Goal: Task Accomplishment & Management: Complete application form

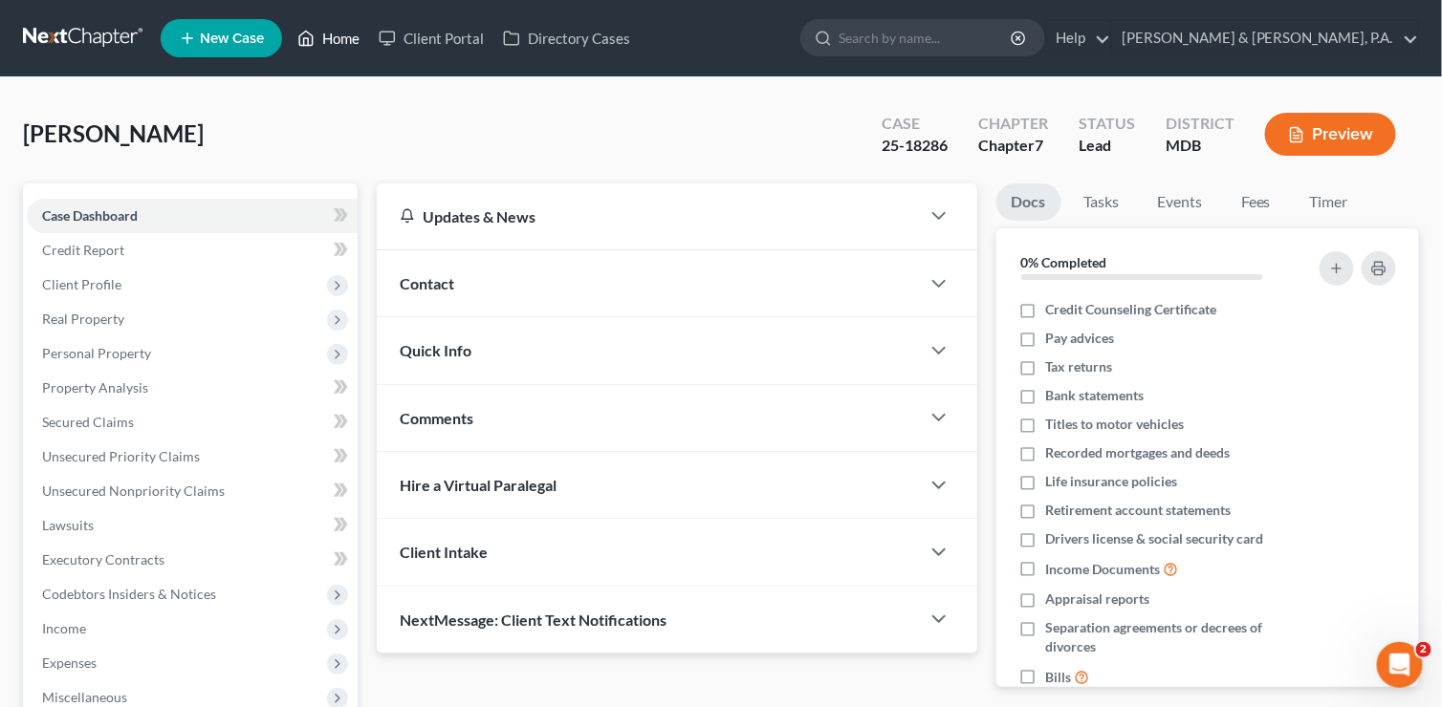
click at [349, 41] on link "Home" at bounding box center [328, 38] width 81 height 34
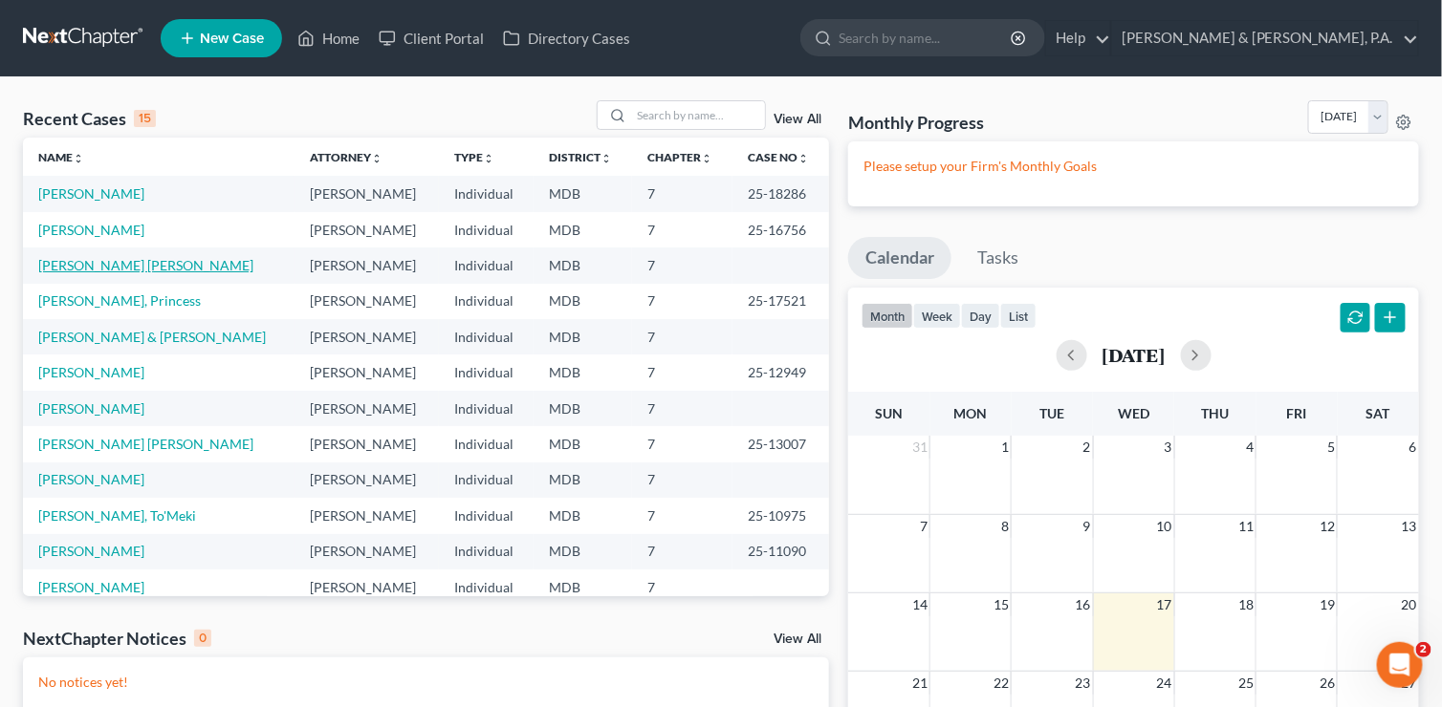
click at [92, 267] on link "[PERSON_NAME] [PERSON_NAME]" at bounding box center [145, 265] width 215 height 16
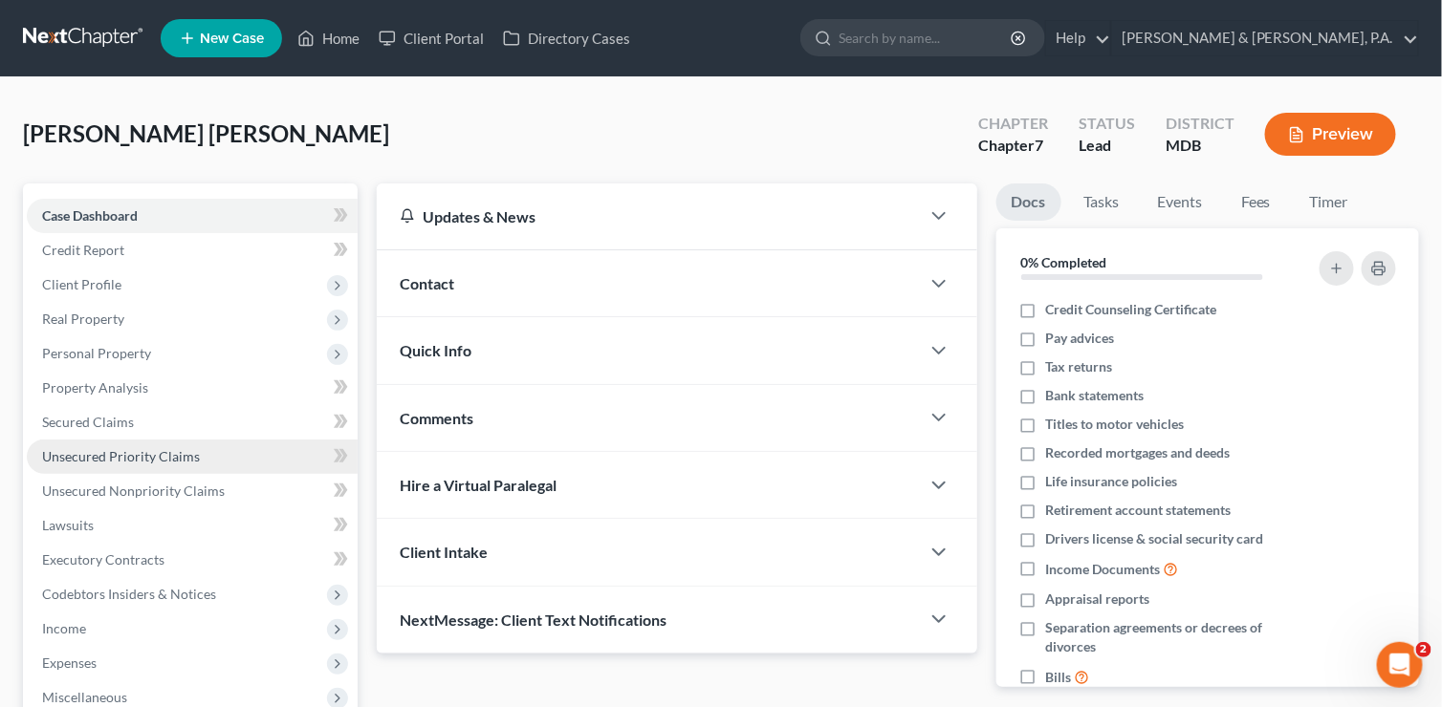
click at [119, 445] on link "Unsecured Priority Claims" at bounding box center [192, 457] width 331 height 34
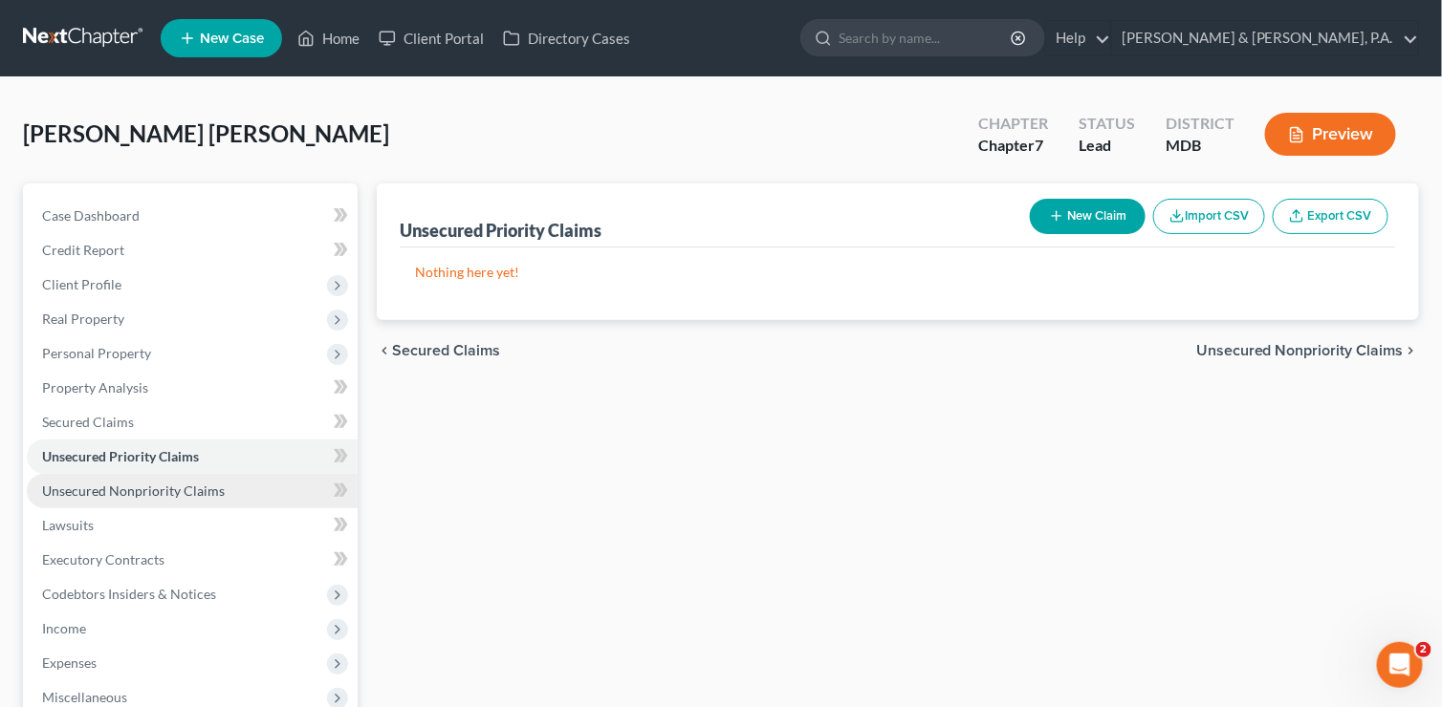
click at [123, 475] on link "Unsecured Nonpriority Claims" at bounding box center [192, 491] width 331 height 34
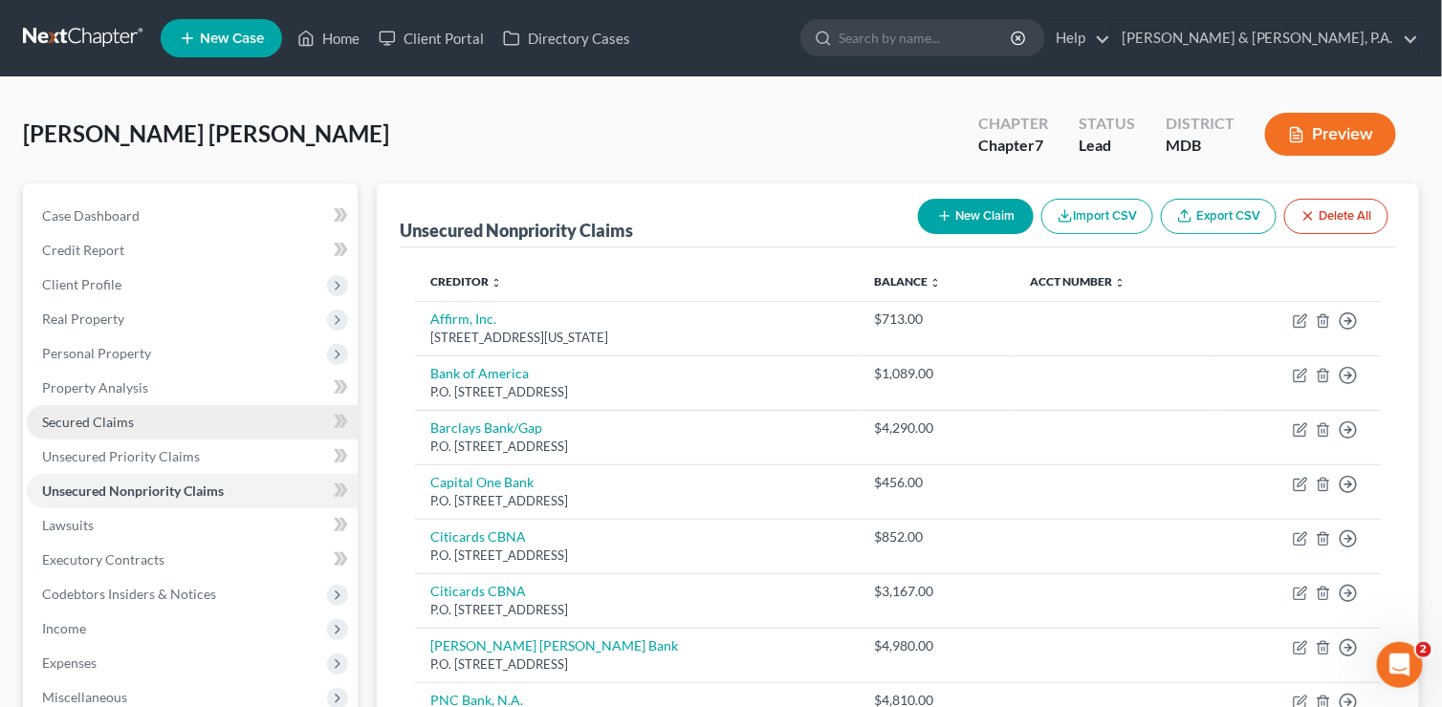
click at [130, 424] on span "Secured Claims" at bounding box center [88, 422] width 92 height 16
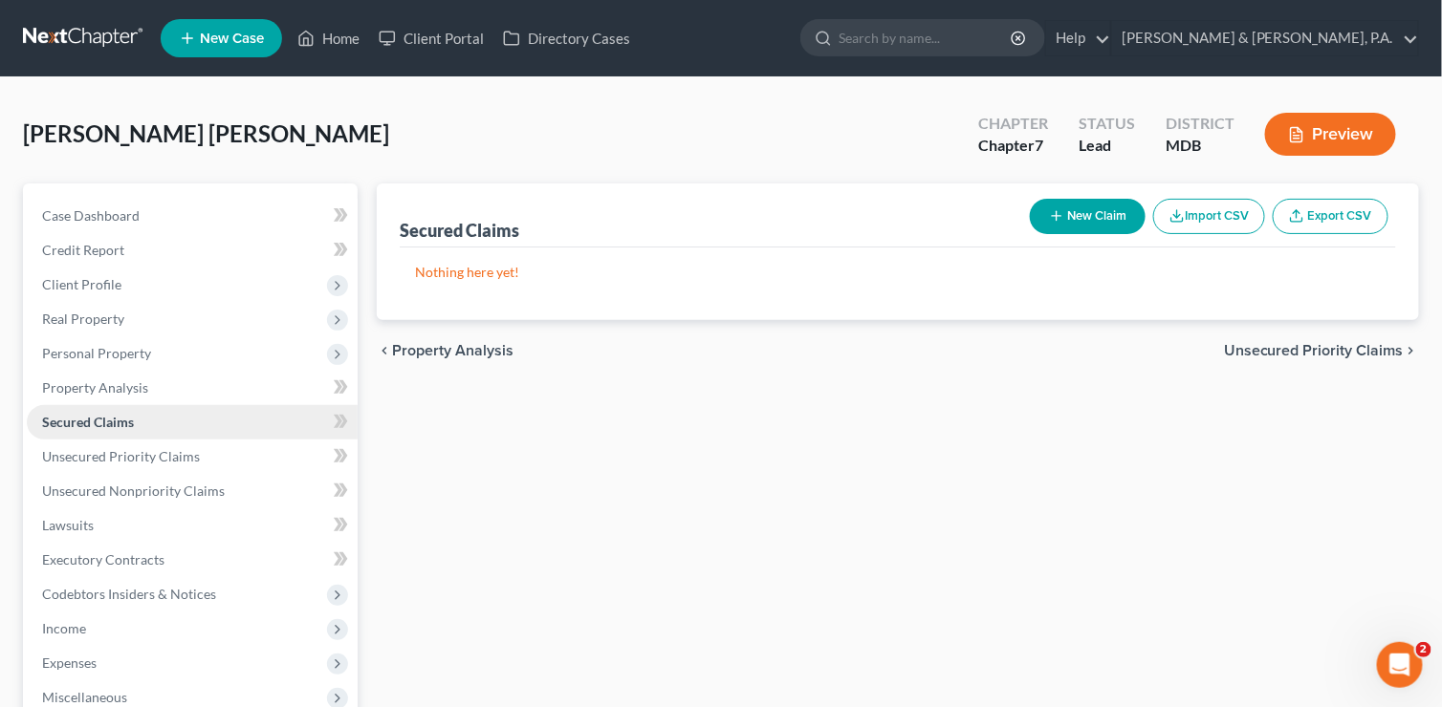
scroll to position [96, 0]
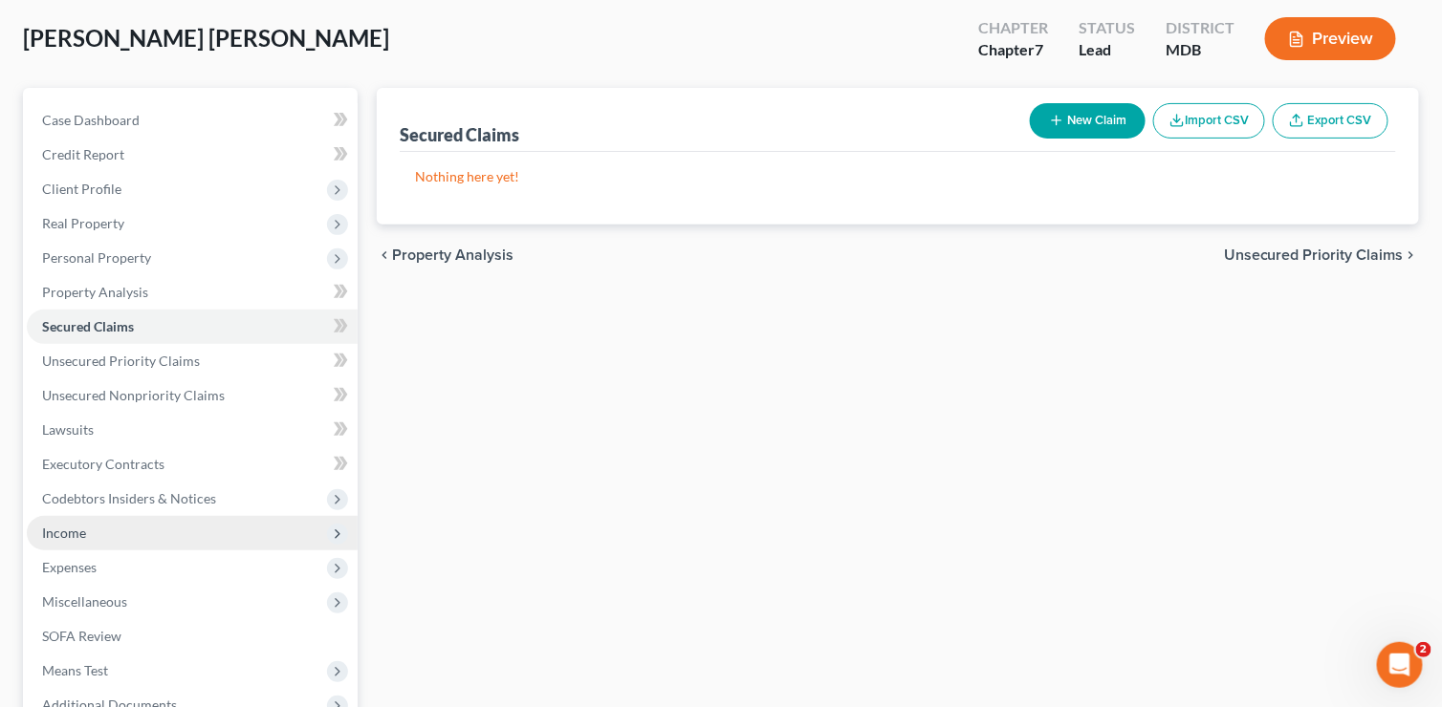
click at [92, 526] on span "Income" at bounding box center [192, 533] width 331 height 34
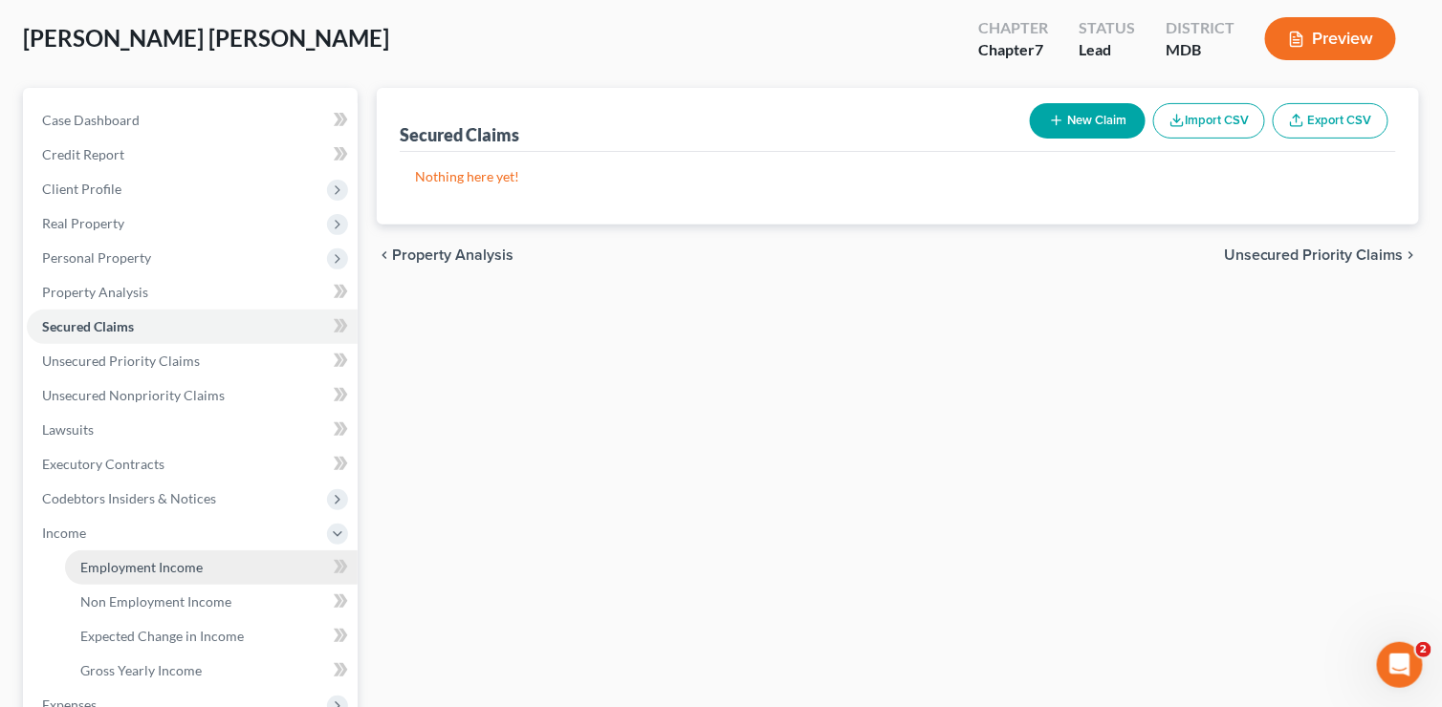
click at [116, 575] on link "Employment Income" at bounding box center [211, 568] width 293 height 34
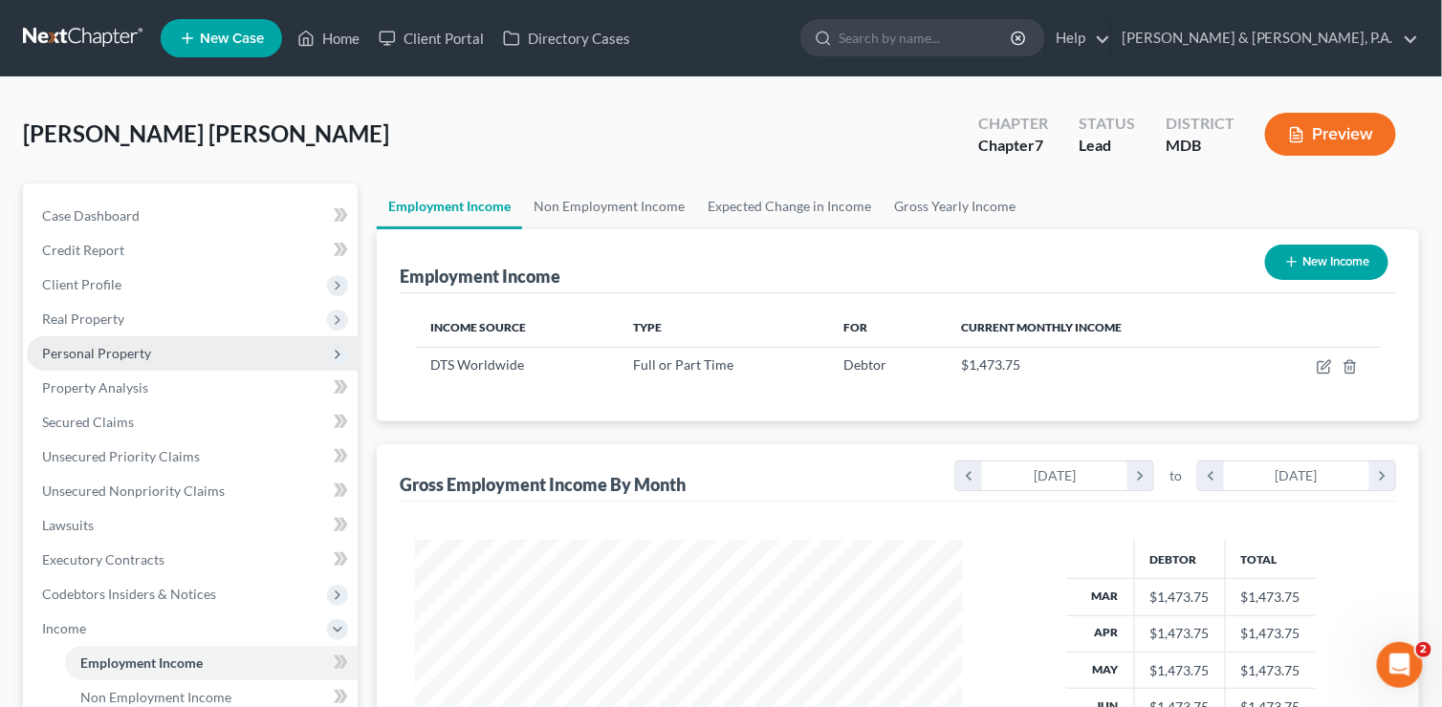
click at [81, 353] on span "Personal Property" at bounding box center [96, 353] width 109 height 16
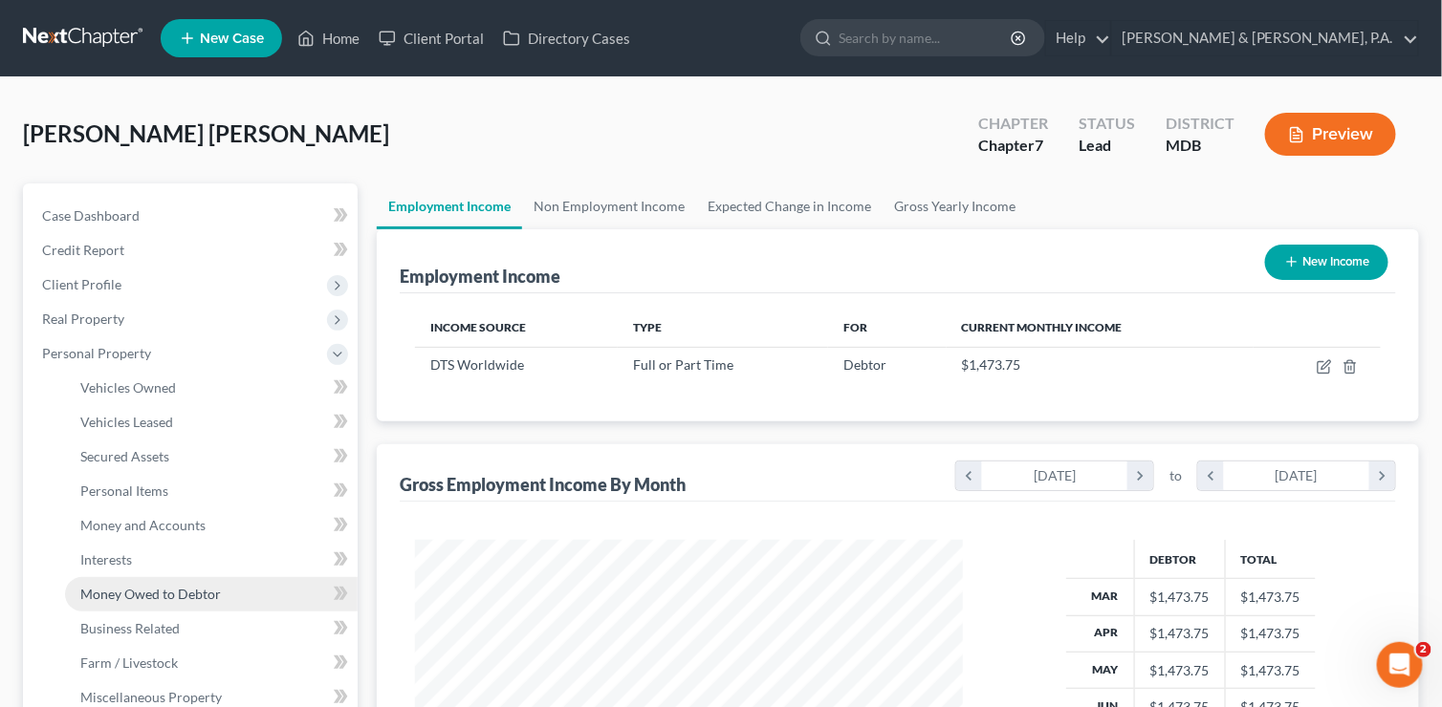
click at [123, 588] on span "Money Owed to Debtor" at bounding box center [150, 594] width 141 height 16
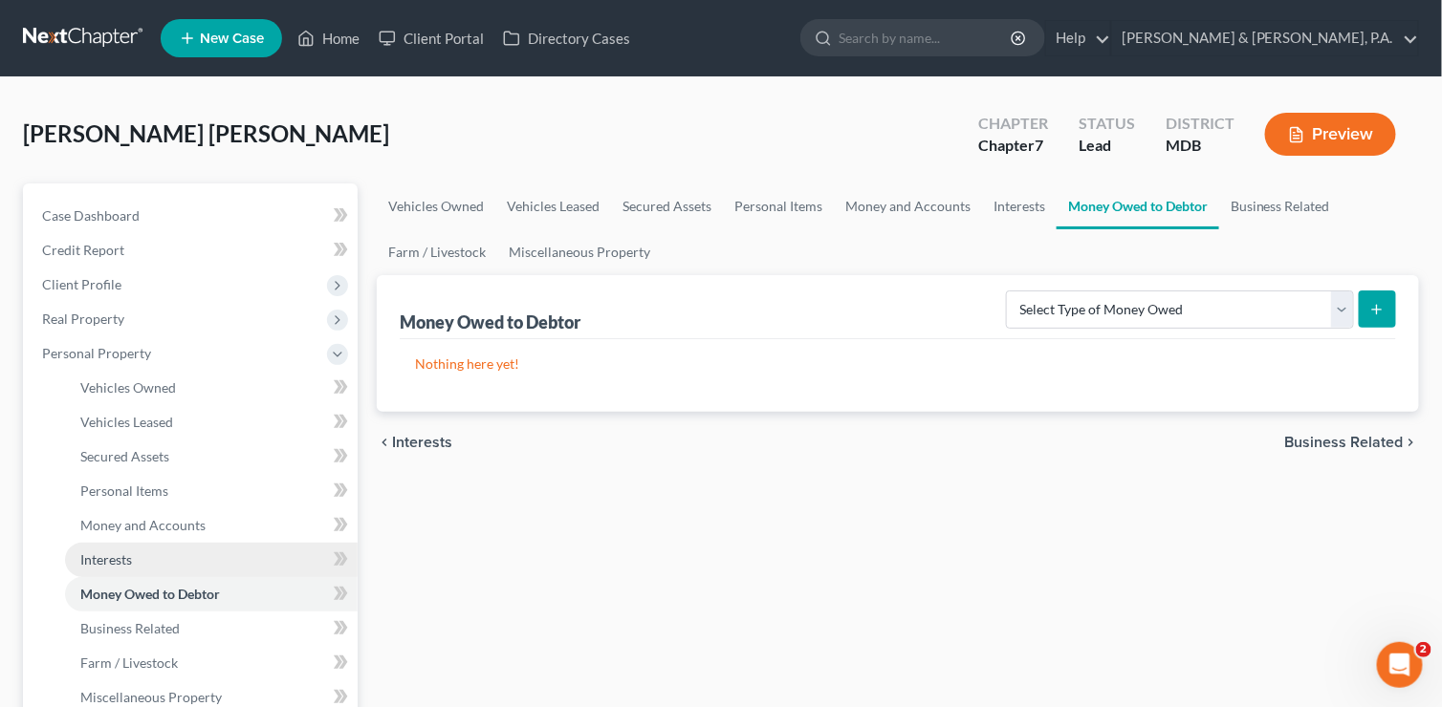
click at [100, 554] on span "Interests" at bounding box center [106, 560] width 52 height 16
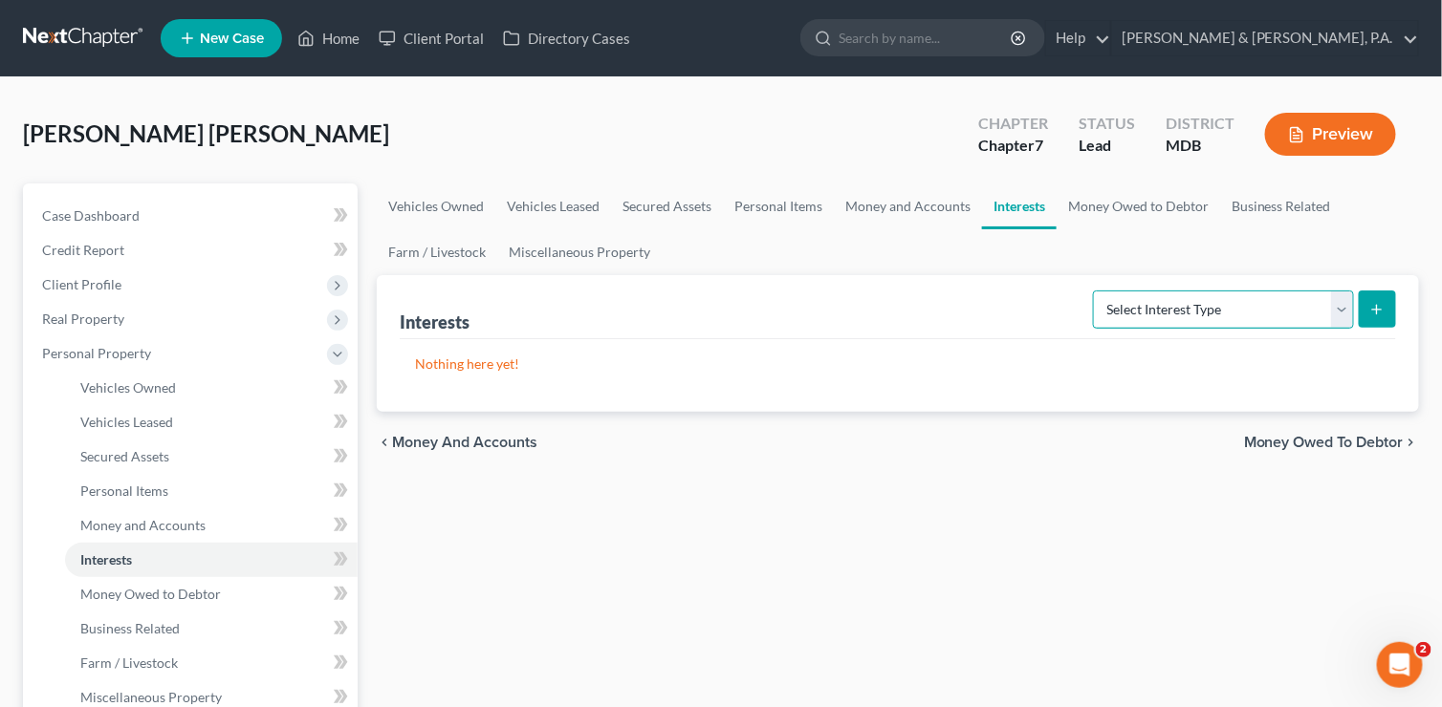
click at [1336, 309] on select "Select Interest Type 401K (A/B: 21) Annuity (A/B: 23) Bond (A/B: 18) Education …" at bounding box center [1223, 310] width 261 height 38
click at [1144, 204] on link "Money Owed to Debtor" at bounding box center [1137, 207] width 163 height 46
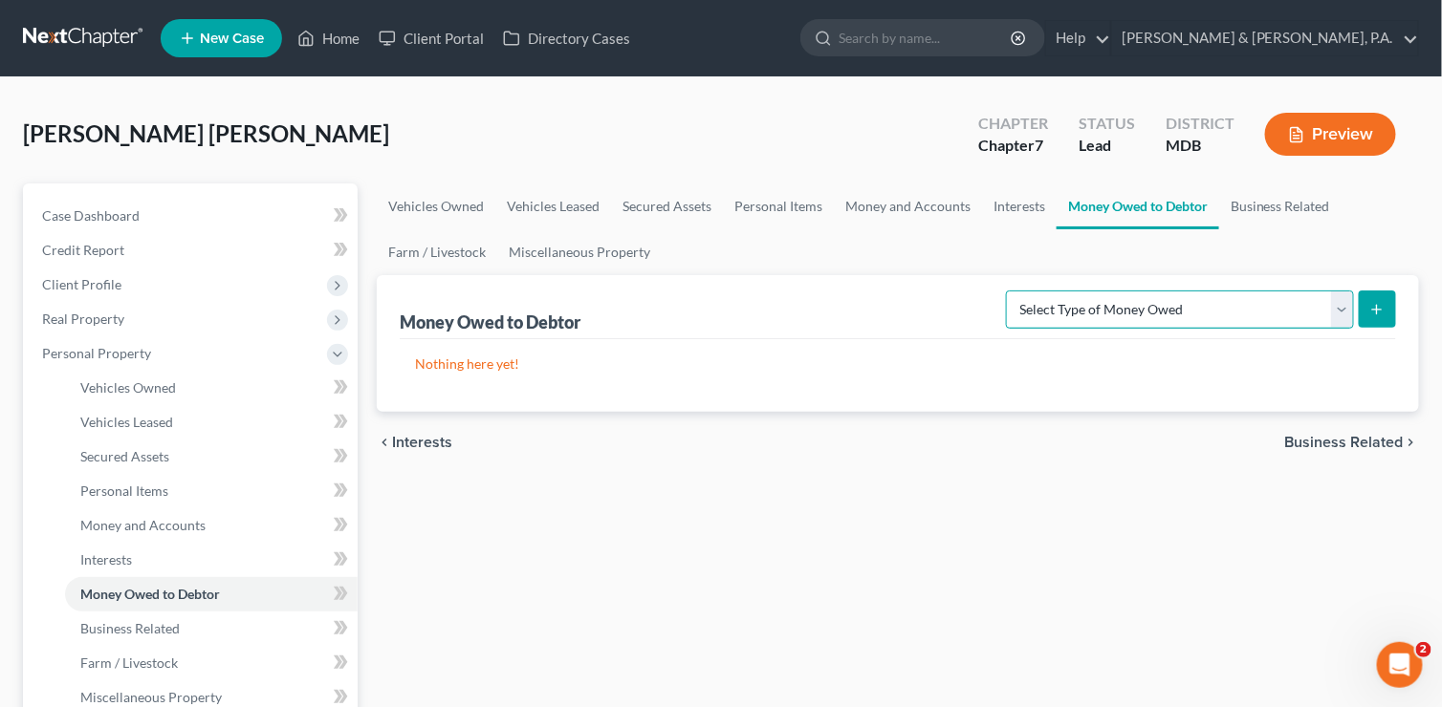
click at [1347, 315] on select "Select Type of Money Owed Accounts Receivable (A/B: 38) Alimony (A/B: 29) Child…" at bounding box center [1180, 310] width 348 height 38
select select "expected_tax_refund"
click at [1011, 291] on select "Select Type of Money Owed Accounts Receivable (A/B: 38) Alimony (A/B: 29) Child…" at bounding box center [1180, 310] width 348 height 38
click at [1371, 303] on icon "submit" at bounding box center [1376, 309] width 15 height 15
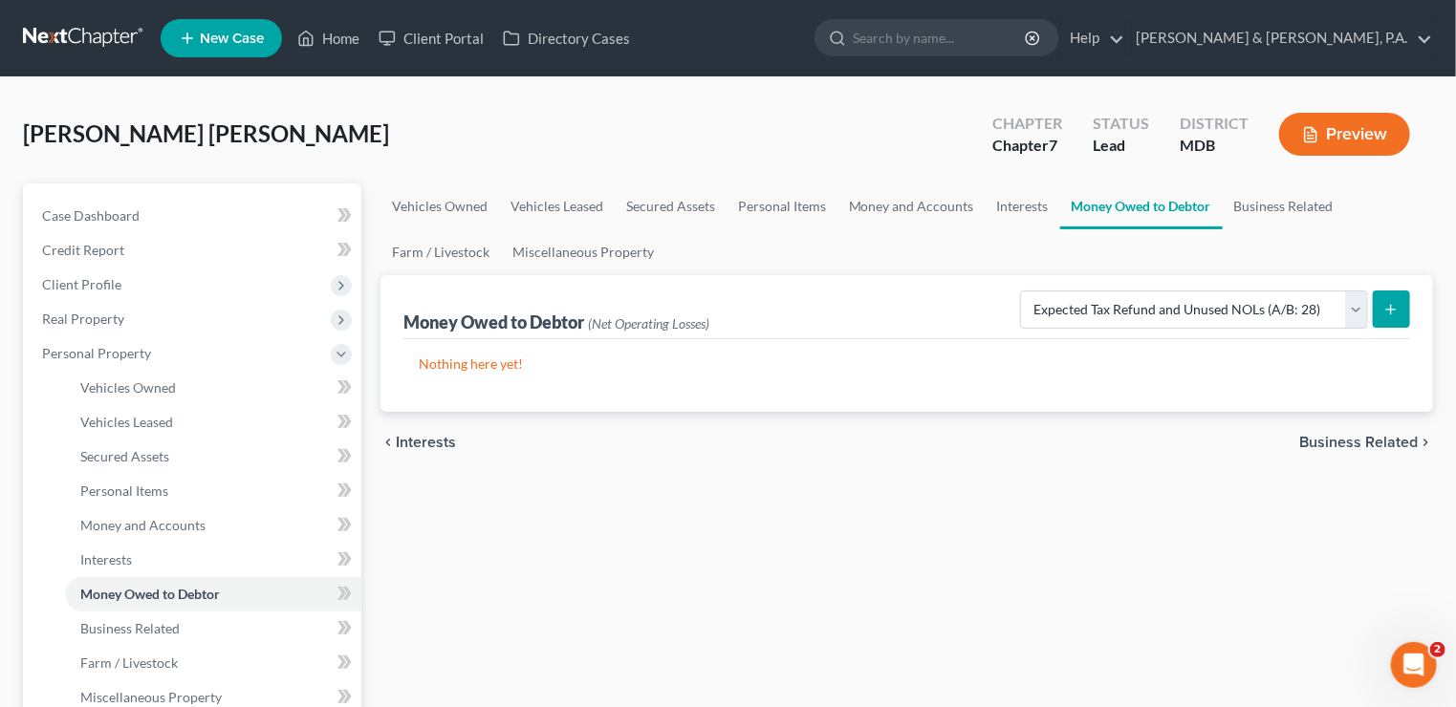
select select "0"
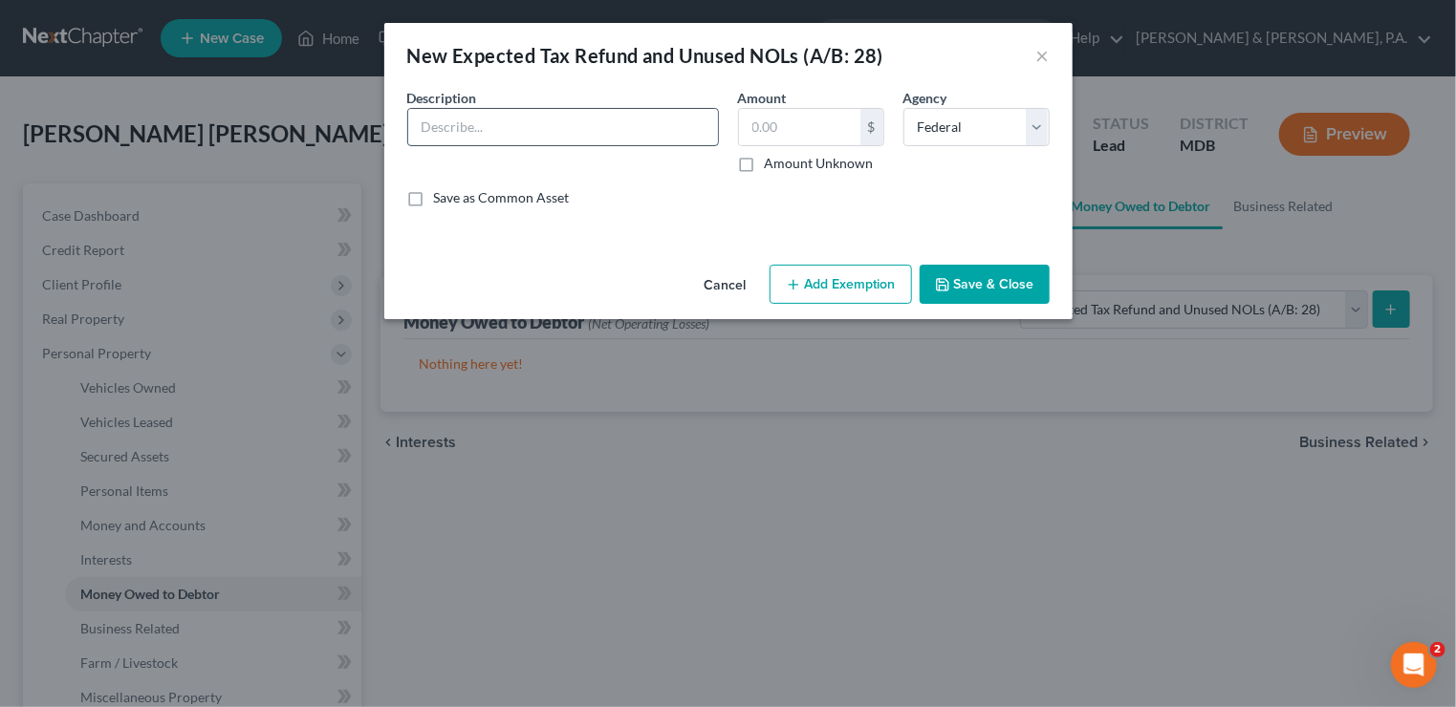
click at [477, 138] on input "text" at bounding box center [563, 127] width 310 height 36
type input "2025 federal income tax refund"
type input "5,800"
click at [858, 295] on button "Add Exemption" at bounding box center [841, 285] width 142 height 40
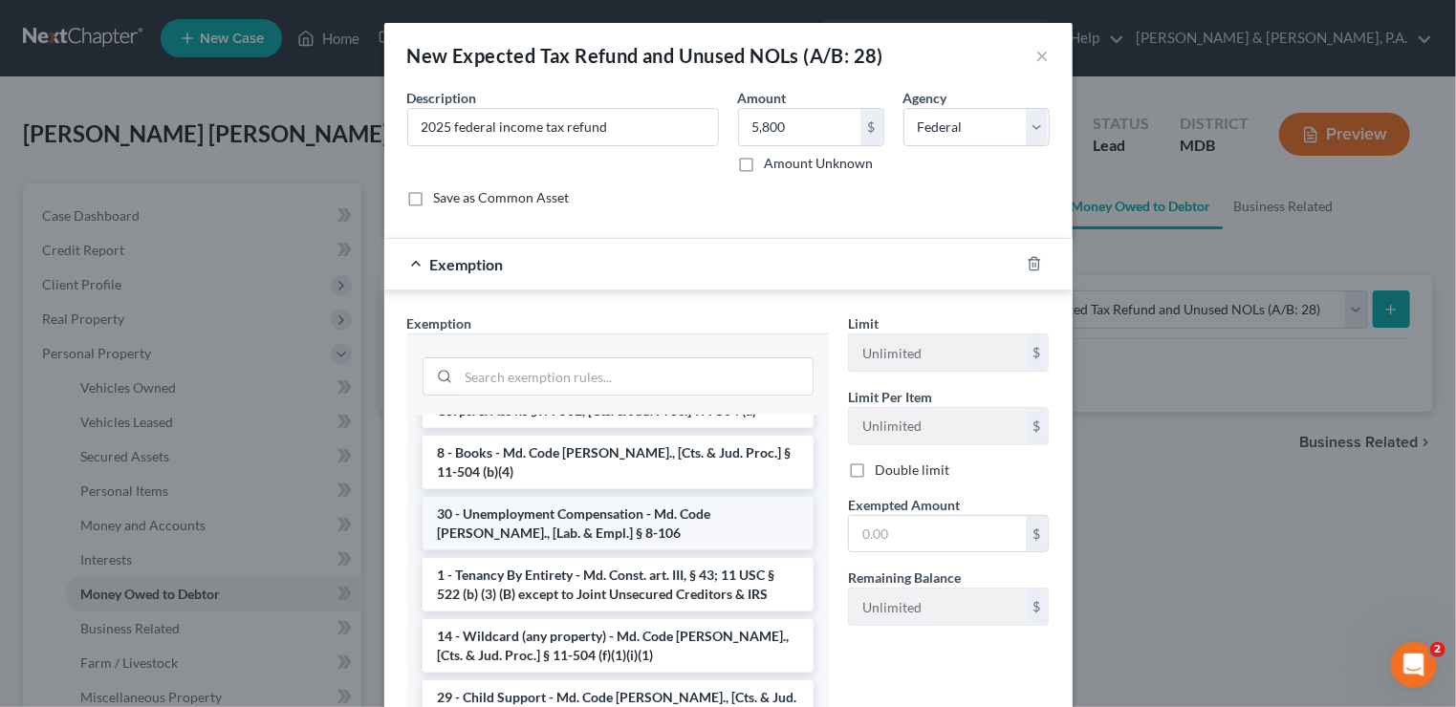
scroll to position [860, 0]
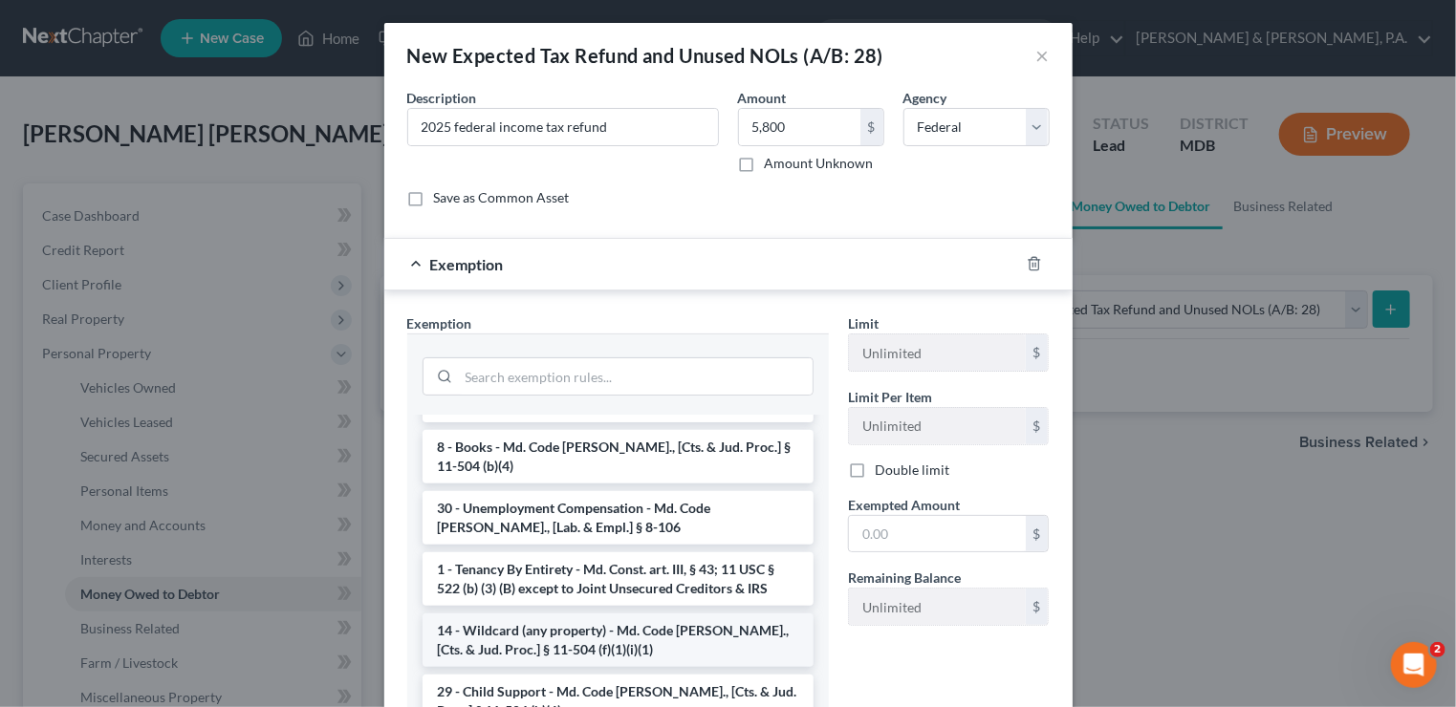
click at [631, 616] on li "14 - Wildcard (any property) - Md. Code [PERSON_NAME]., [Cts. & Jud. Proc.] § 1…" at bounding box center [618, 641] width 391 height 54
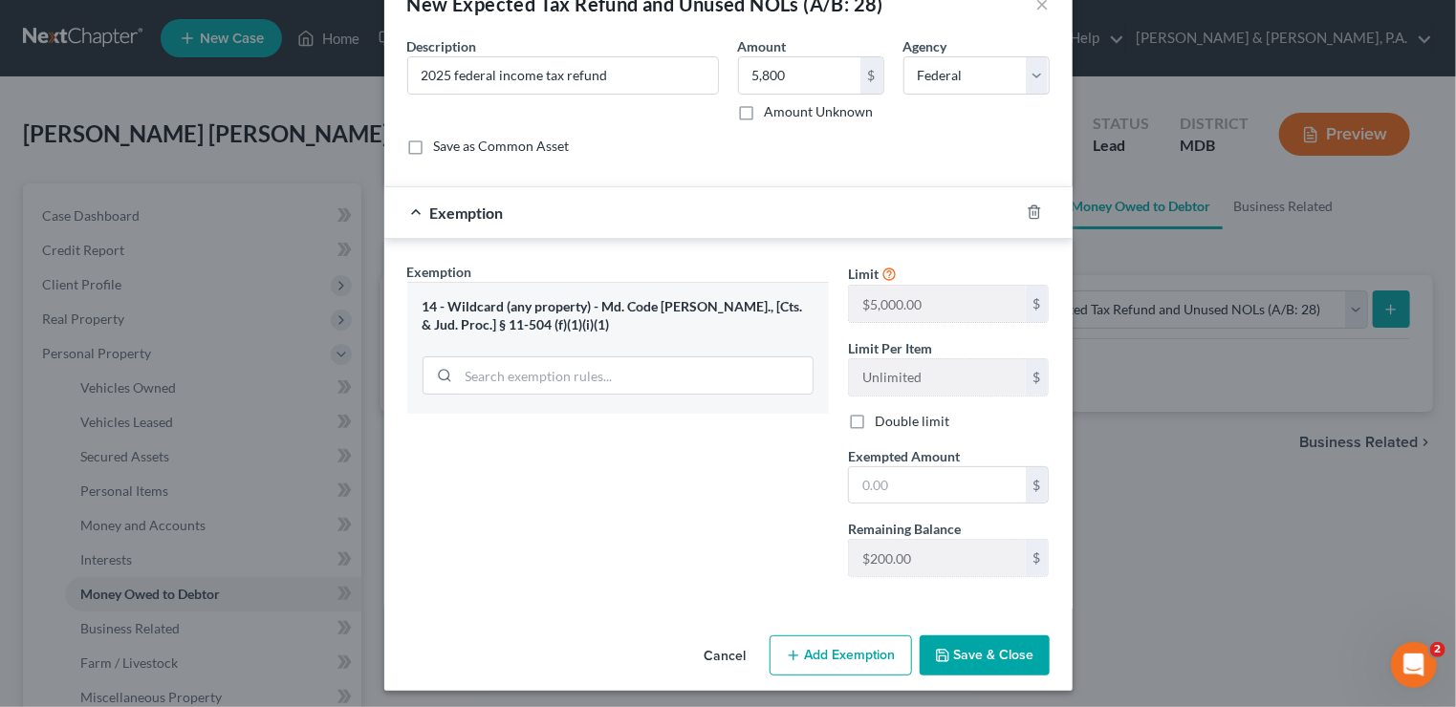
scroll to position [53, 0]
click at [836, 645] on button "Add Exemption" at bounding box center [841, 655] width 142 height 40
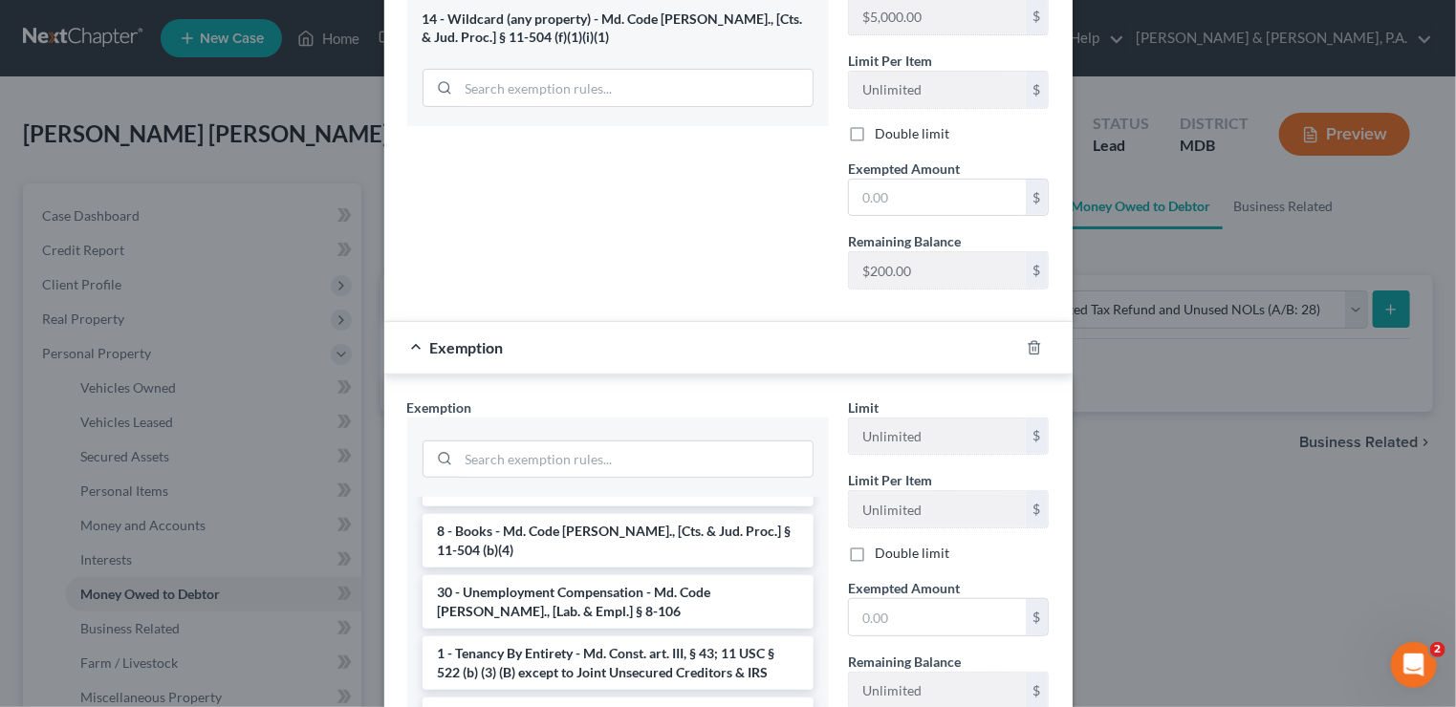
scroll to position [860, 0]
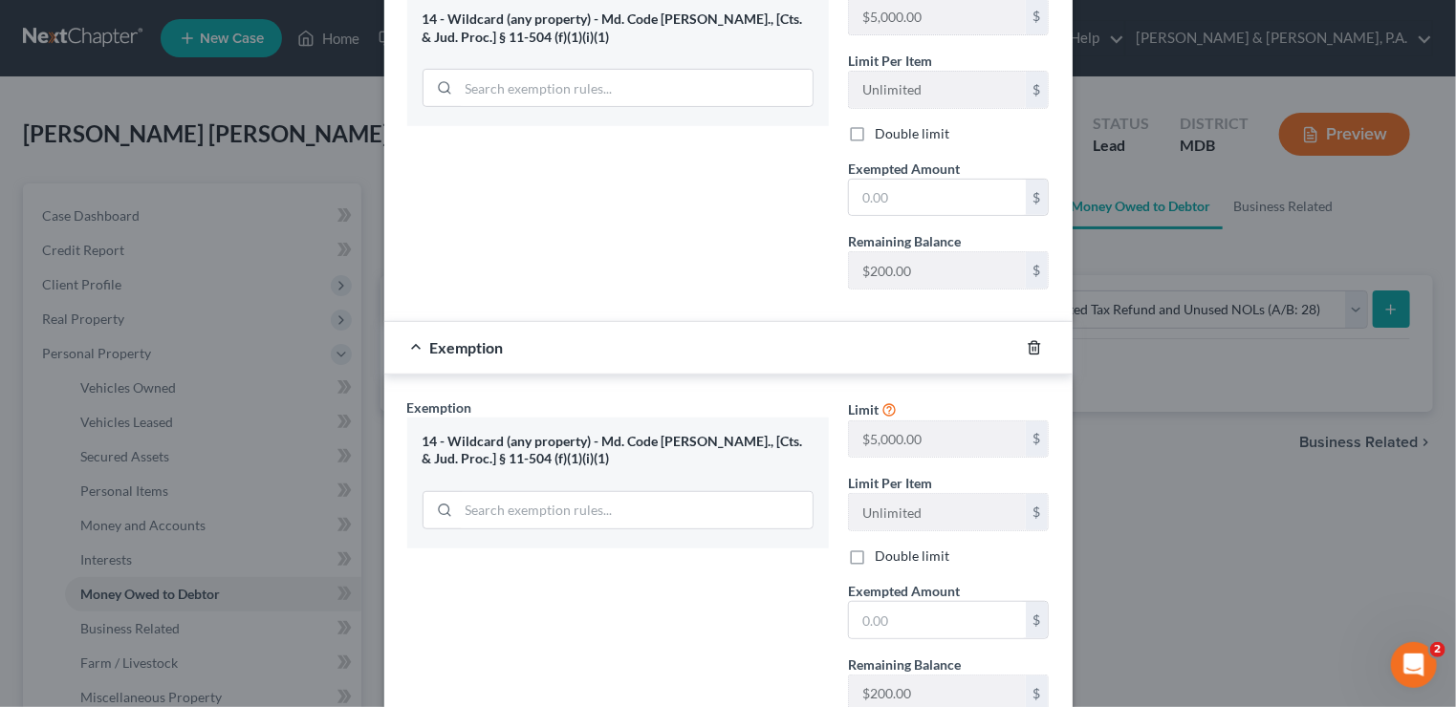
click at [1030, 341] on icon "button" at bounding box center [1034, 347] width 9 height 12
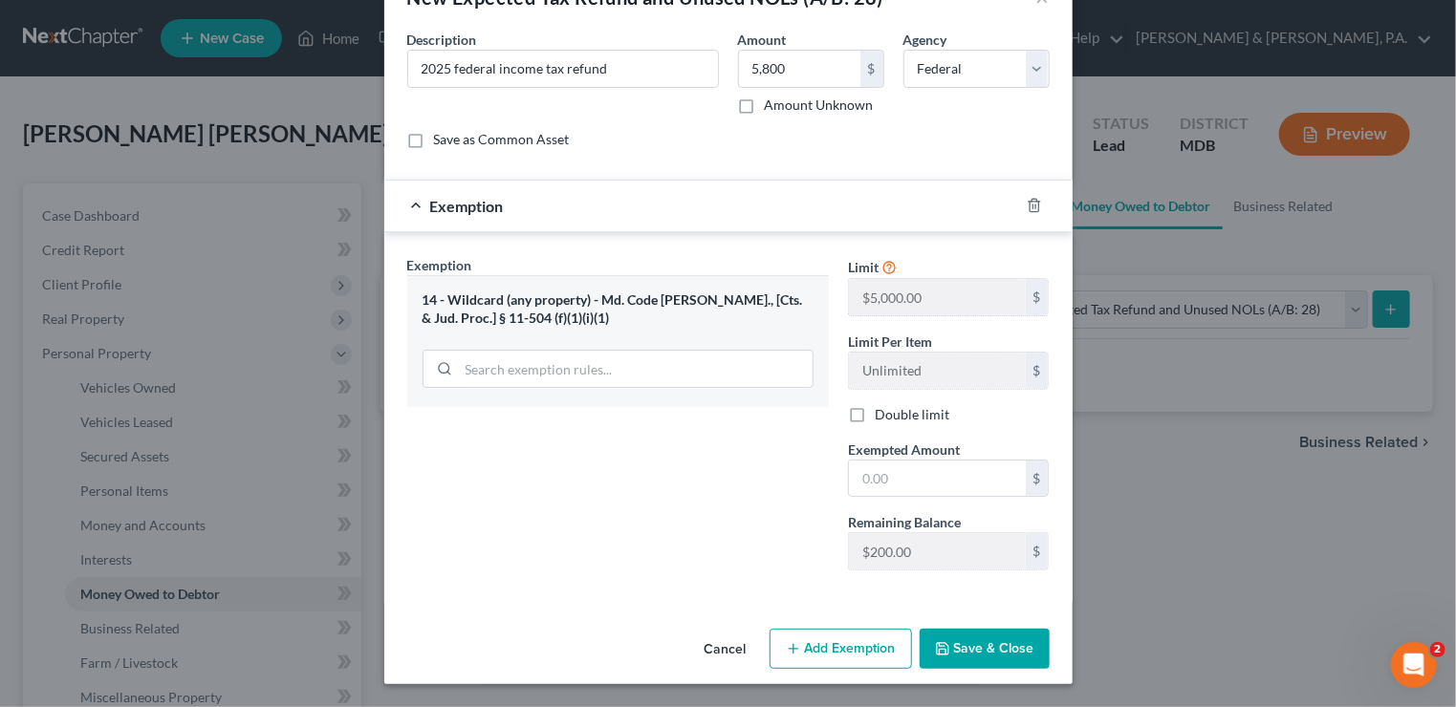
scroll to position [53, 0]
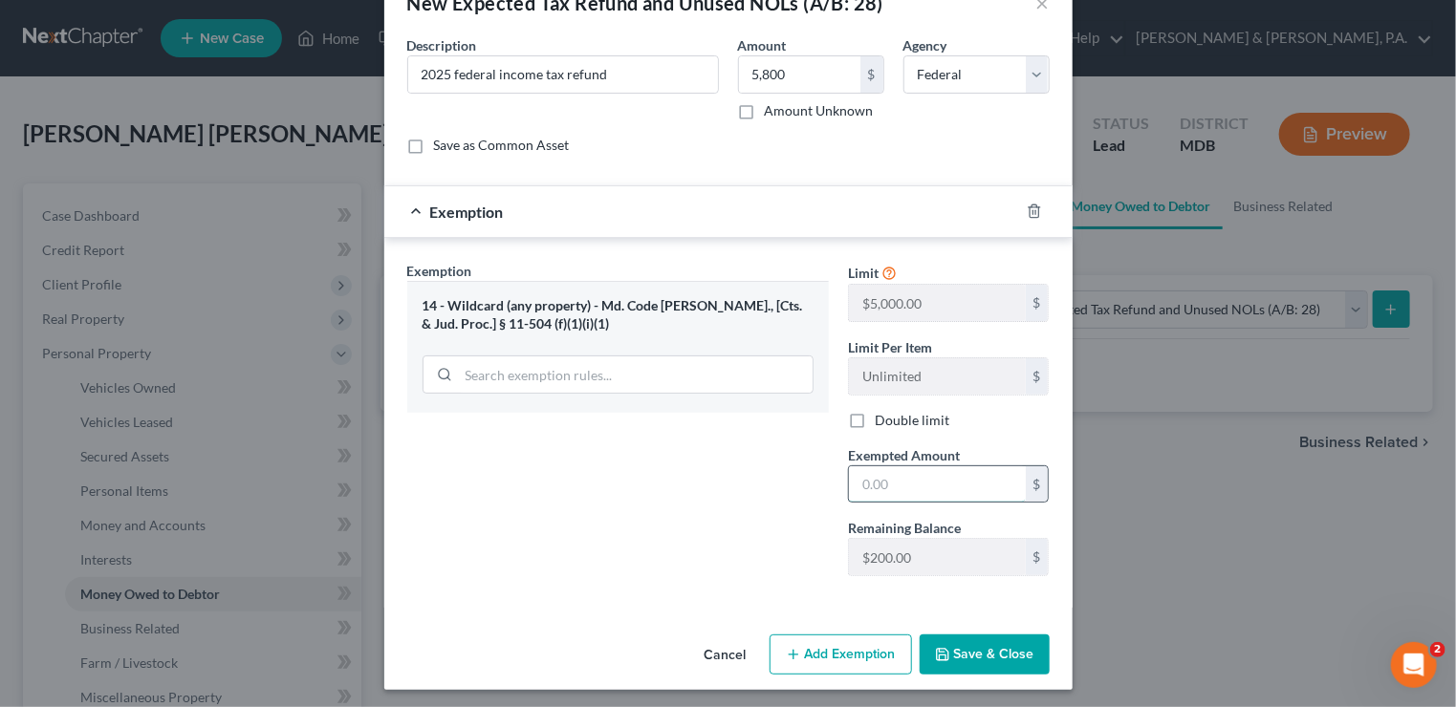
click at [913, 470] on input "text" at bounding box center [937, 484] width 177 height 36
type input "200"
click at [843, 647] on button "Add Exemption" at bounding box center [841, 655] width 142 height 40
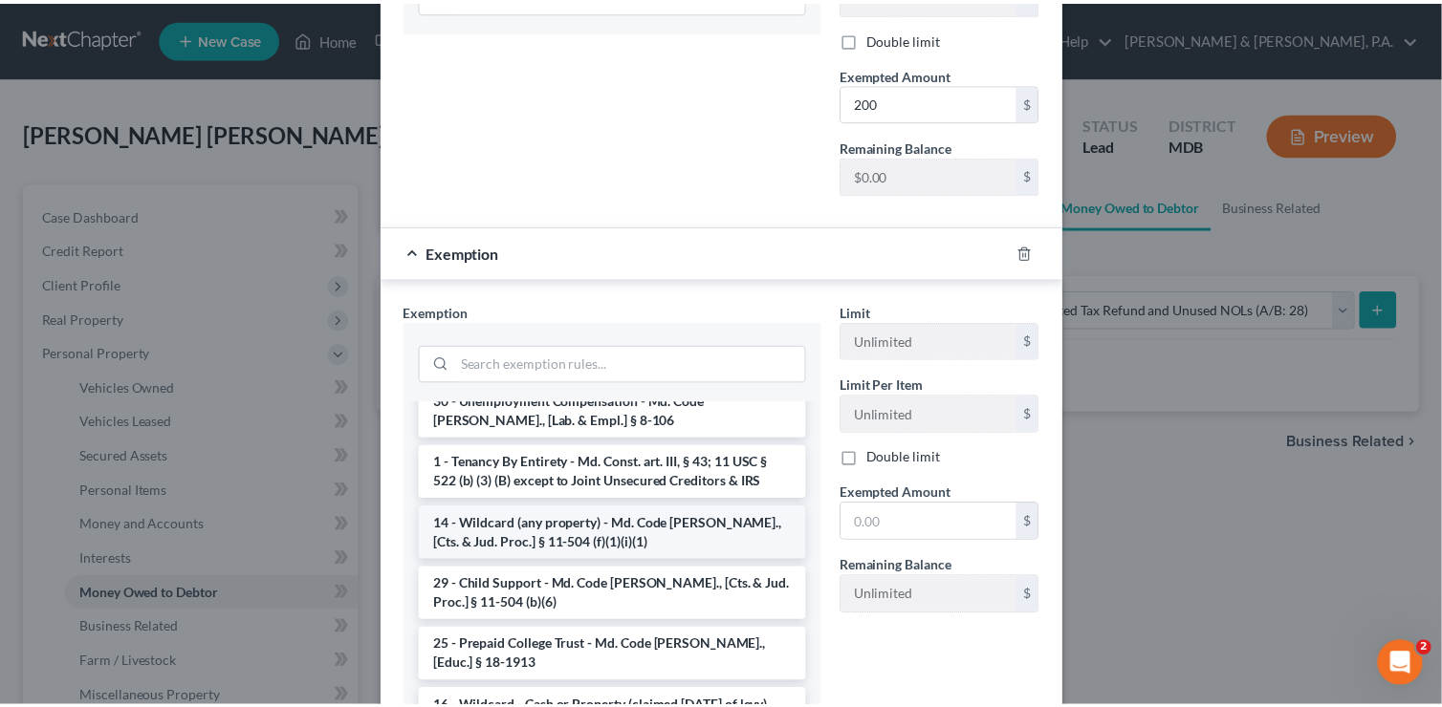
scroll to position [956, 0]
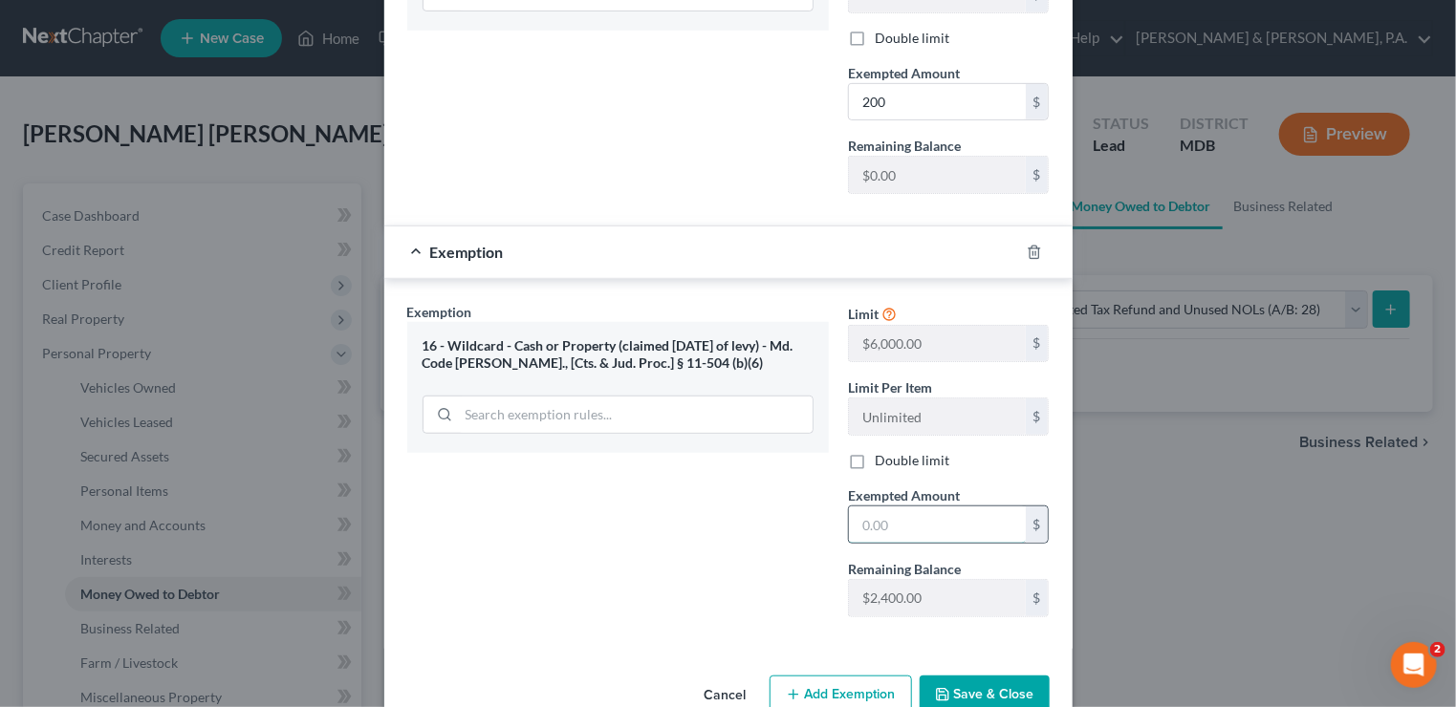
click at [861, 522] on input "text" at bounding box center [937, 525] width 177 height 36
type input "2,400"
click at [1003, 684] on button "Save & Close" at bounding box center [985, 696] width 130 height 40
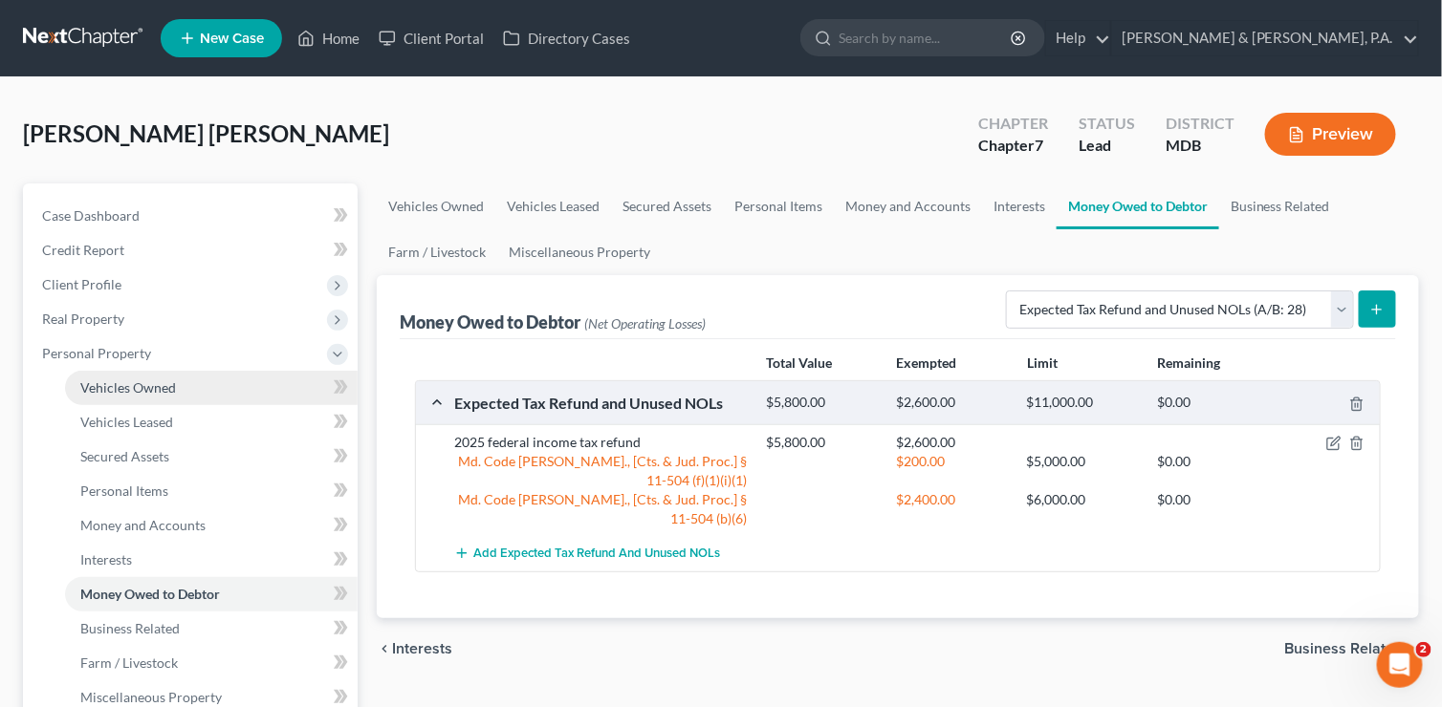
click at [138, 389] on span "Vehicles Owned" at bounding box center [128, 388] width 96 height 16
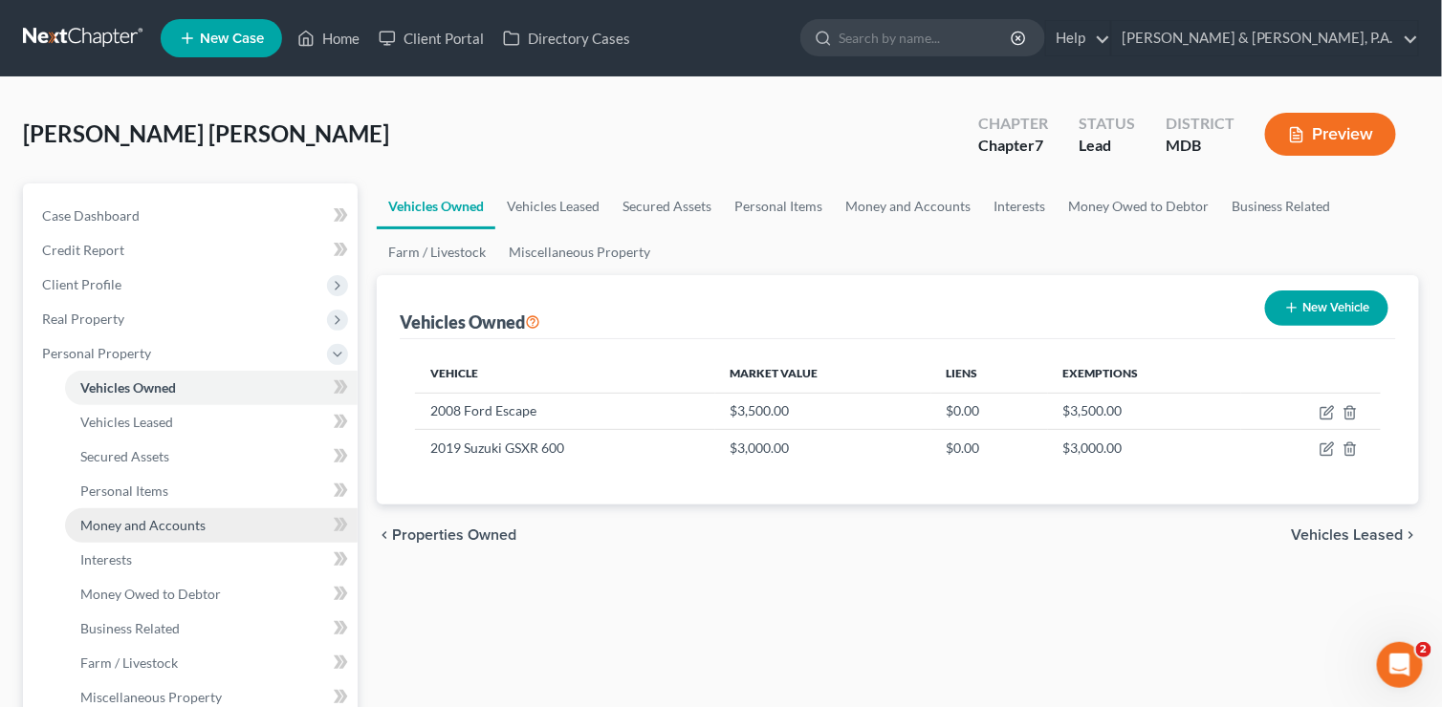
click at [149, 520] on span "Money and Accounts" at bounding box center [142, 525] width 125 height 16
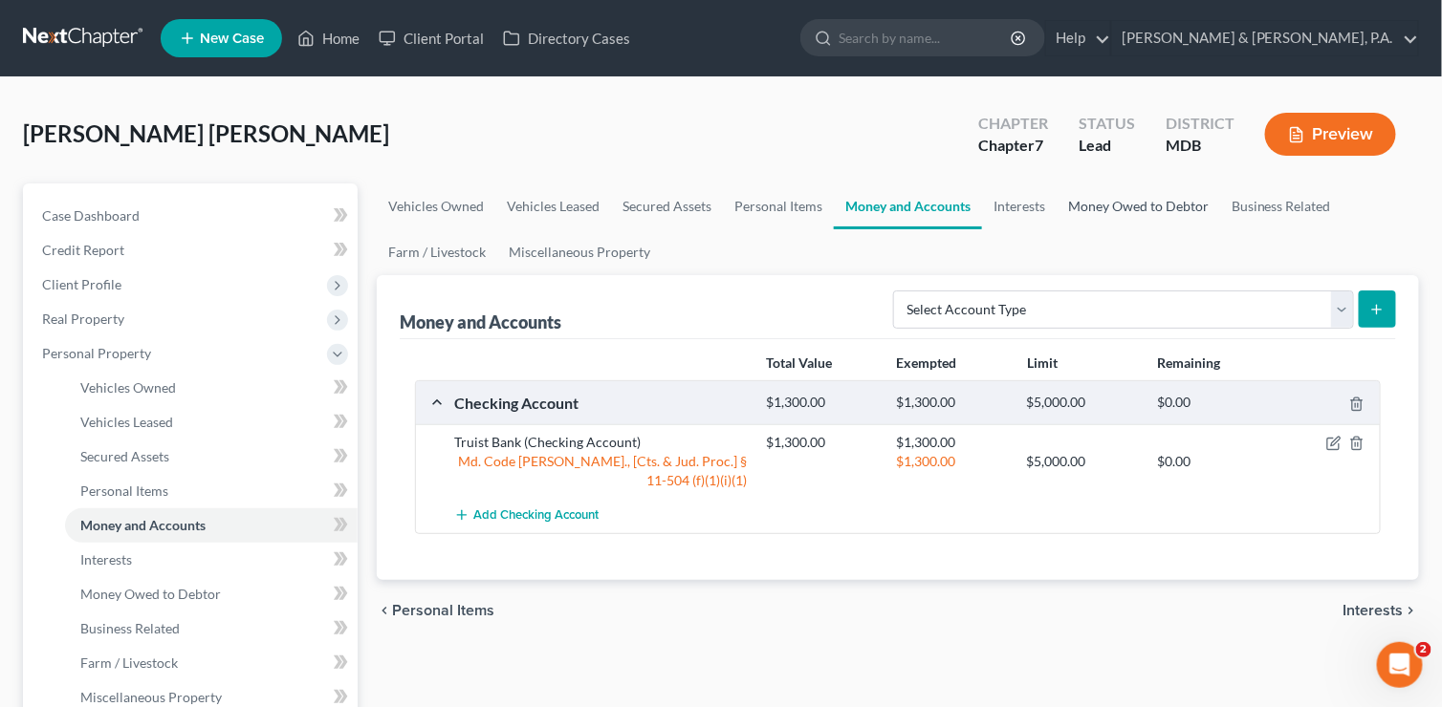
click at [1095, 201] on link "Money Owed to Debtor" at bounding box center [1137, 207] width 163 height 46
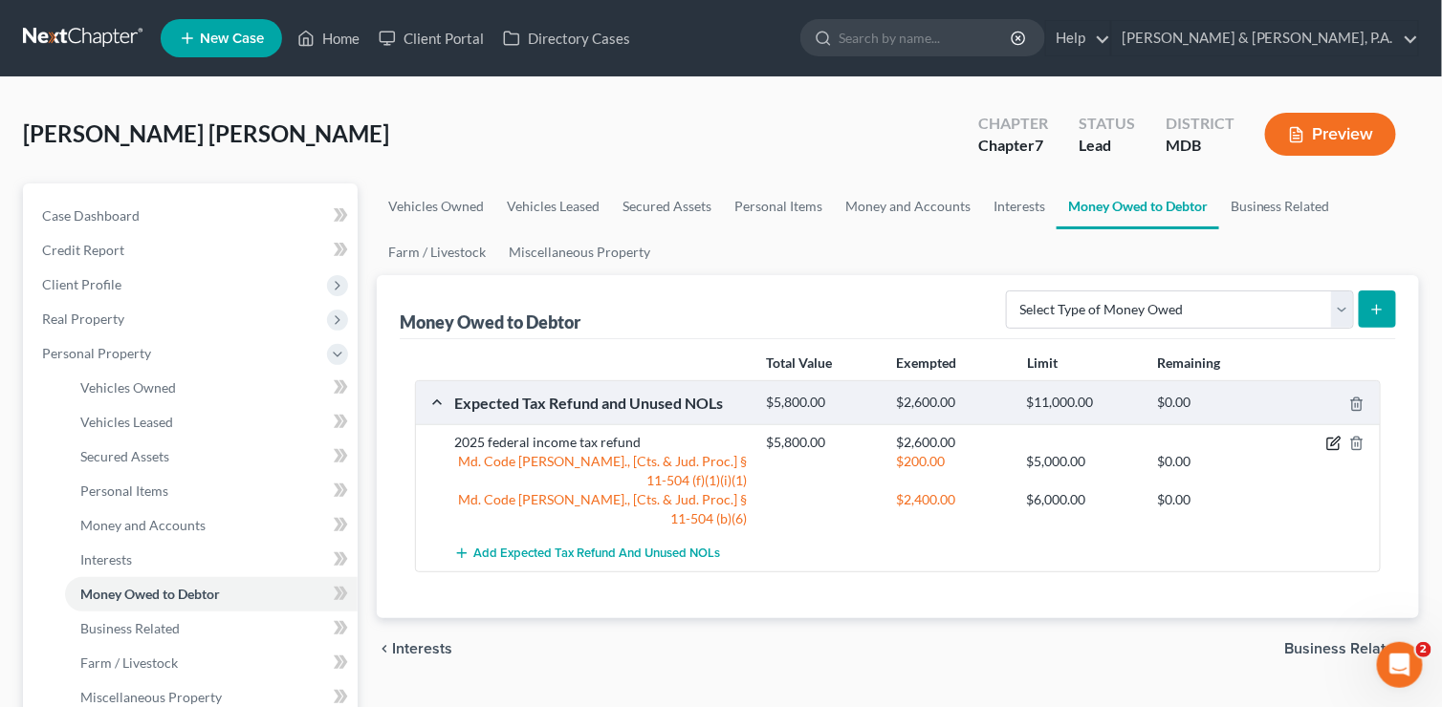
click at [1339, 440] on icon "button" at bounding box center [1333, 443] width 15 height 15
select select "0"
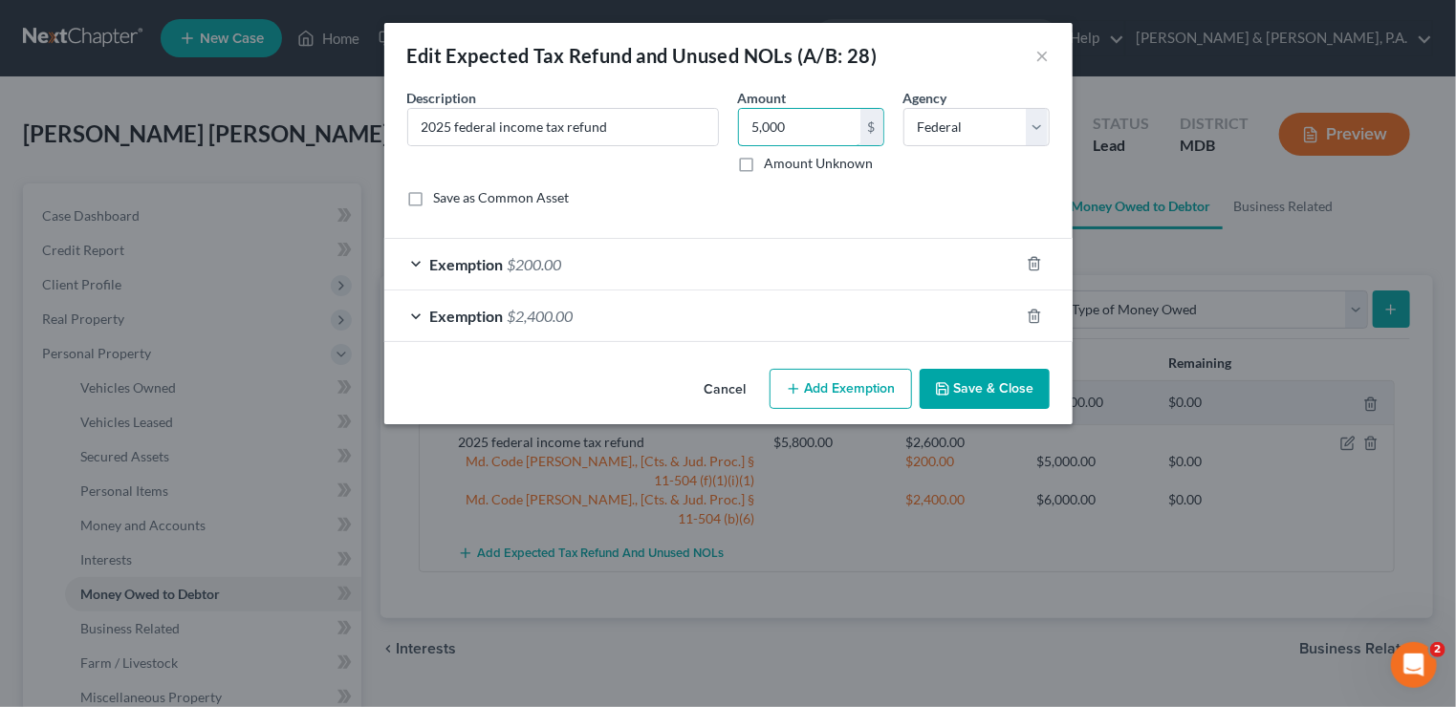
type input "5,000"
click at [955, 386] on button "Save & Close" at bounding box center [985, 389] width 130 height 40
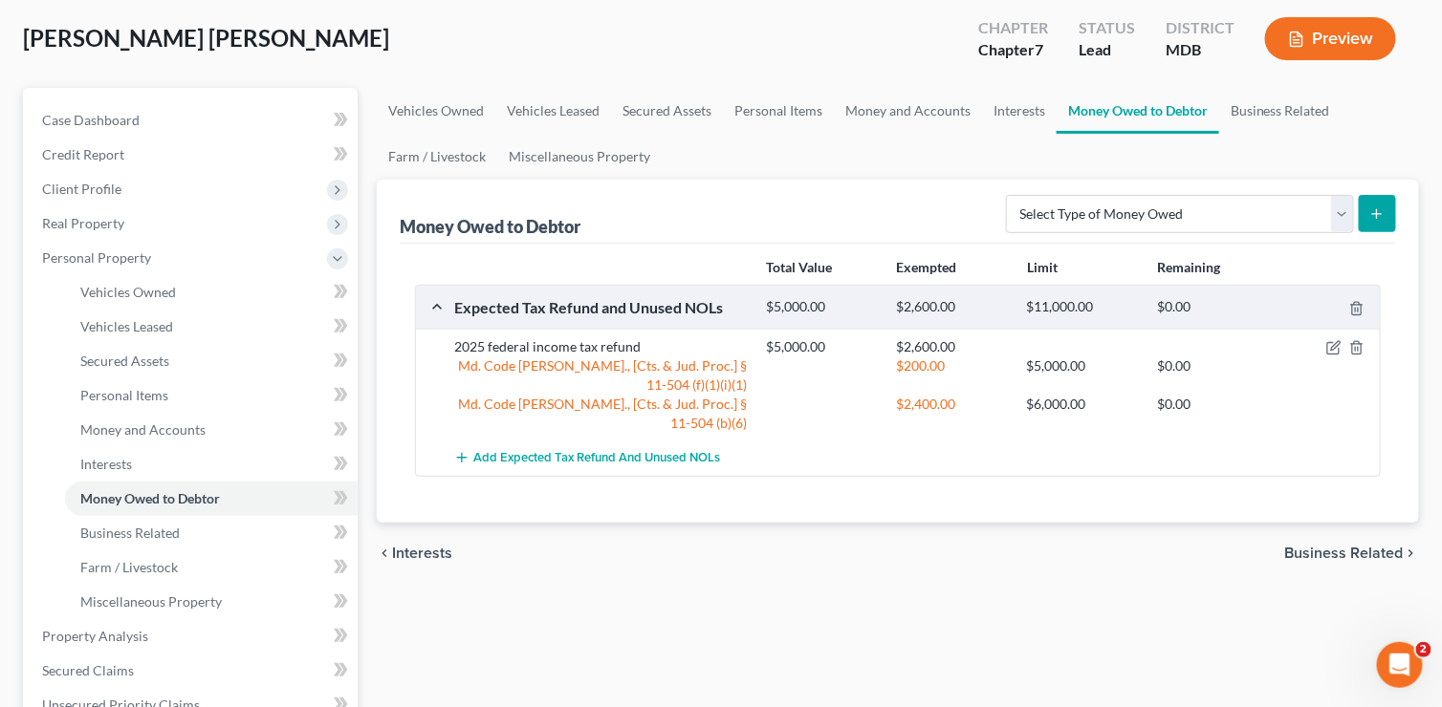
scroll to position [191, 0]
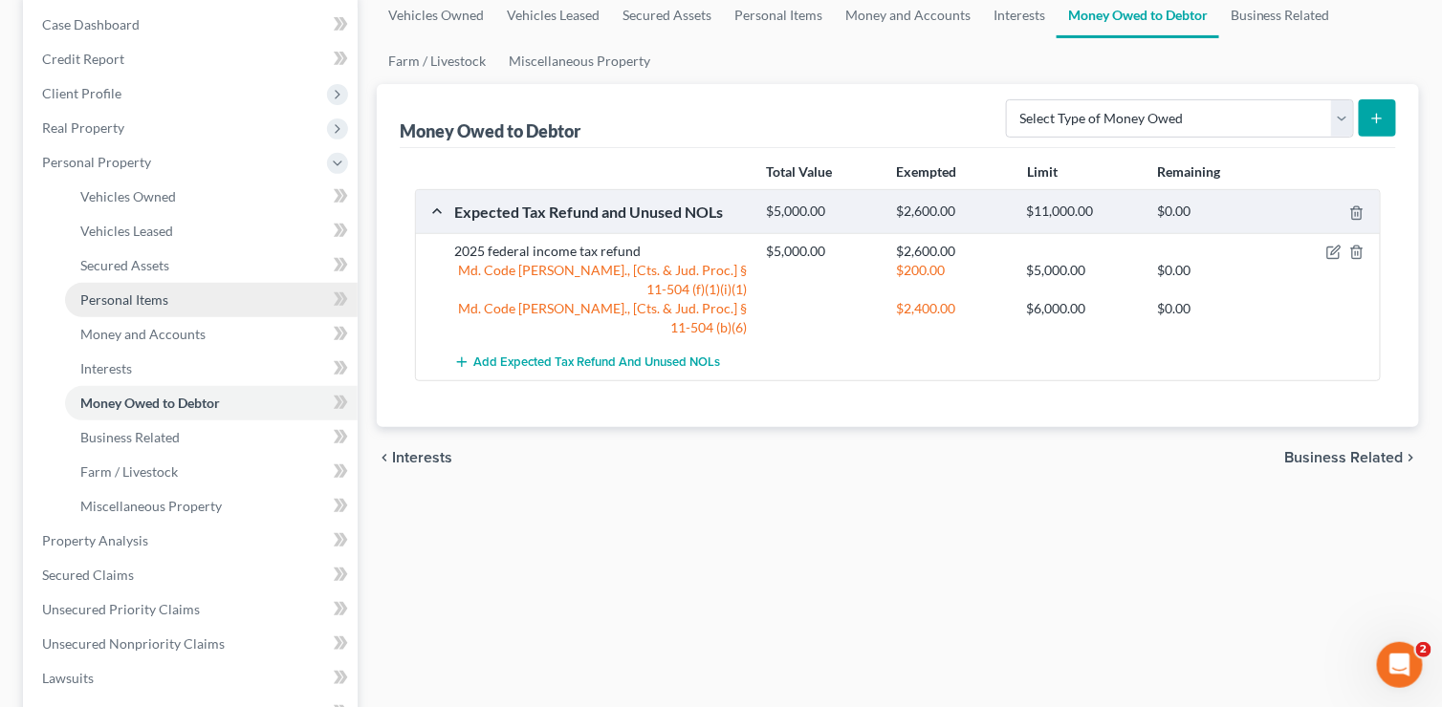
click at [153, 292] on span "Personal Items" at bounding box center [124, 300] width 88 height 16
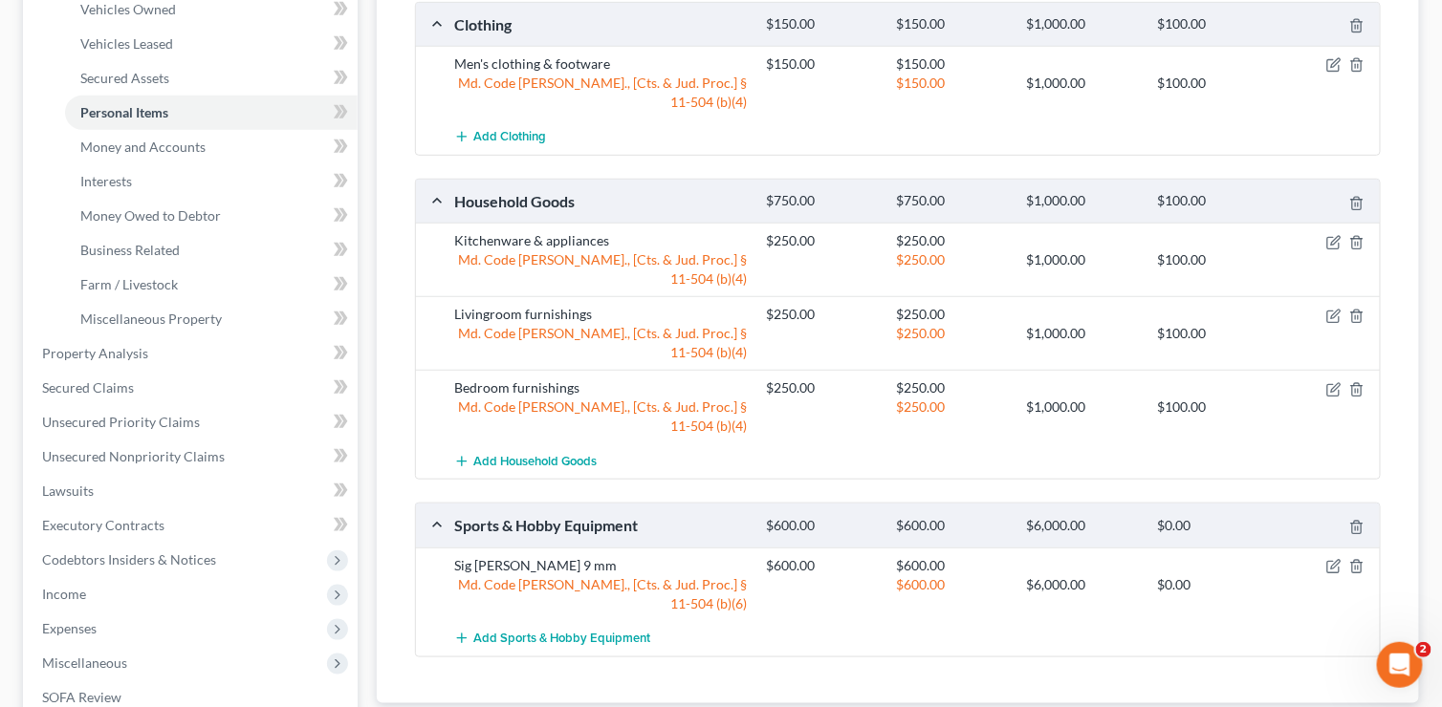
scroll to position [478, 0]
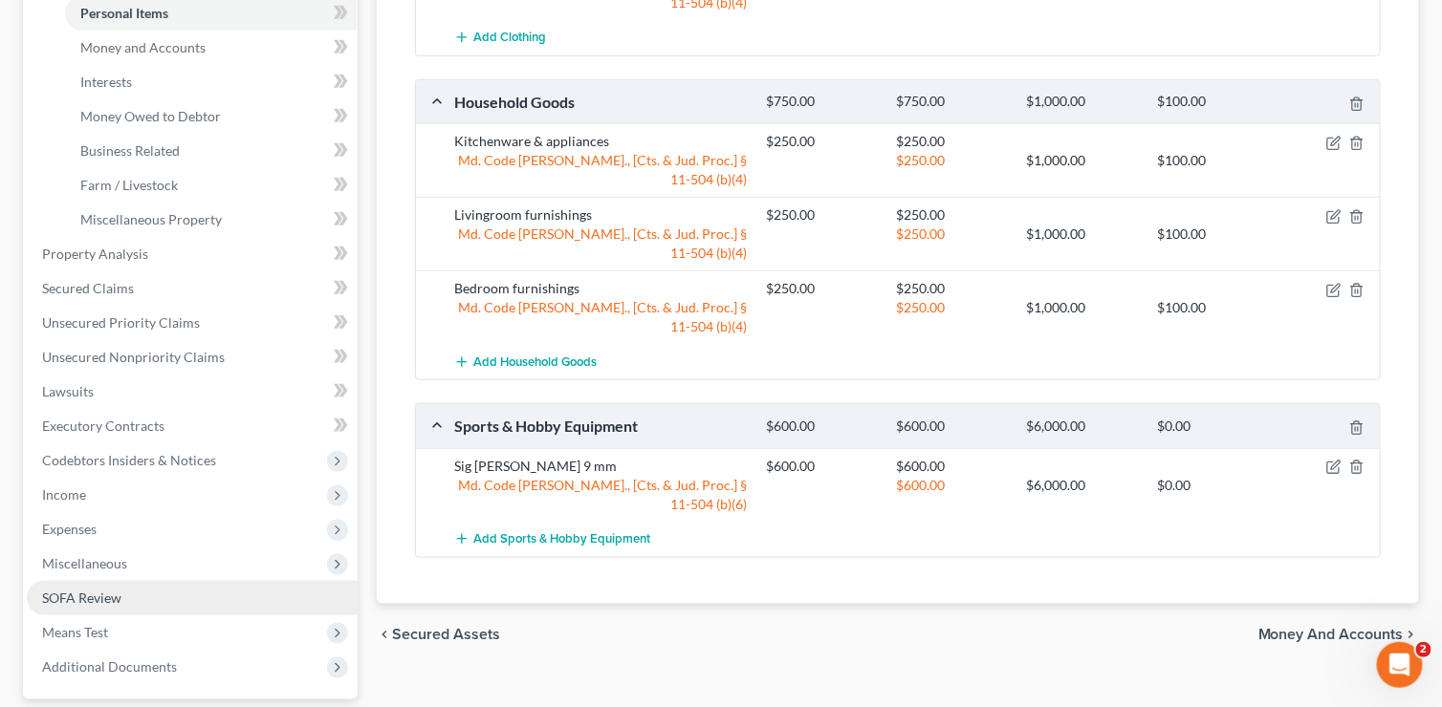
click at [109, 591] on span "SOFA Review" at bounding box center [81, 598] width 79 height 16
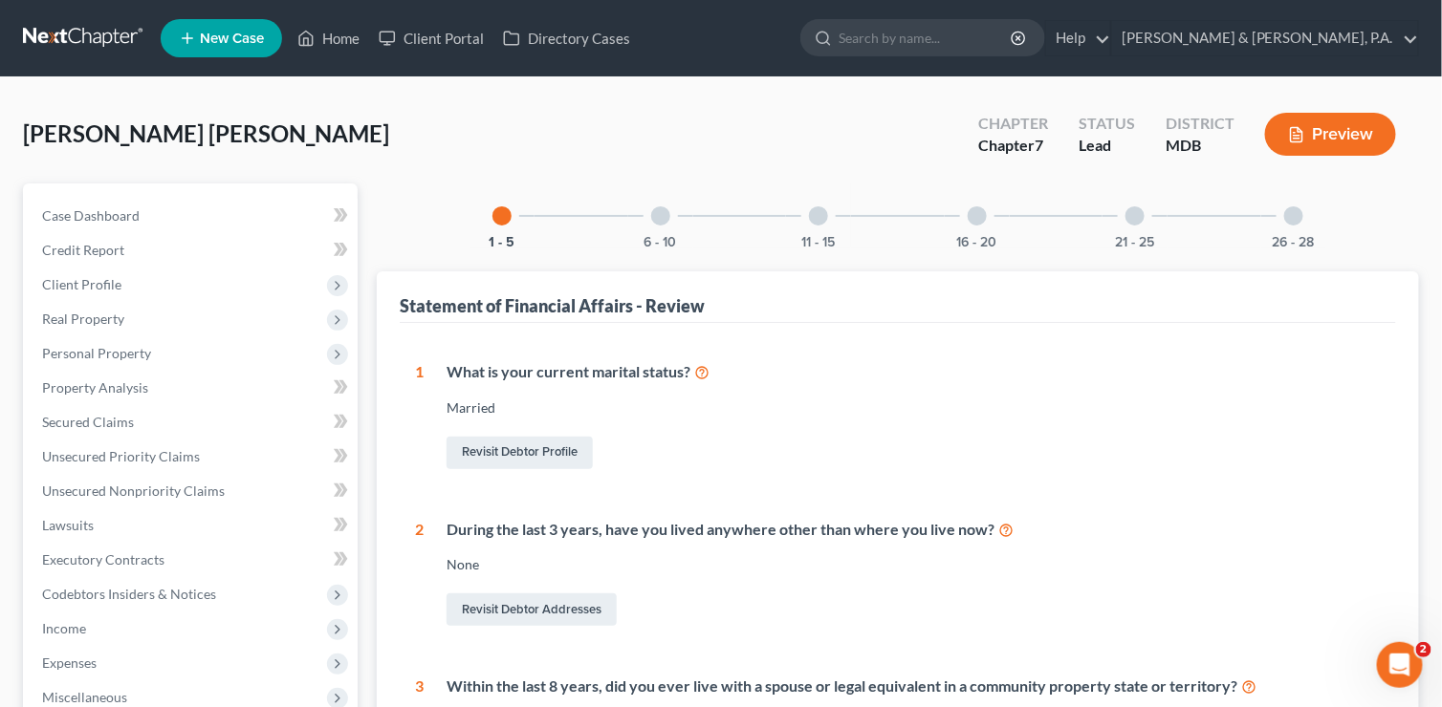
click at [662, 214] on div at bounding box center [660, 215] width 19 height 19
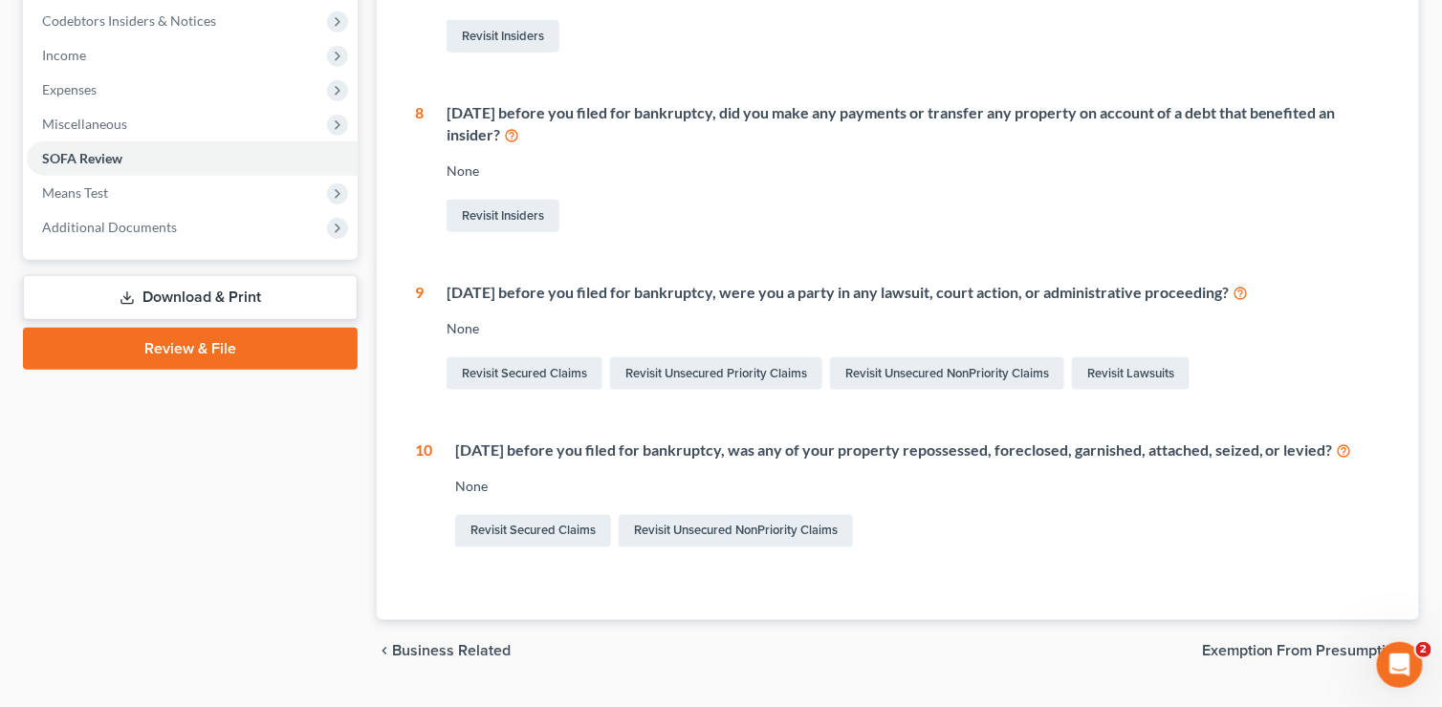
scroll to position [96, 0]
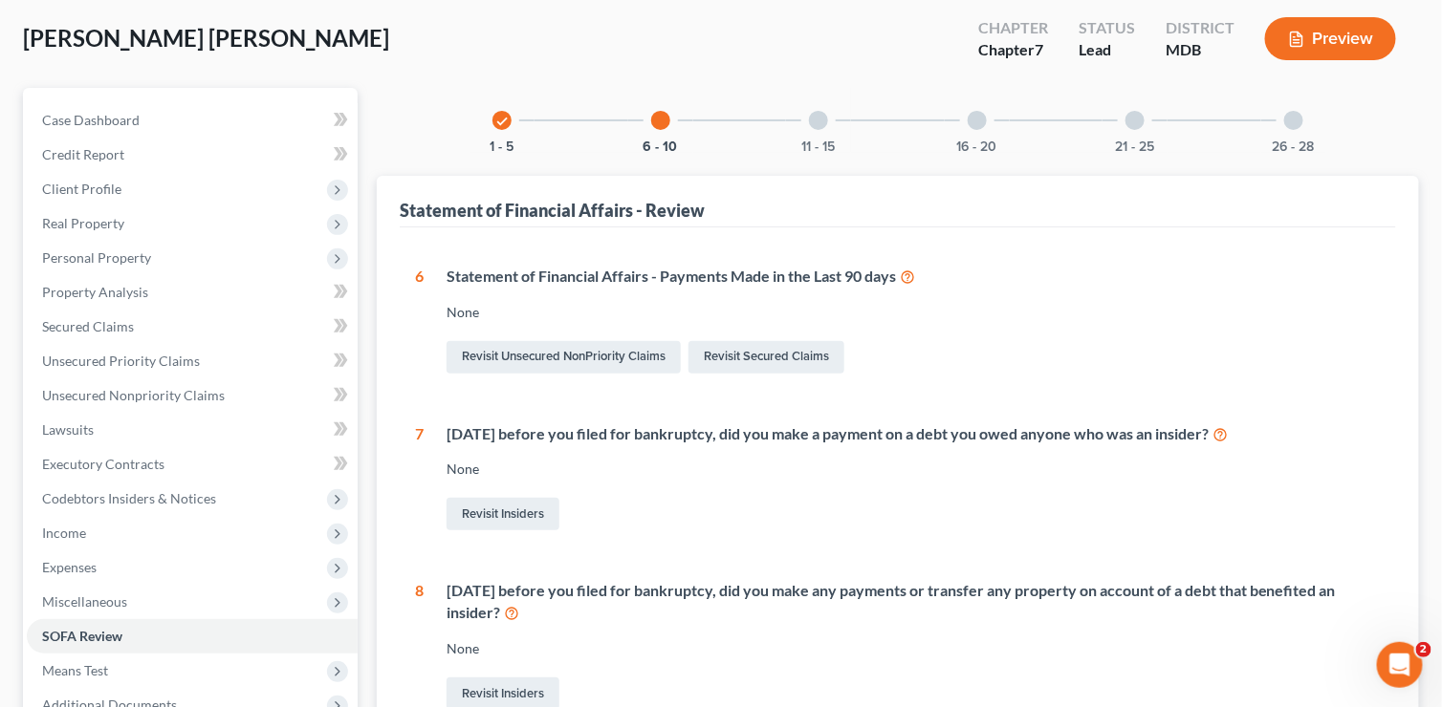
click at [819, 119] on div at bounding box center [818, 120] width 19 height 19
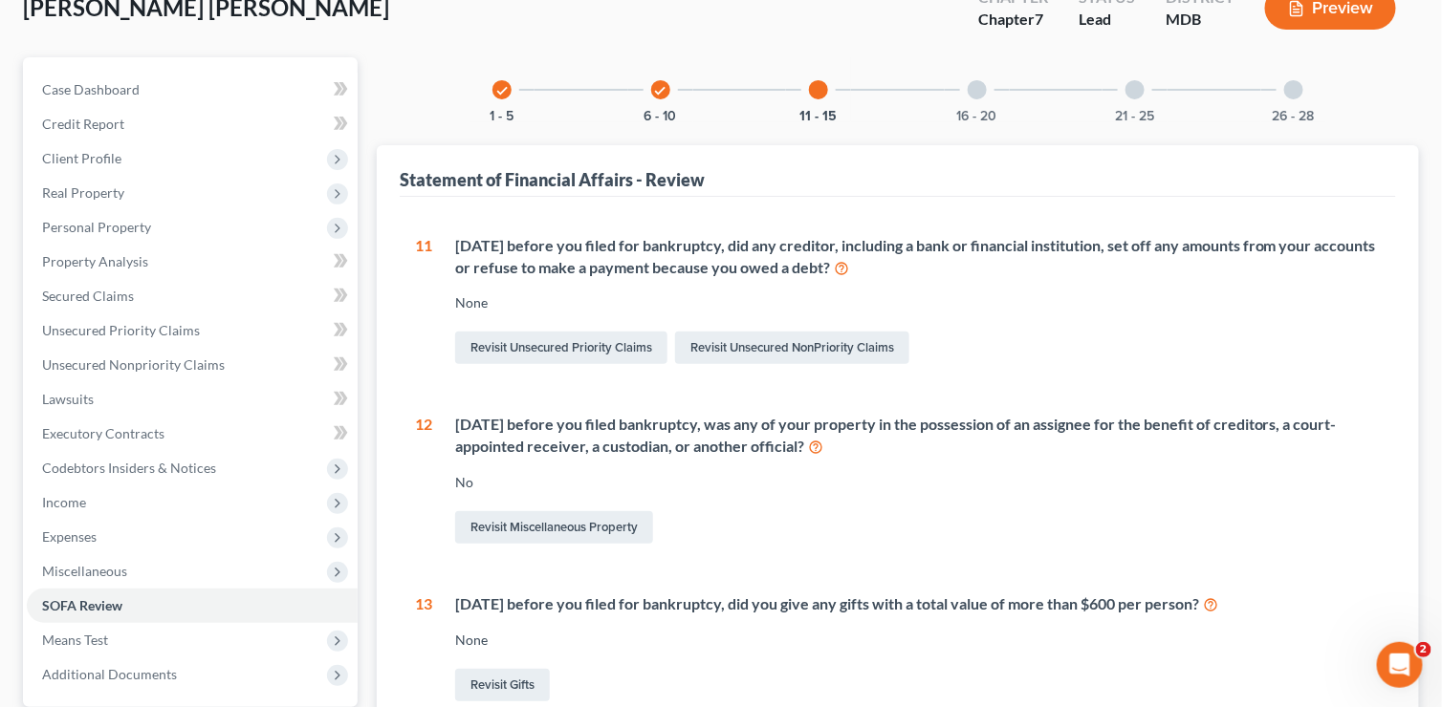
scroll to position [0, 0]
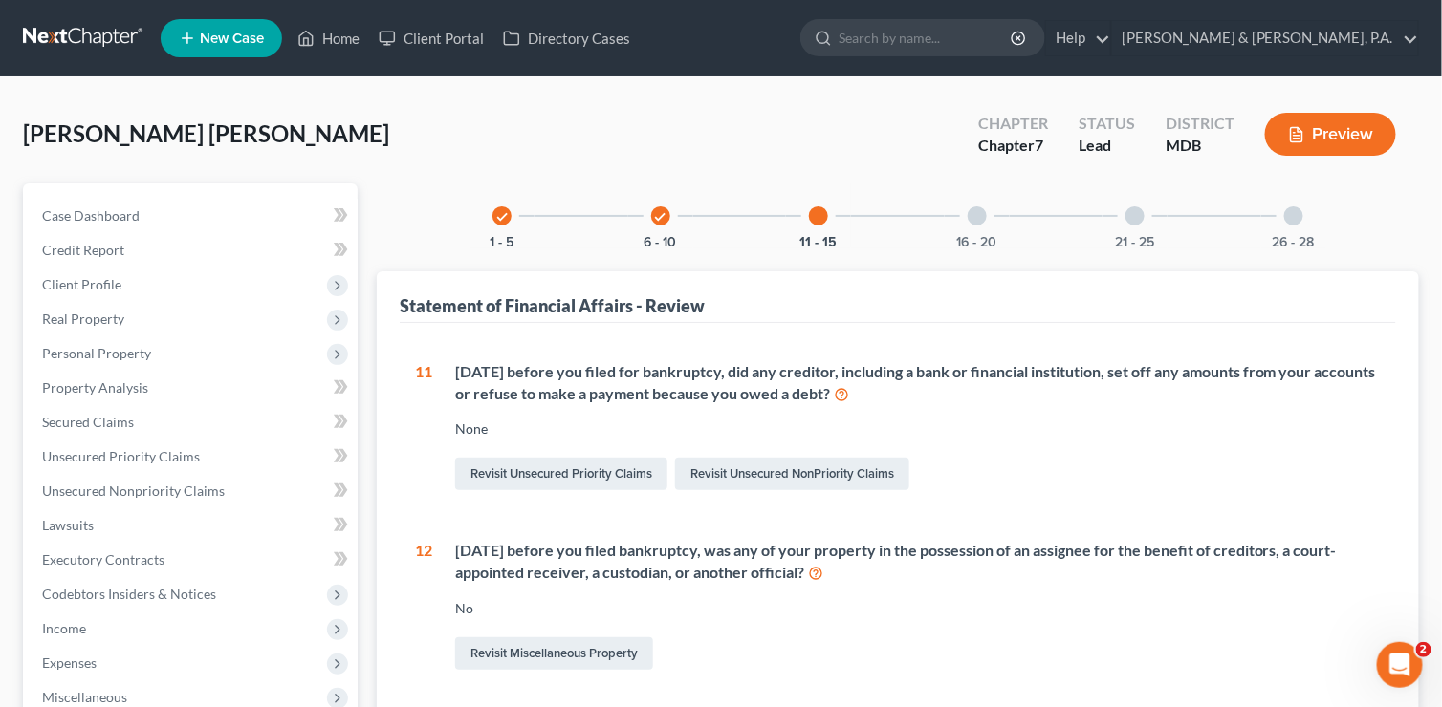
click at [978, 214] on div at bounding box center [976, 215] width 19 height 19
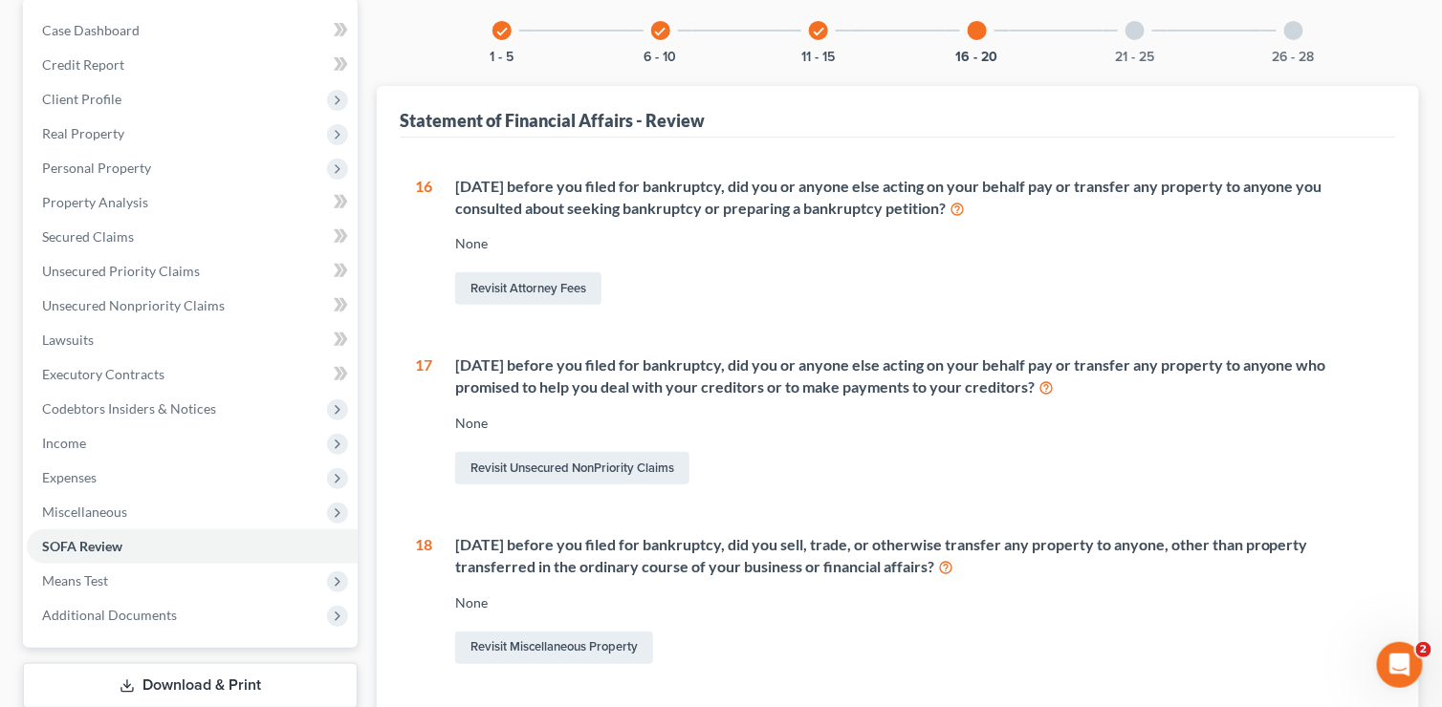
scroll to position [191, 0]
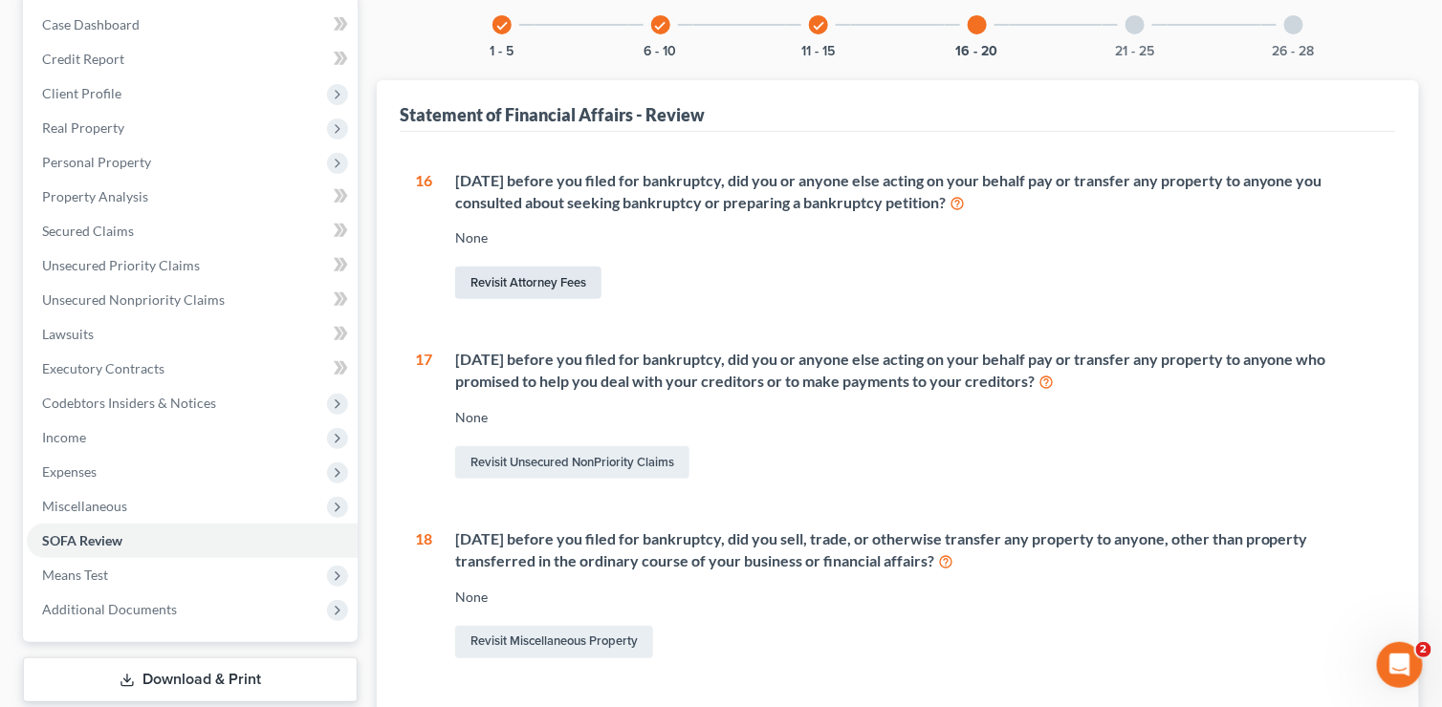
click at [538, 282] on link "Revisit Attorney Fees" at bounding box center [528, 283] width 146 height 33
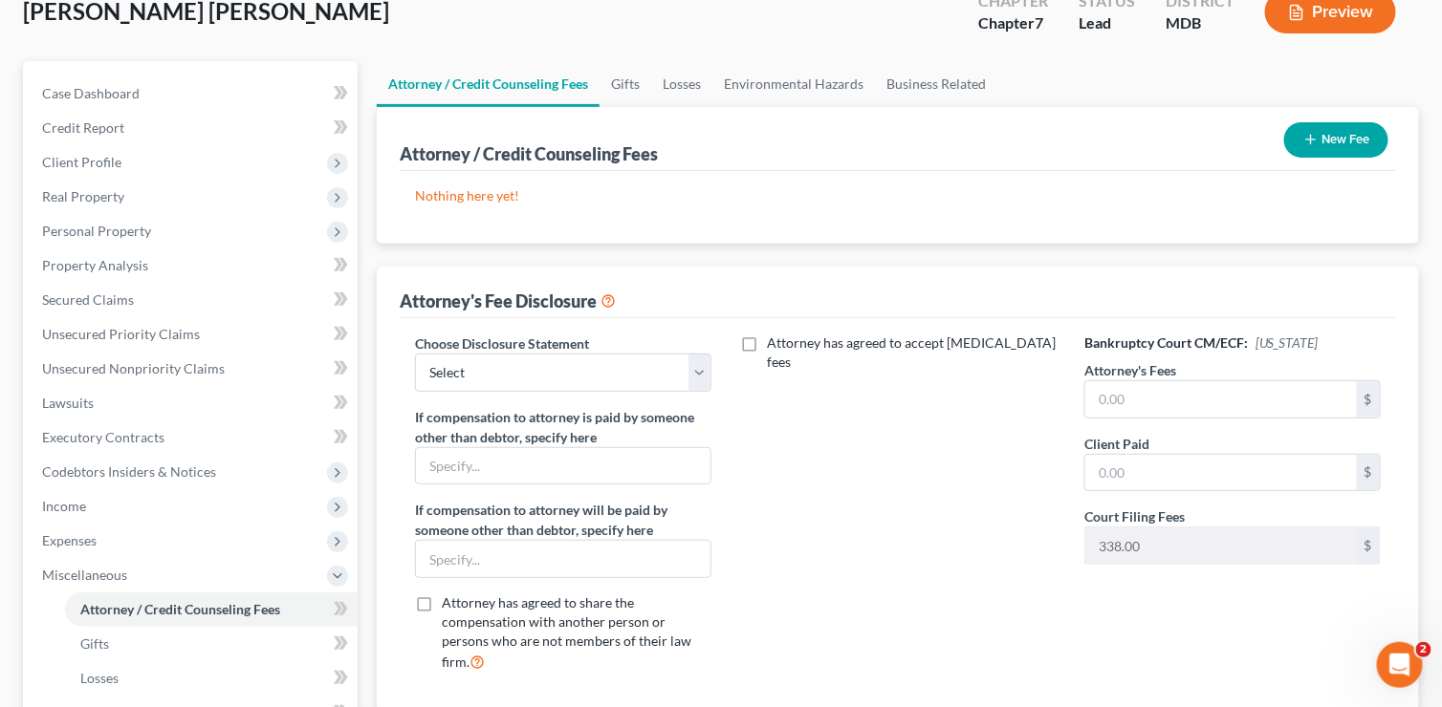
scroll to position [191, 0]
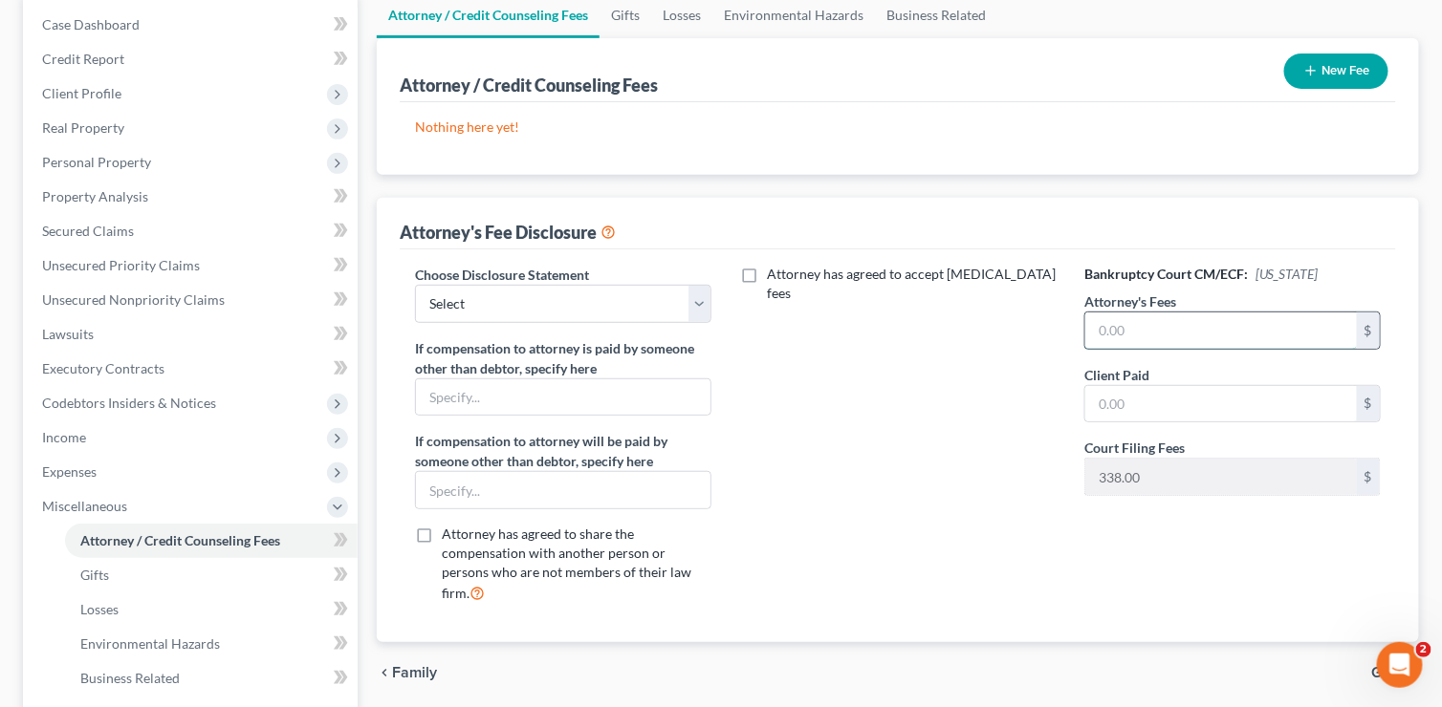
click at [1121, 330] on input "text" at bounding box center [1220, 331] width 271 height 36
type input "1,095"
click at [701, 297] on select "Select Disclosure Statement" at bounding box center [563, 304] width 296 height 38
select select "0"
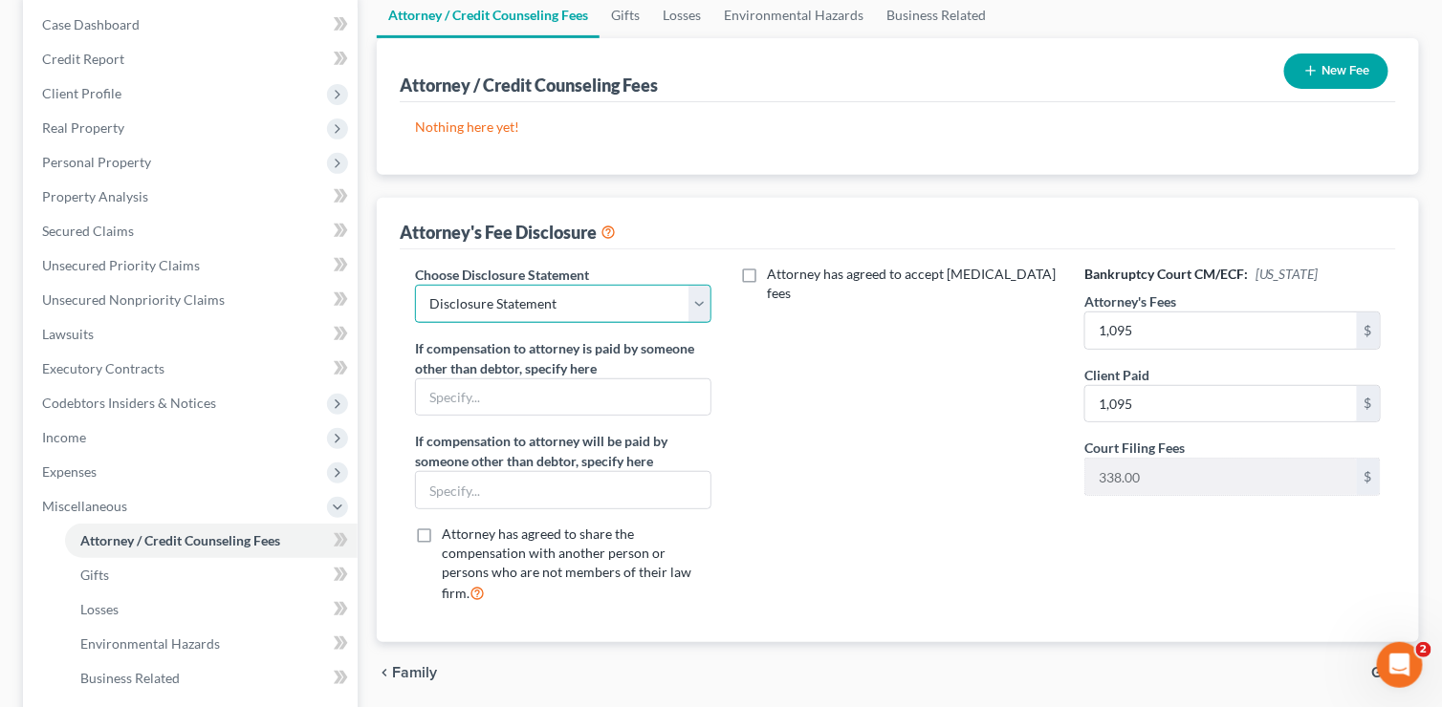
click at [415, 285] on select "Select Disclosure Statement" at bounding box center [563, 304] width 296 height 38
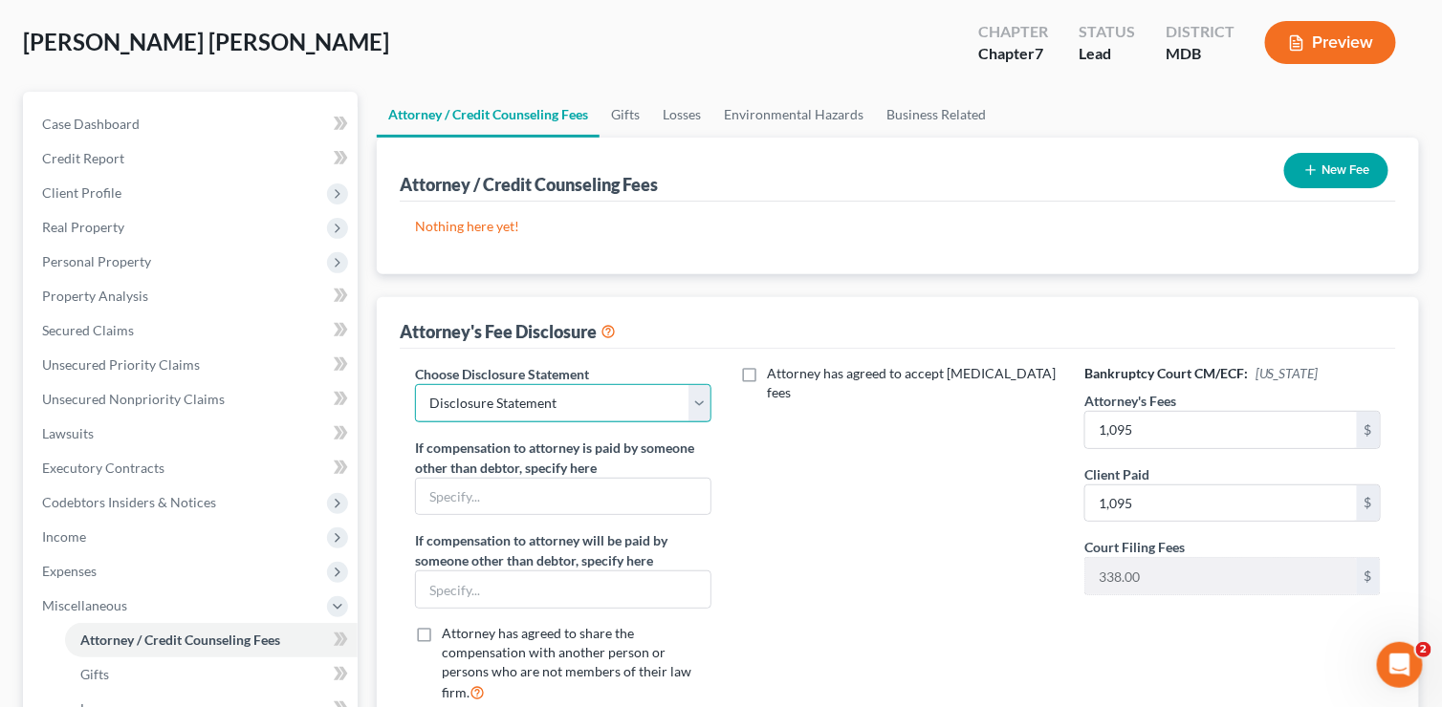
scroll to position [0, 0]
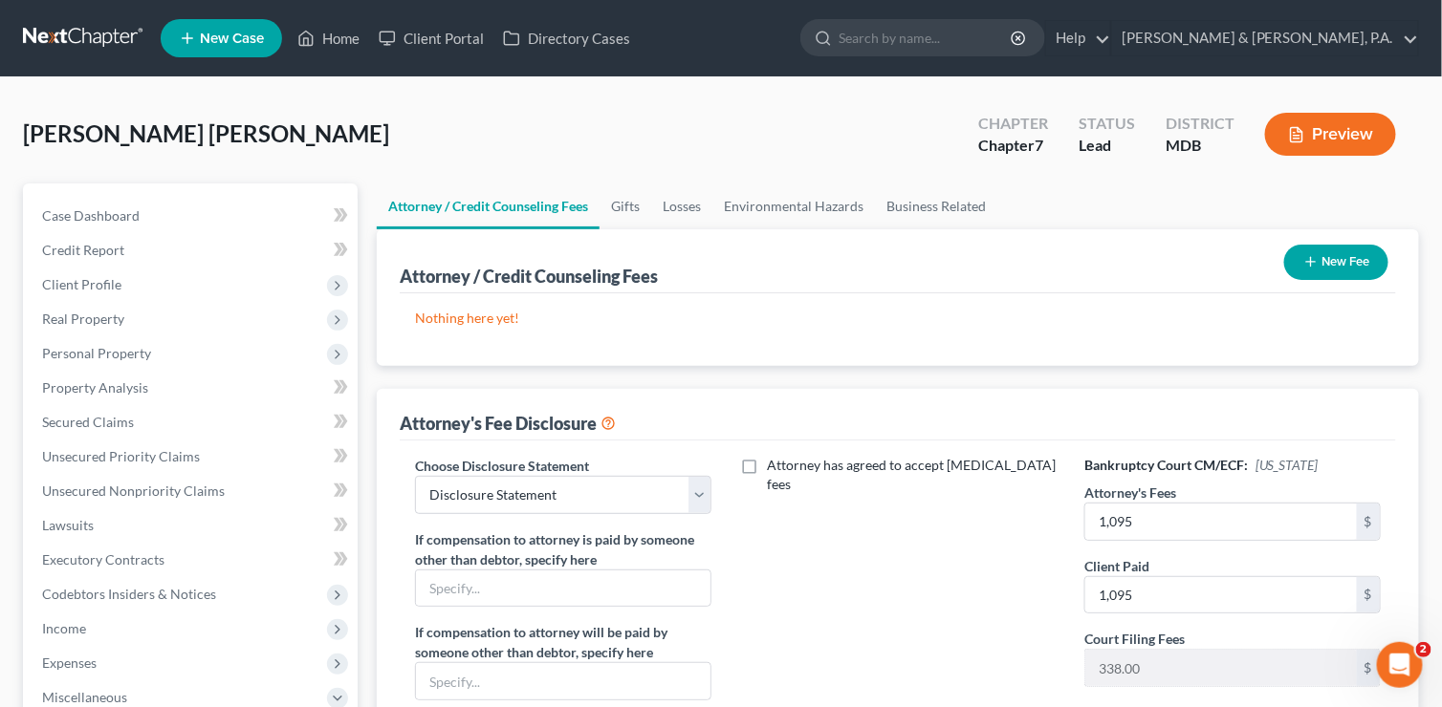
click at [1356, 263] on button "New Fee" at bounding box center [1336, 262] width 104 height 35
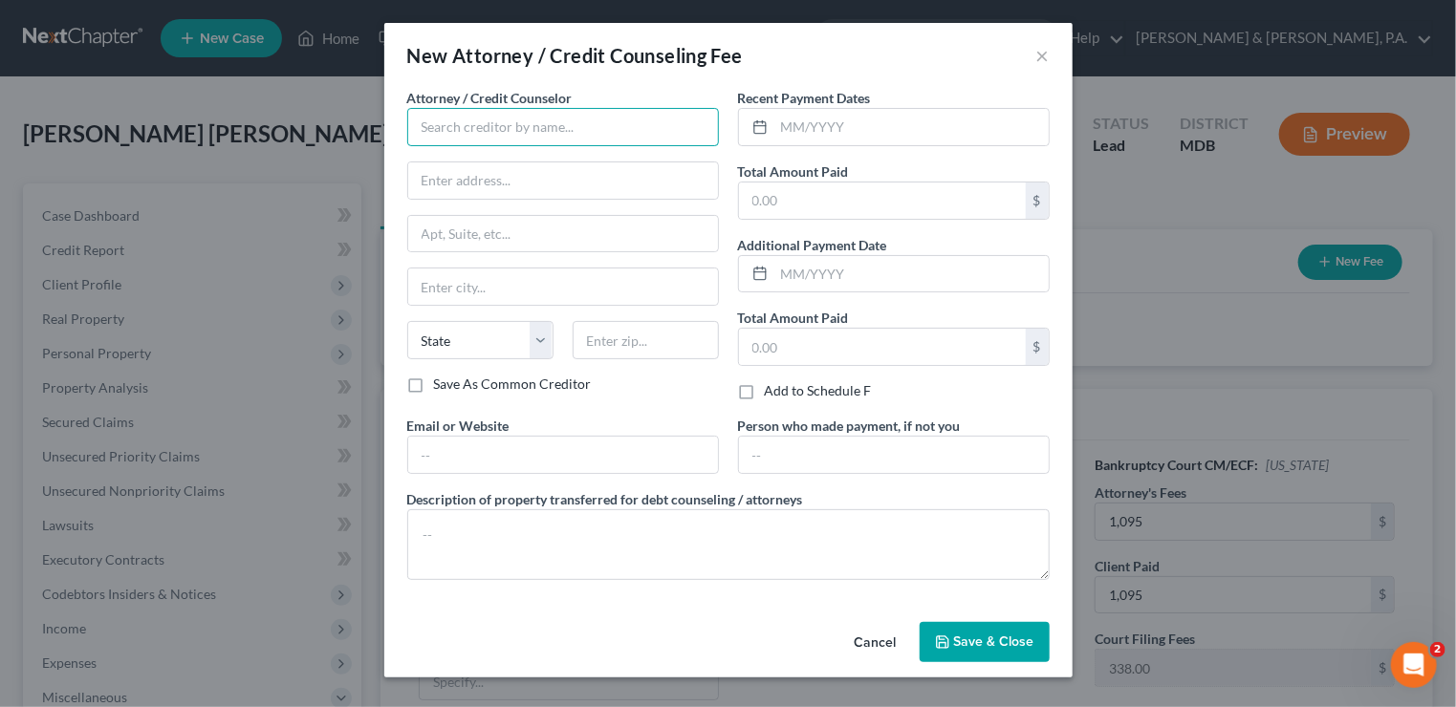
click at [579, 133] on input "text" at bounding box center [563, 127] width 312 height 38
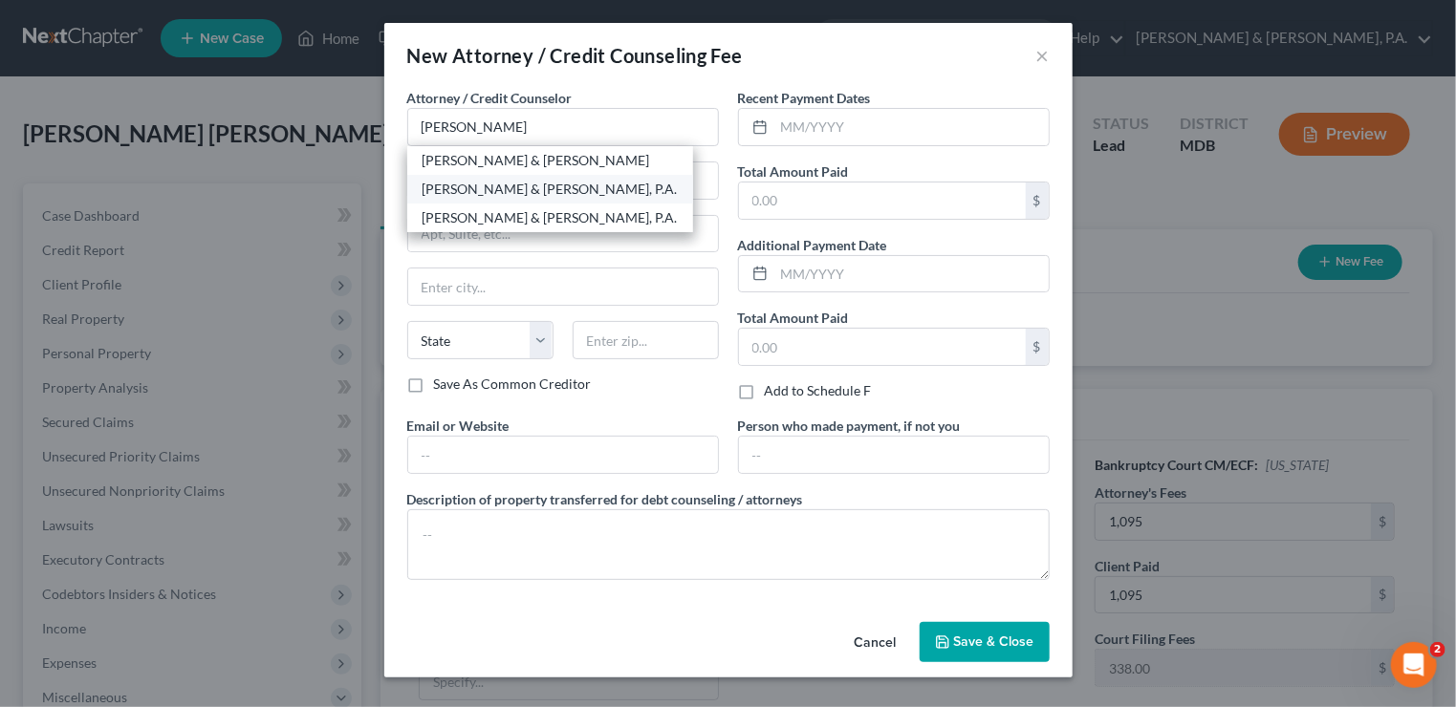
click at [551, 184] on div "[PERSON_NAME] & [PERSON_NAME], P.A." at bounding box center [550, 189] width 255 height 19
type input "[PERSON_NAME] & [PERSON_NAME], P.A."
type input "[STREET_ADDRESS]"
type input "Suite 500"
type input "[PERSON_NAME] [PERSON_NAME]"
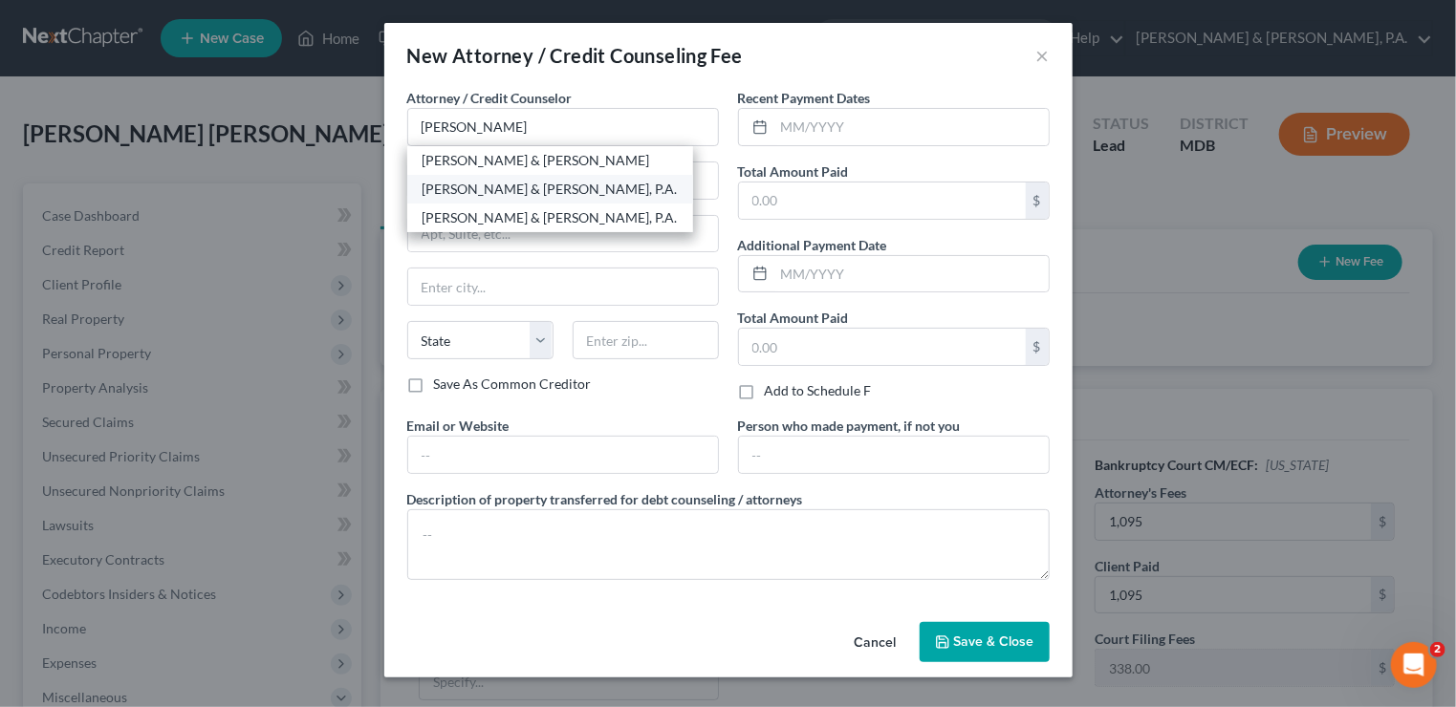
select select "21"
type input "21117"
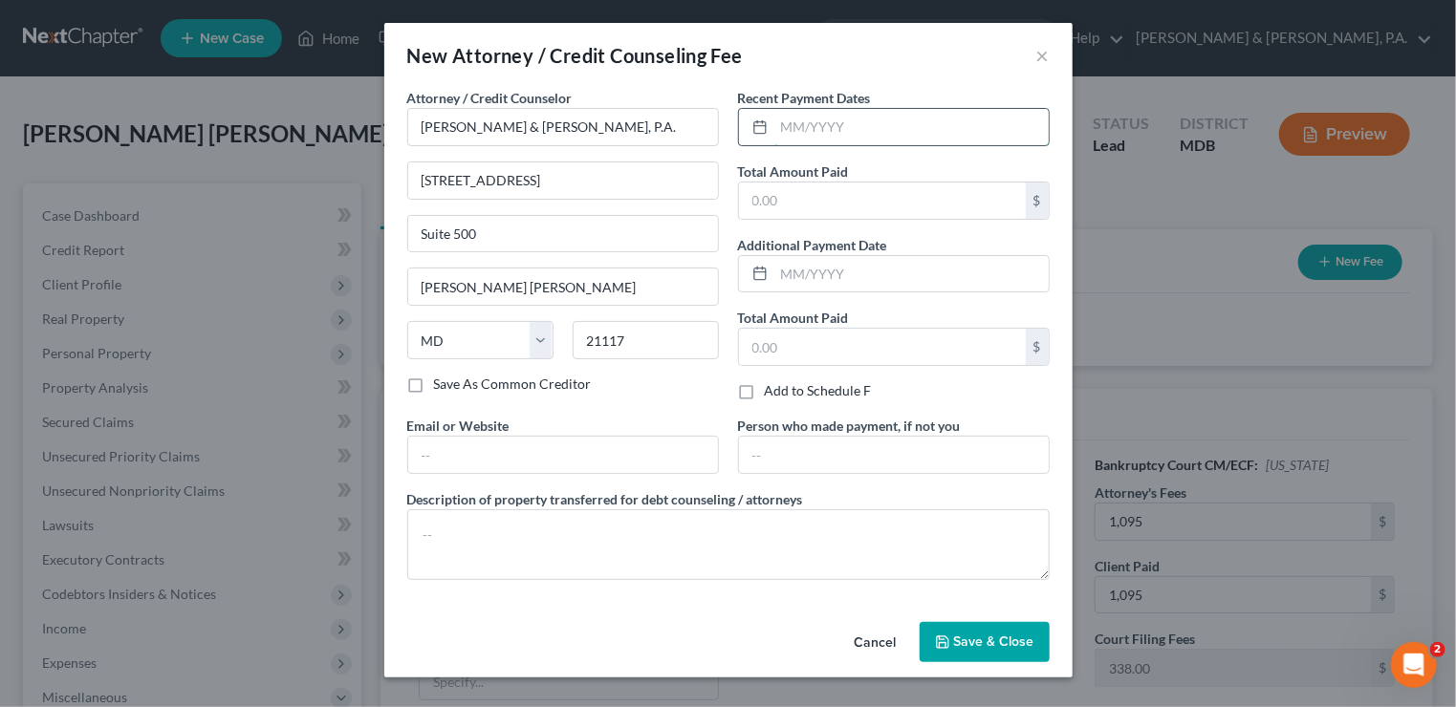
click at [879, 131] on input "text" at bounding box center [911, 127] width 274 height 36
type input "08/2025"
type input "1,095"
click at [947, 635] on icon "button" at bounding box center [942, 642] width 15 height 15
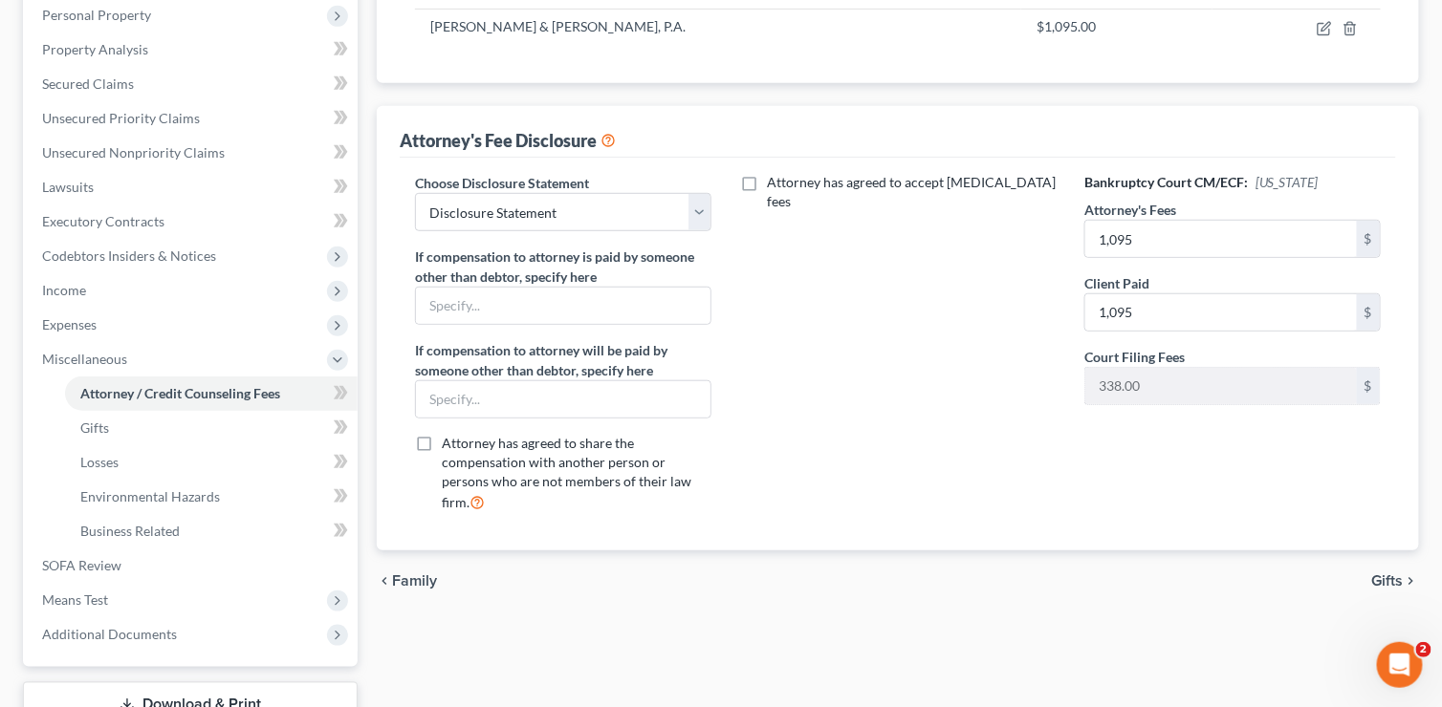
scroll to position [382, 0]
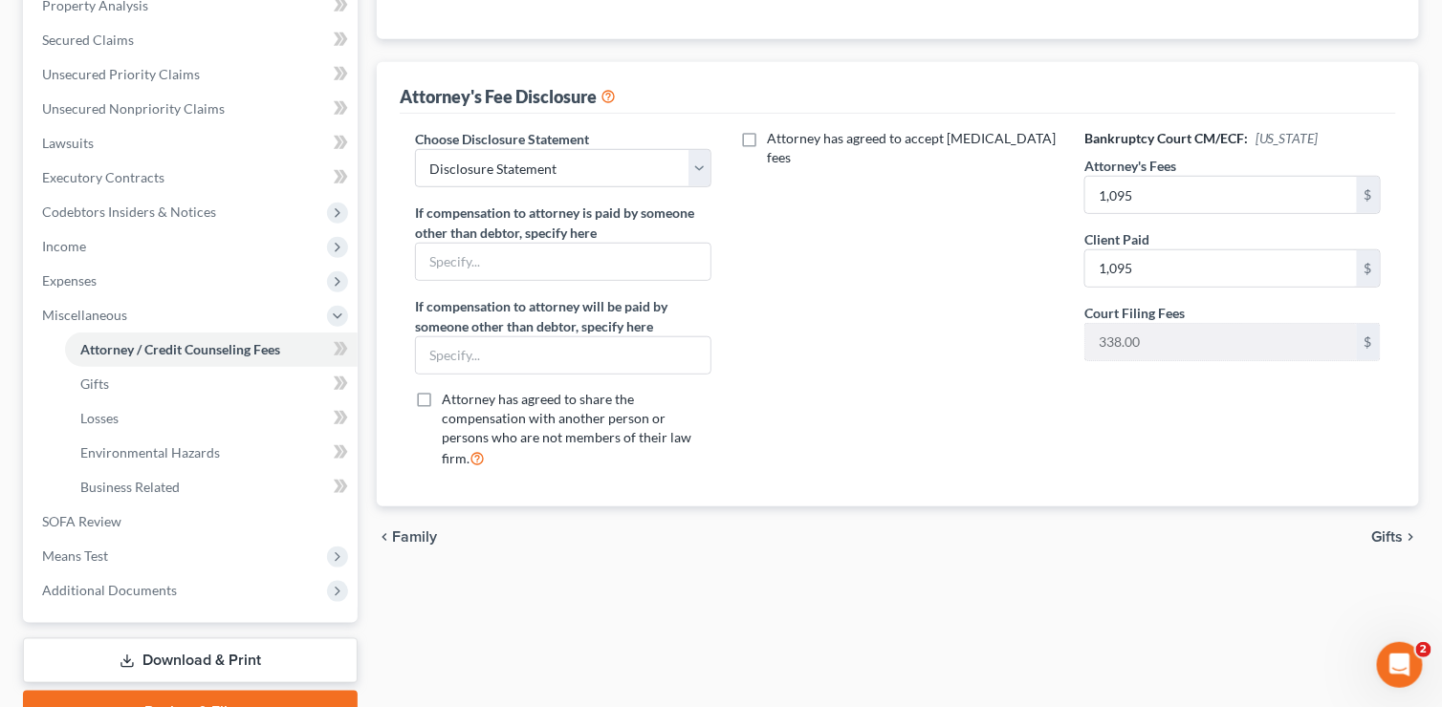
click at [1400, 530] on span "Gifts" at bounding box center [1388, 537] width 32 height 15
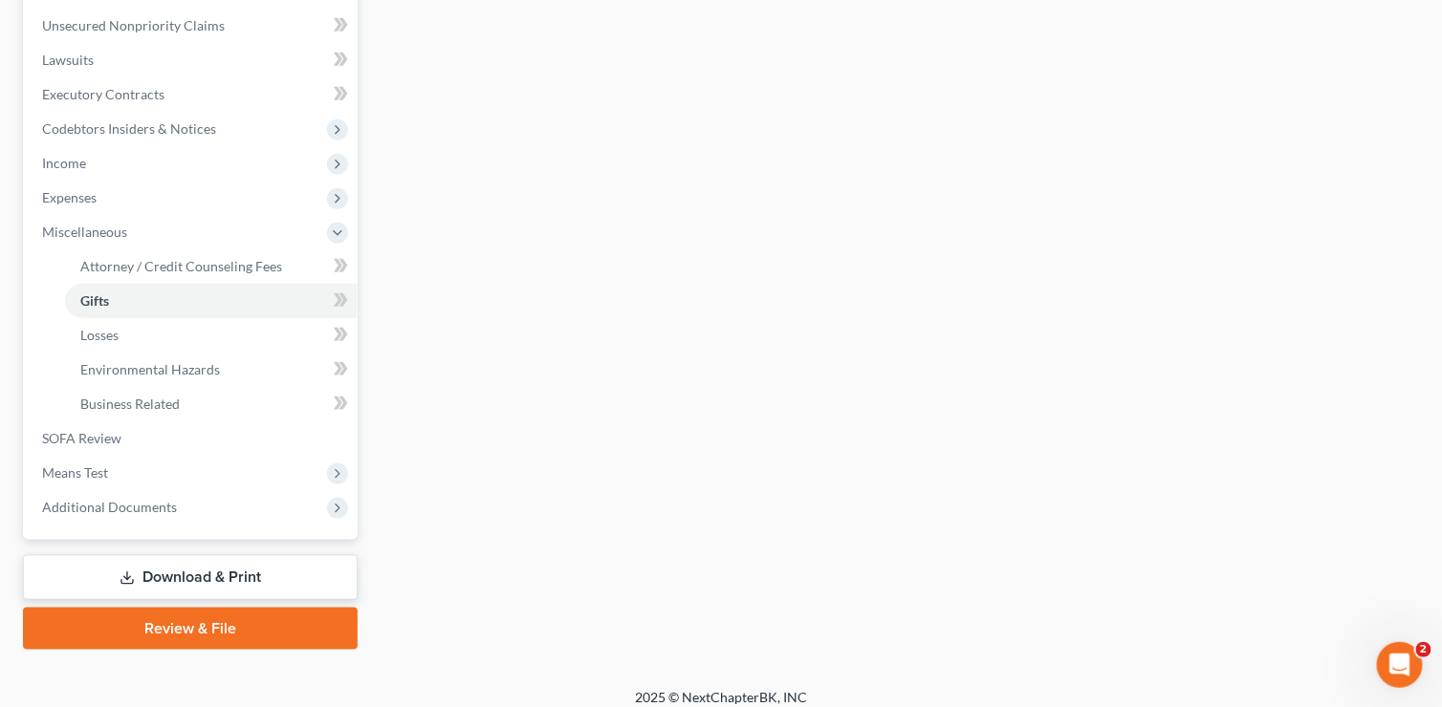
scroll to position [478, 0]
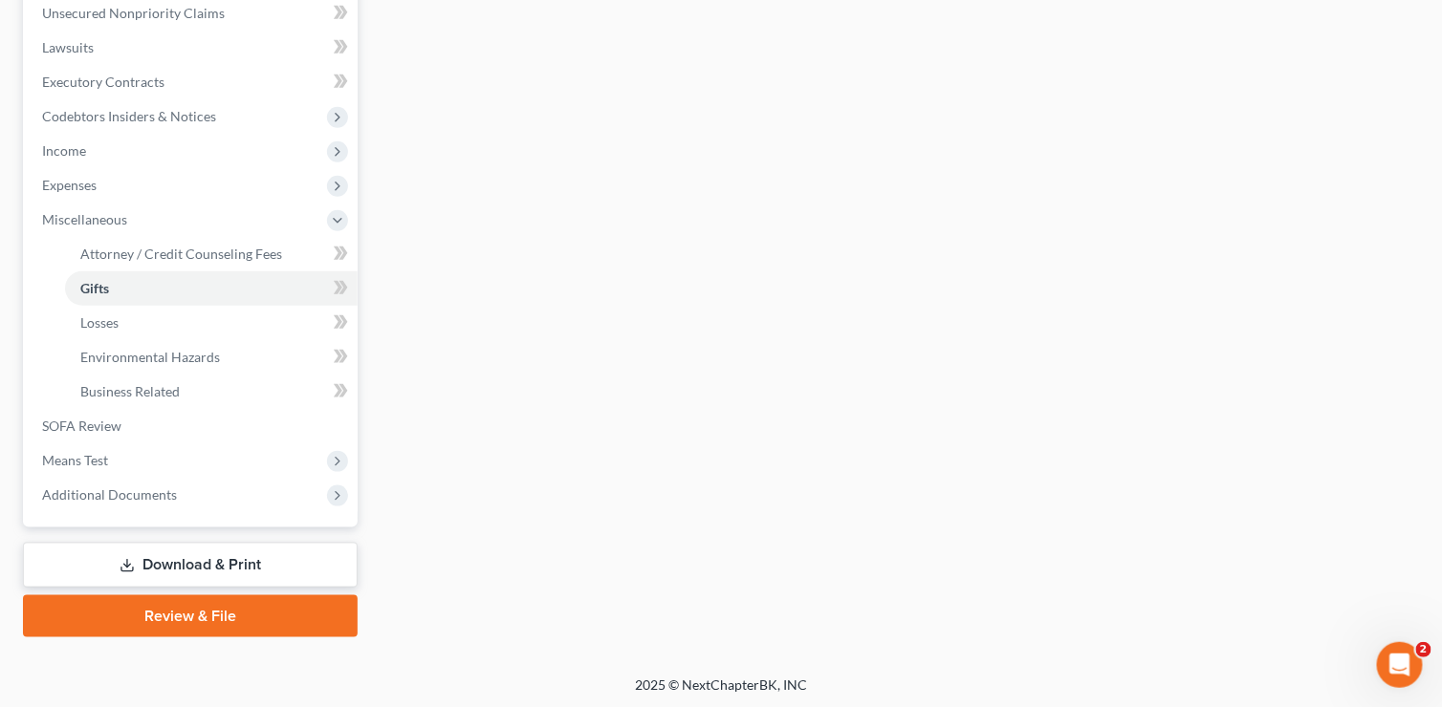
click at [193, 565] on link "Download & Print" at bounding box center [190, 565] width 335 height 45
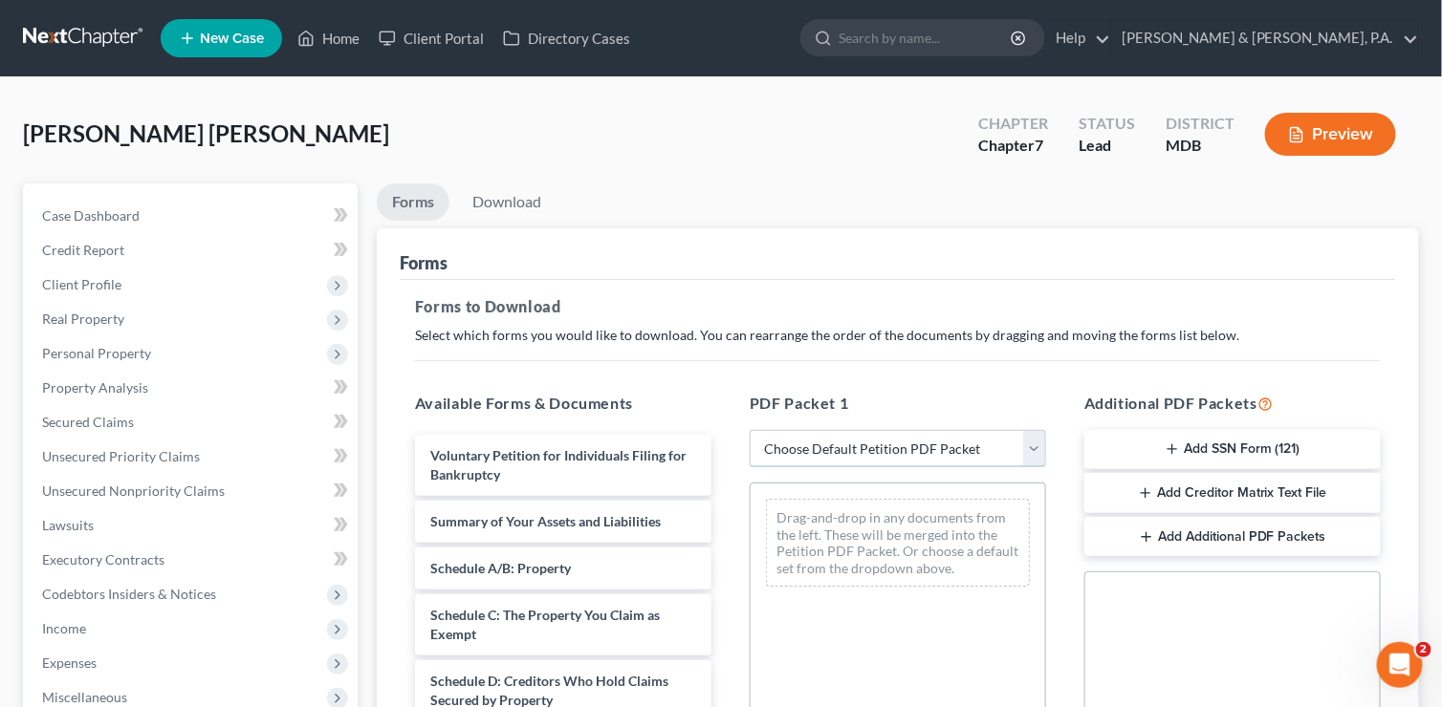
click at [1042, 454] on select "Choose Default Petition PDF Packet Complete Bankruptcy Petition (all forms and …" at bounding box center [897, 449] width 296 height 38
select select "0"
click at [749, 430] on select "Choose Default Petition PDF Packet Complete Bankruptcy Petition (all forms and …" at bounding box center [897, 449] width 296 height 38
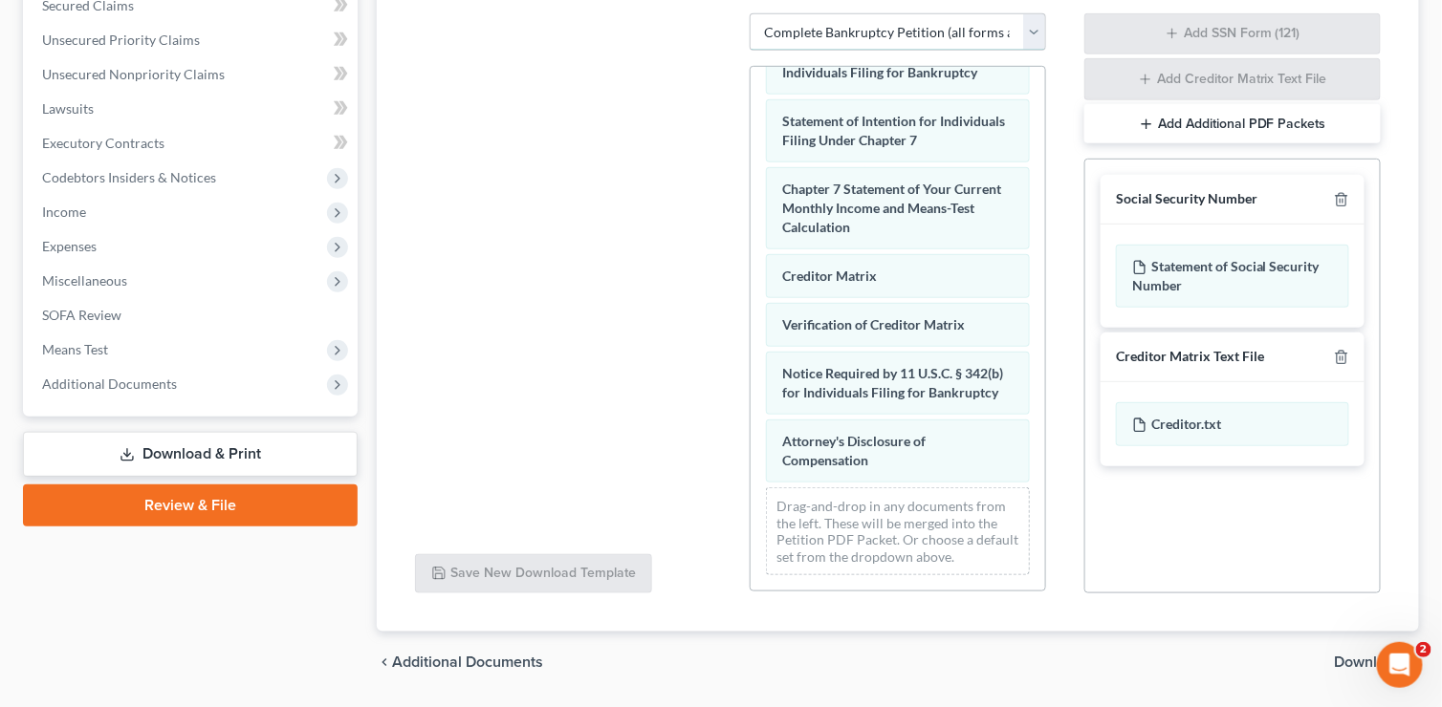
scroll to position [471, 0]
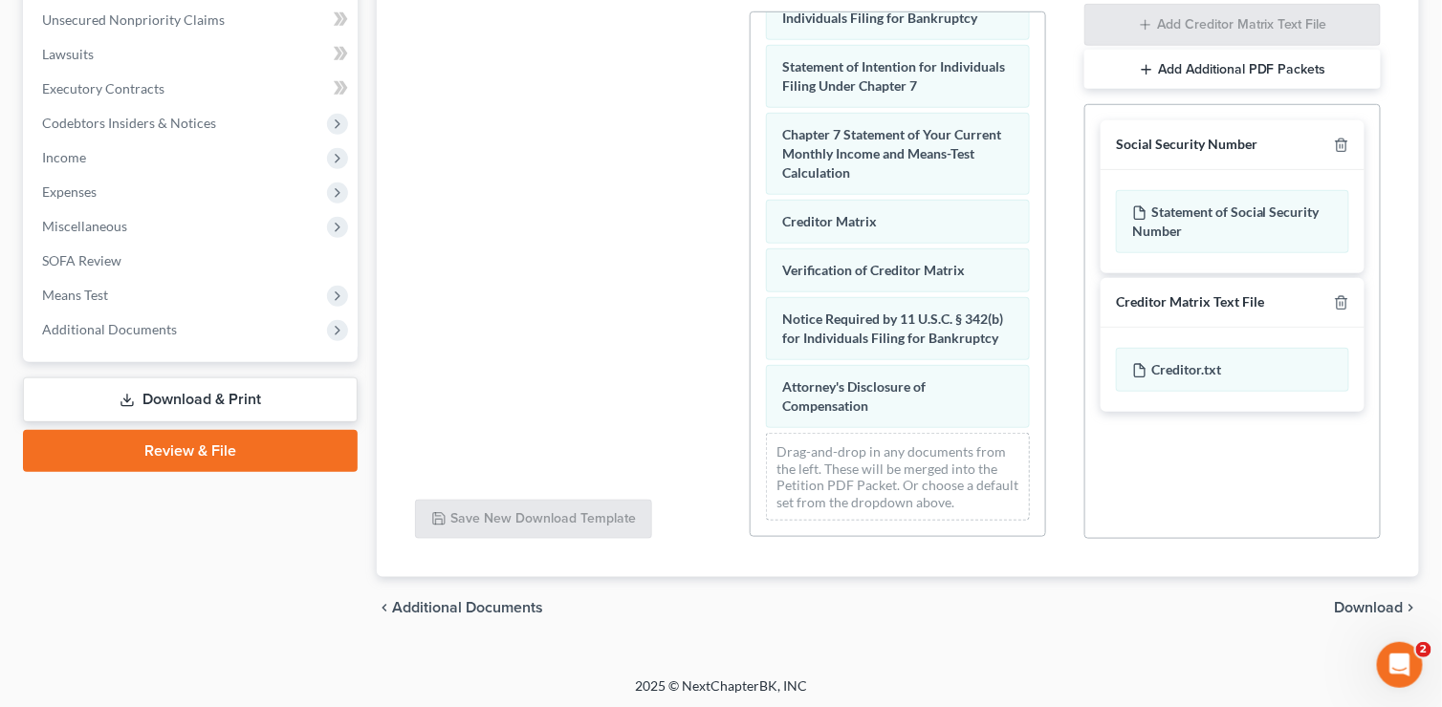
click at [1361, 600] on span "Download" at bounding box center [1368, 607] width 69 height 15
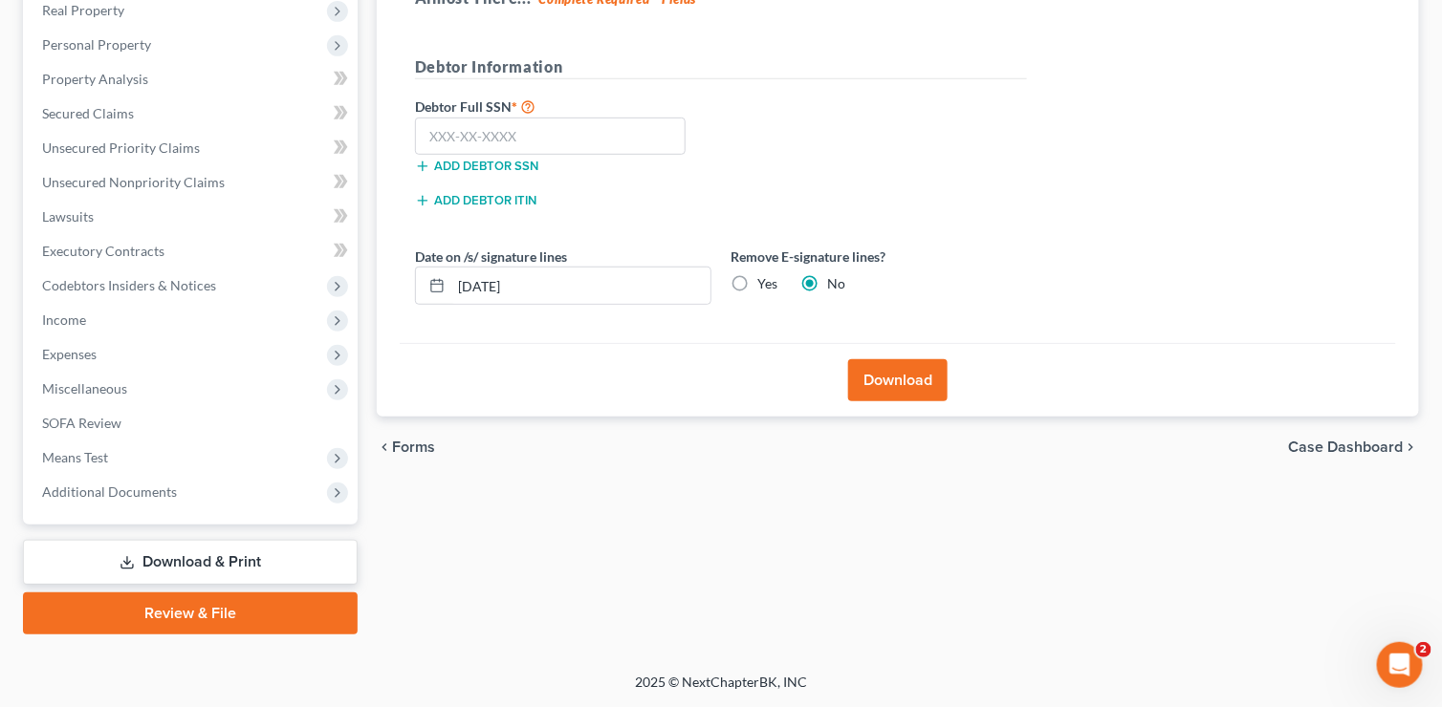
scroll to position [306, 0]
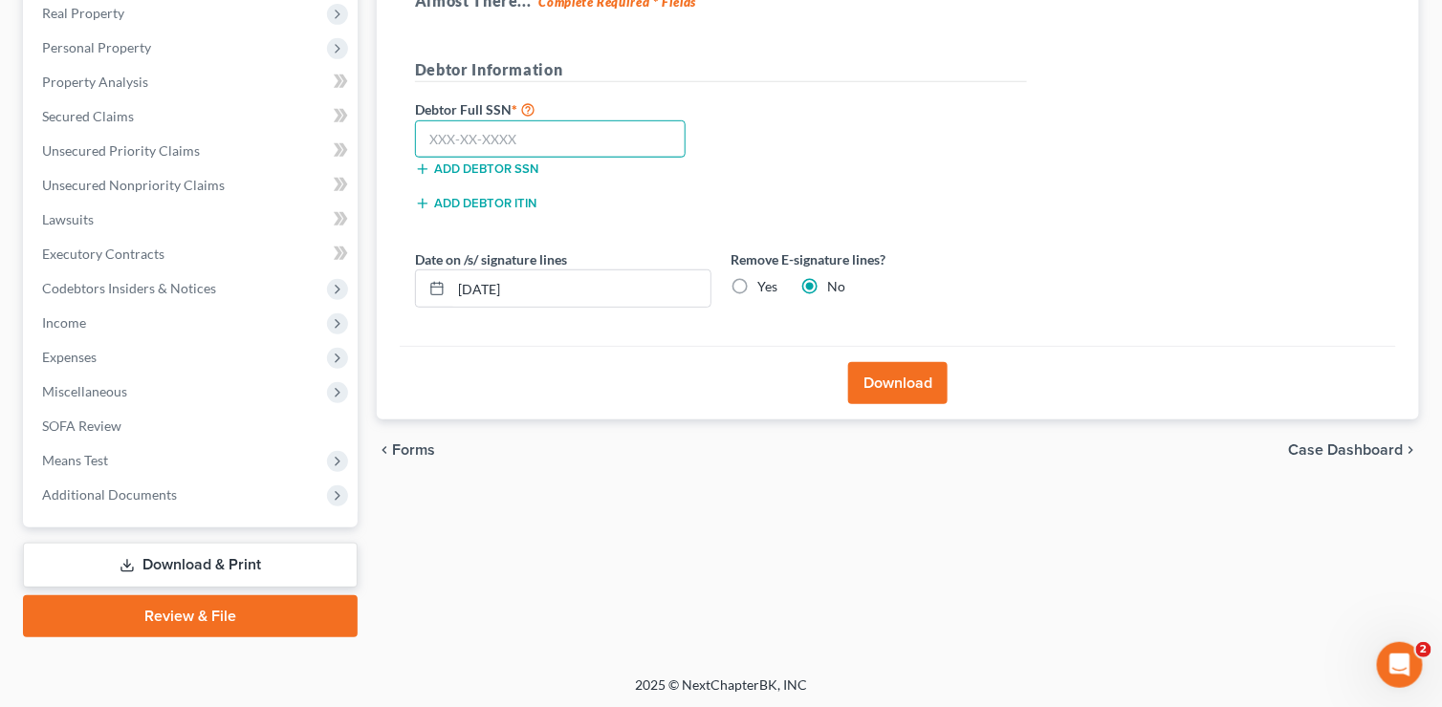
click at [512, 134] on input "text" at bounding box center [550, 139] width 271 height 38
click at [430, 139] on input "text" at bounding box center [550, 139] width 271 height 38
type input "591-14-1710"
click at [490, 283] on input "[DATE]" at bounding box center [580, 289] width 259 height 36
type input "[DATE]"
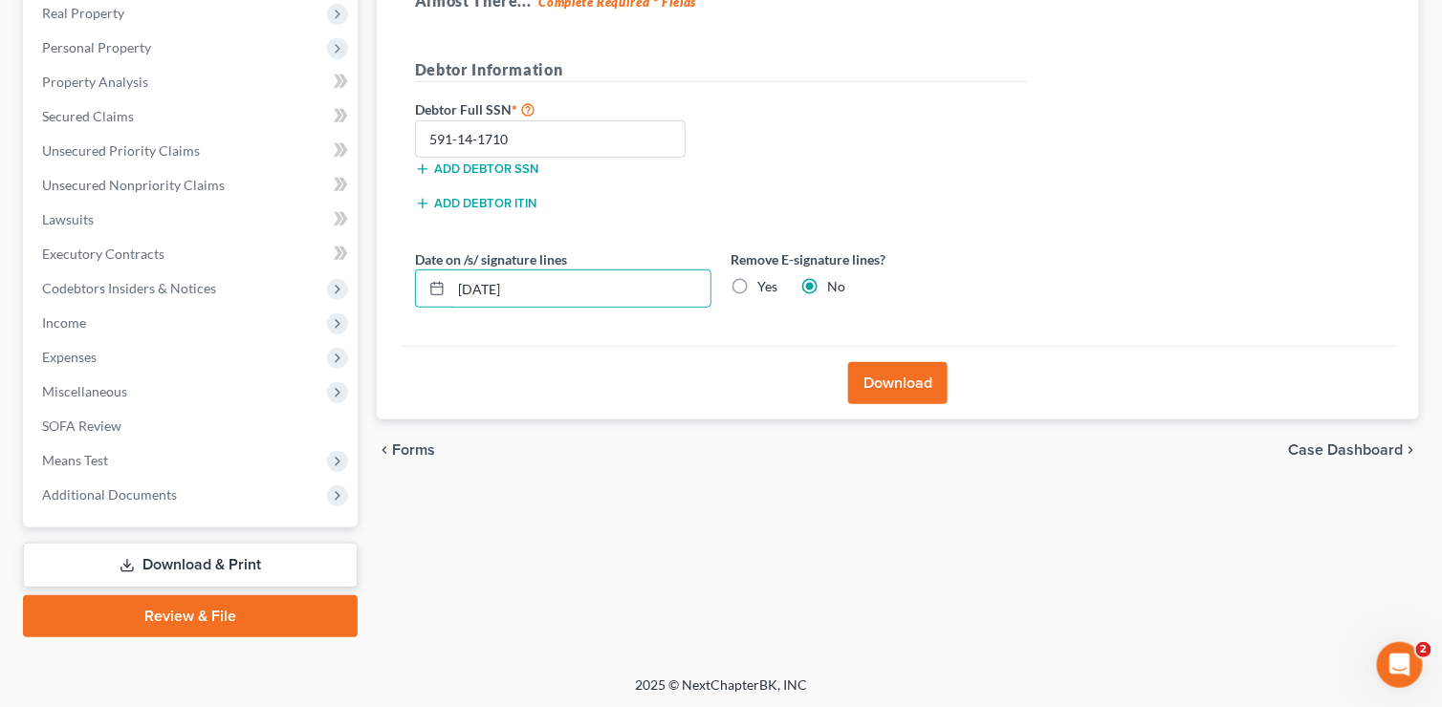
click at [639, 349] on div "Download" at bounding box center [898, 383] width 996 height 74
click at [926, 372] on button "Download" at bounding box center [897, 383] width 99 height 42
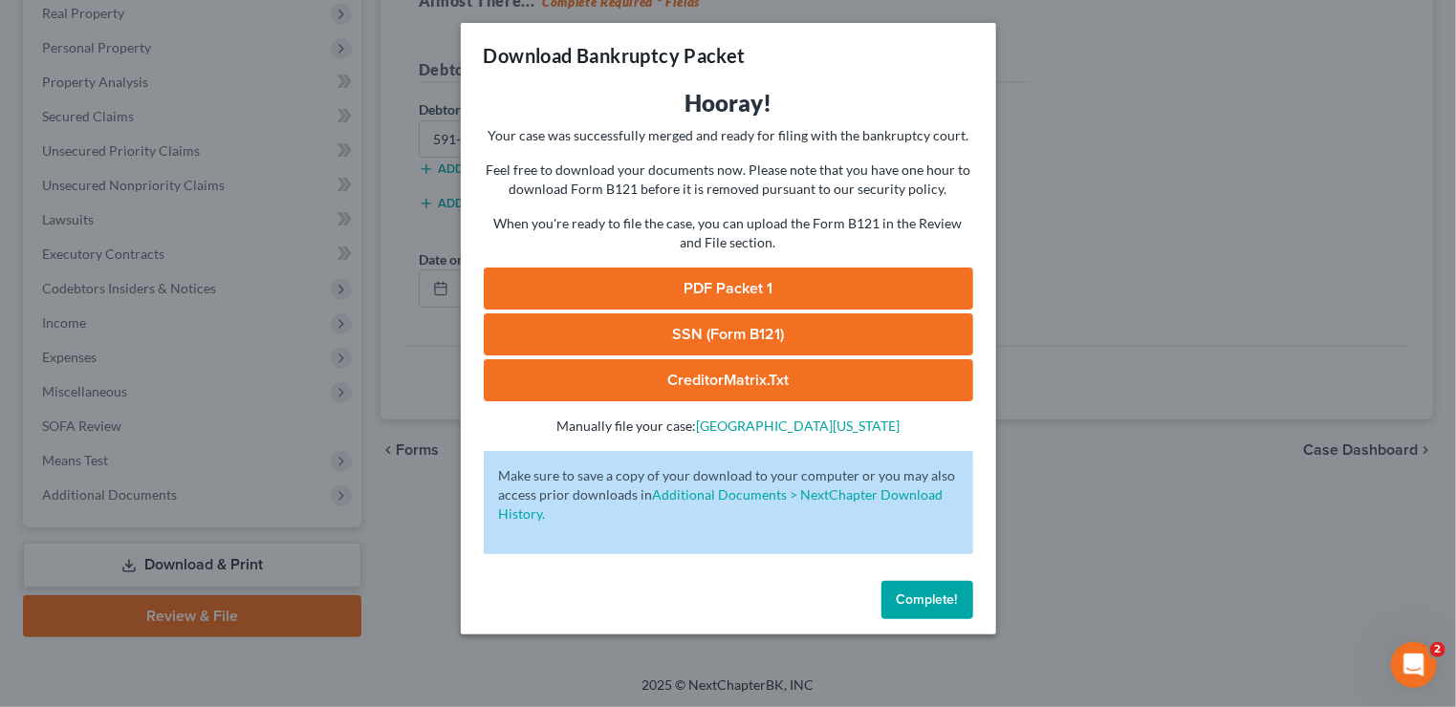
click at [723, 280] on link "PDF Packet 1" at bounding box center [728, 289] width 489 height 42
click at [920, 607] on span "Complete!" at bounding box center [927, 600] width 61 height 16
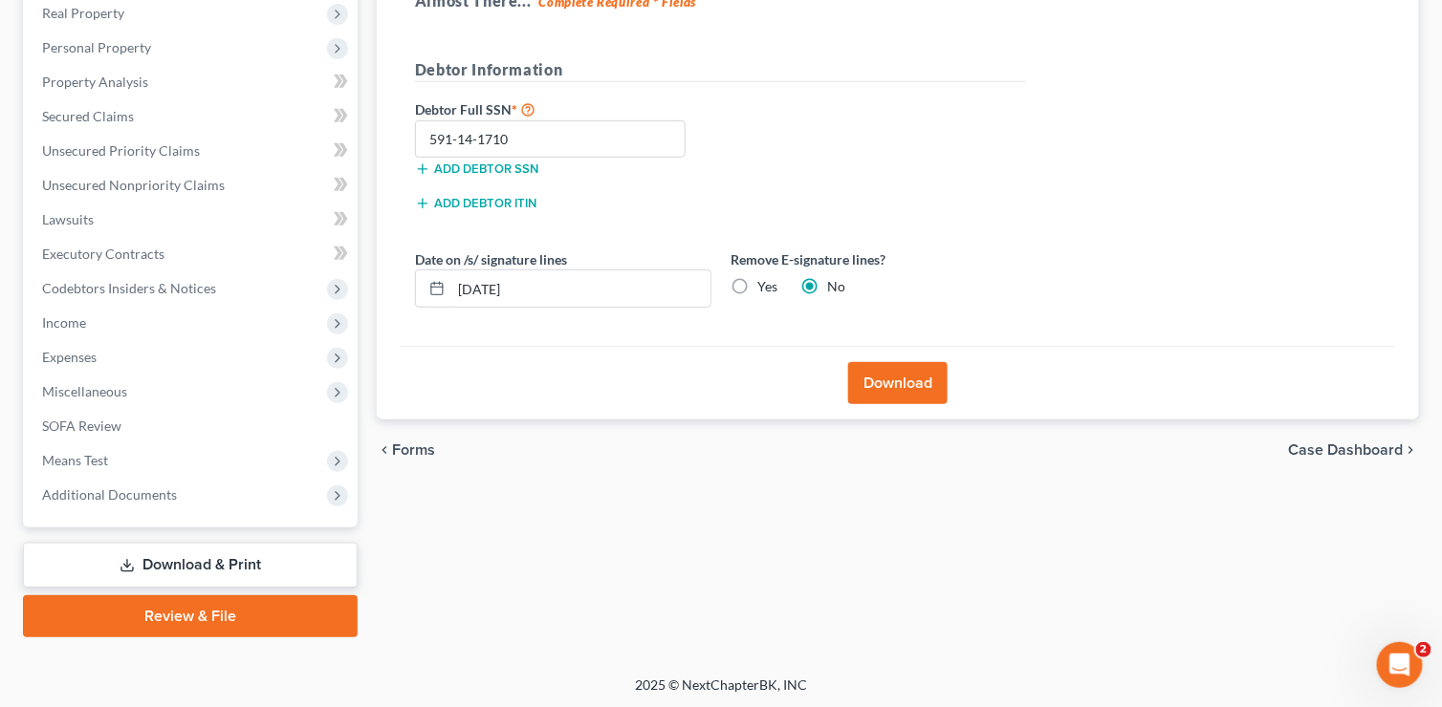
click at [1309, 452] on span "Case Dashboard" at bounding box center [1346, 450] width 115 height 15
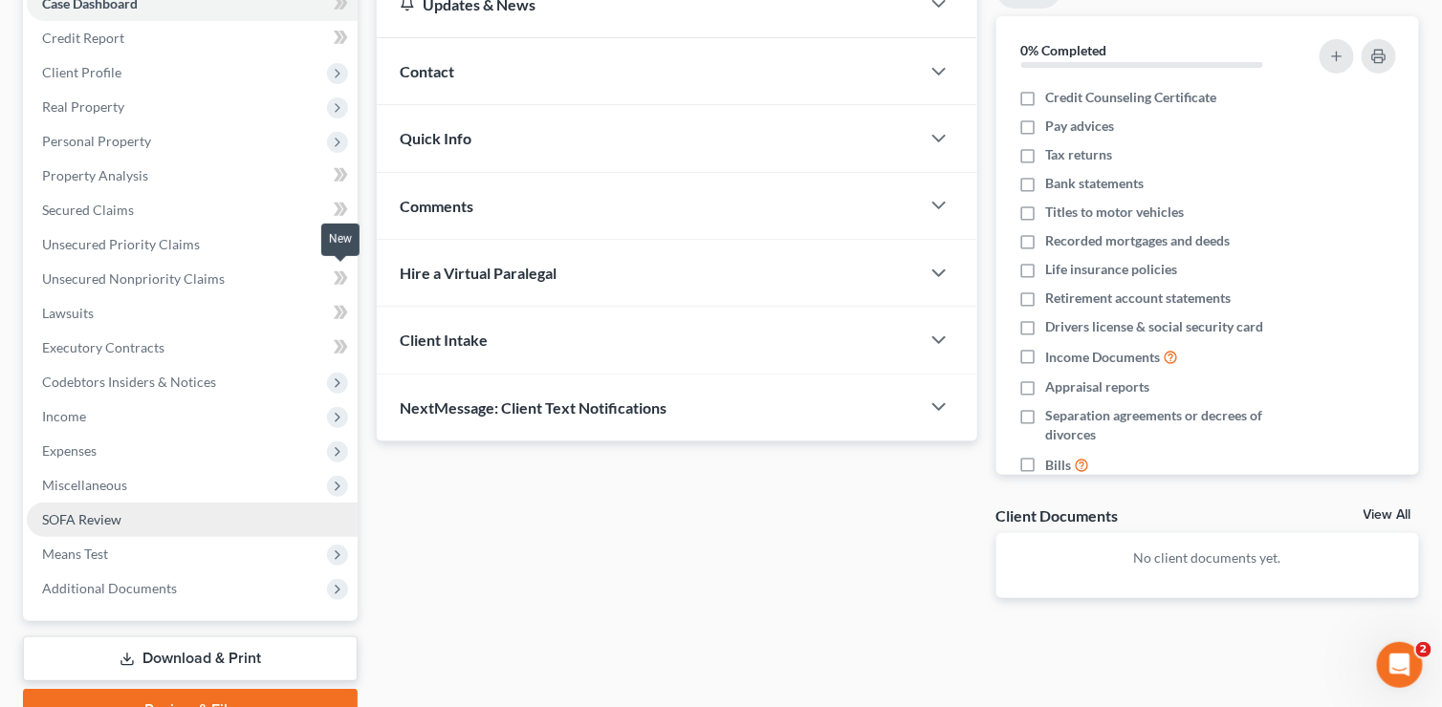
scroll to position [306, 0]
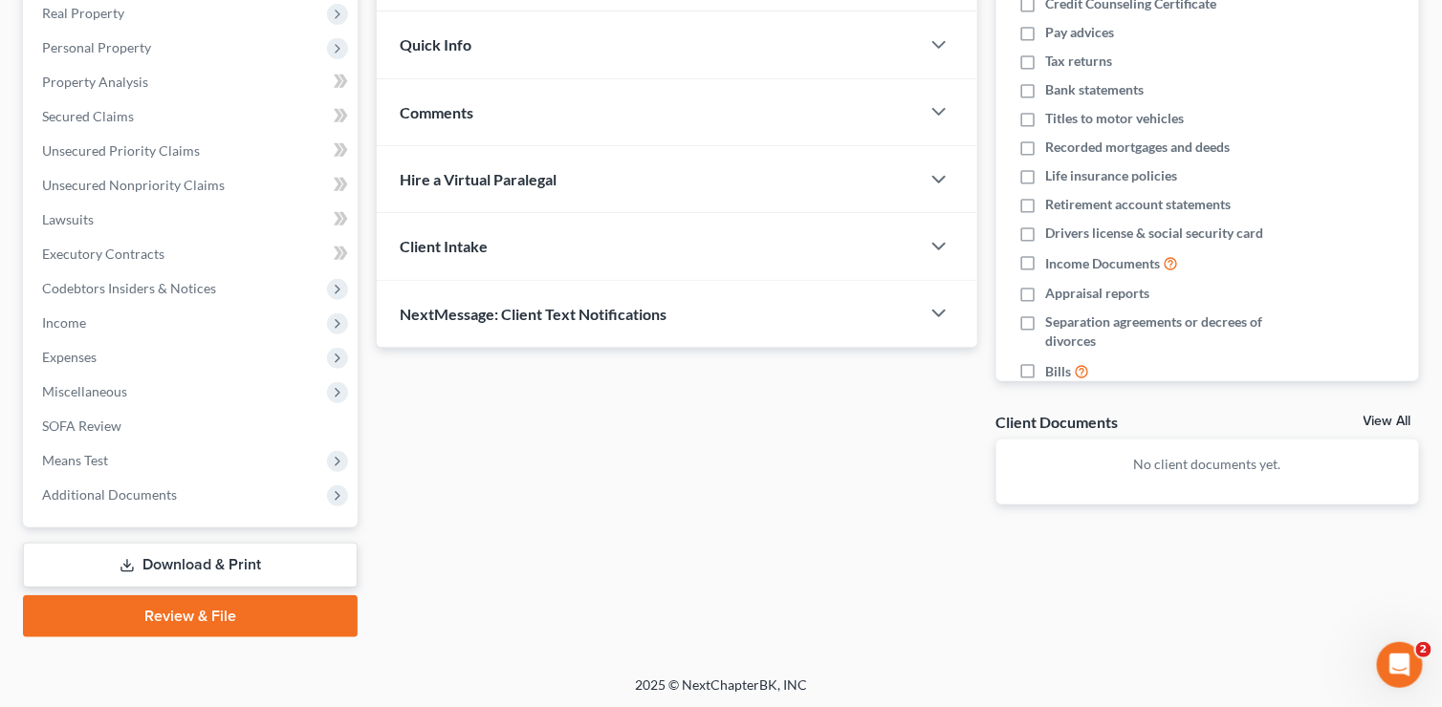
click at [225, 563] on link "Download & Print" at bounding box center [190, 565] width 335 height 45
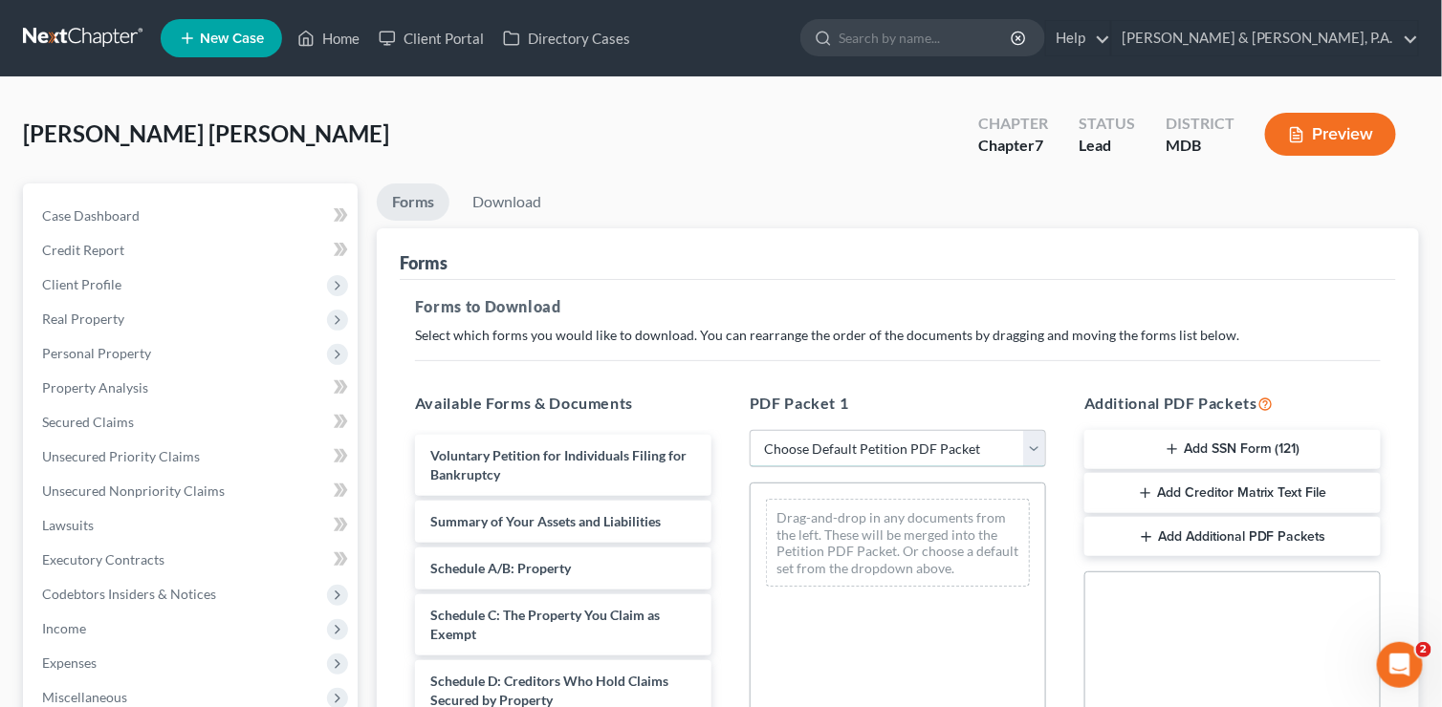
click at [1030, 441] on select "Choose Default Petition PDF Packet Complete Bankruptcy Petition (all forms and …" at bounding box center [897, 449] width 296 height 38
click at [983, 385] on div "PDF Packet 1 Choose Default Petition PDF Packet Complete Bankruptcy Petition (a…" at bounding box center [897, 701] width 335 height 648
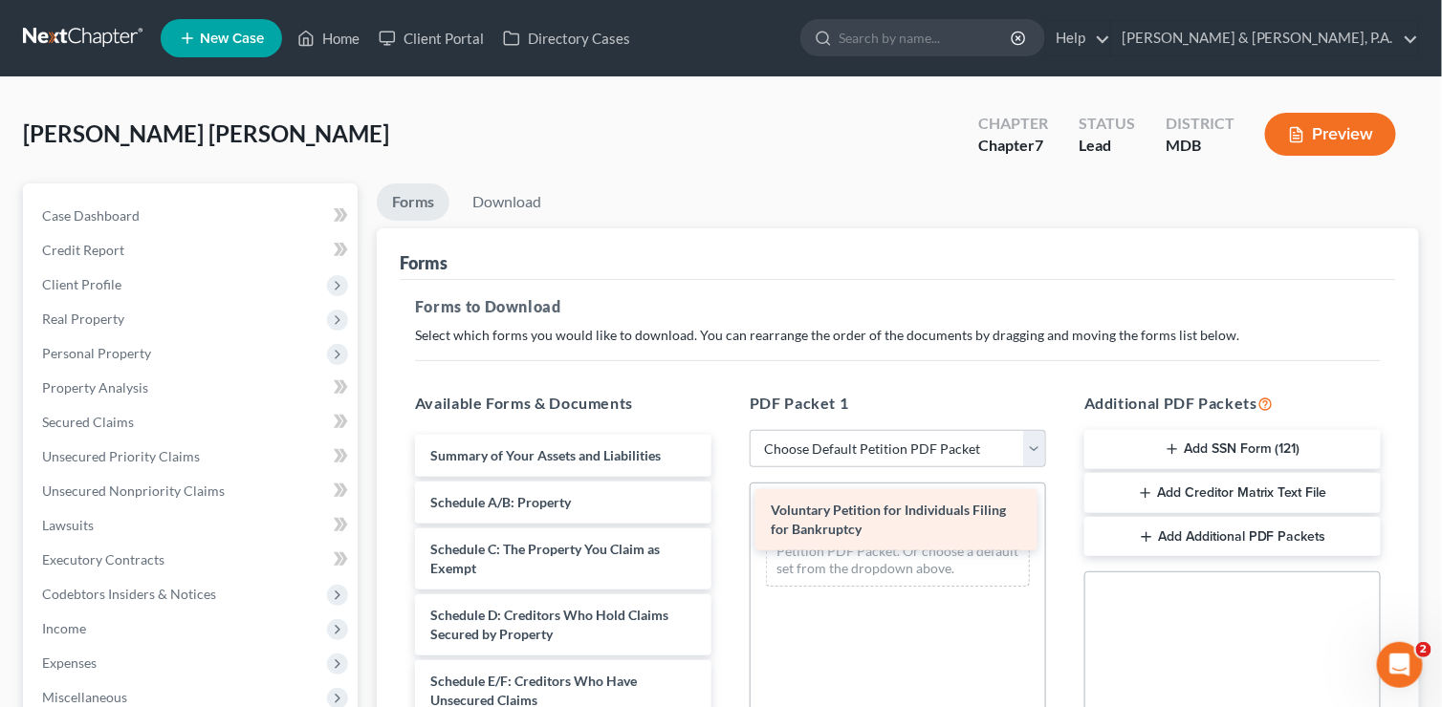
drag, startPoint x: 517, startPoint y: 469, endPoint x: 857, endPoint y: 526, distance: 345.0
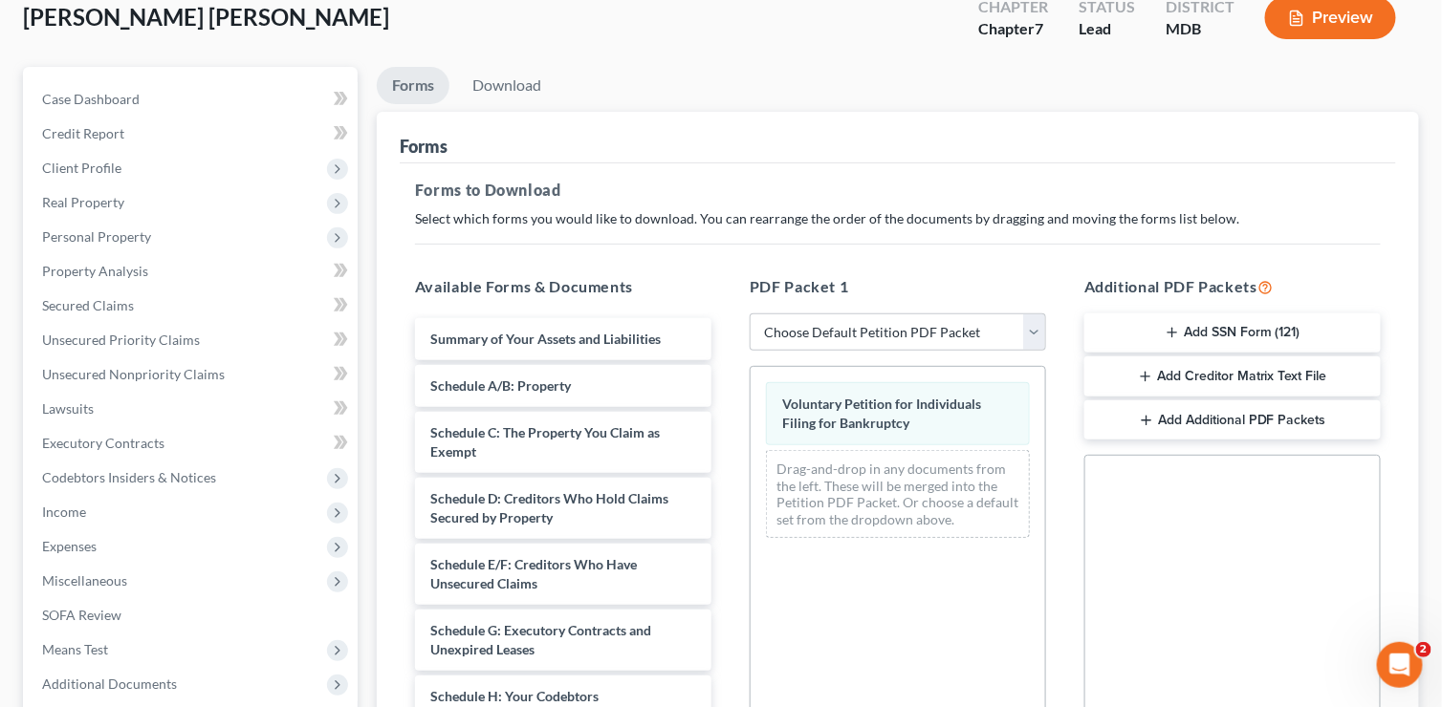
scroll to position [191, 0]
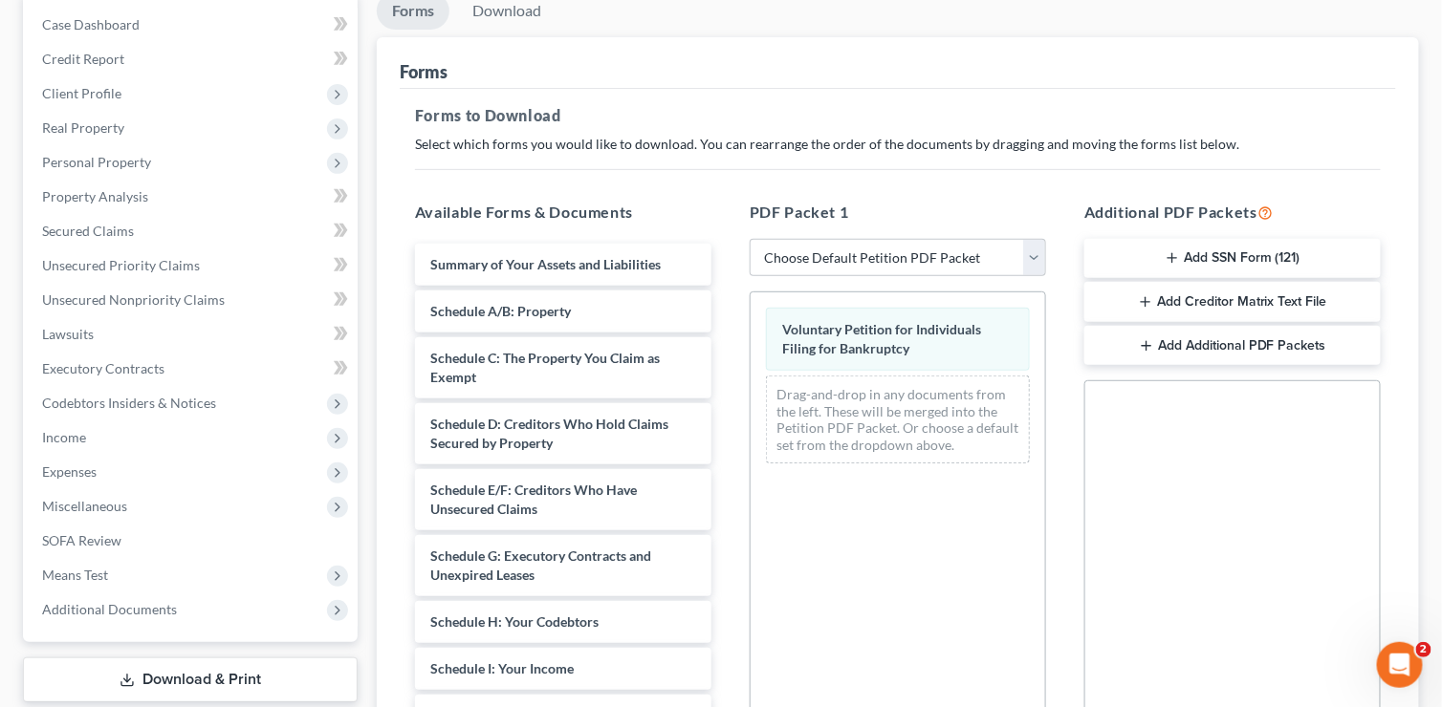
click at [1212, 252] on button "Add SSN Form (121)" at bounding box center [1232, 259] width 296 height 40
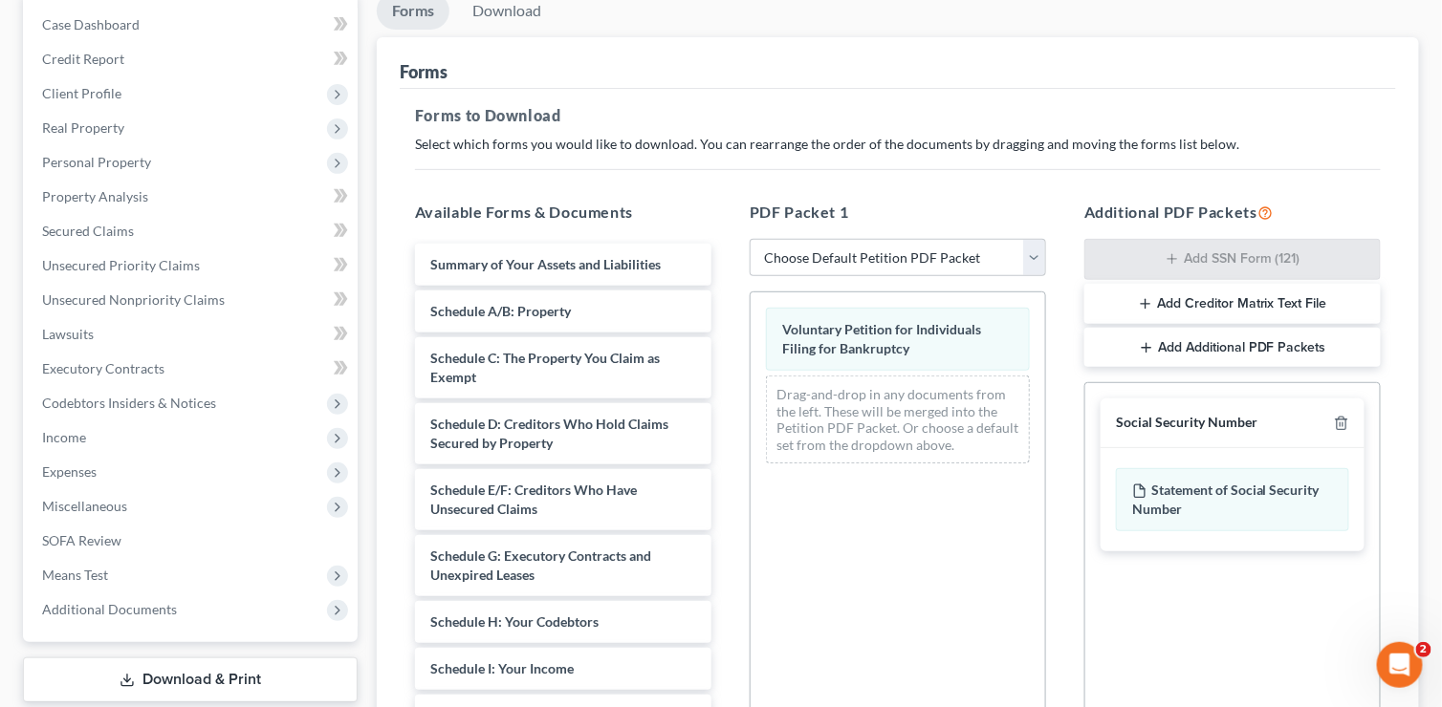
click at [1210, 295] on button "Add Creditor Matrix Text File" at bounding box center [1232, 304] width 296 height 40
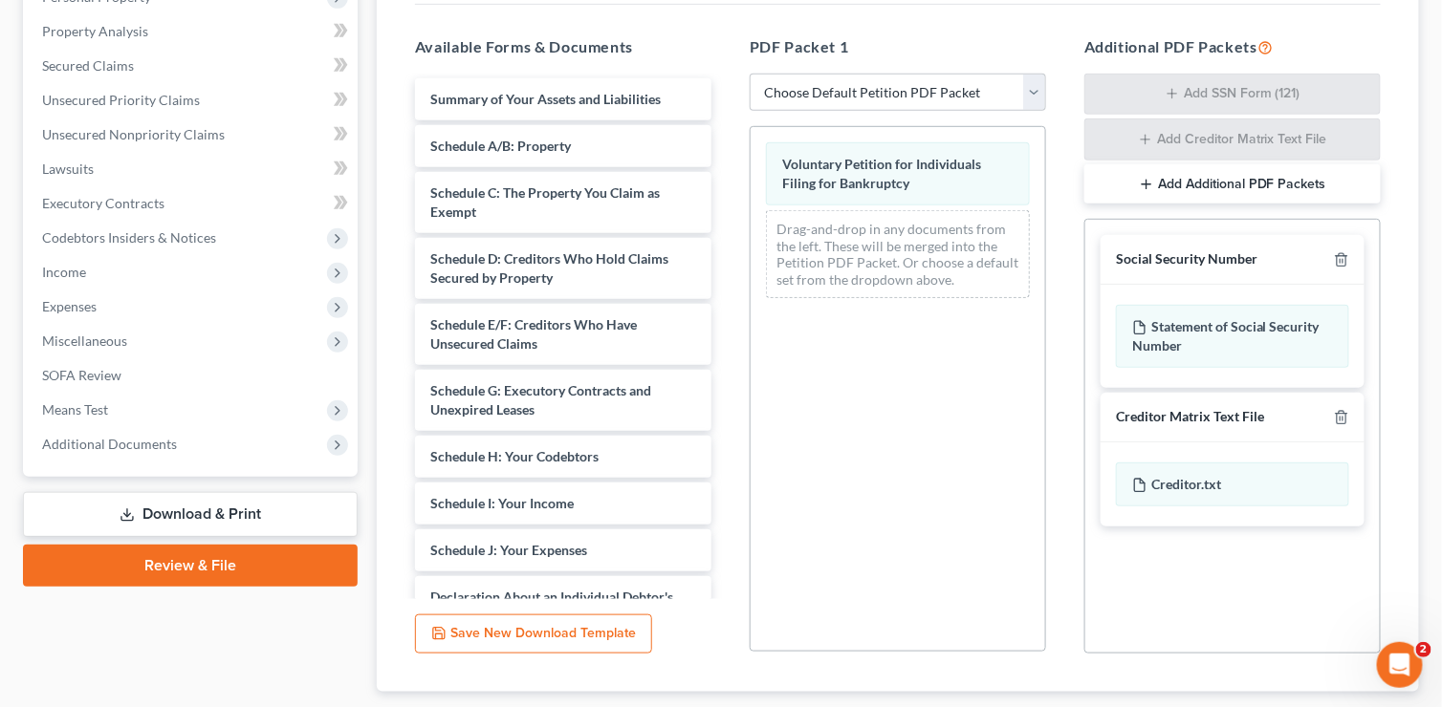
scroll to position [471, 0]
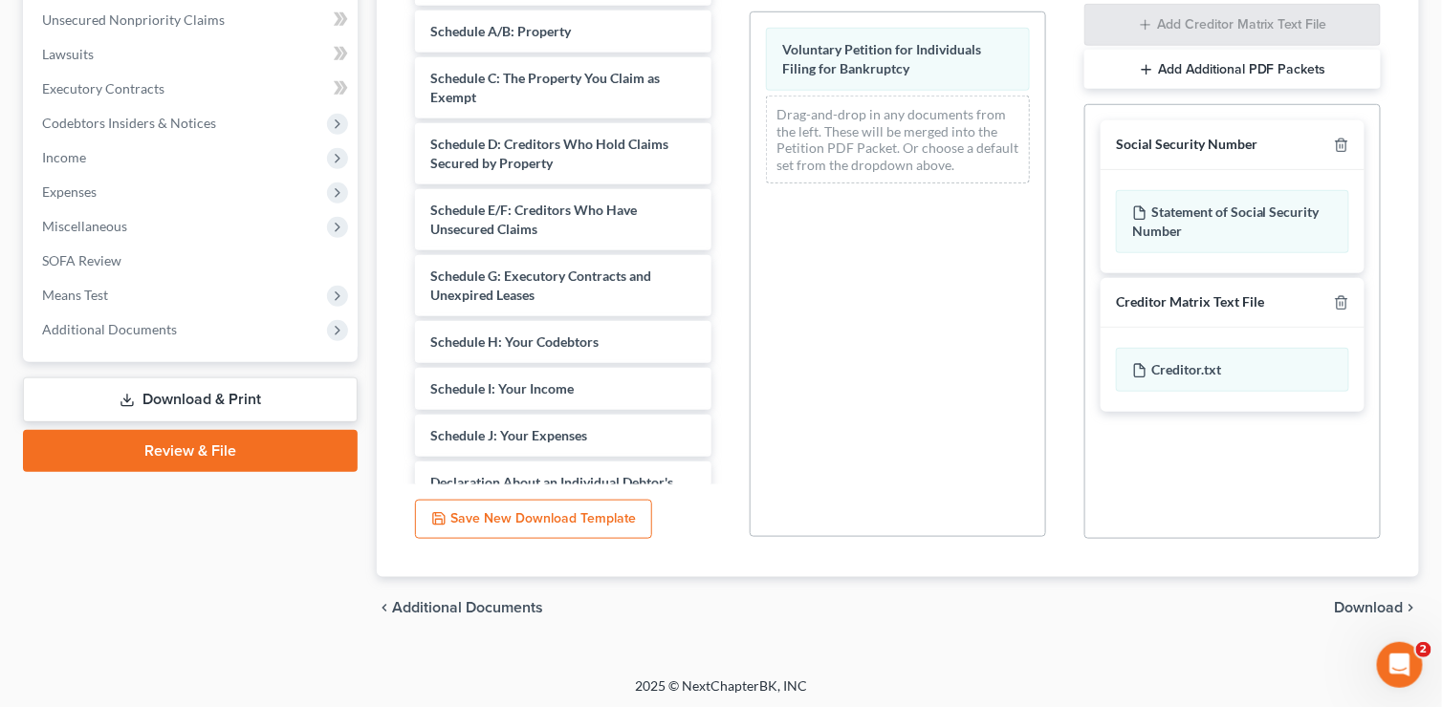
click at [1362, 608] on span "Download" at bounding box center [1368, 607] width 69 height 15
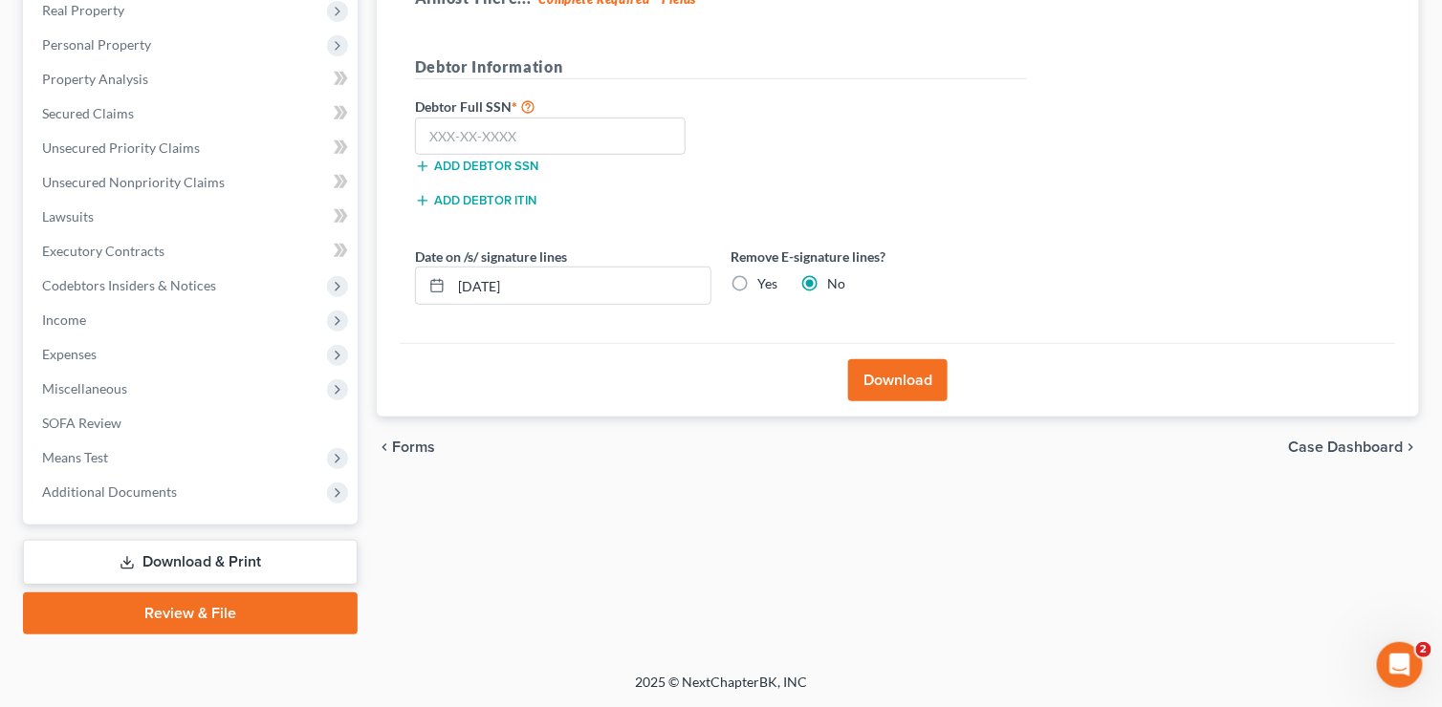
scroll to position [306, 0]
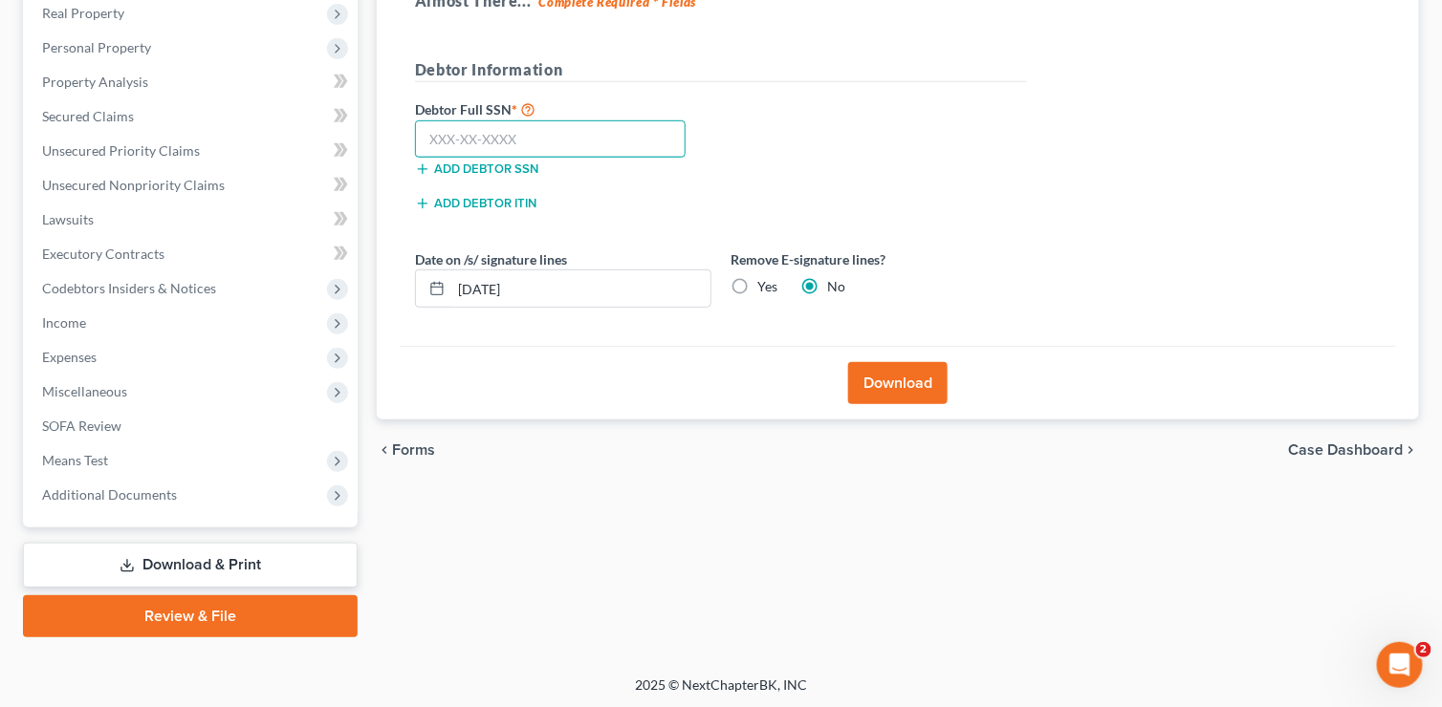
click at [565, 141] on input "text" at bounding box center [550, 139] width 271 height 38
type input "591-14-1710"
click at [548, 284] on input "[DATE]" at bounding box center [580, 289] width 259 height 36
type input "[DATE]"
click at [875, 377] on button "Download" at bounding box center [897, 383] width 99 height 42
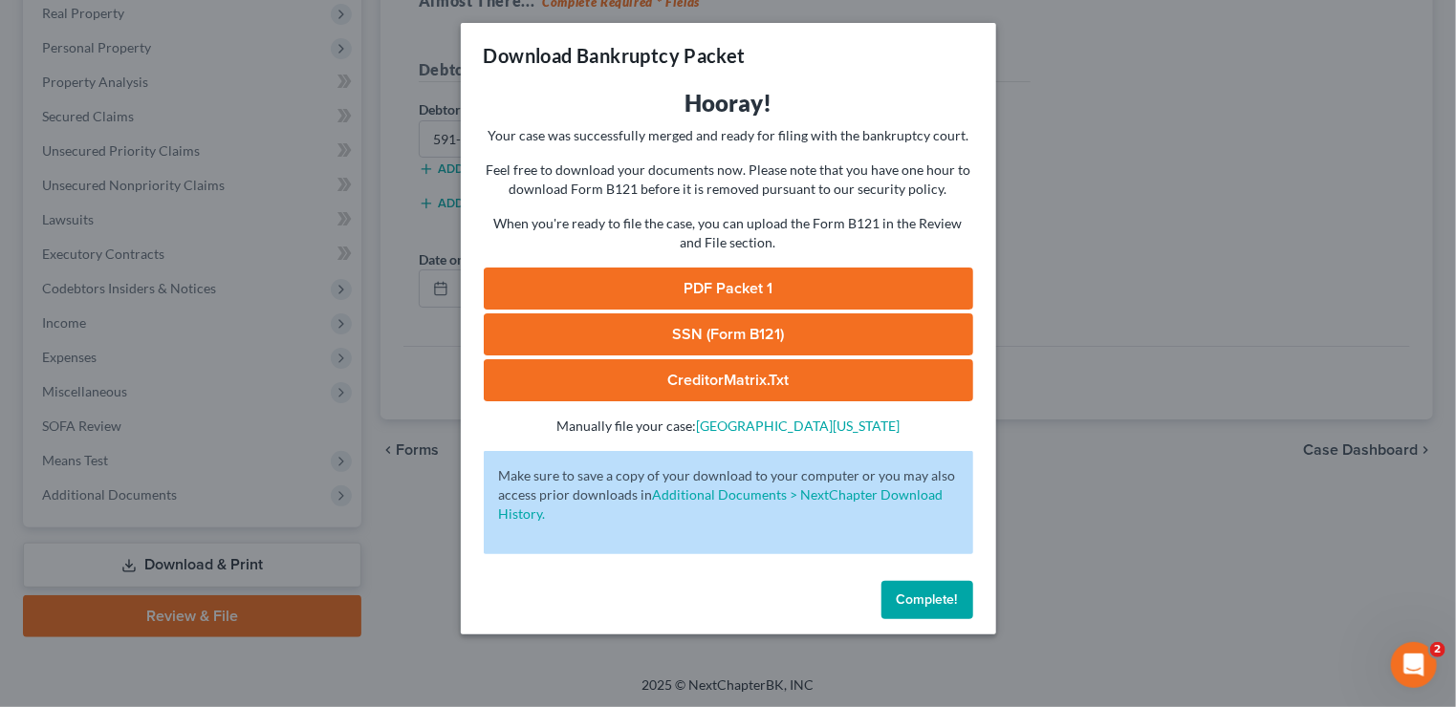
click at [739, 290] on link "PDF Packet 1" at bounding box center [728, 289] width 489 height 42
click at [708, 333] on link "SSN (Form B121)" at bounding box center [728, 335] width 489 height 42
click at [738, 380] on link "CreditorMatrix.txt" at bounding box center [728, 380] width 489 height 42
click at [918, 592] on span "Complete!" at bounding box center [927, 600] width 61 height 16
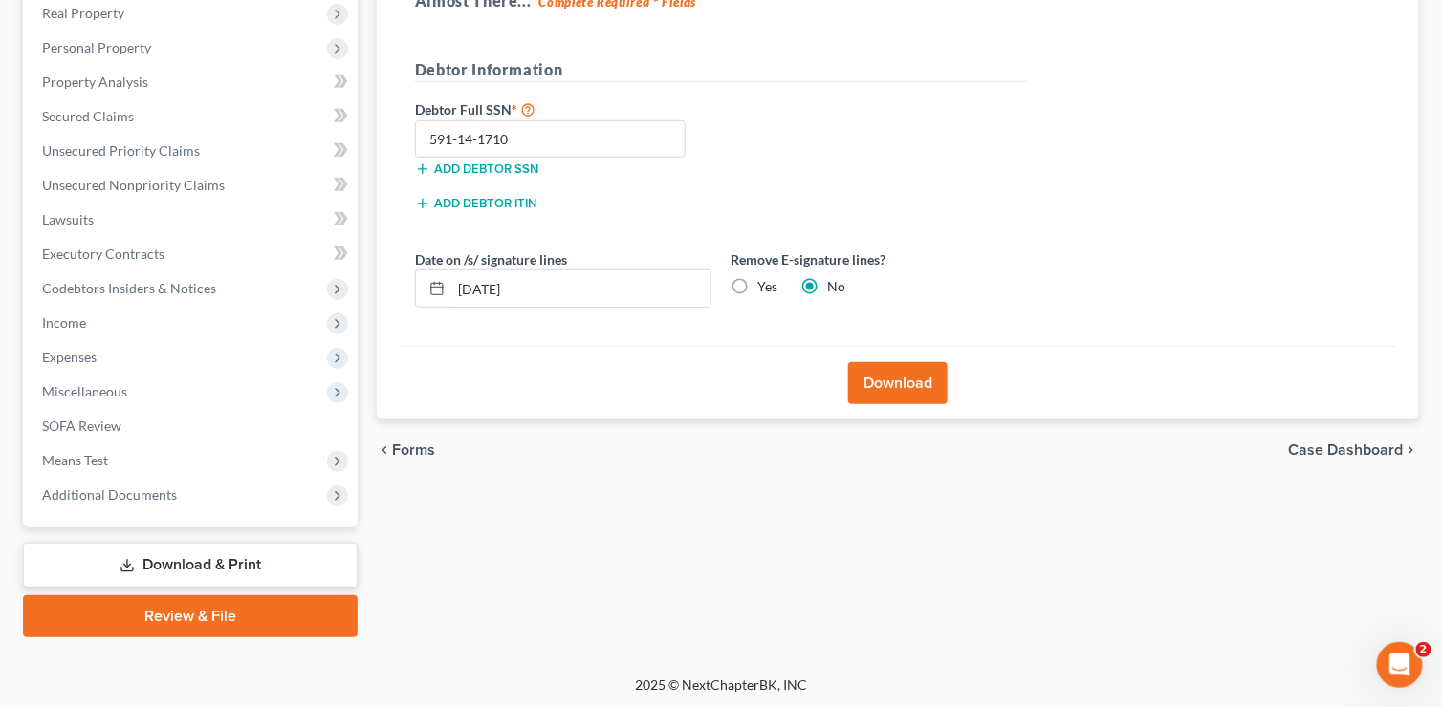
click at [407, 451] on span "Forms" at bounding box center [413, 450] width 43 height 15
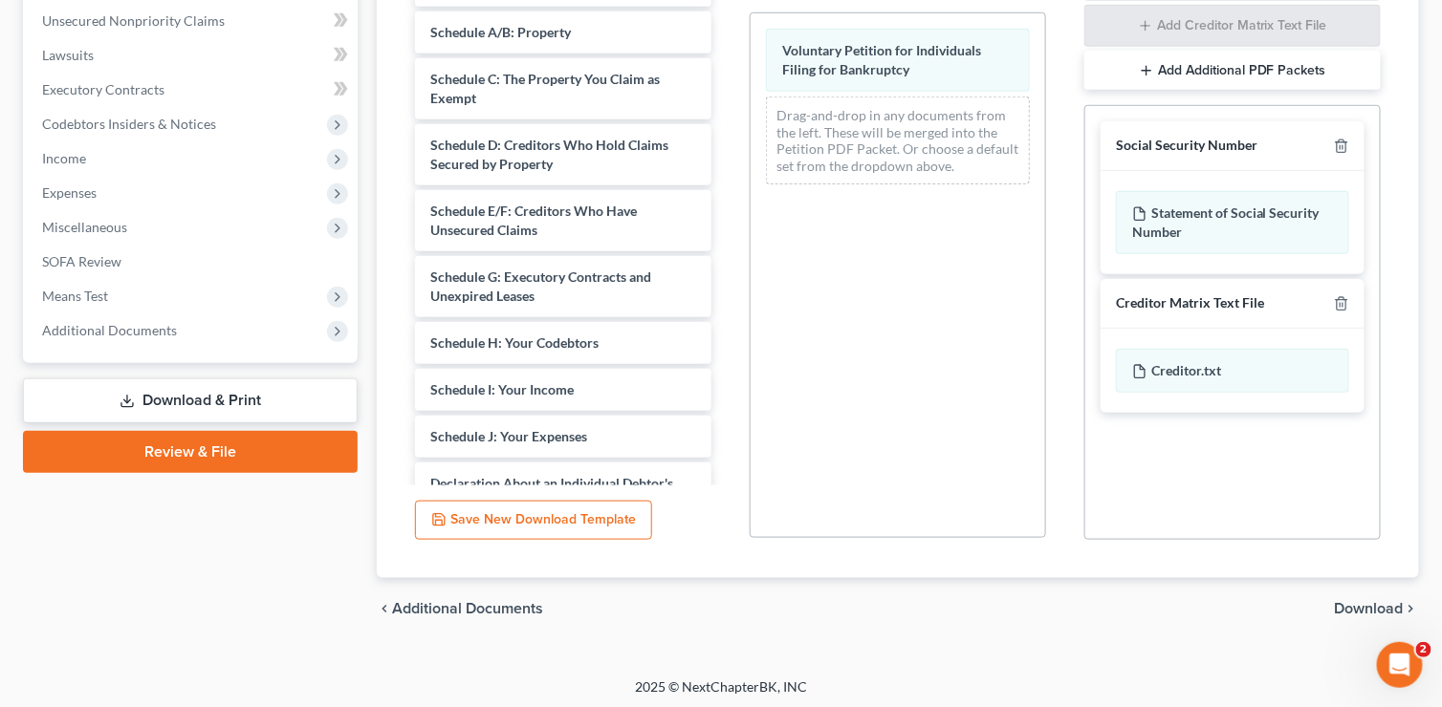
scroll to position [471, 0]
click at [1357, 593] on div "chevron_left Additional Documents Download chevron_right" at bounding box center [898, 607] width 1042 height 61
click at [1362, 605] on span "Download" at bounding box center [1368, 607] width 69 height 15
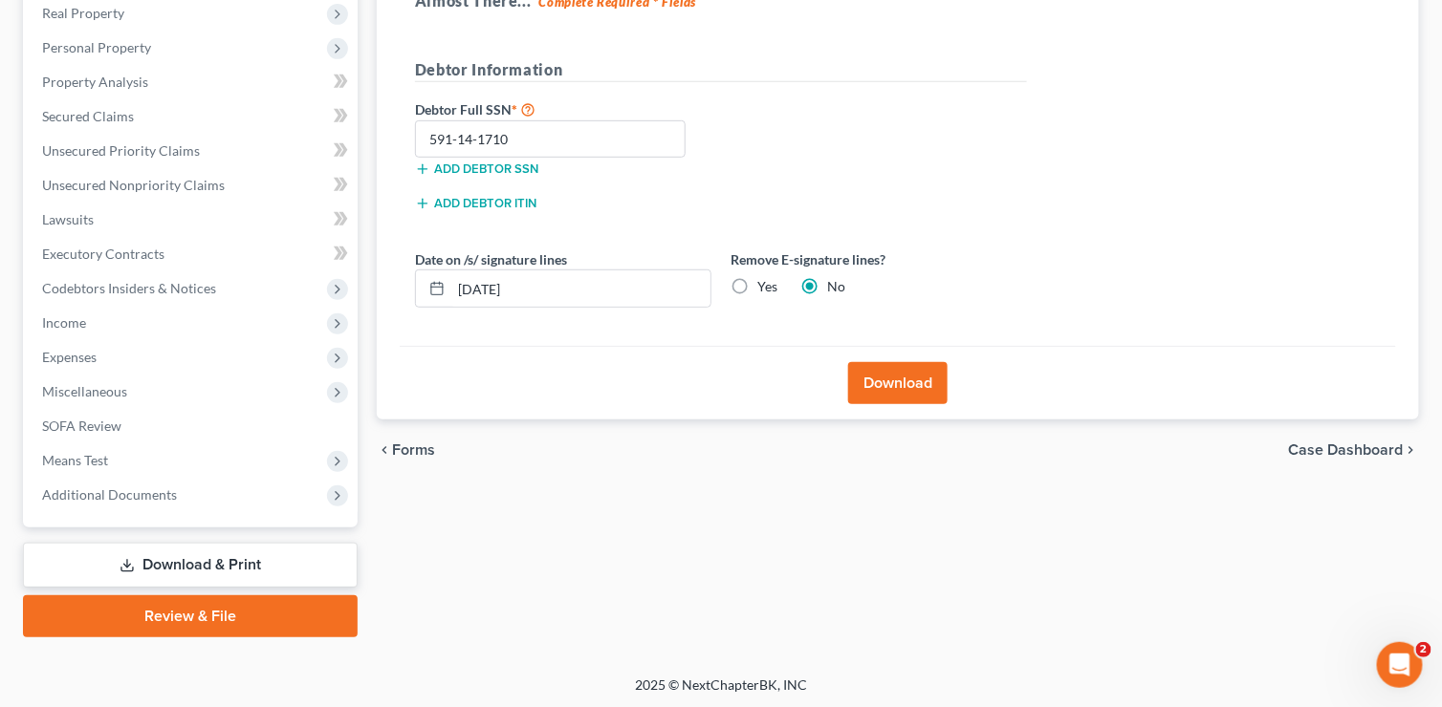
click at [1353, 443] on span "Case Dashboard" at bounding box center [1346, 450] width 115 height 15
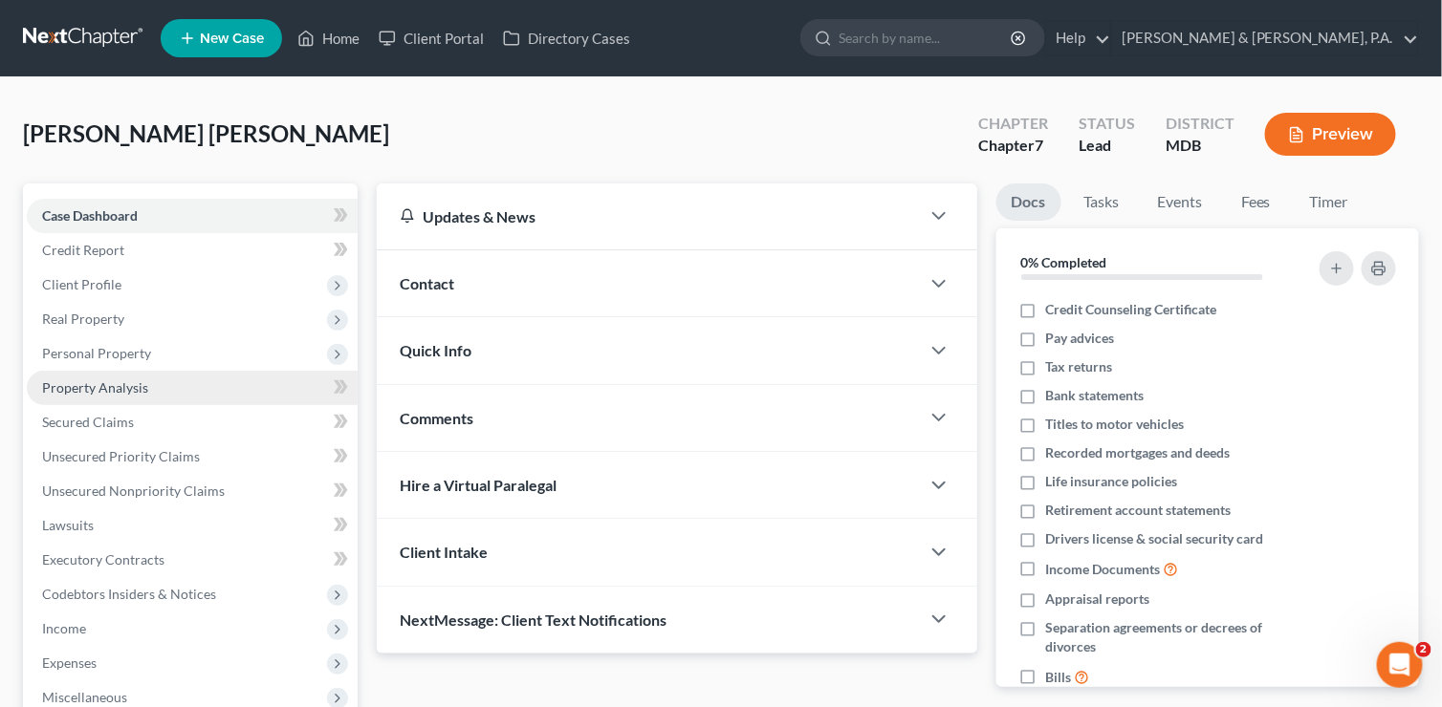
scroll to position [306, 0]
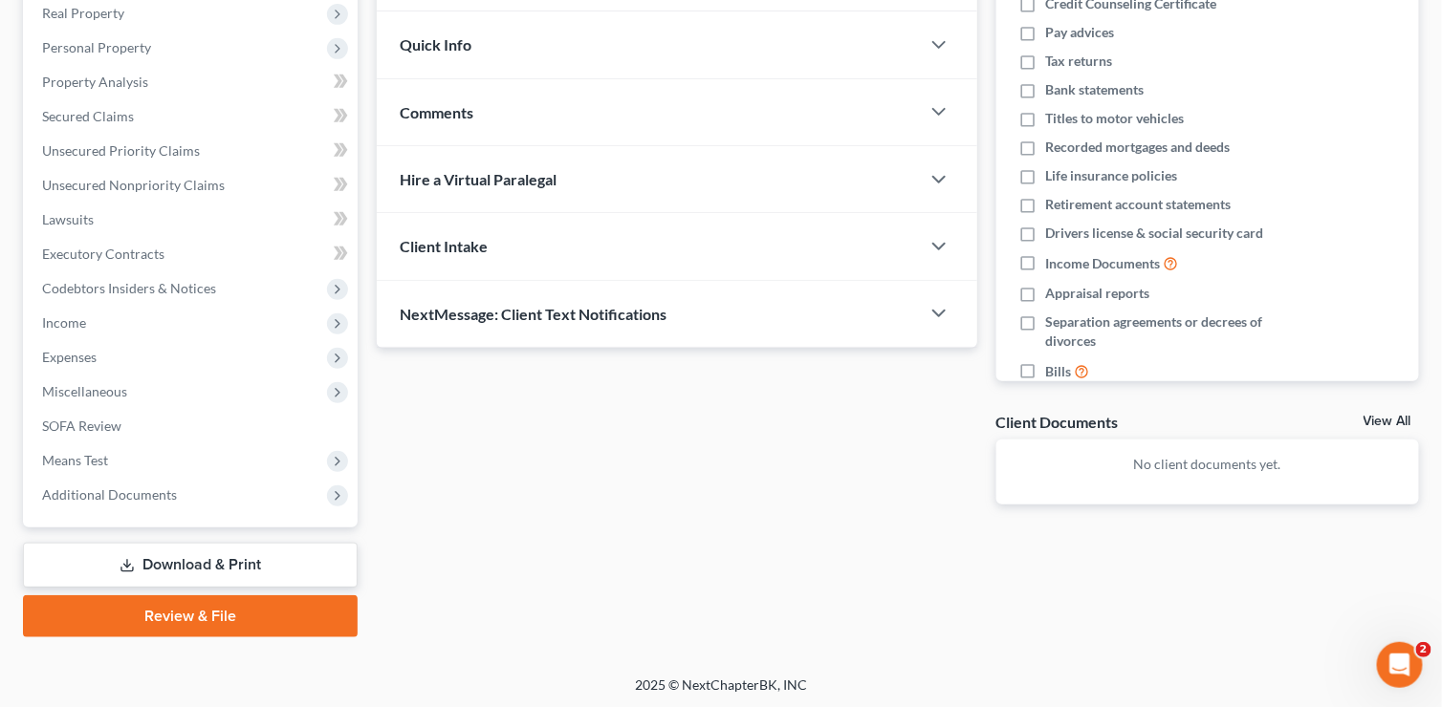
click at [167, 560] on link "Download & Print" at bounding box center [190, 565] width 335 height 45
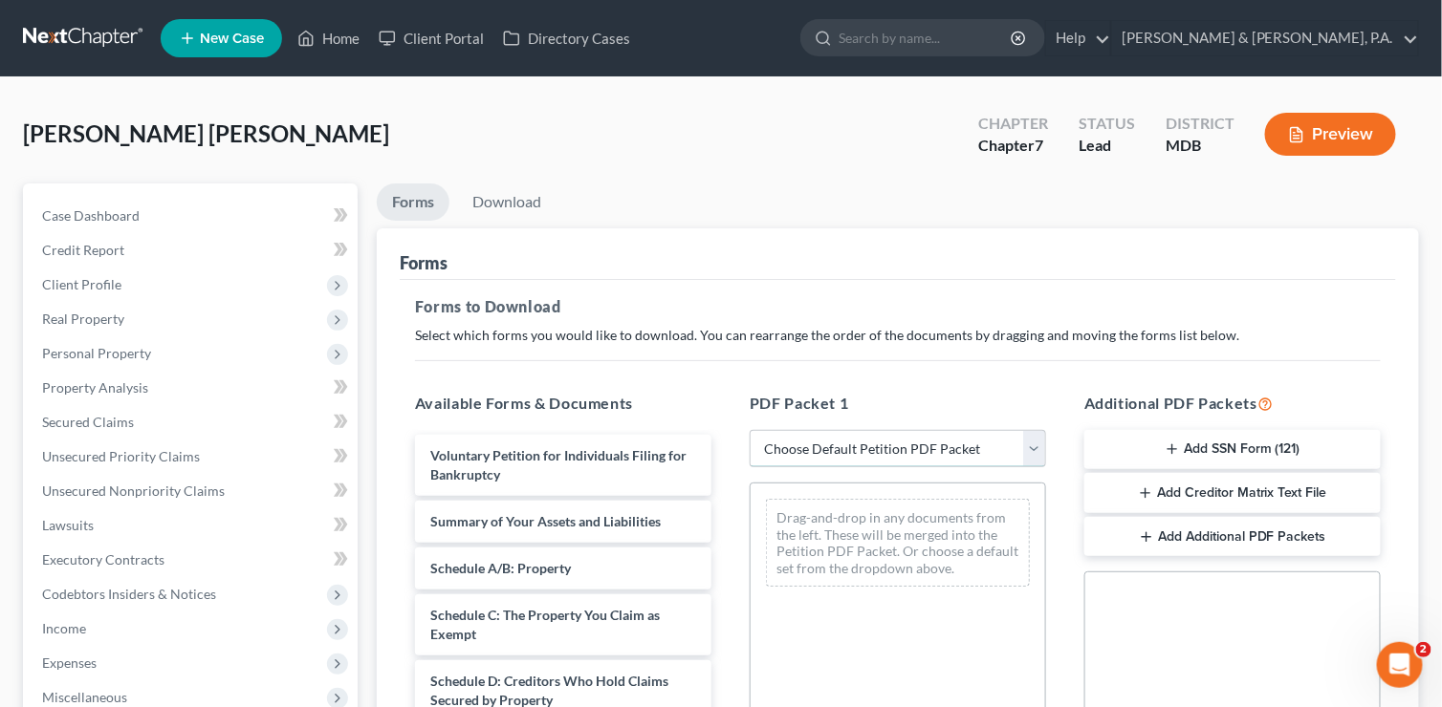
click at [1032, 447] on select "Choose Default Petition PDF Packet Complete Bankruptcy Petition (all forms and …" at bounding box center [897, 449] width 296 height 38
select select "4"
click at [749, 430] on select "Choose Default Petition PDF Packet Complete Bankruptcy Petition (all forms and …" at bounding box center [897, 449] width 296 height 38
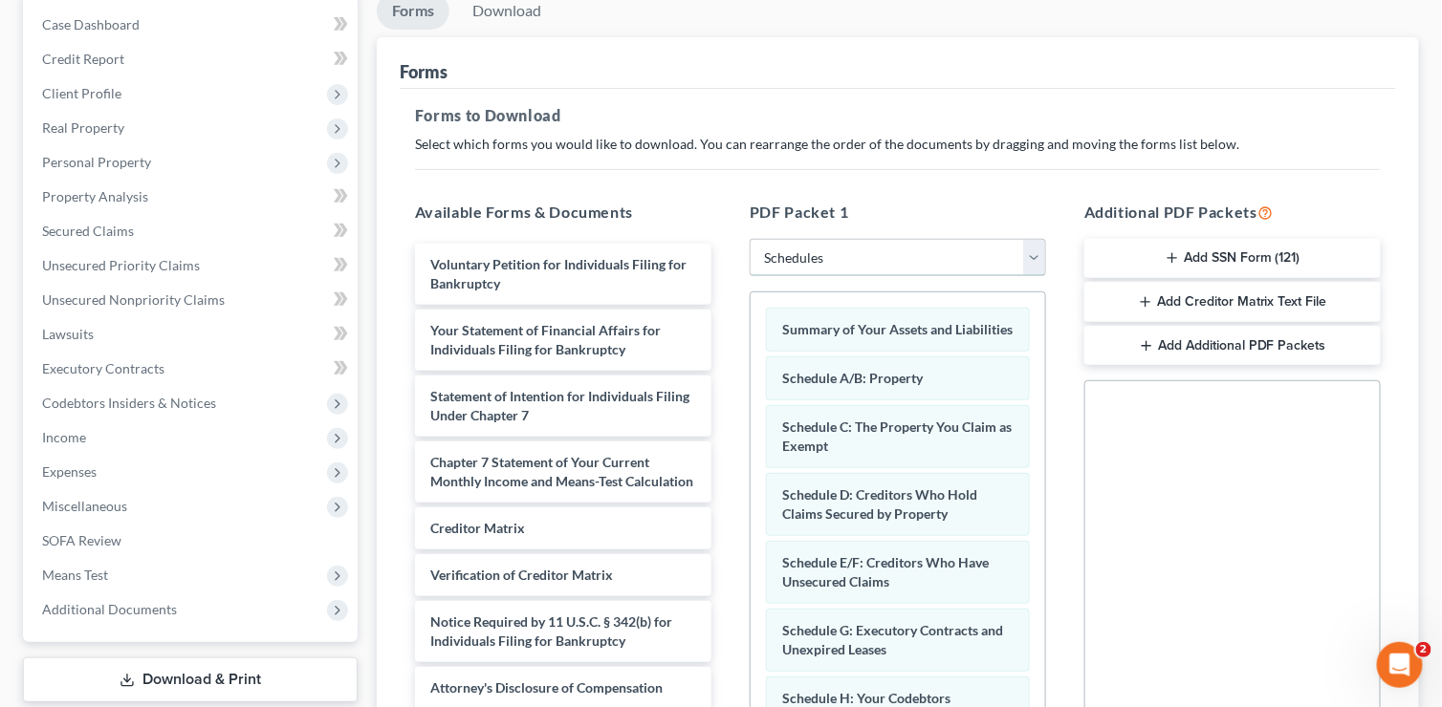
scroll to position [470, 0]
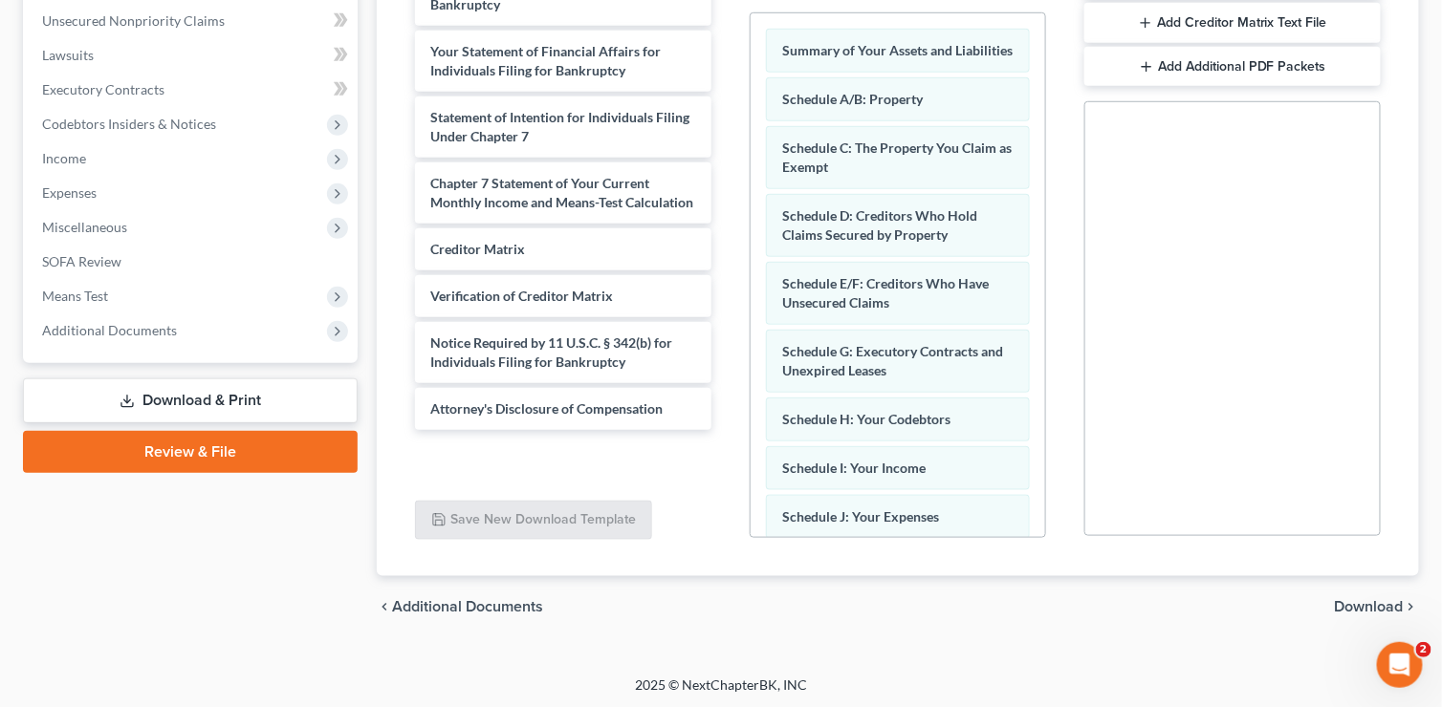
click at [1363, 602] on span "Download" at bounding box center [1368, 606] width 69 height 15
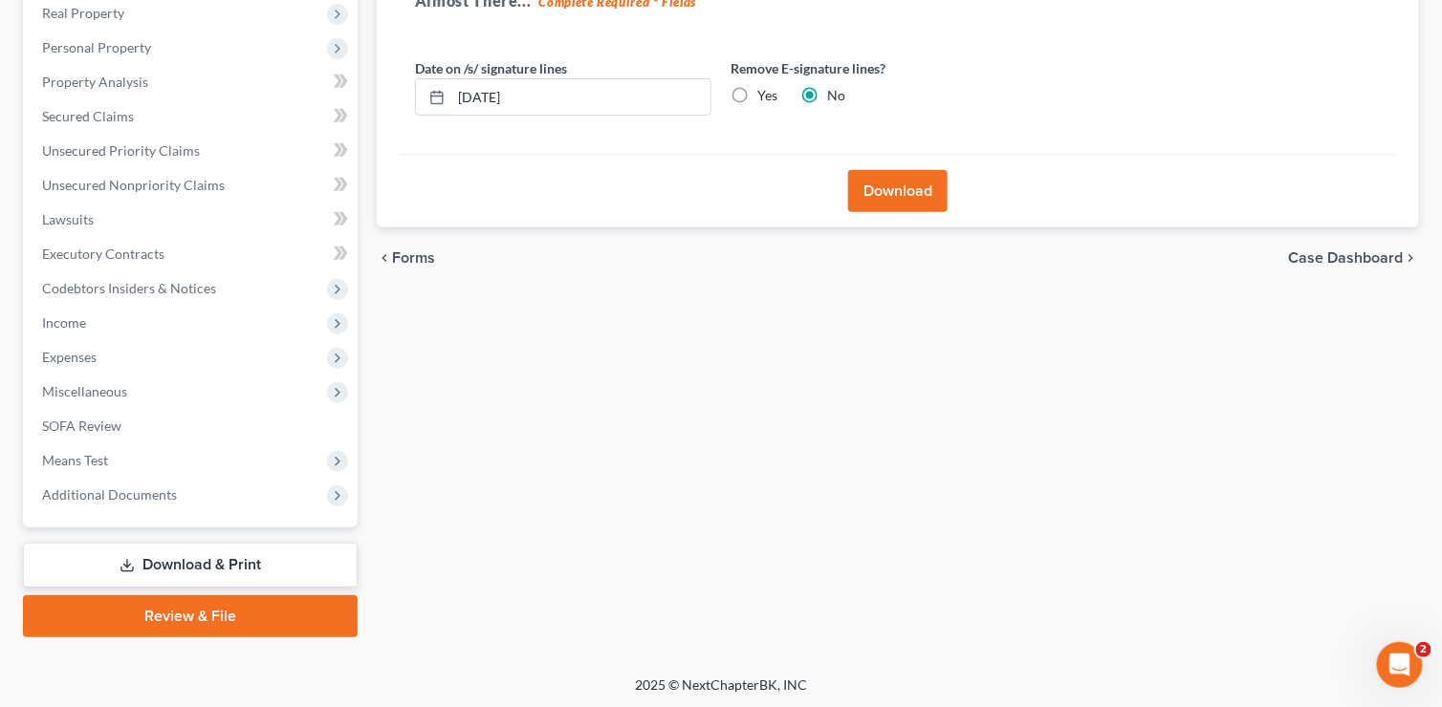
scroll to position [0, 0]
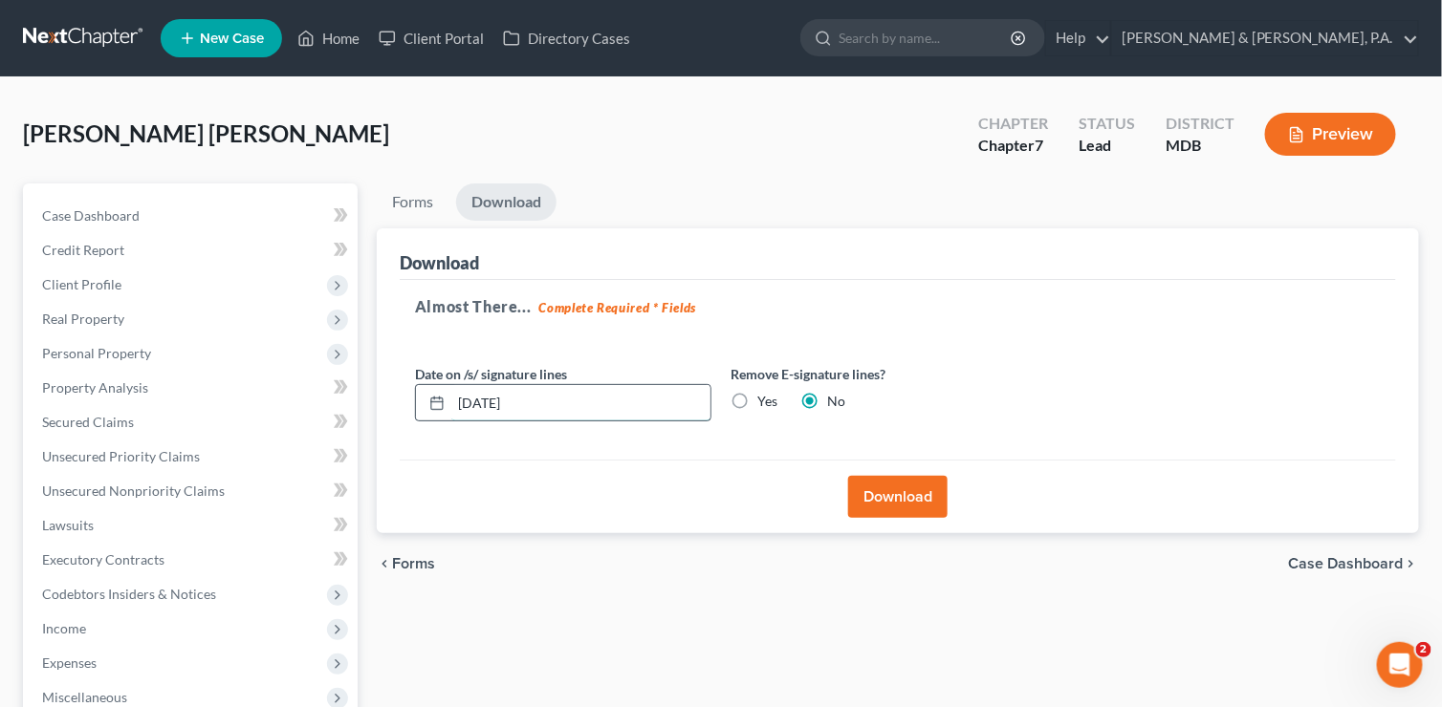
click at [492, 398] on input "[DATE]" at bounding box center [580, 403] width 259 height 36
type input "[DATE]"
click at [878, 497] on button "Download" at bounding box center [897, 497] width 99 height 42
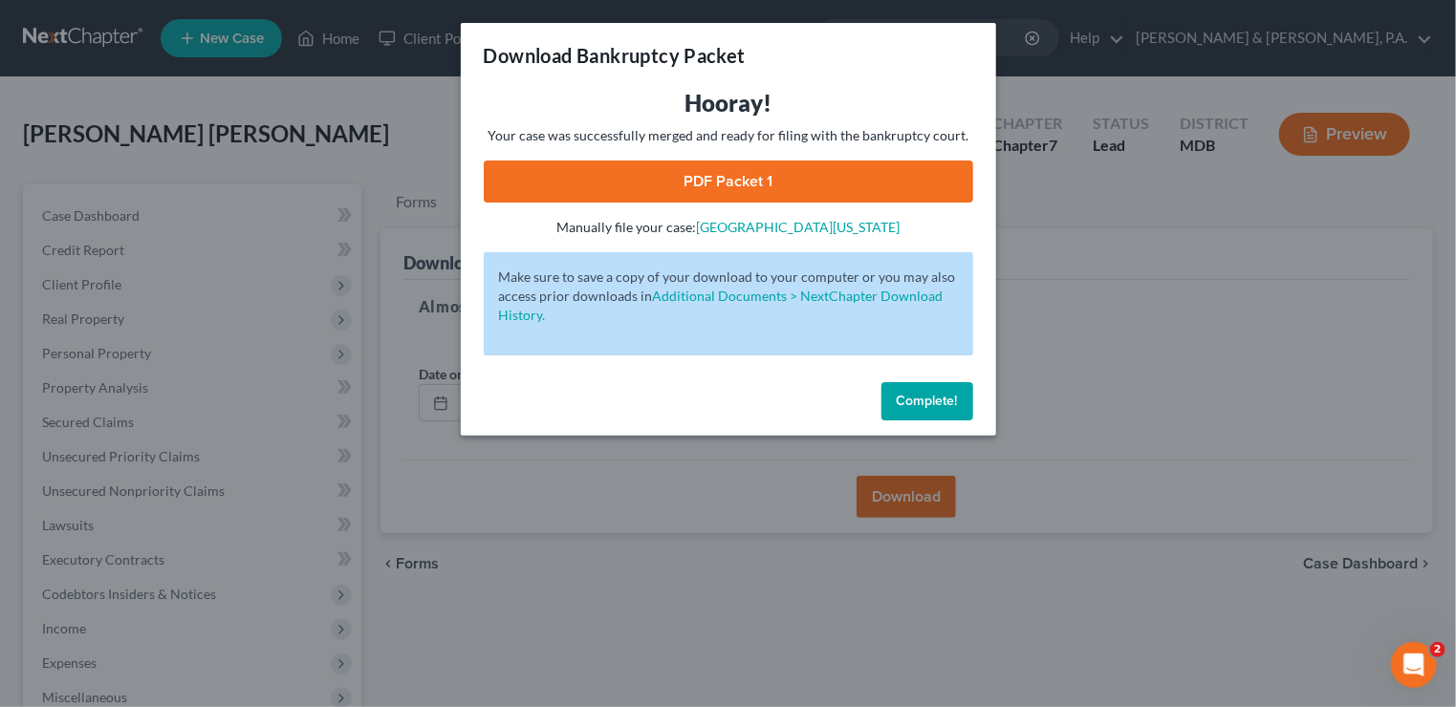
click at [731, 184] on link "PDF Packet 1" at bounding box center [728, 182] width 489 height 42
click at [932, 401] on span "Complete!" at bounding box center [927, 401] width 61 height 16
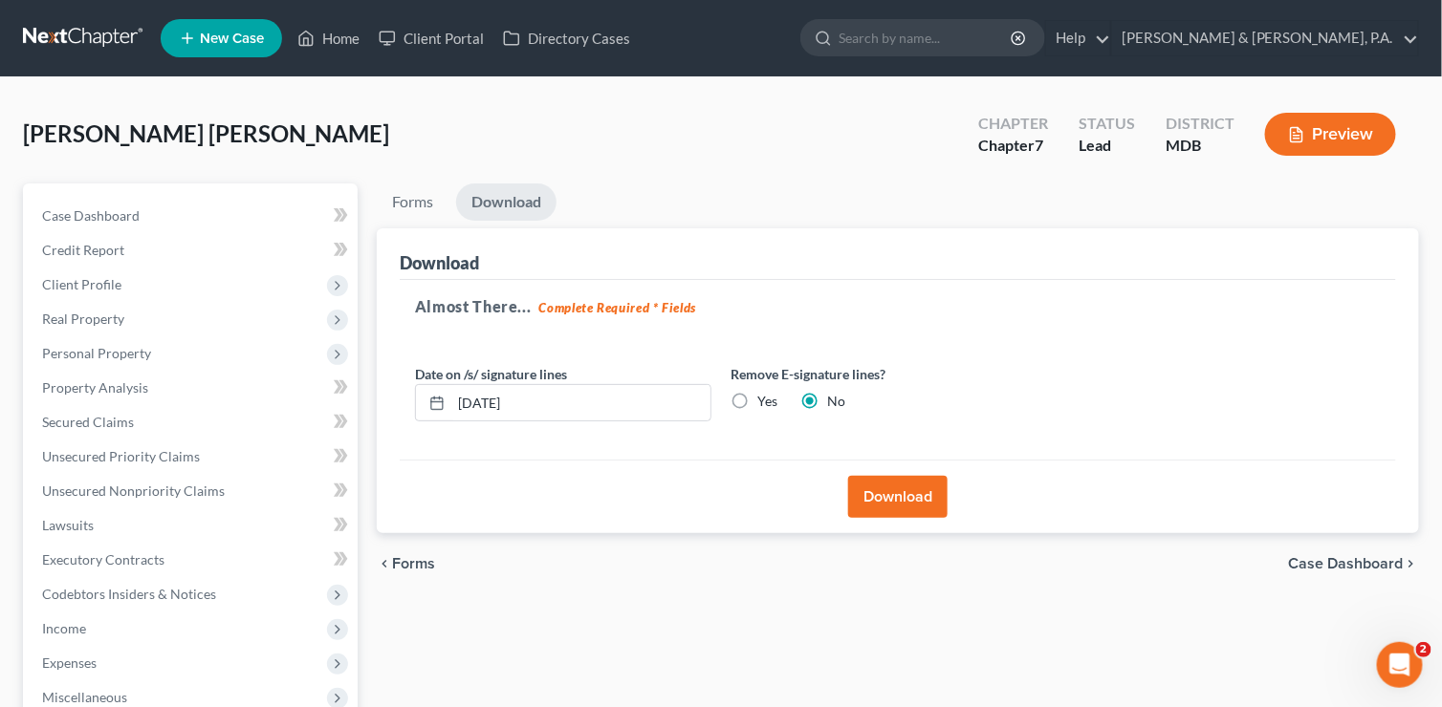
click at [1324, 565] on span "Case Dashboard" at bounding box center [1346, 563] width 115 height 15
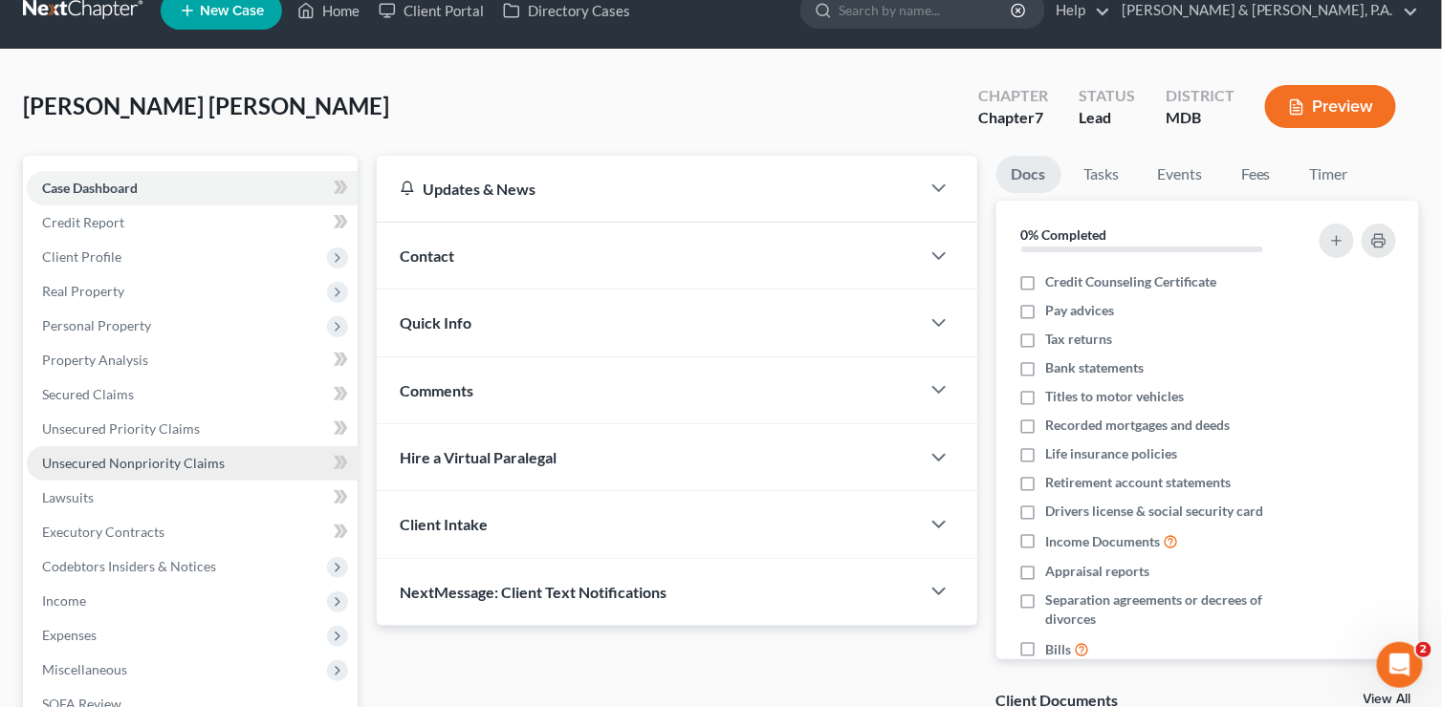
scroll to position [306, 0]
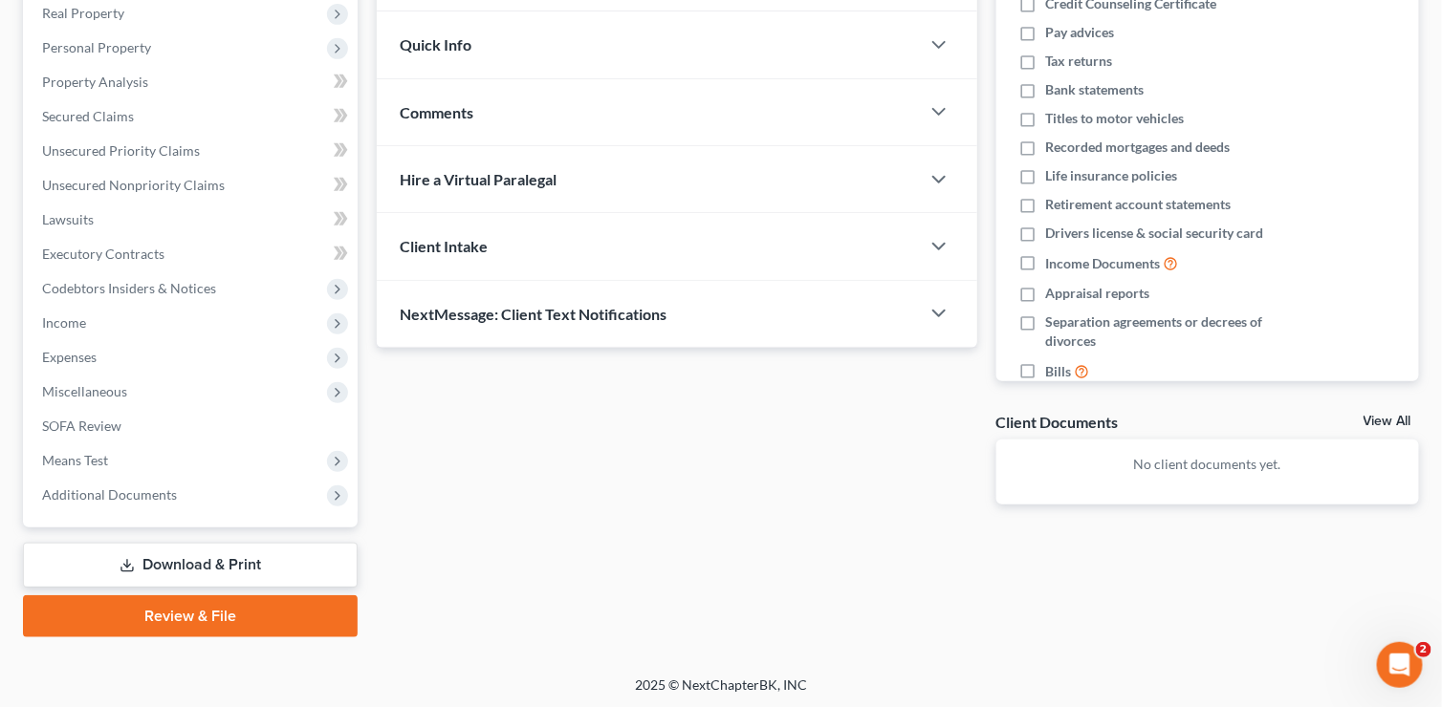
click at [149, 563] on link "Download & Print" at bounding box center [190, 565] width 335 height 45
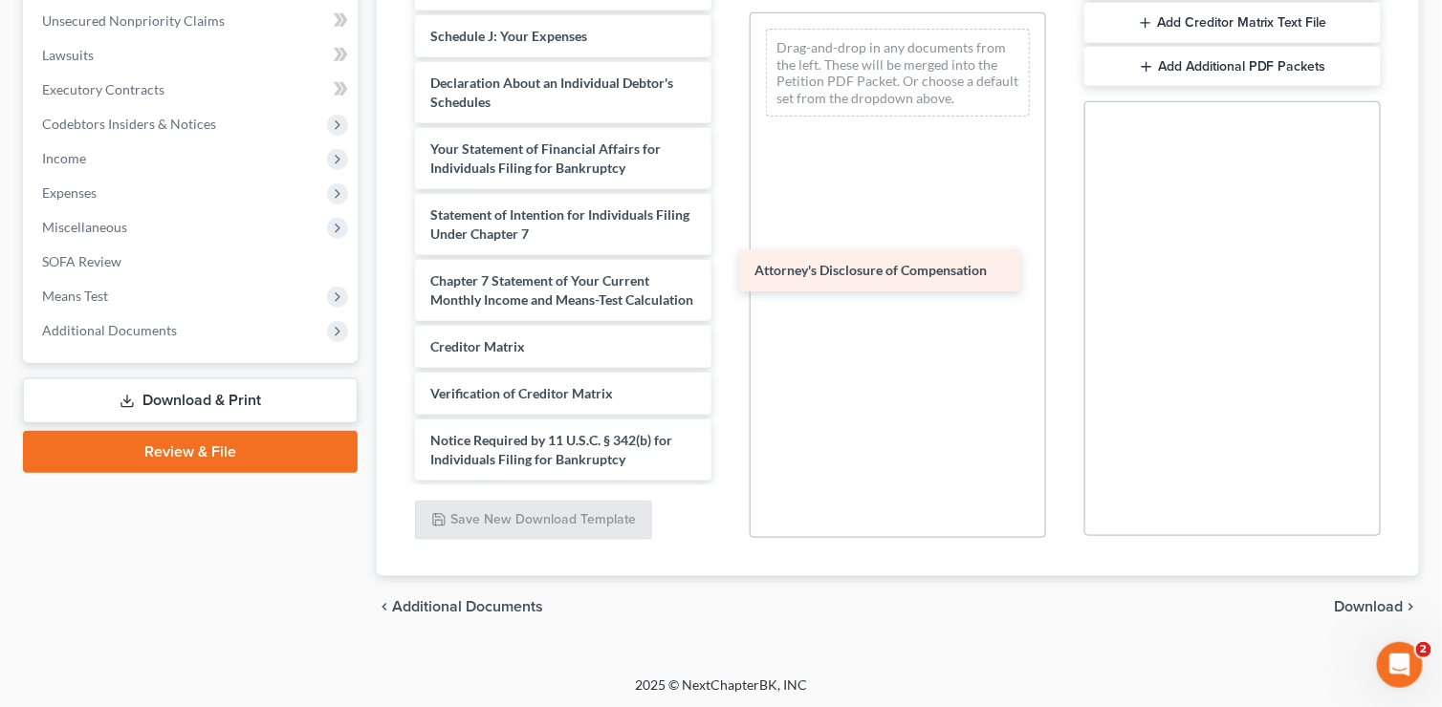
scroll to position [486, 0]
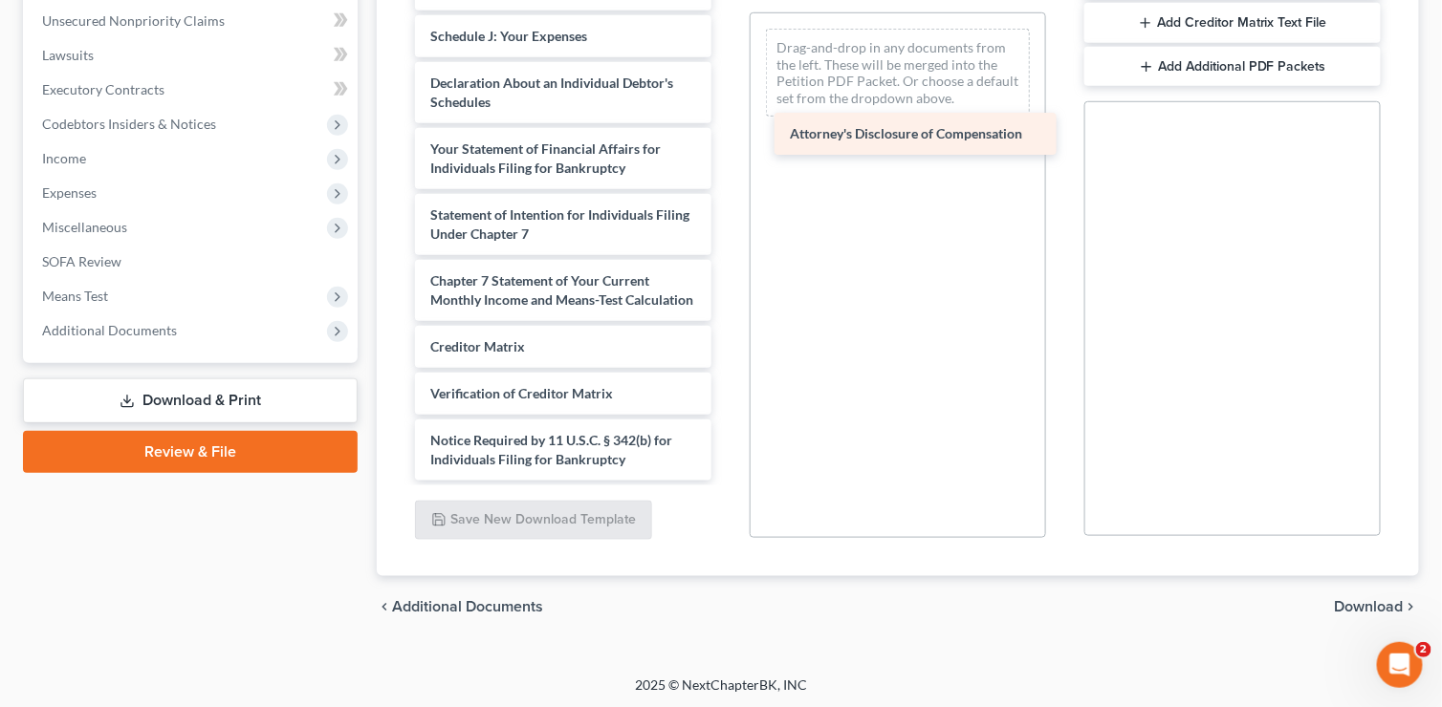
drag, startPoint x: 549, startPoint y: 458, endPoint x: 908, endPoint y: 134, distance: 483.9
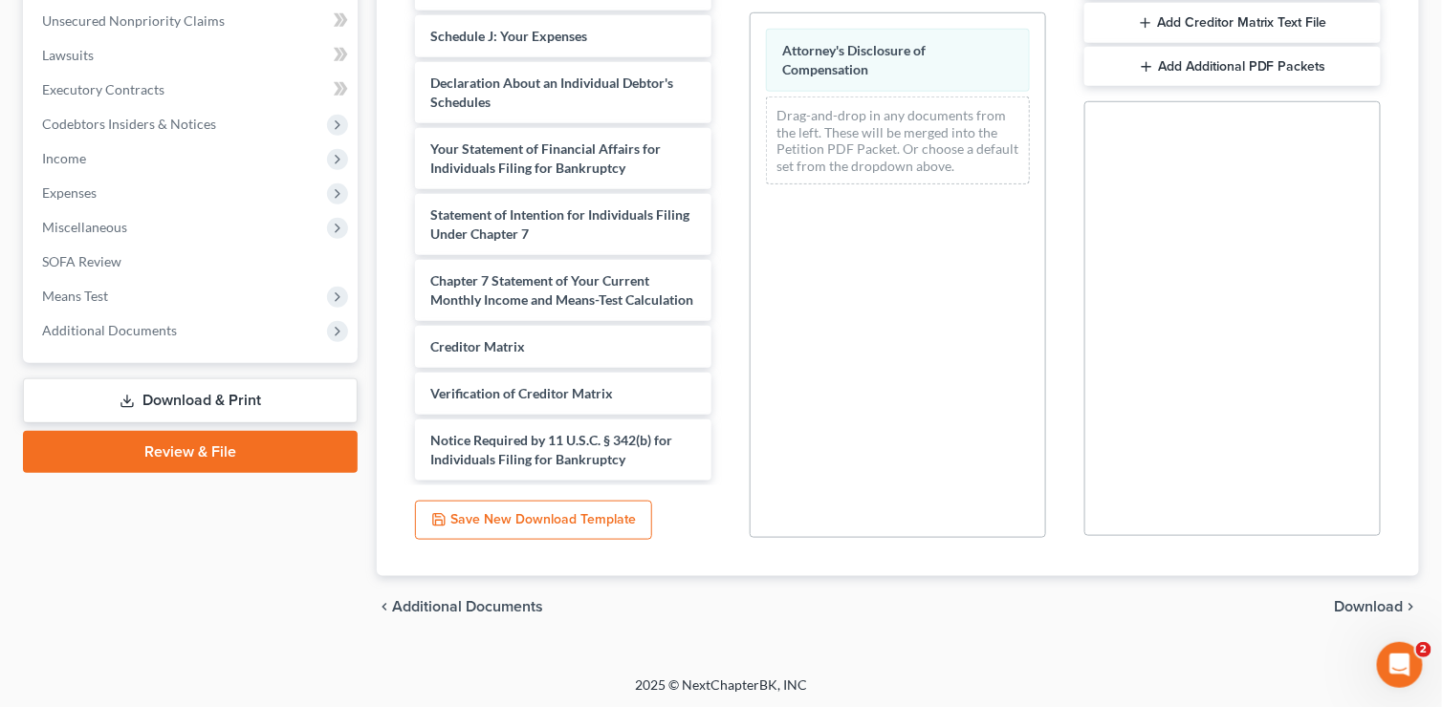
click at [1362, 601] on span "Download" at bounding box center [1368, 606] width 69 height 15
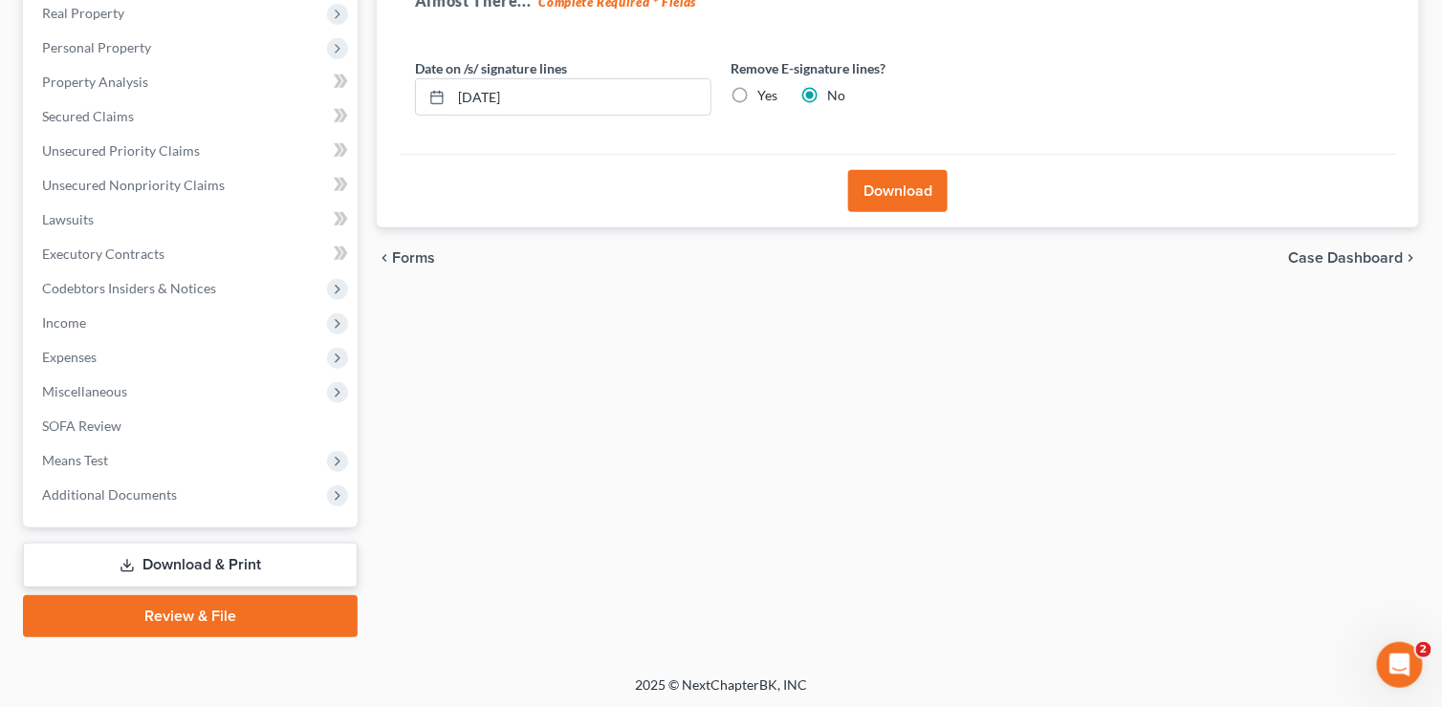
scroll to position [19, 0]
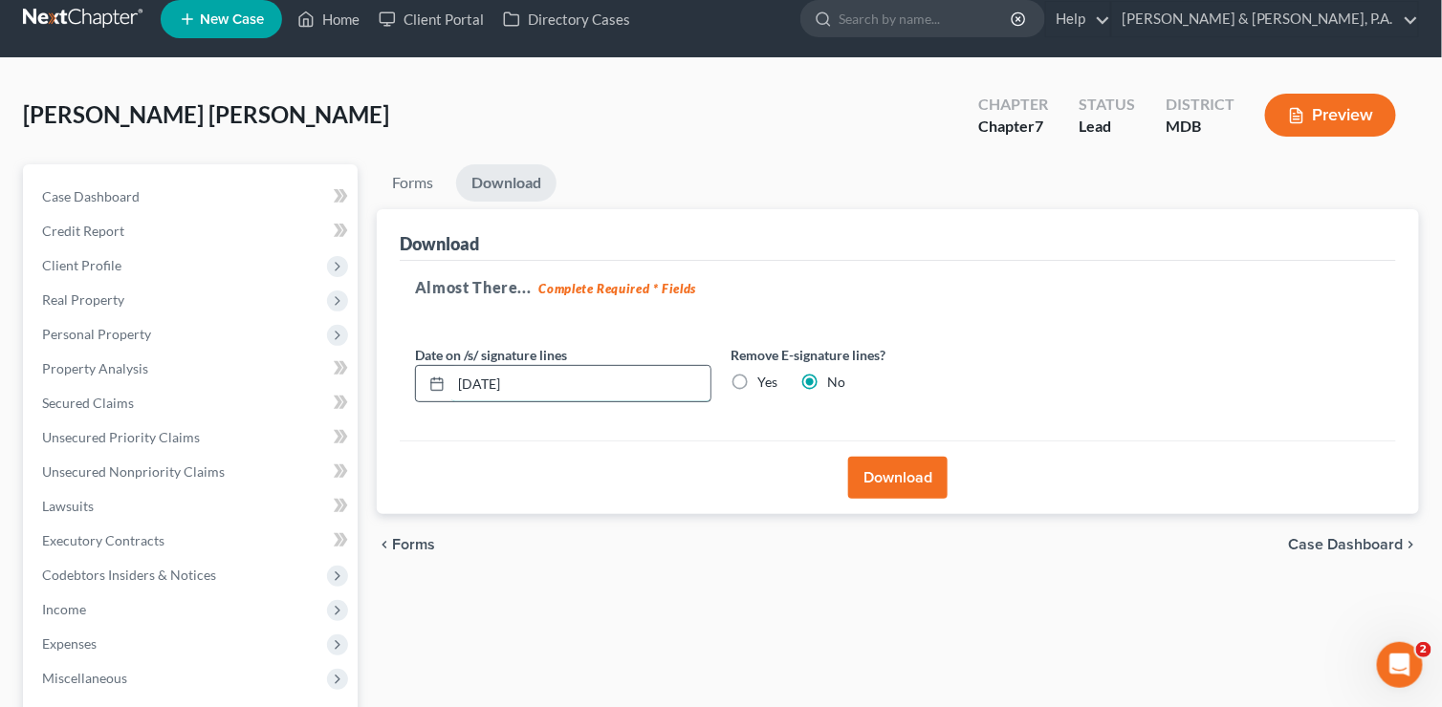
click at [491, 379] on input "[DATE]" at bounding box center [580, 384] width 259 height 36
type input "[DATE]"
click at [866, 481] on button "Download" at bounding box center [897, 478] width 99 height 42
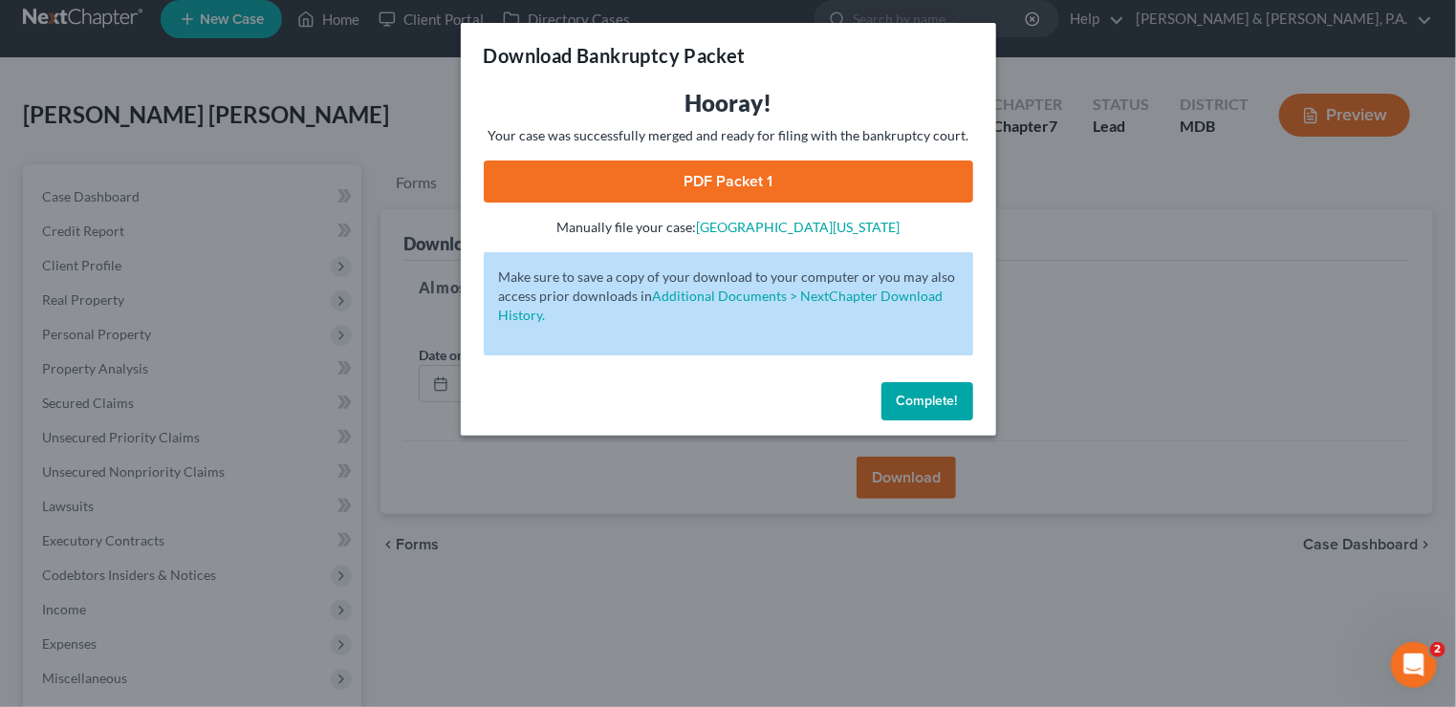
click at [747, 182] on link "PDF Packet 1" at bounding box center [728, 182] width 489 height 42
drag, startPoint x: 915, startPoint y: 400, endPoint x: 927, endPoint y: 402, distance: 12.8
click at [915, 400] on span "Complete!" at bounding box center [927, 401] width 61 height 16
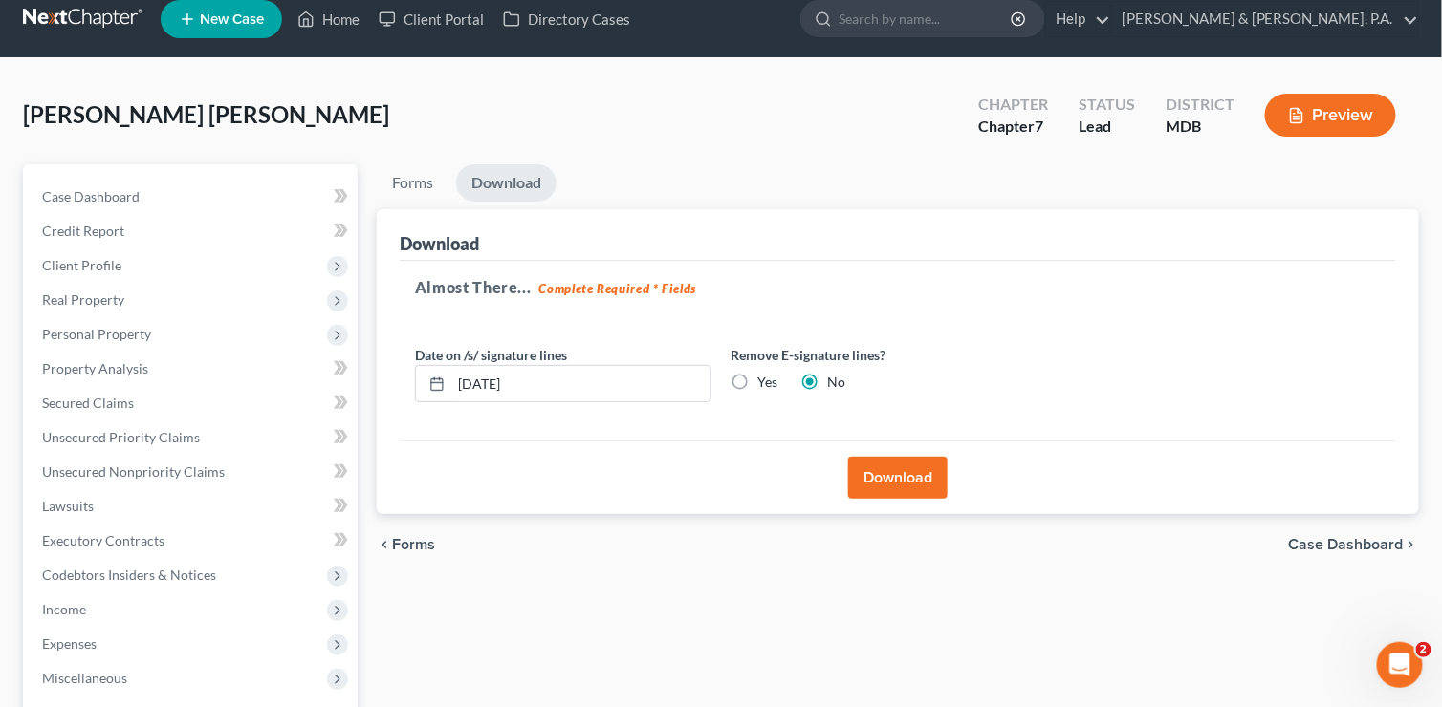
click at [1385, 538] on span "Case Dashboard" at bounding box center [1346, 544] width 115 height 15
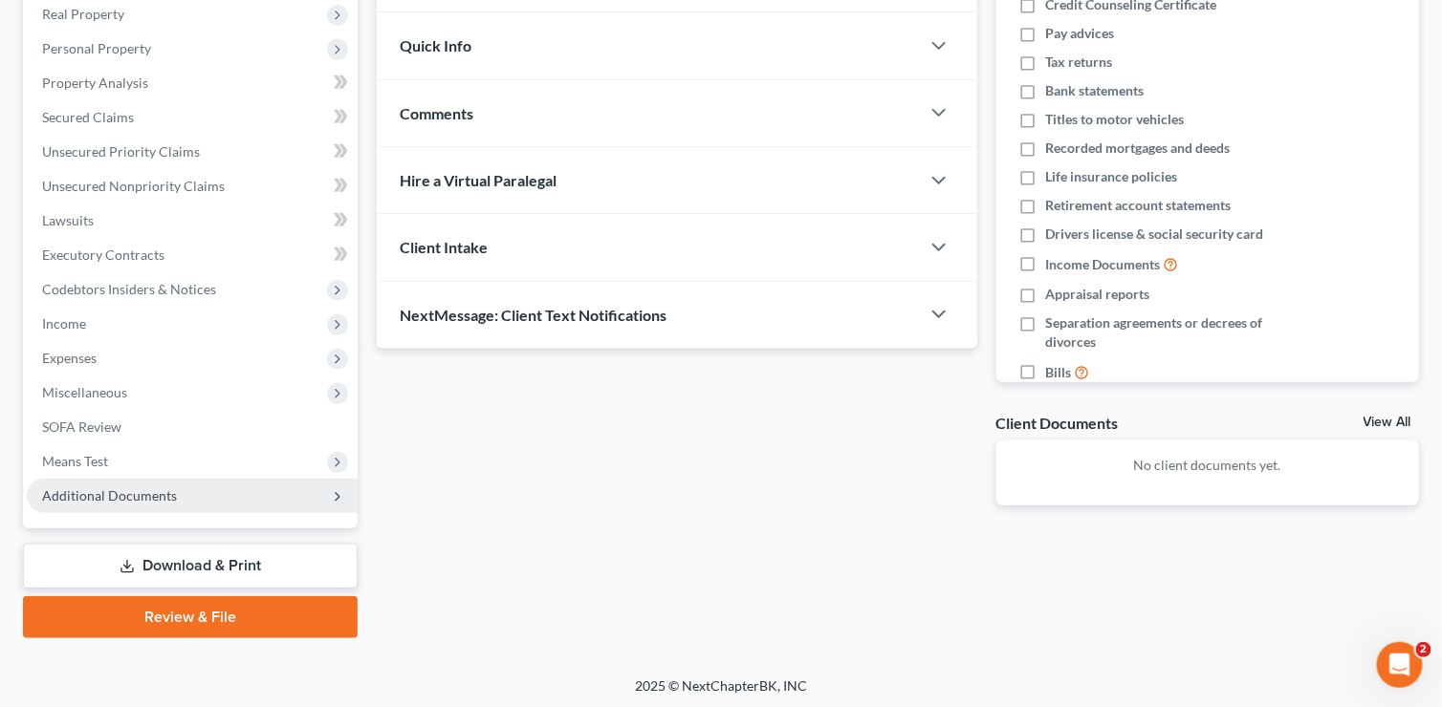
scroll to position [306, 0]
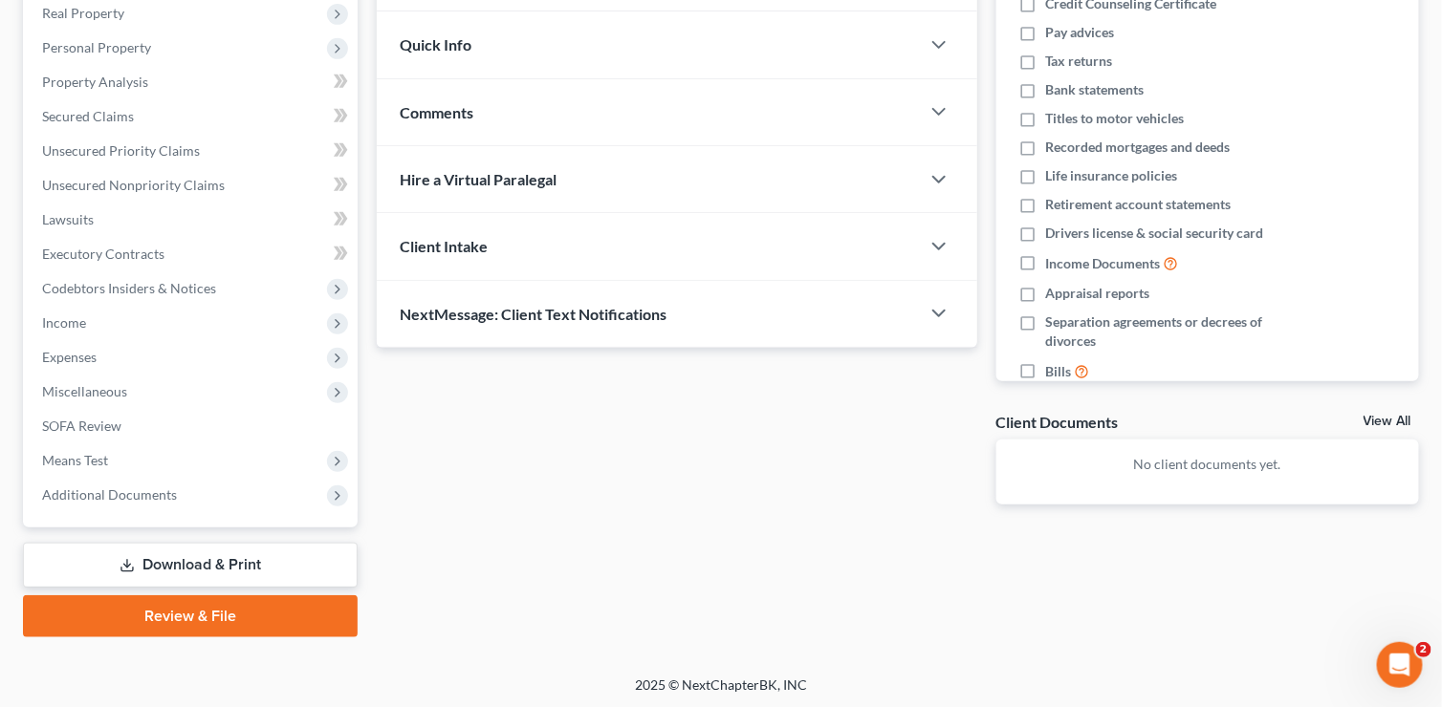
click at [141, 560] on link "Download & Print" at bounding box center [190, 565] width 335 height 45
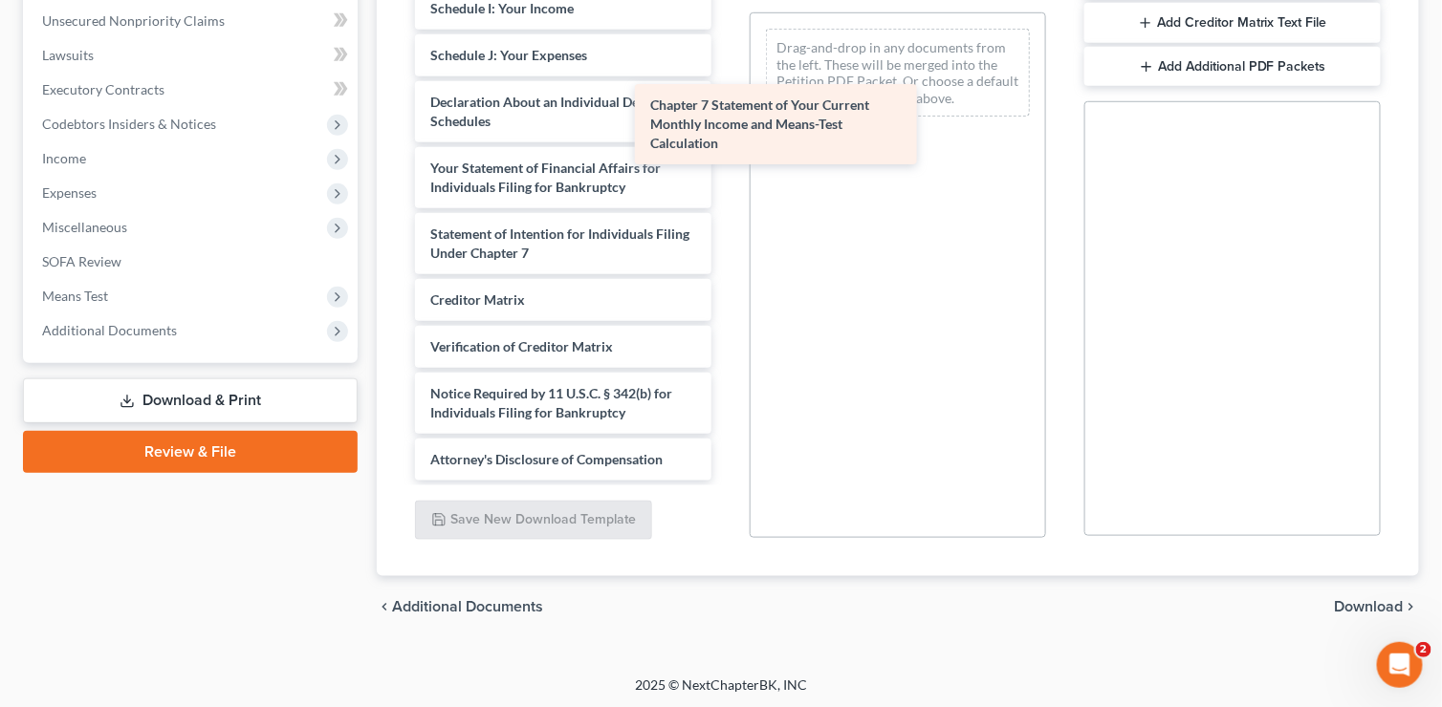
scroll to position [447, 0]
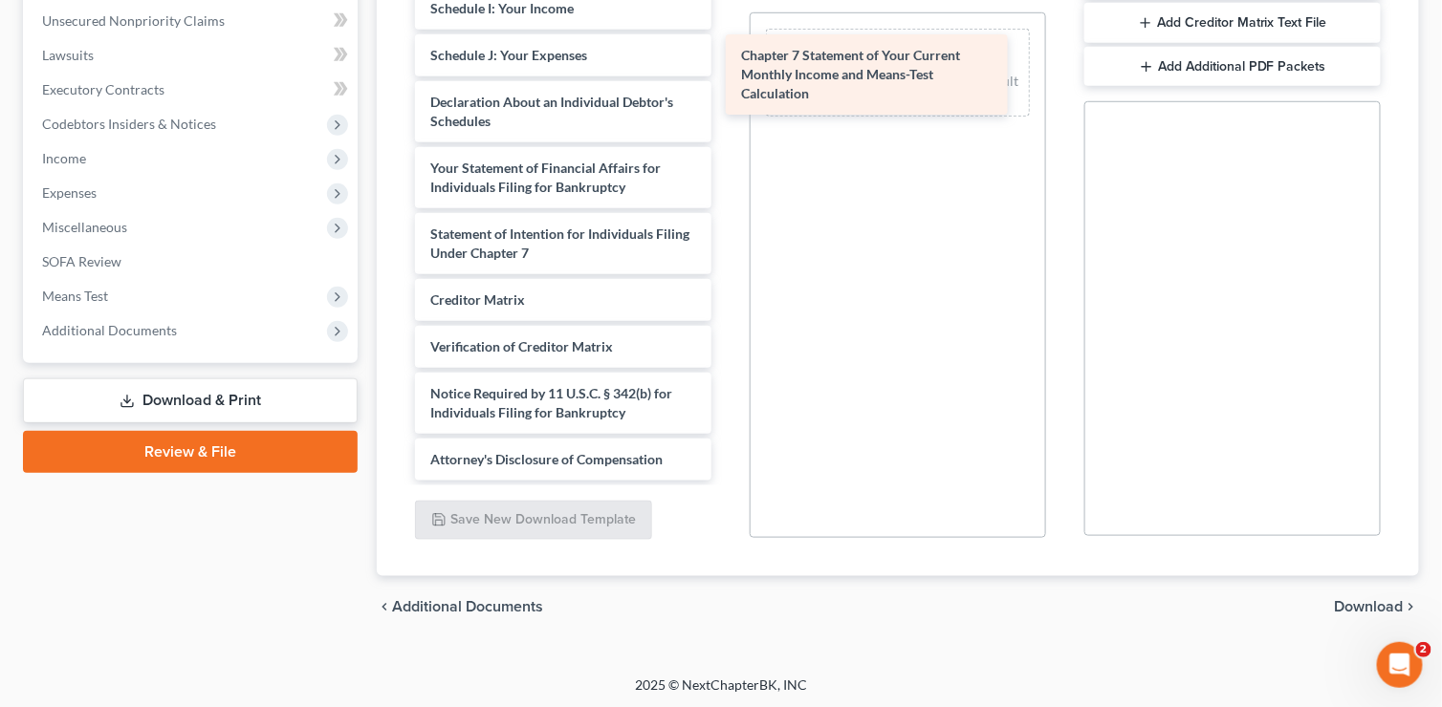
drag, startPoint x: 545, startPoint y: 247, endPoint x: 856, endPoint y: 89, distance: 348.4
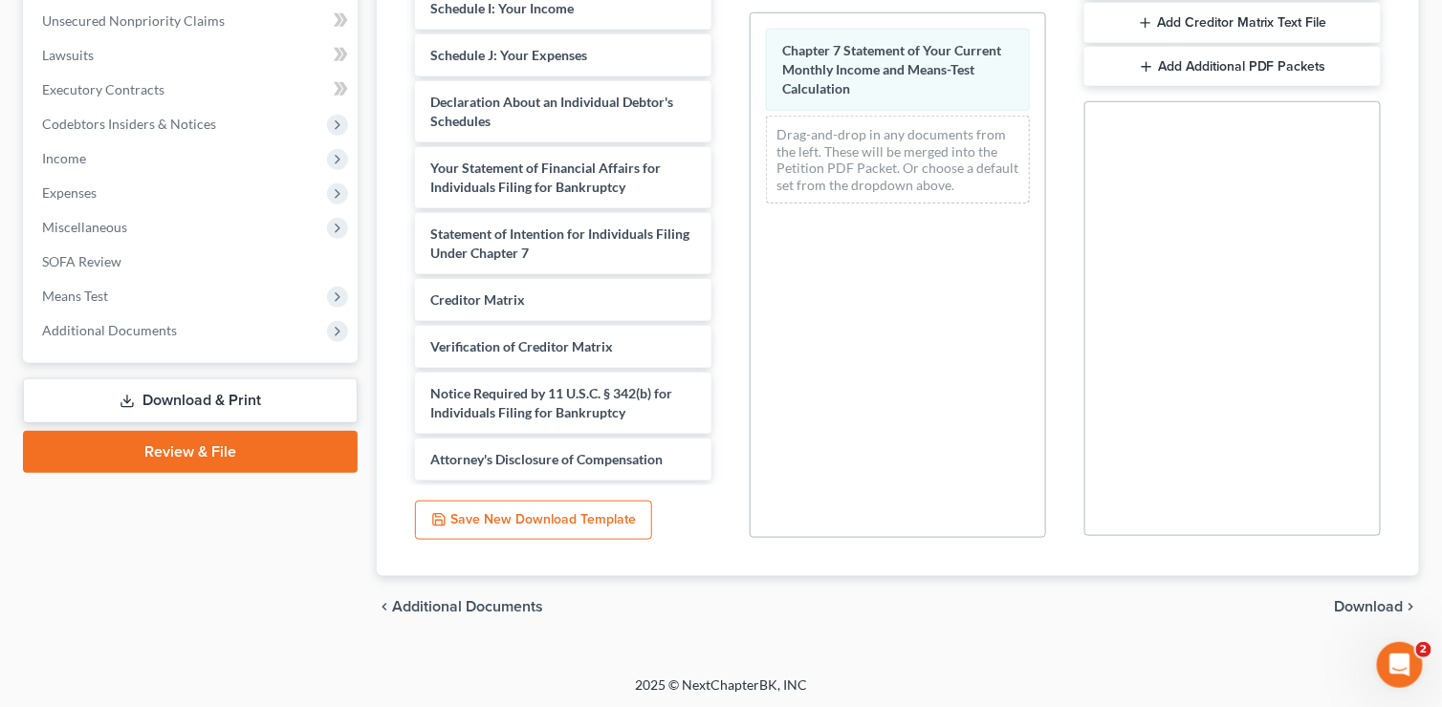
click at [1356, 604] on span "Download" at bounding box center [1368, 606] width 69 height 15
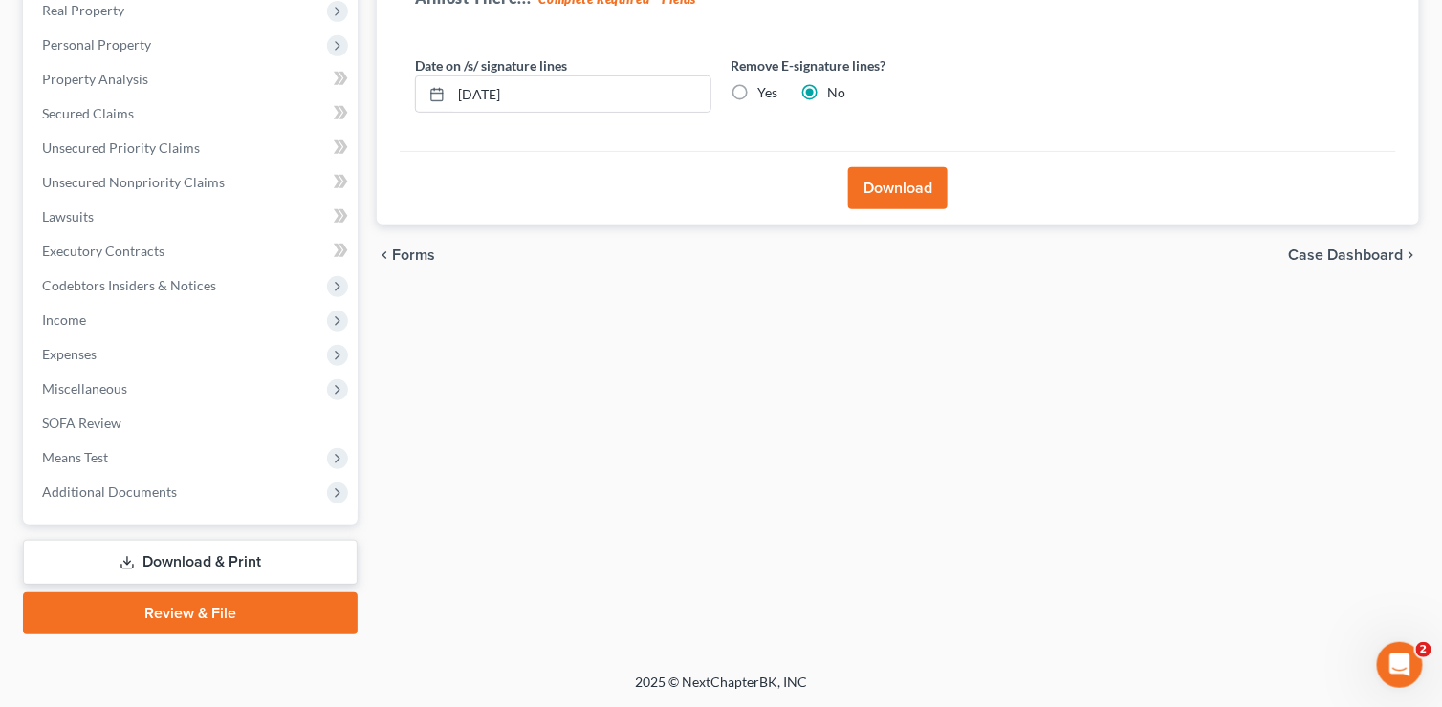
scroll to position [306, 0]
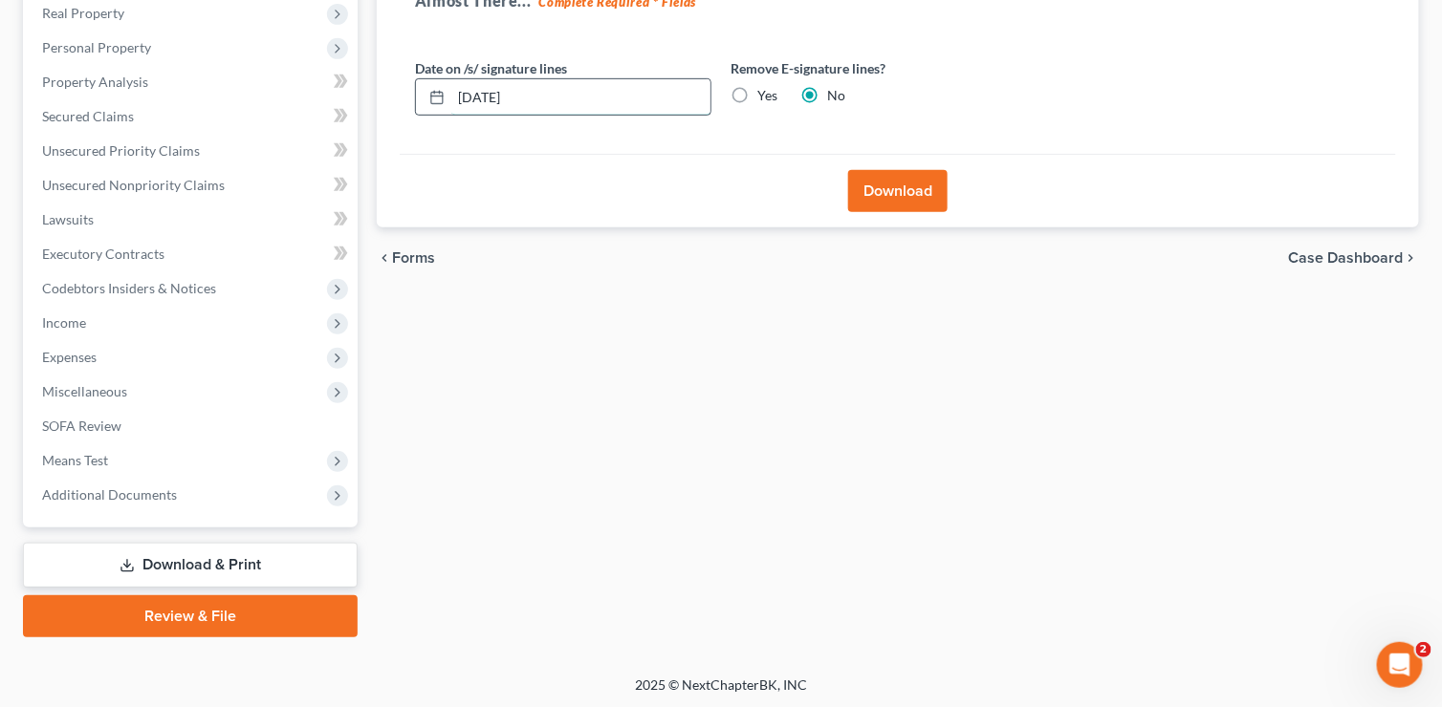
click at [571, 95] on input "[DATE]" at bounding box center [580, 97] width 259 height 36
type input "[DATE]"
click at [900, 189] on button "Download" at bounding box center [897, 191] width 99 height 42
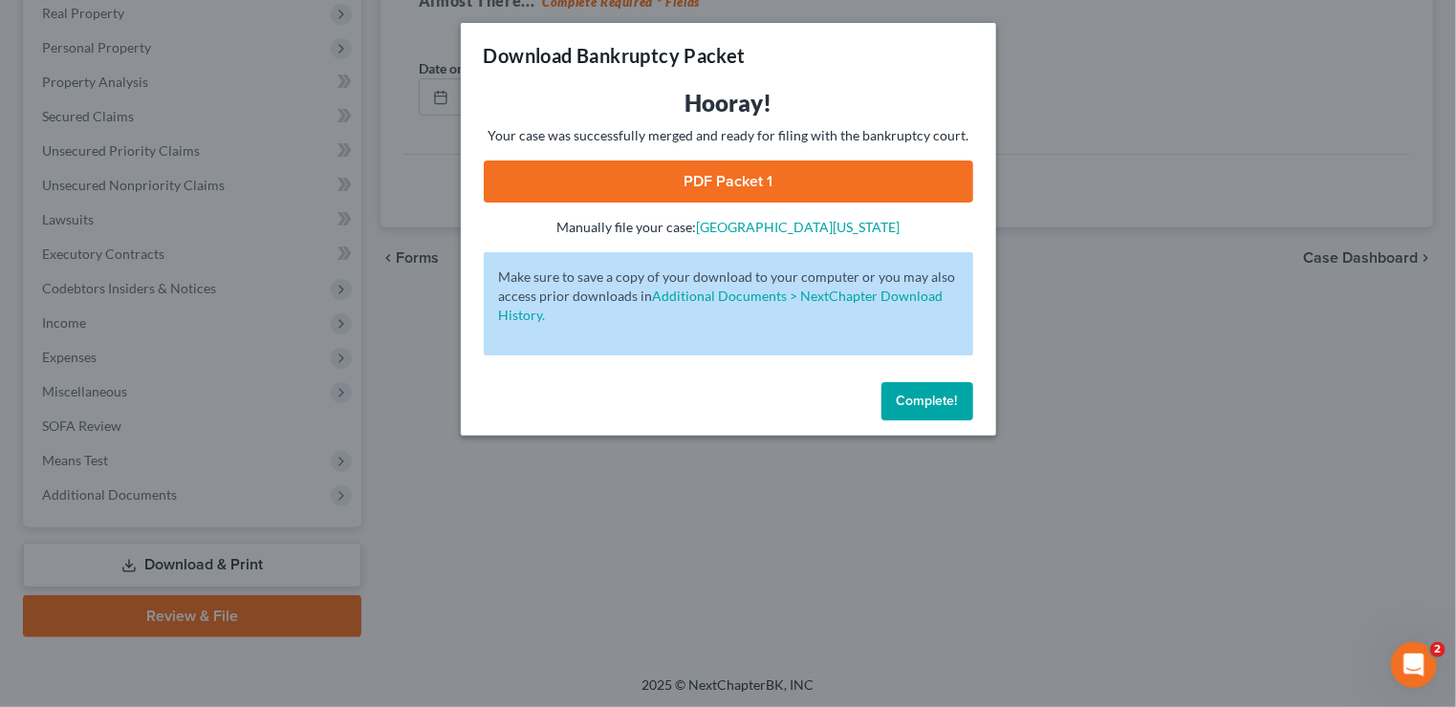
click at [754, 184] on link "PDF Packet 1" at bounding box center [728, 182] width 489 height 42
click at [914, 409] on button "Complete!" at bounding box center [927, 401] width 92 height 38
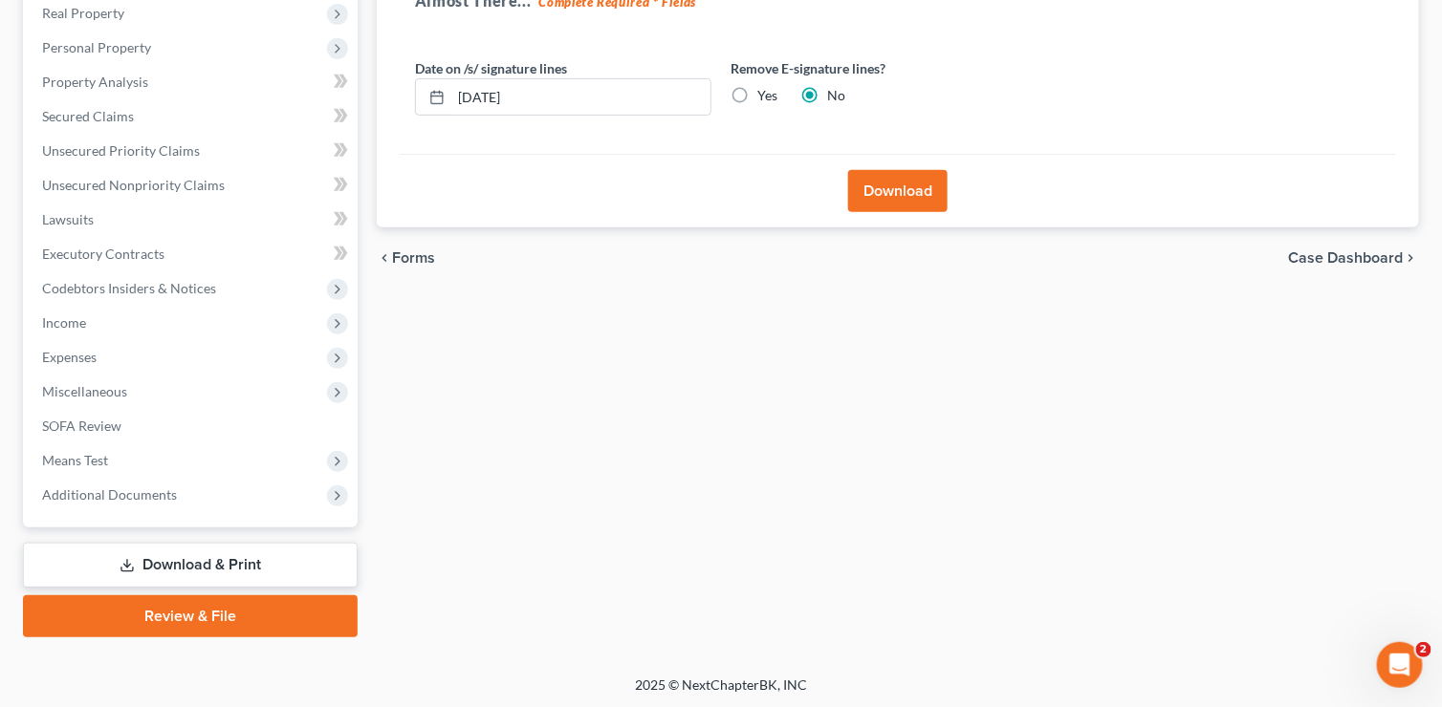
click at [1339, 258] on span "Case Dashboard" at bounding box center [1346, 257] width 115 height 15
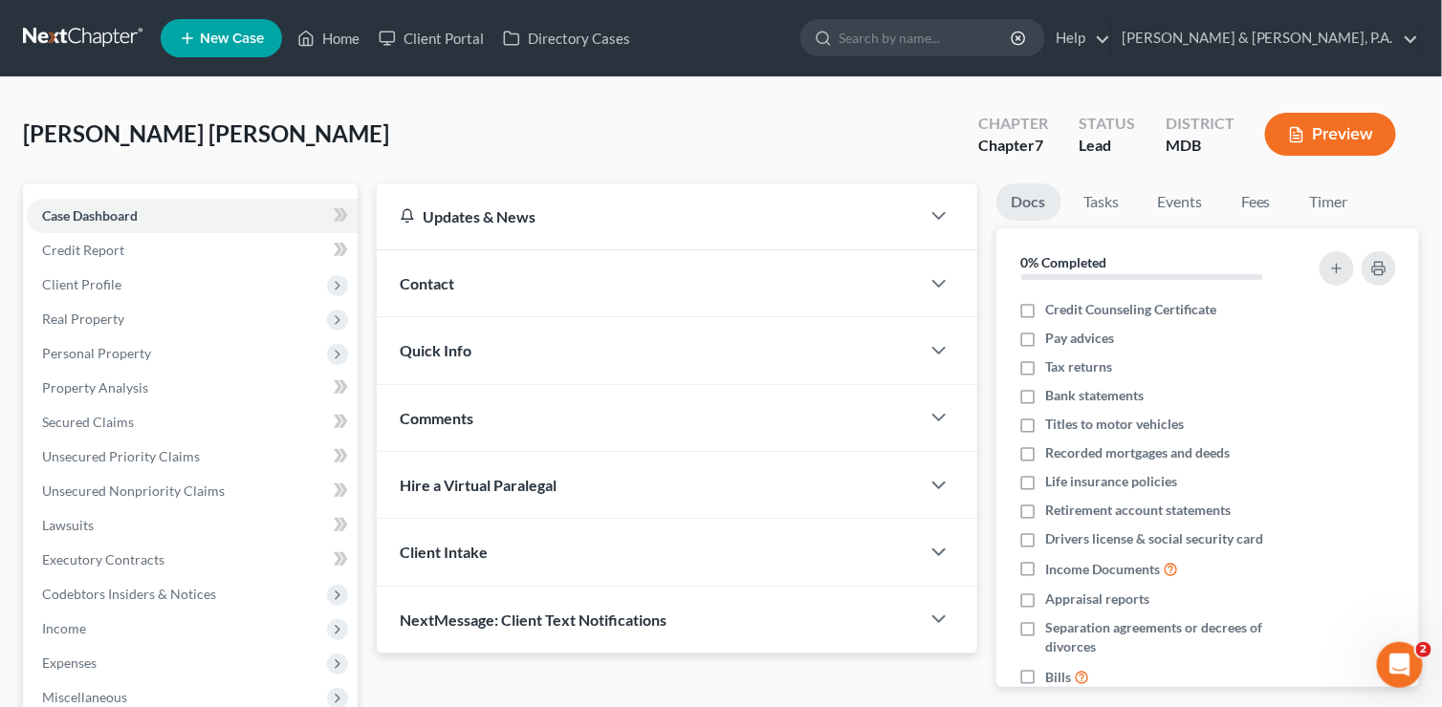
scroll to position [306, 0]
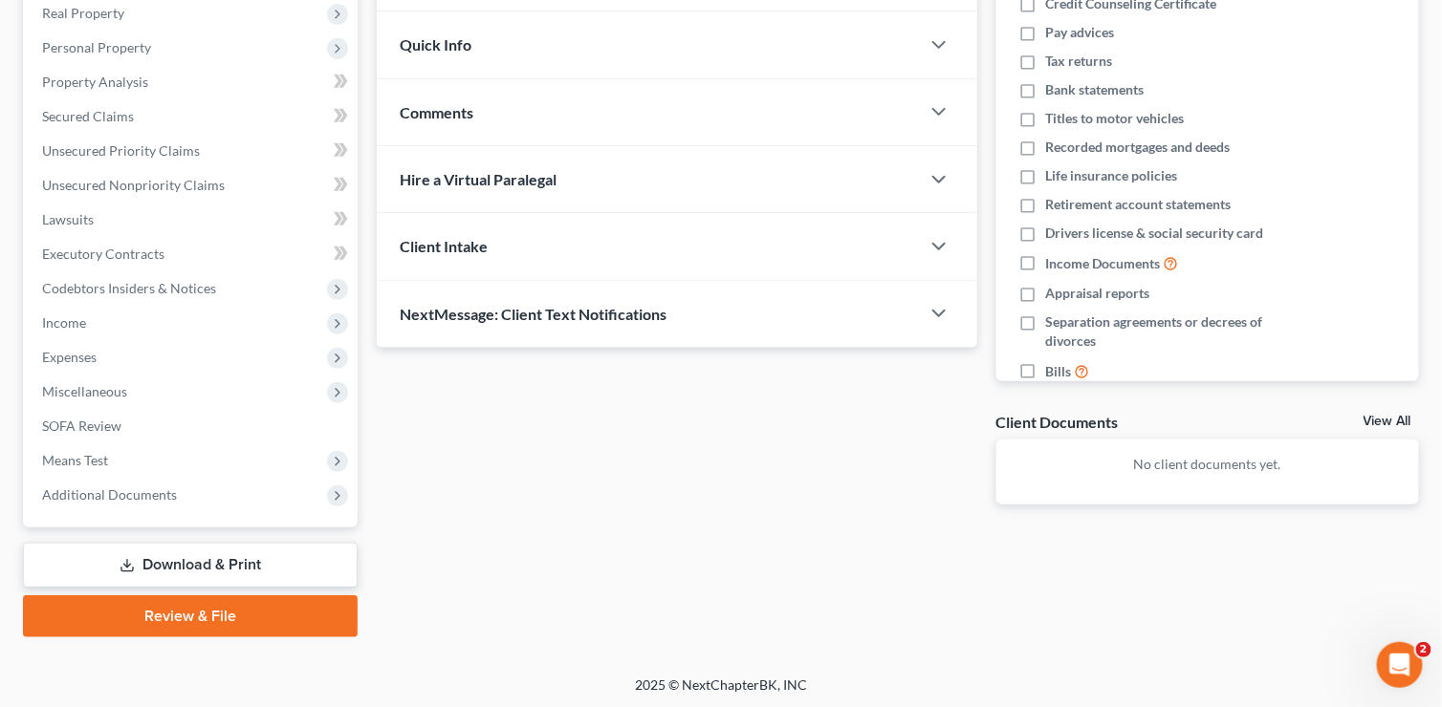
click at [199, 554] on link "Download & Print" at bounding box center [190, 565] width 335 height 45
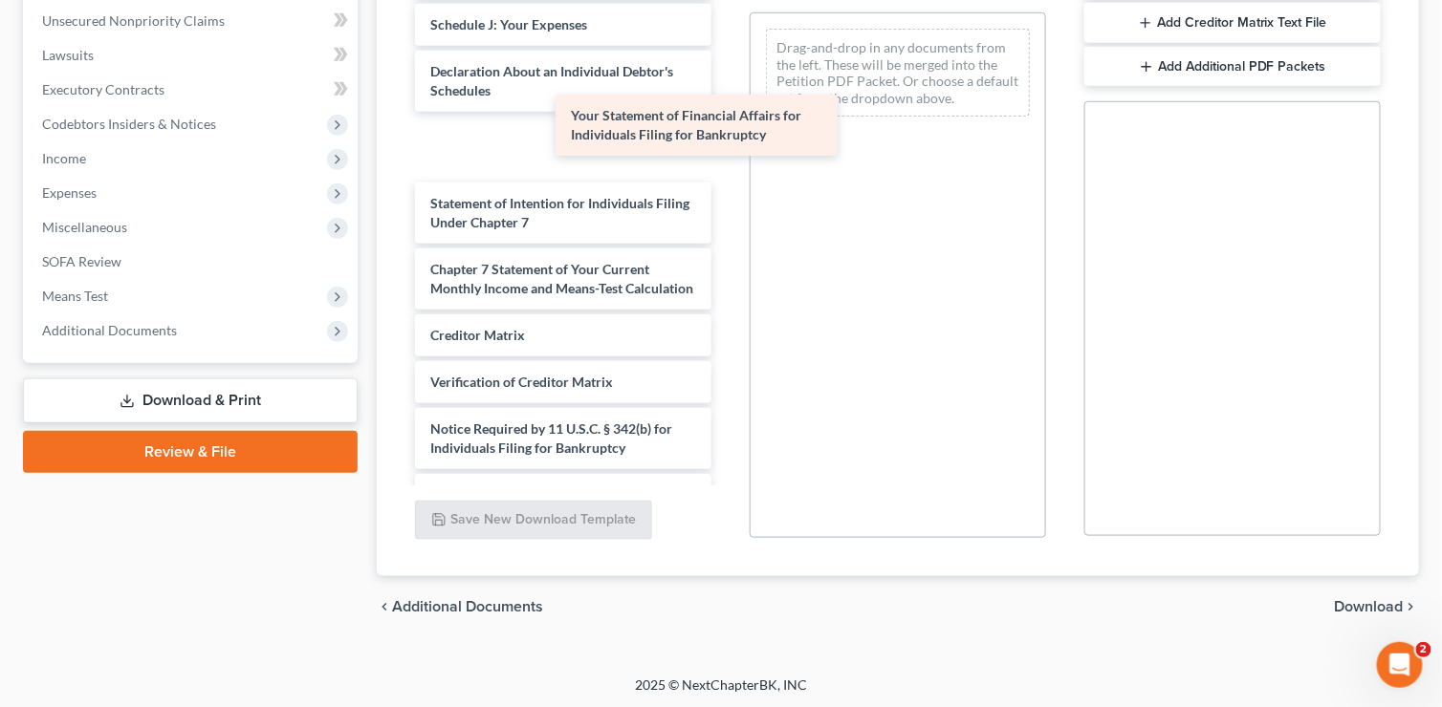
scroll to position [466, 0]
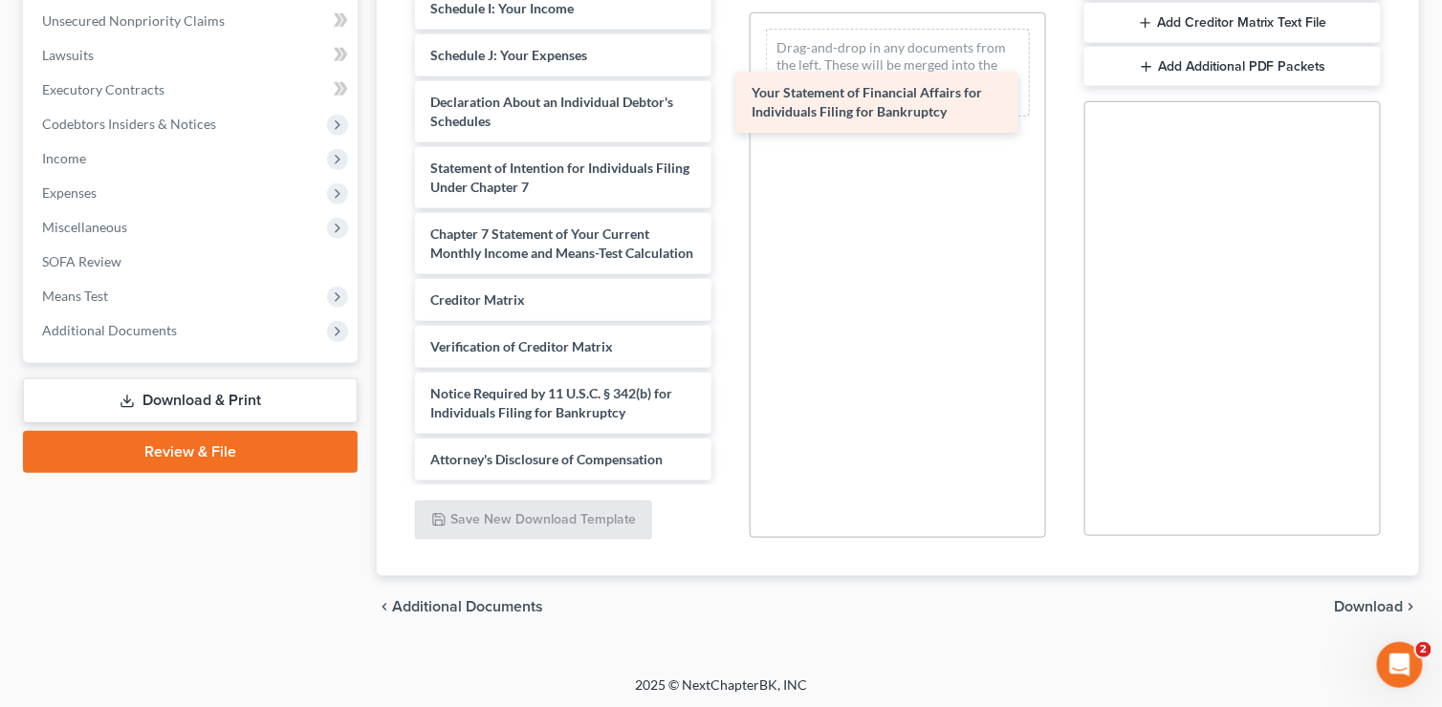
drag, startPoint x: 557, startPoint y: 148, endPoint x: 879, endPoint y: 105, distance: 324.1
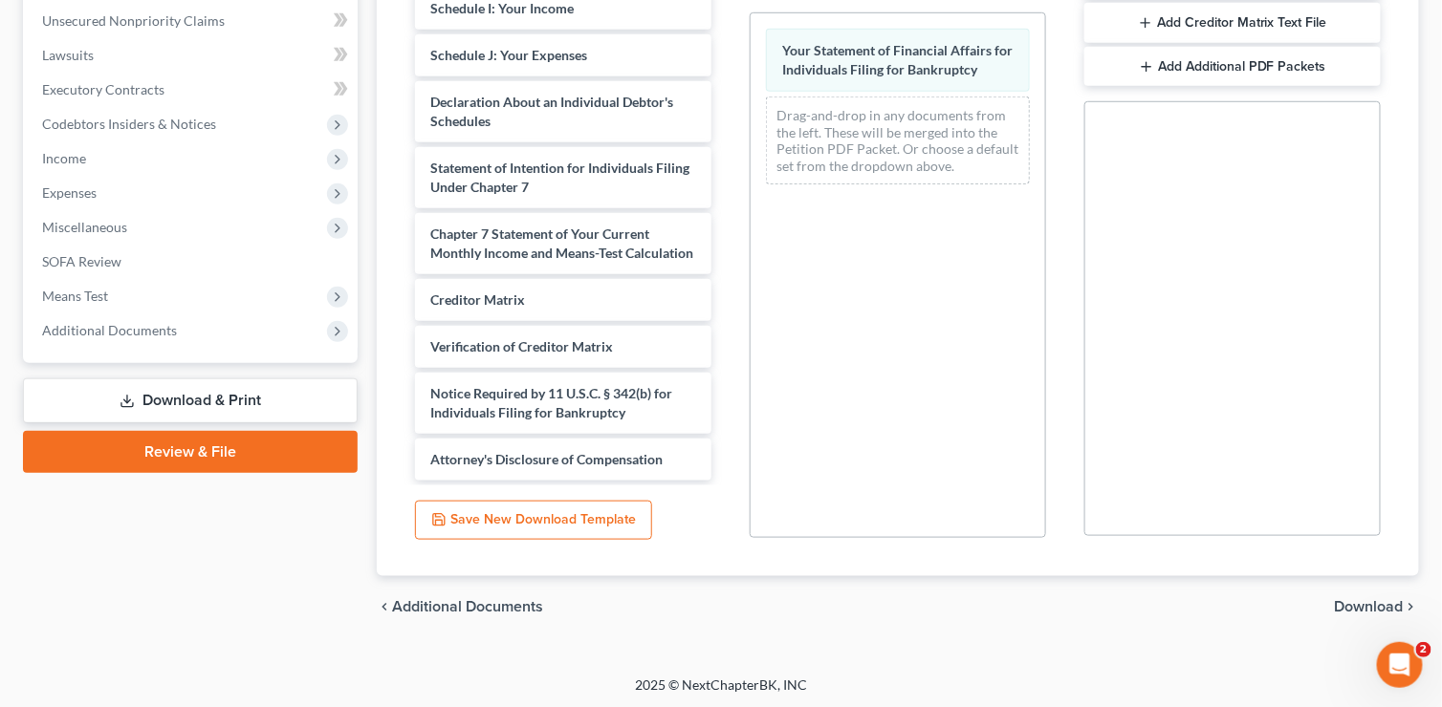
click at [1371, 599] on span "Download" at bounding box center [1368, 606] width 69 height 15
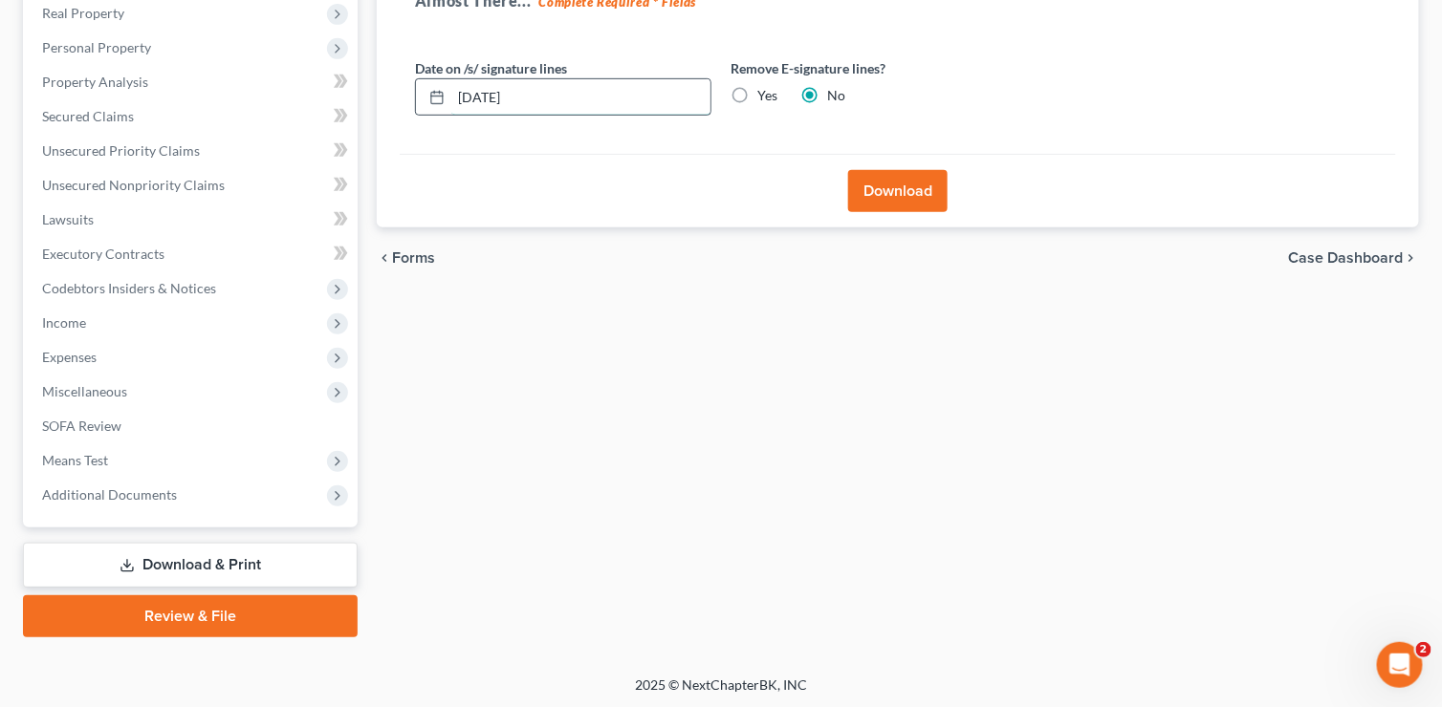
click at [553, 88] on input "[DATE]" at bounding box center [580, 97] width 259 height 36
type input "[DATE]"
click at [902, 186] on button "Download" at bounding box center [897, 191] width 99 height 42
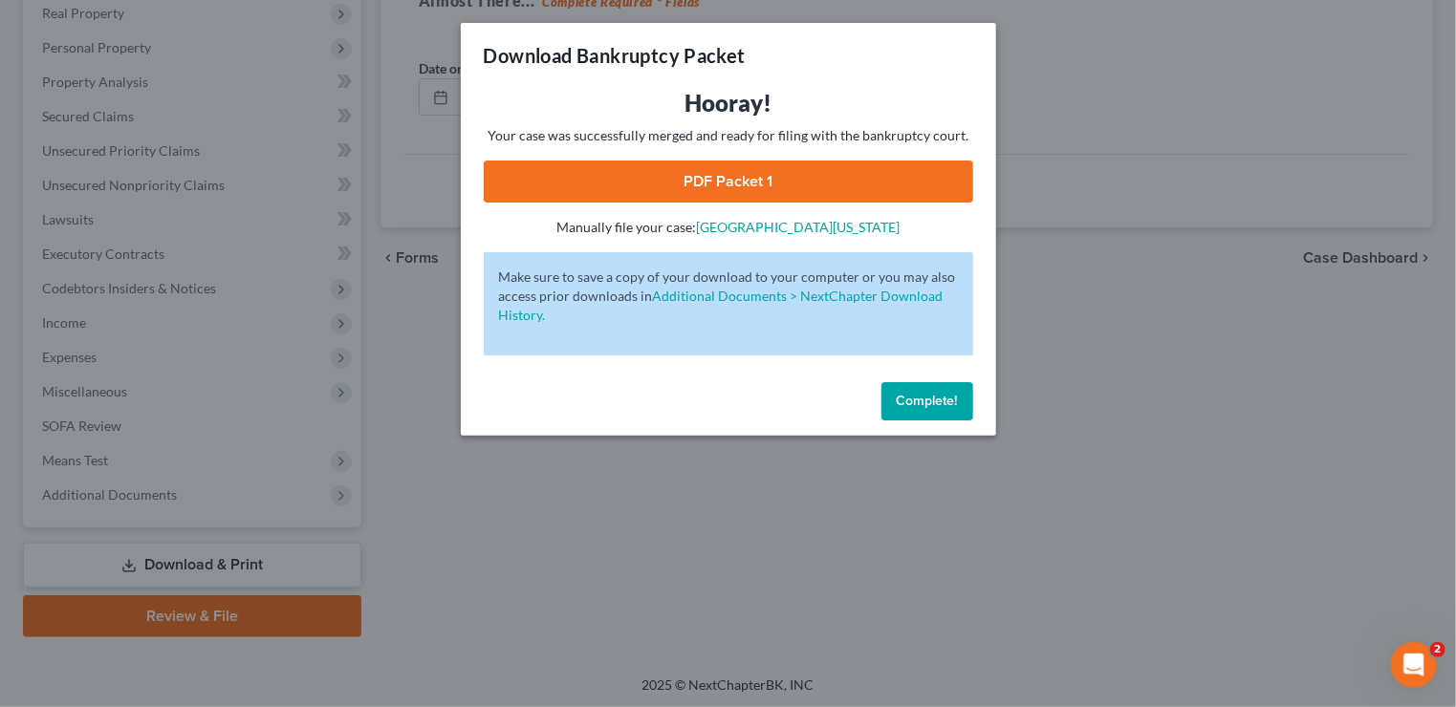
click at [750, 185] on link "PDF Packet 1" at bounding box center [728, 182] width 489 height 42
click at [897, 403] on span "Complete!" at bounding box center [927, 401] width 61 height 16
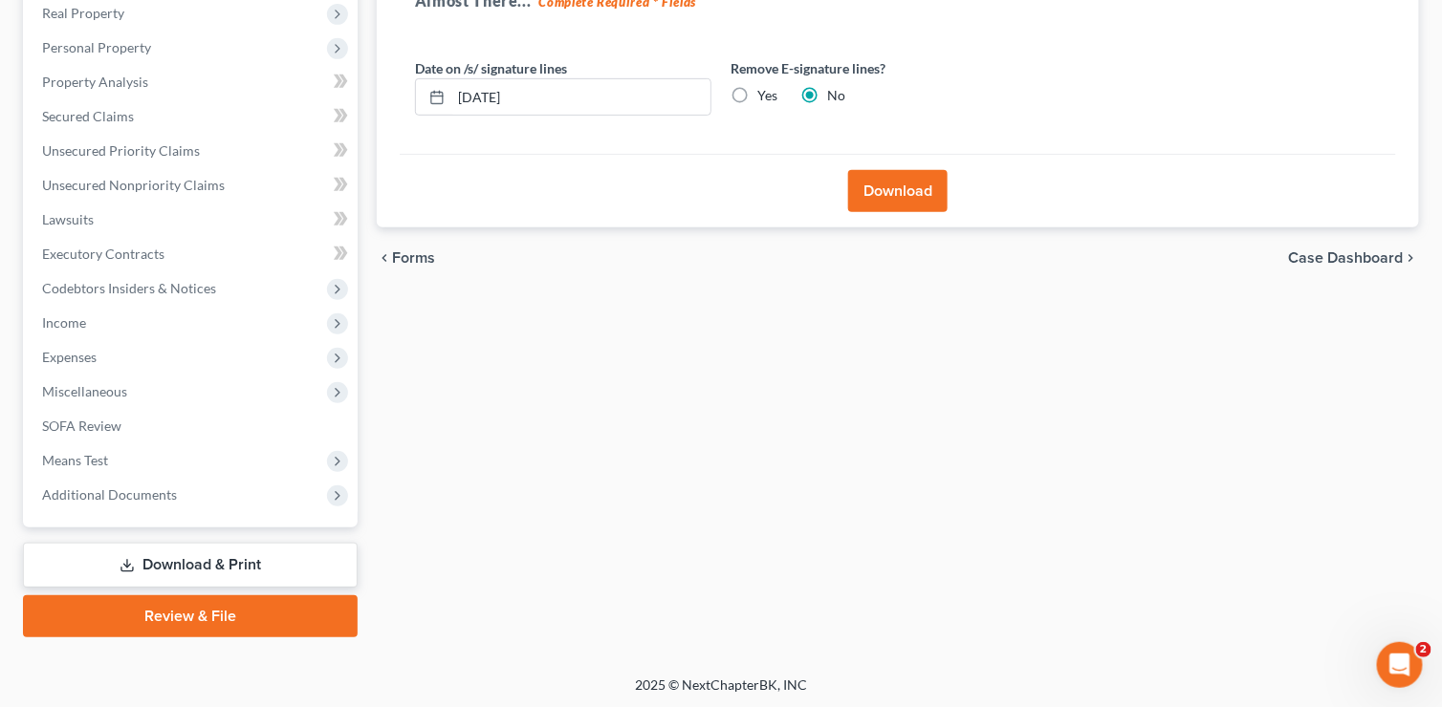
click at [1344, 260] on span "Case Dashboard" at bounding box center [1346, 257] width 115 height 15
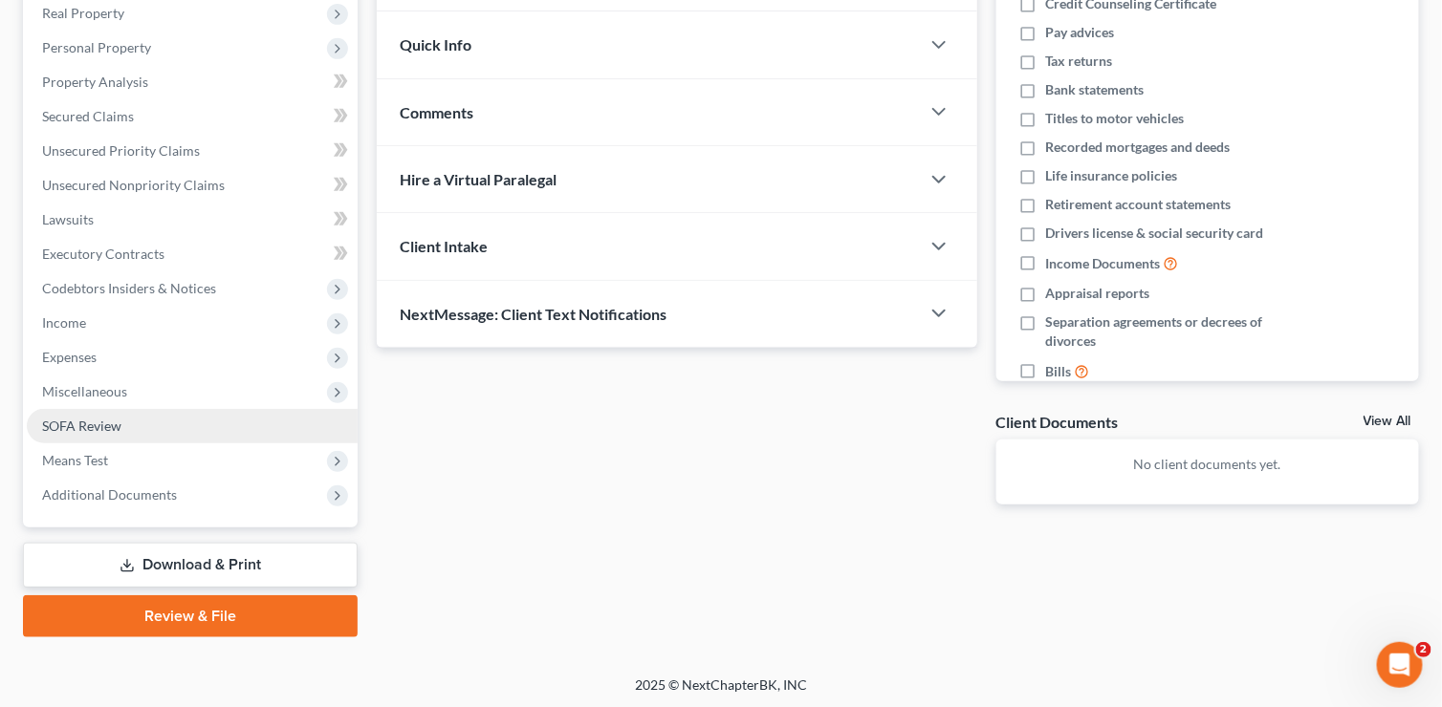
scroll to position [306, 0]
click at [213, 562] on link "Download & Print" at bounding box center [190, 565] width 335 height 45
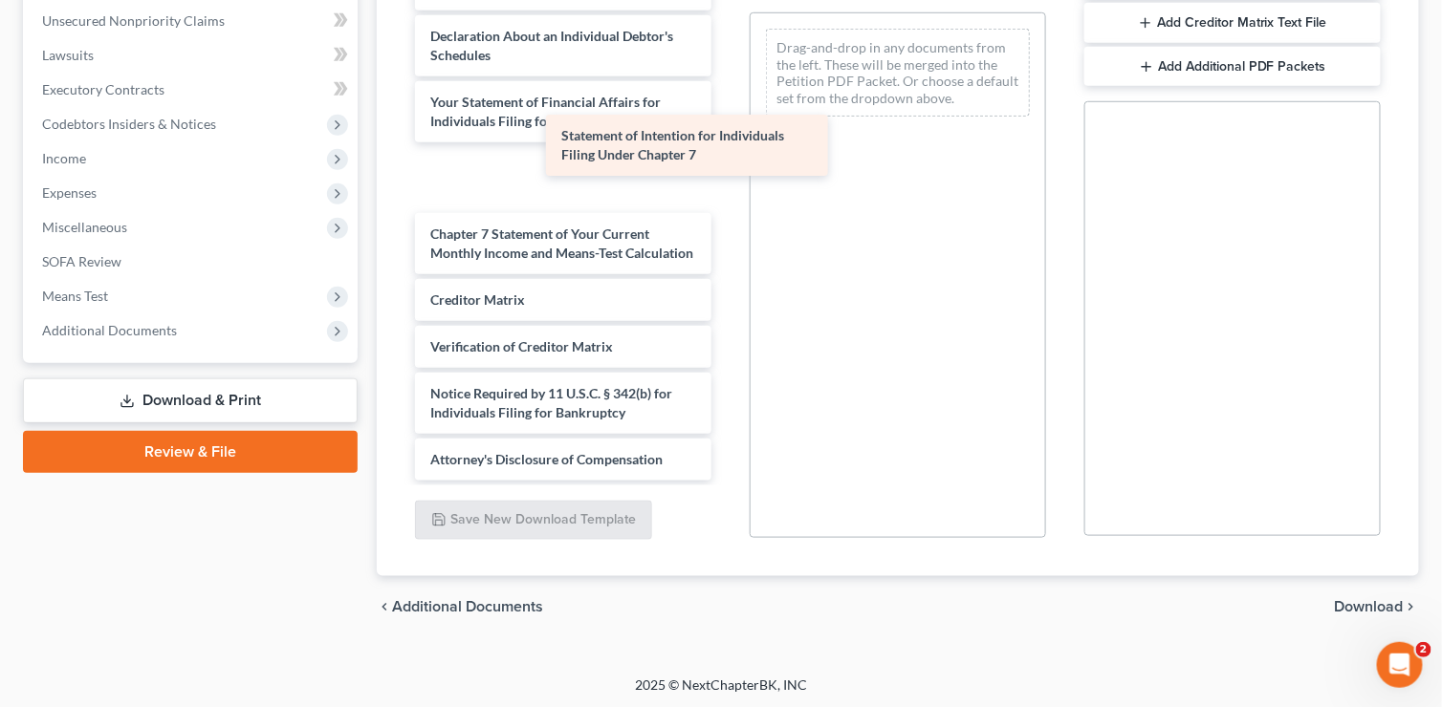
scroll to position [466, 0]
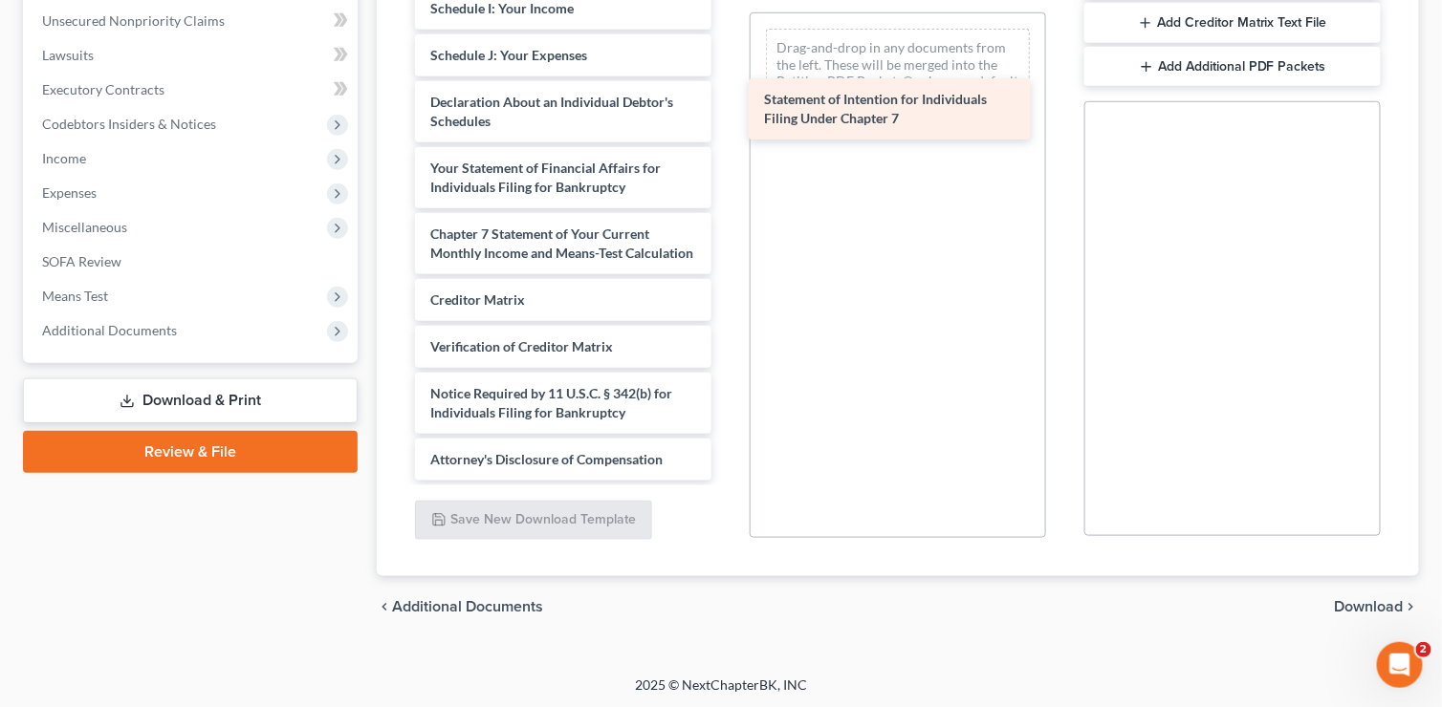
drag, startPoint x: 459, startPoint y: 160, endPoint x: 793, endPoint y: 112, distance: 338.0
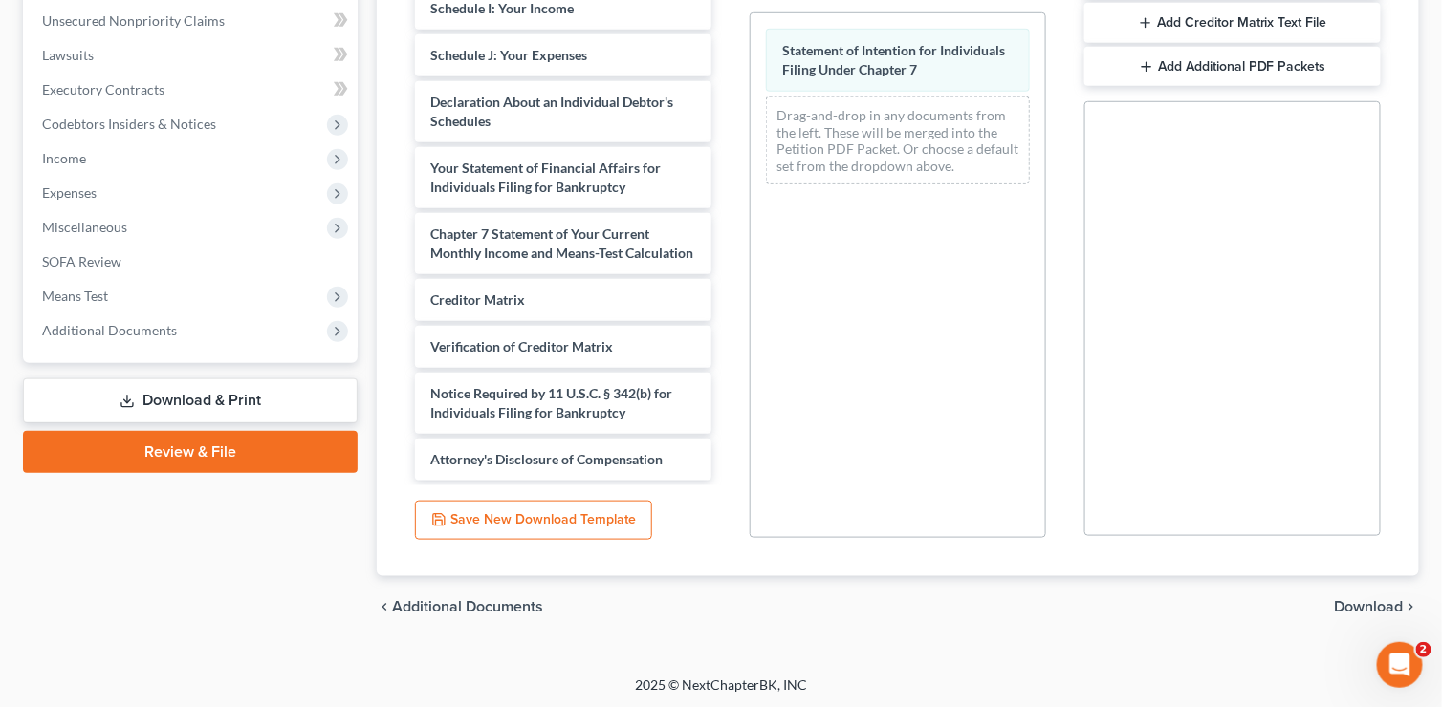
click at [1359, 605] on span "Download" at bounding box center [1368, 606] width 69 height 15
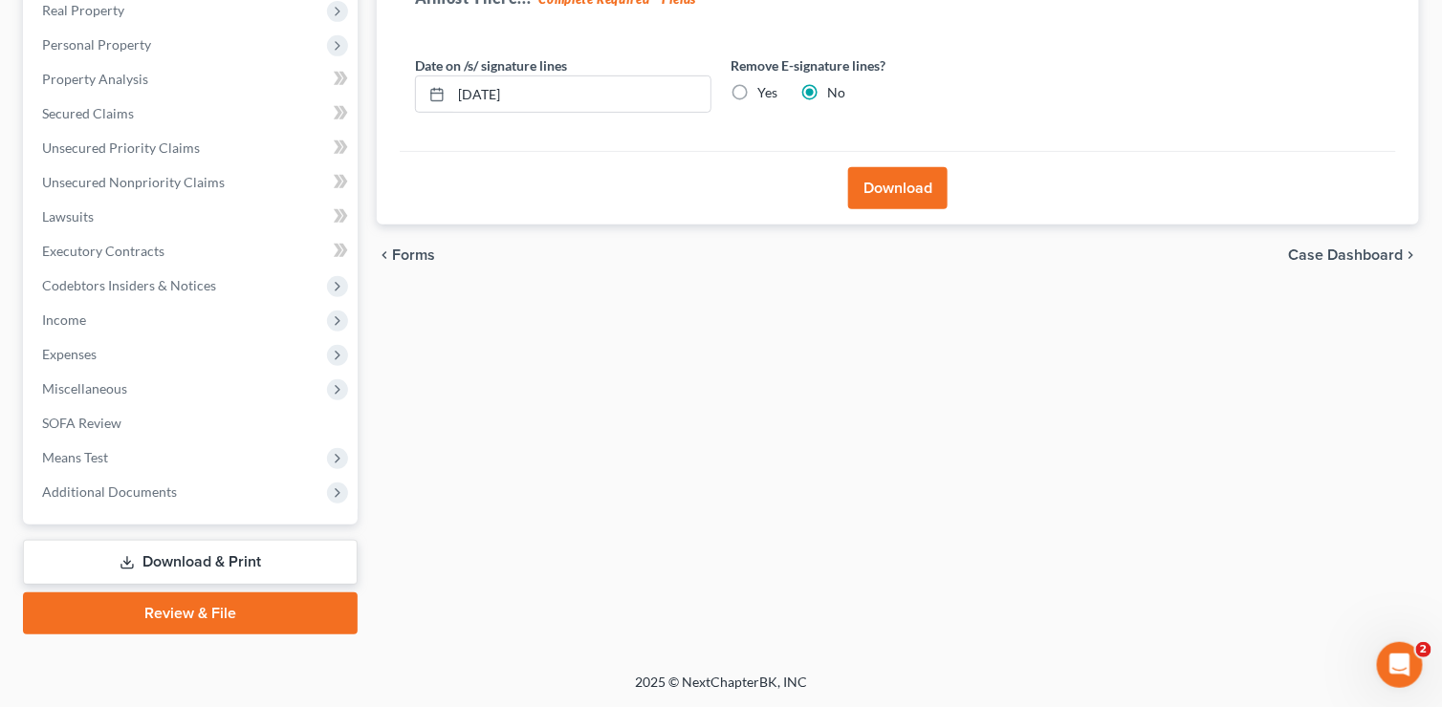
scroll to position [306, 0]
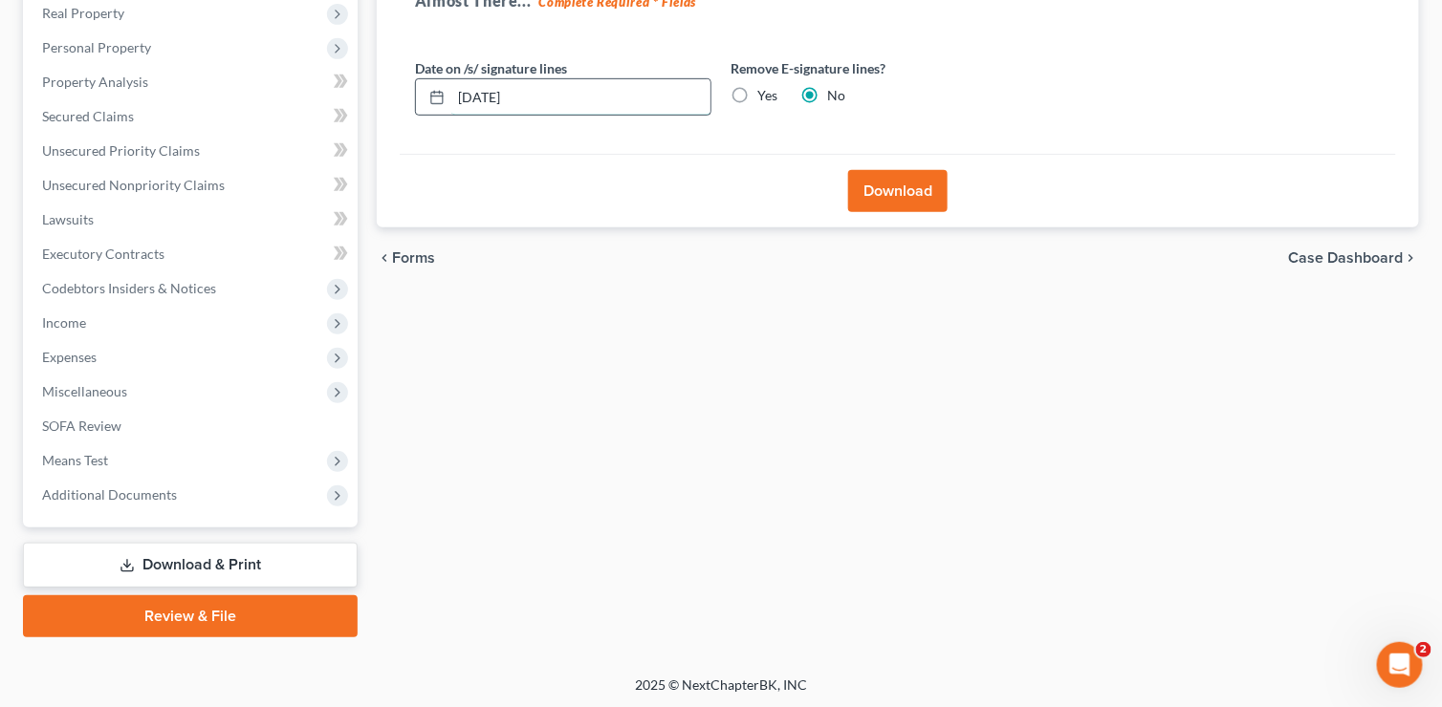
click at [569, 79] on input "[DATE]" at bounding box center [580, 97] width 259 height 36
type input "[DATE]"
click at [916, 183] on button "Download" at bounding box center [897, 191] width 99 height 42
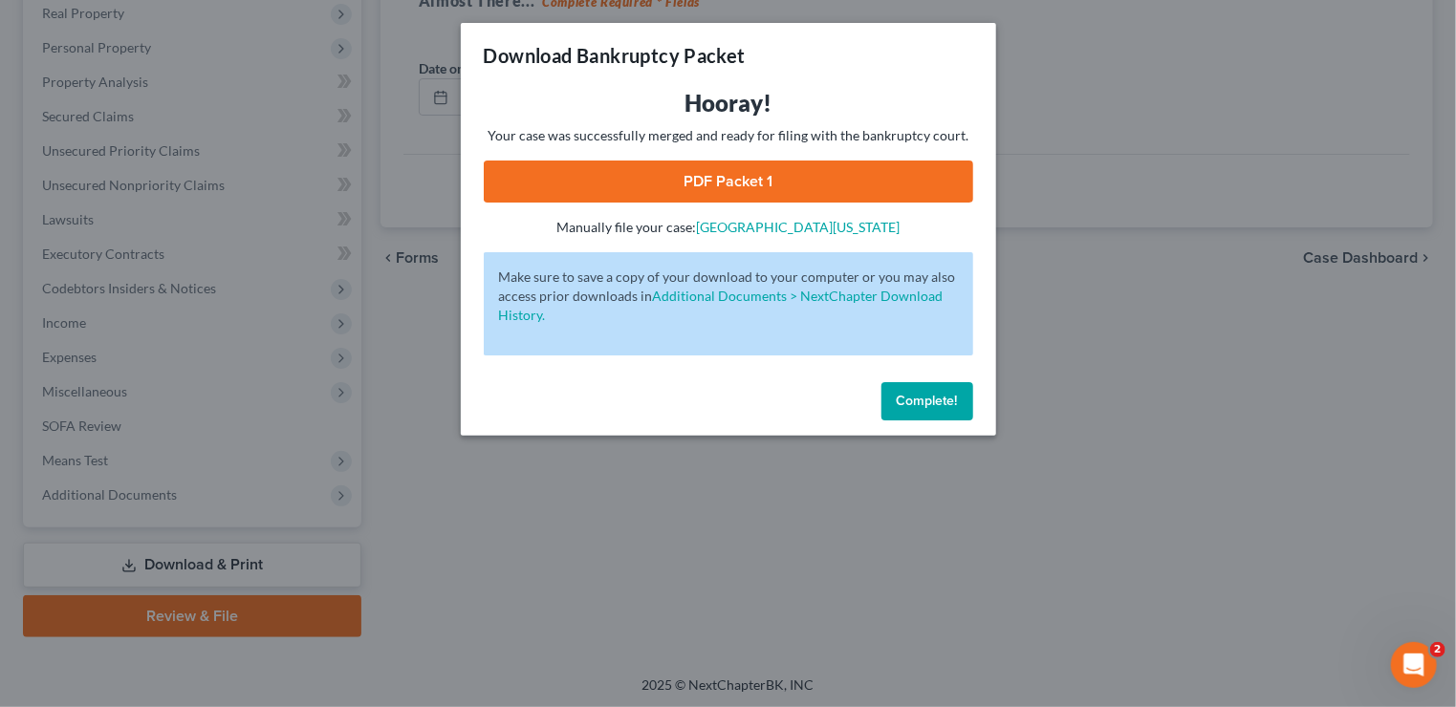
click at [719, 184] on link "PDF Packet 1" at bounding box center [728, 182] width 489 height 42
click at [900, 400] on span "Complete!" at bounding box center [927, 401] width 61 height 16
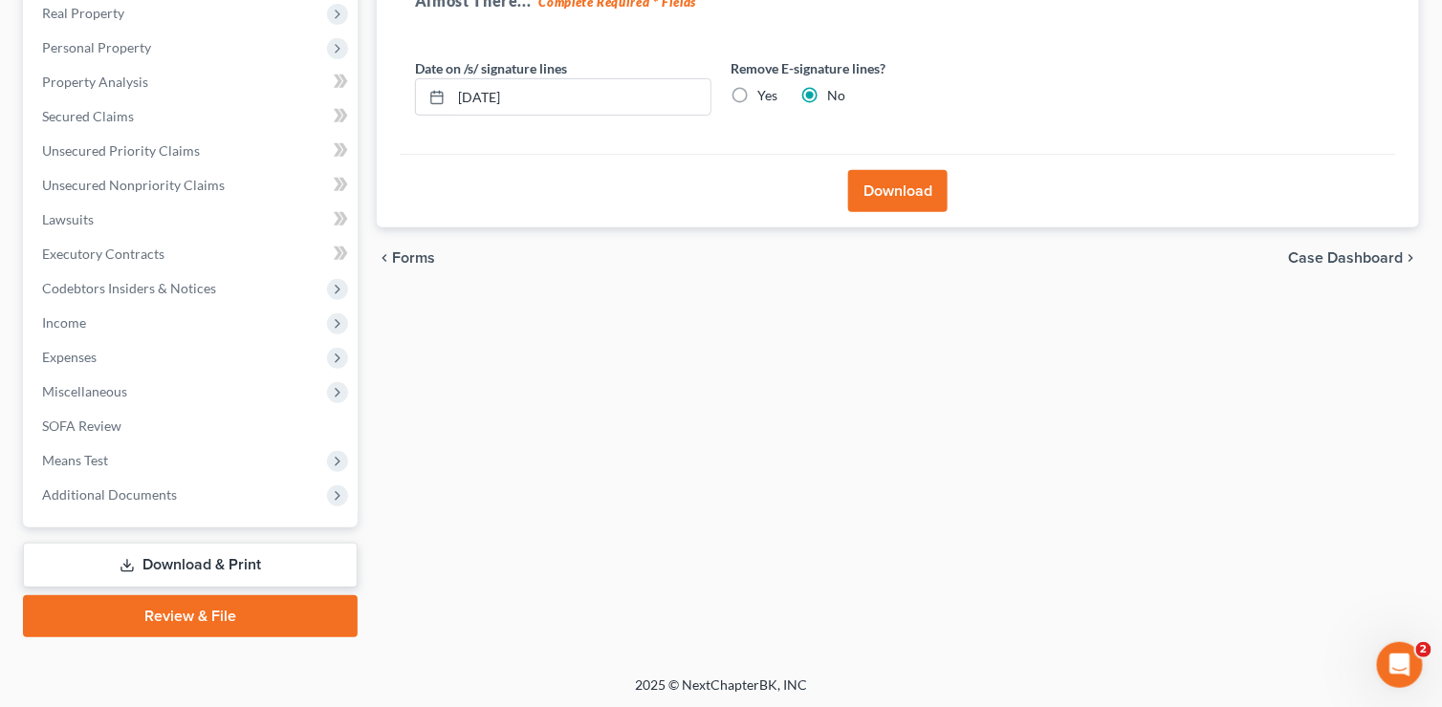
click at [1381, 257] on span "Case Dashboard" at bounding box center [1346, 257] width 115 height 15
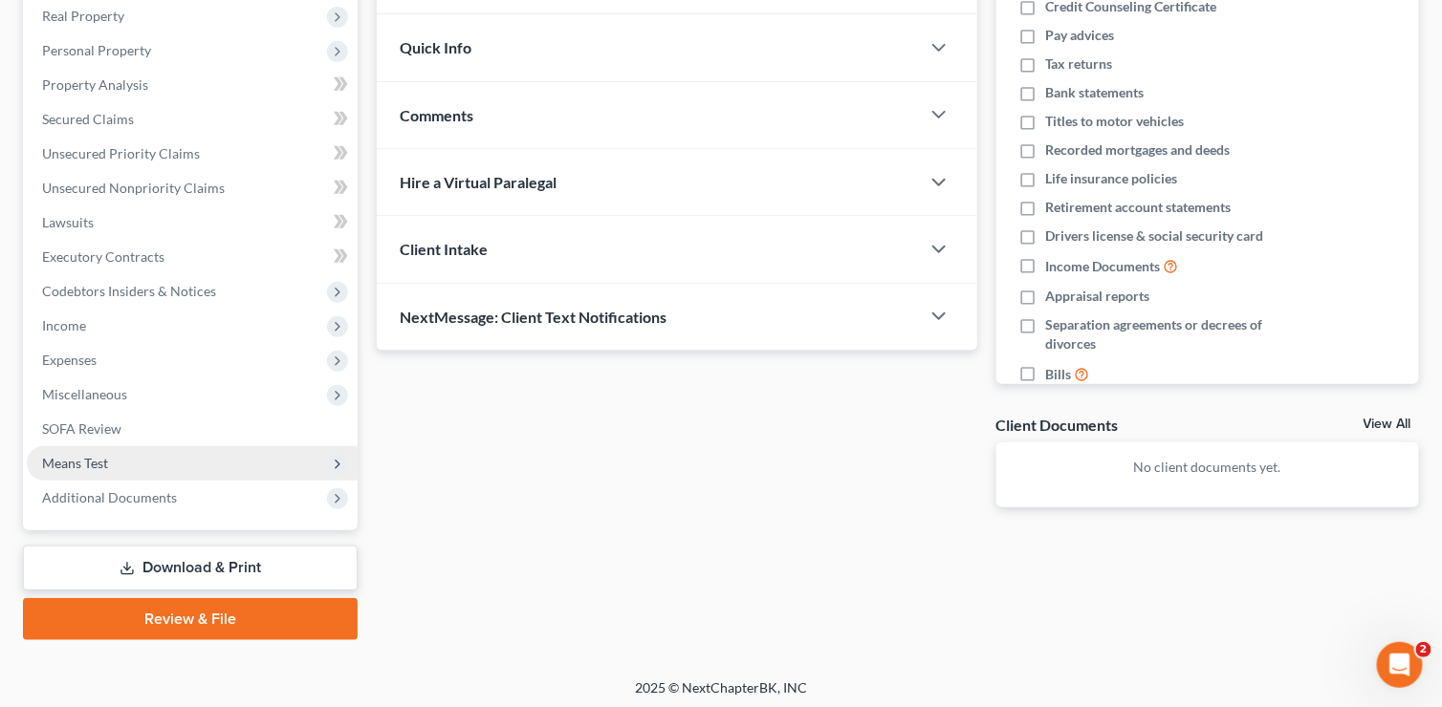
scroll to position [306, 0]
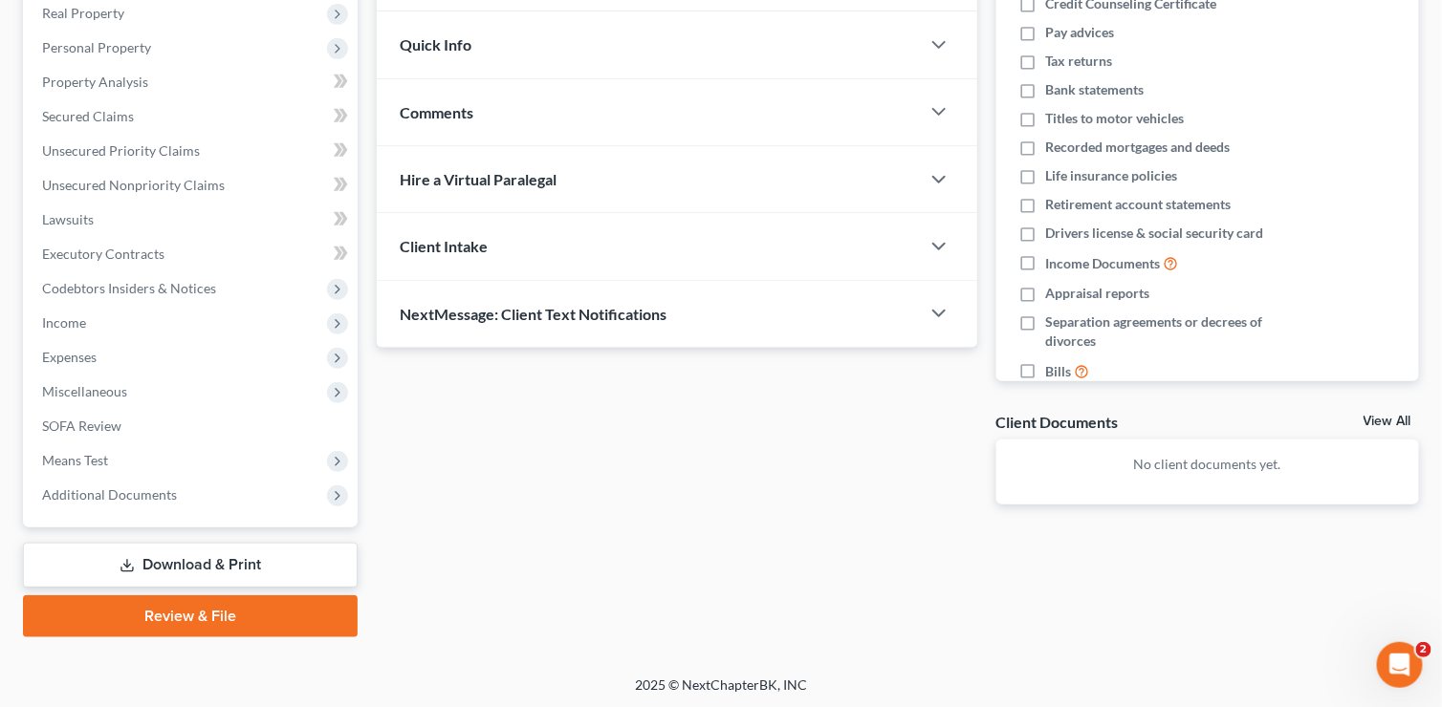
click at [195, 562] on link "Download & Print" at bounding box center [190, 565] width 335 height 45
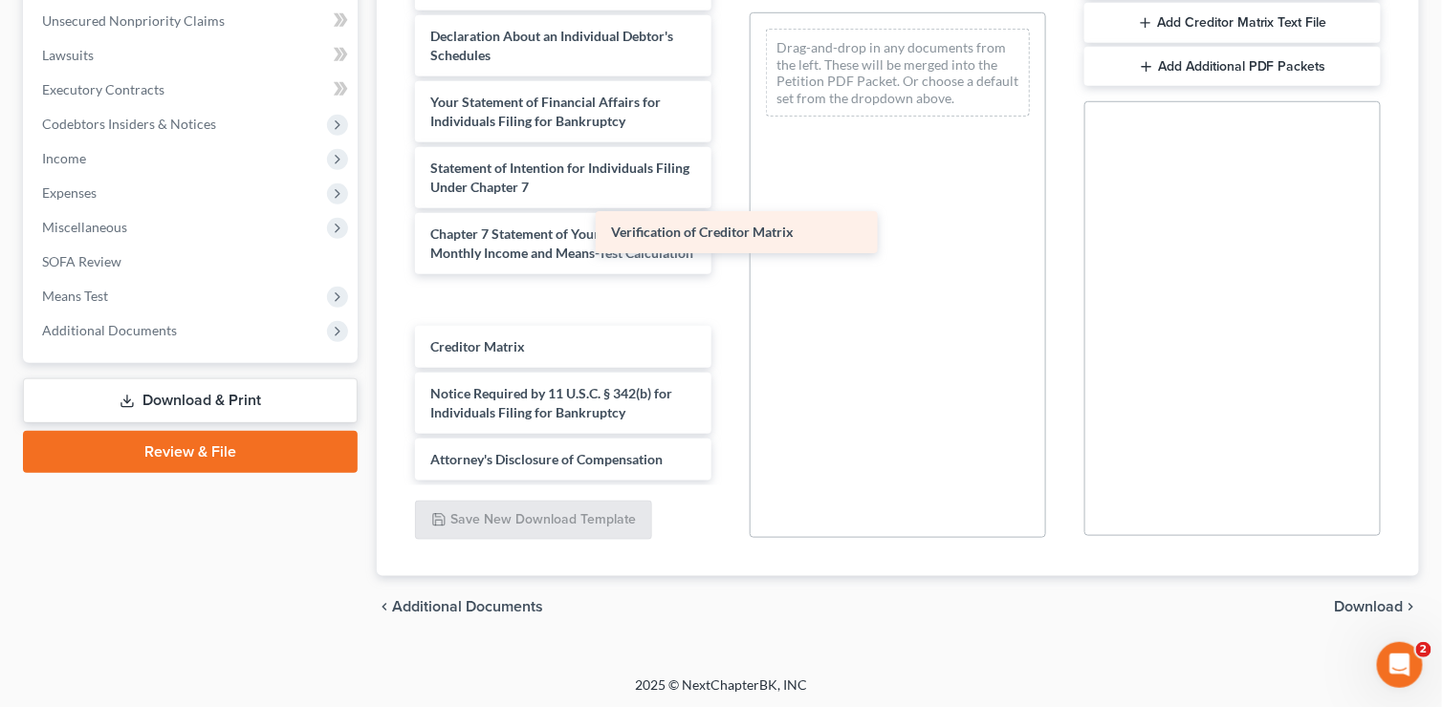
scroll to position [486, 0]
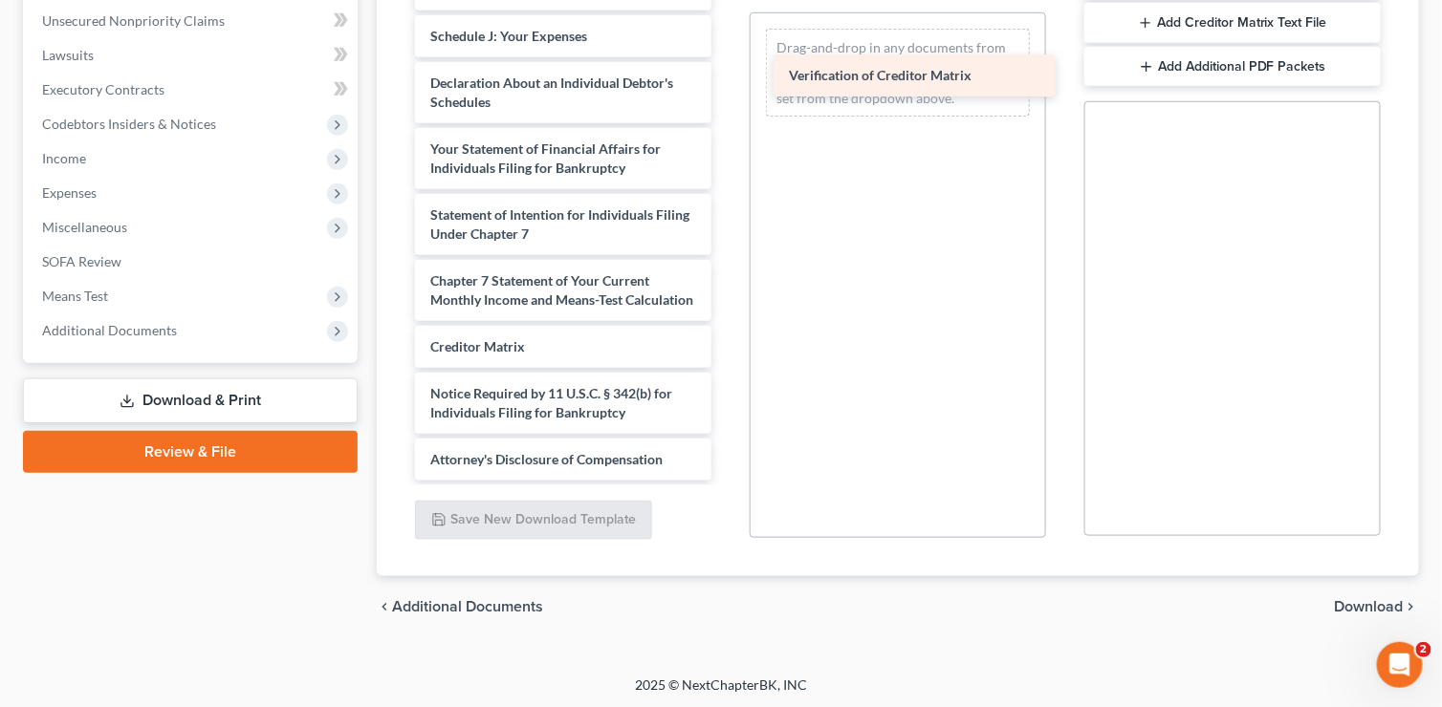
drag, startPoint x: 591, startPoint y: 310, endPoint x: 889, endPoint y: 76, distance: 379.2
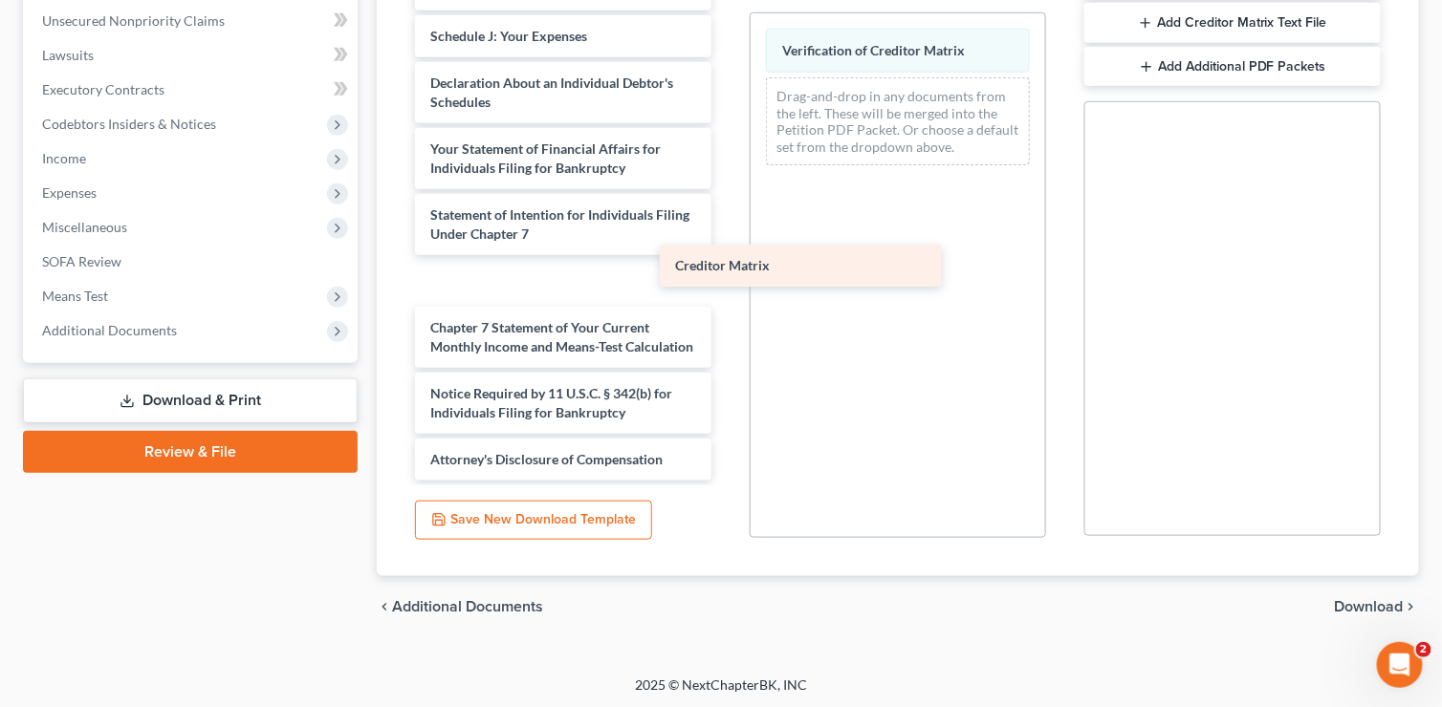
scroll to position [438, 0]
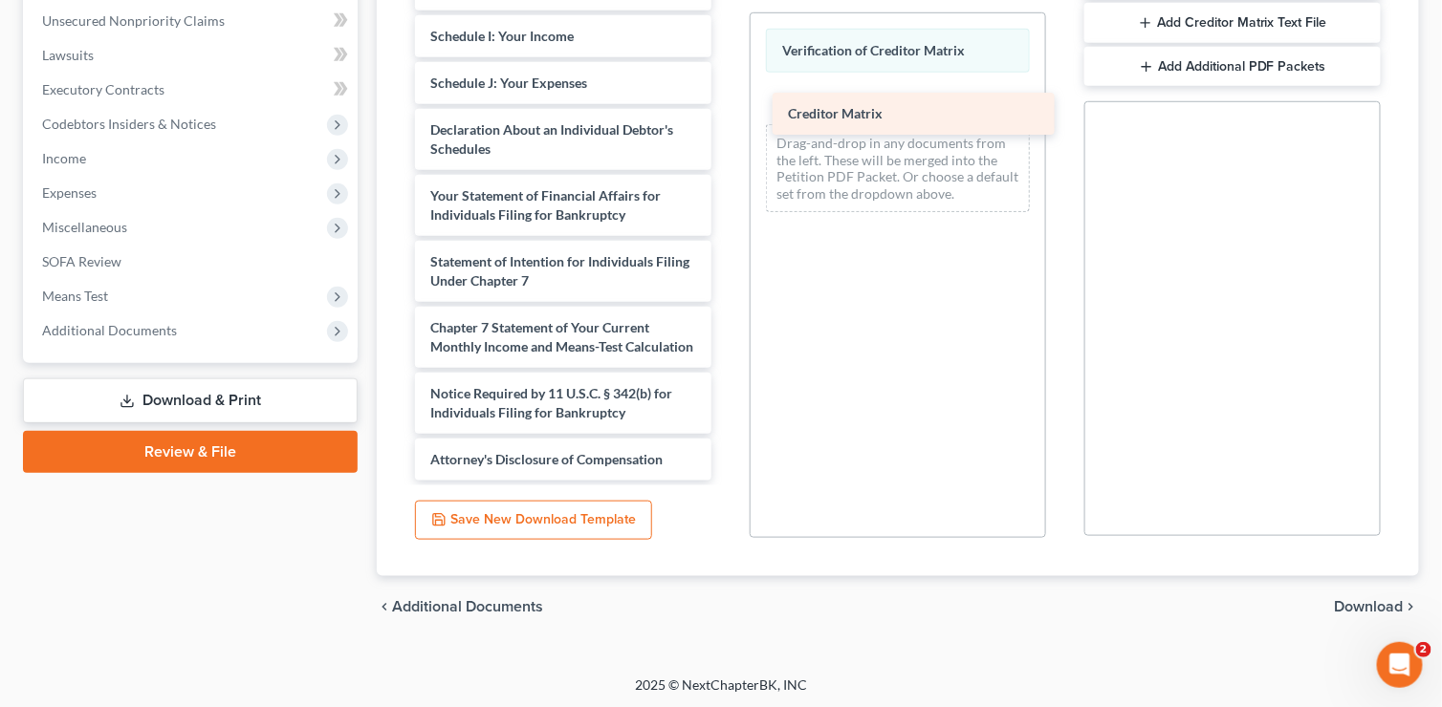
drag, startPoint x: 438, startPoint y: 351, endPoint x: 790, endPoint y: 115, distance: 423.7
click at [727, 115] on div "Creditor Matrix Voluntary Petition for Individuals Filing for Bankruptcy Summar…" at bounding box center [563, 13] width 327 height 936
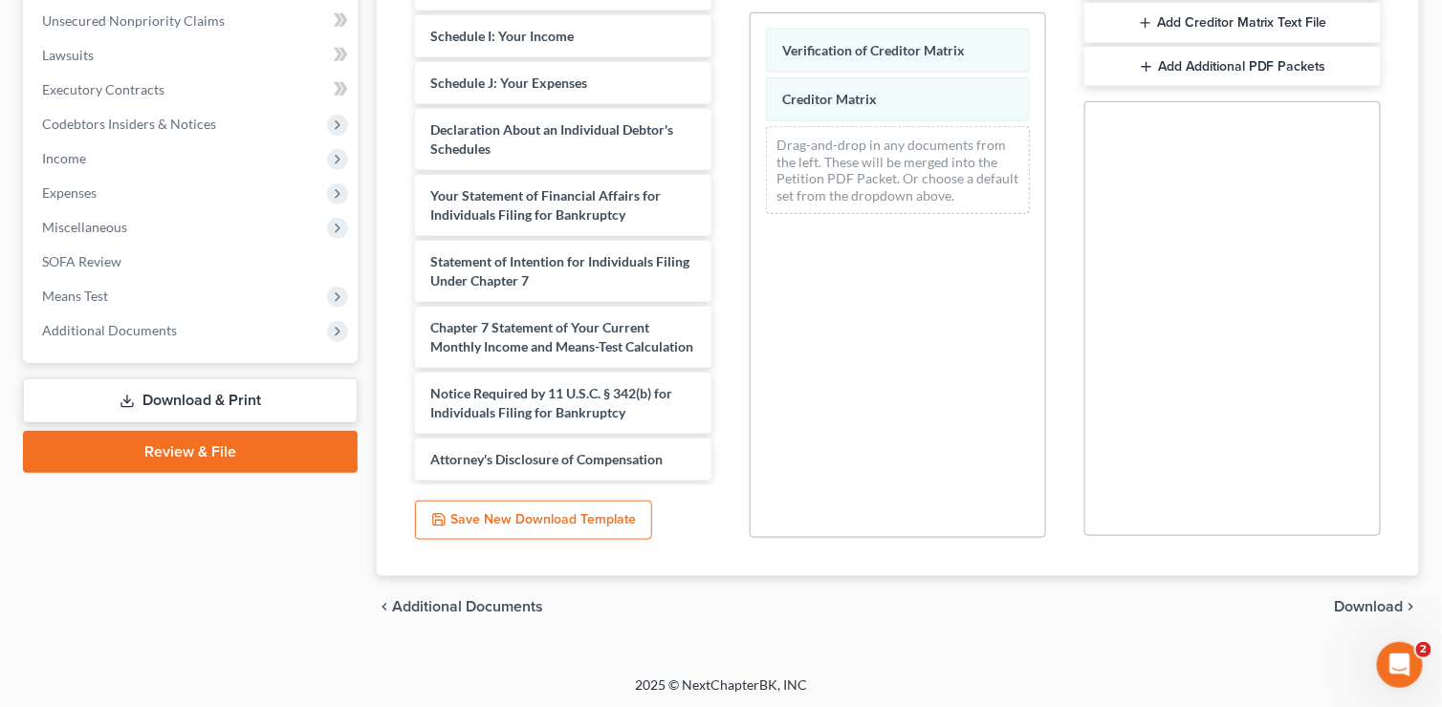
click at [1346, 601] on span "Download" at bounding box center [1368, 606] width 69 height 15
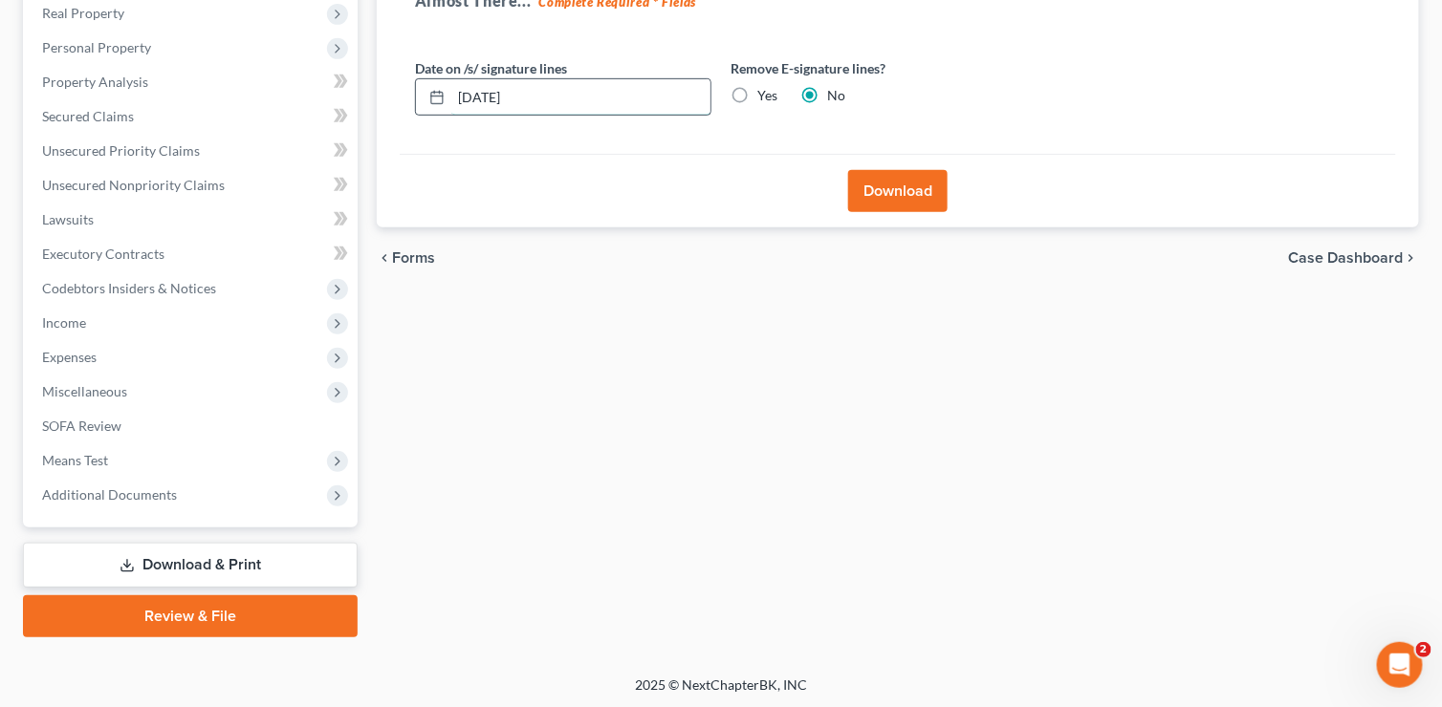
click at [542, 98] on input "[DATE]" at bounding box center [580, 97] width 259 height 36
type input "[DATE]"
click at [893, 184] on button "Download" at bounding box center [897, 191] width 99 height 42
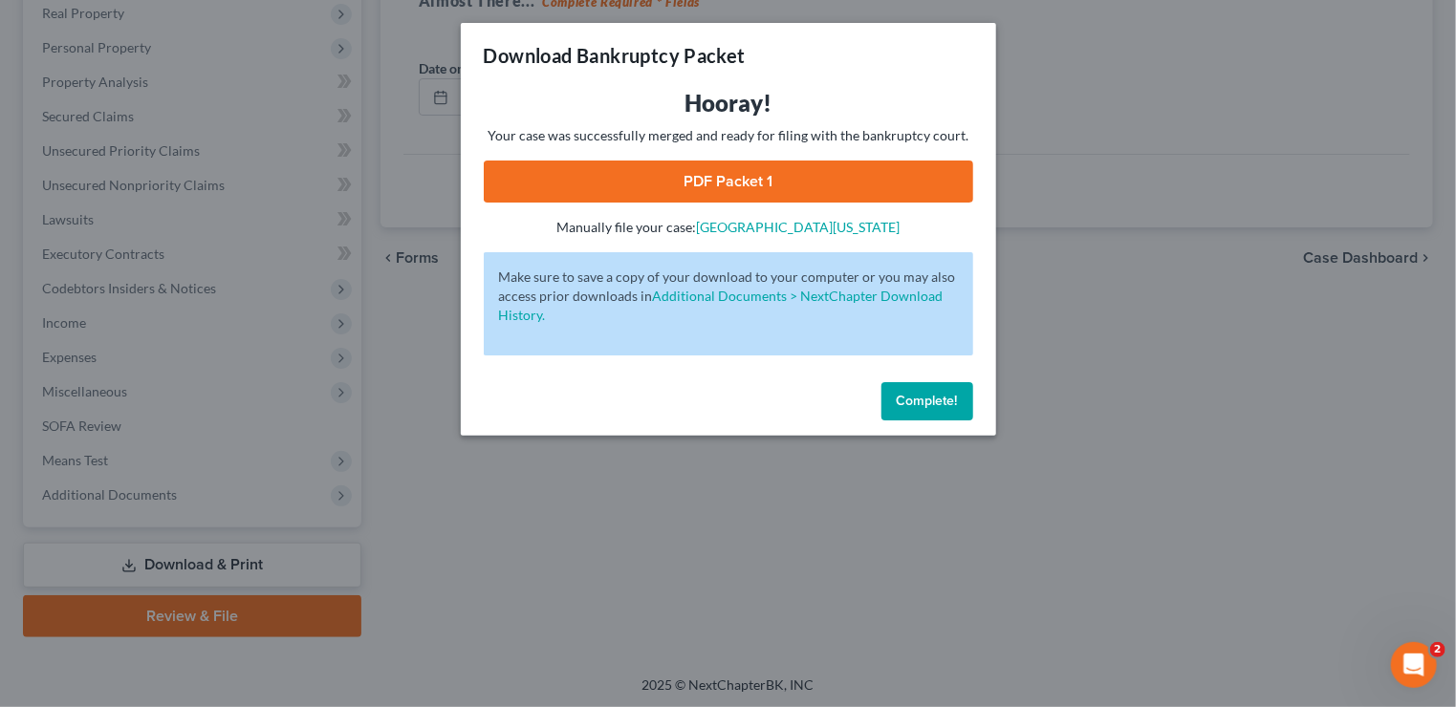
click at [931, 401] on span "Complete!" at bounding box center [927, 401] width 61 height 16
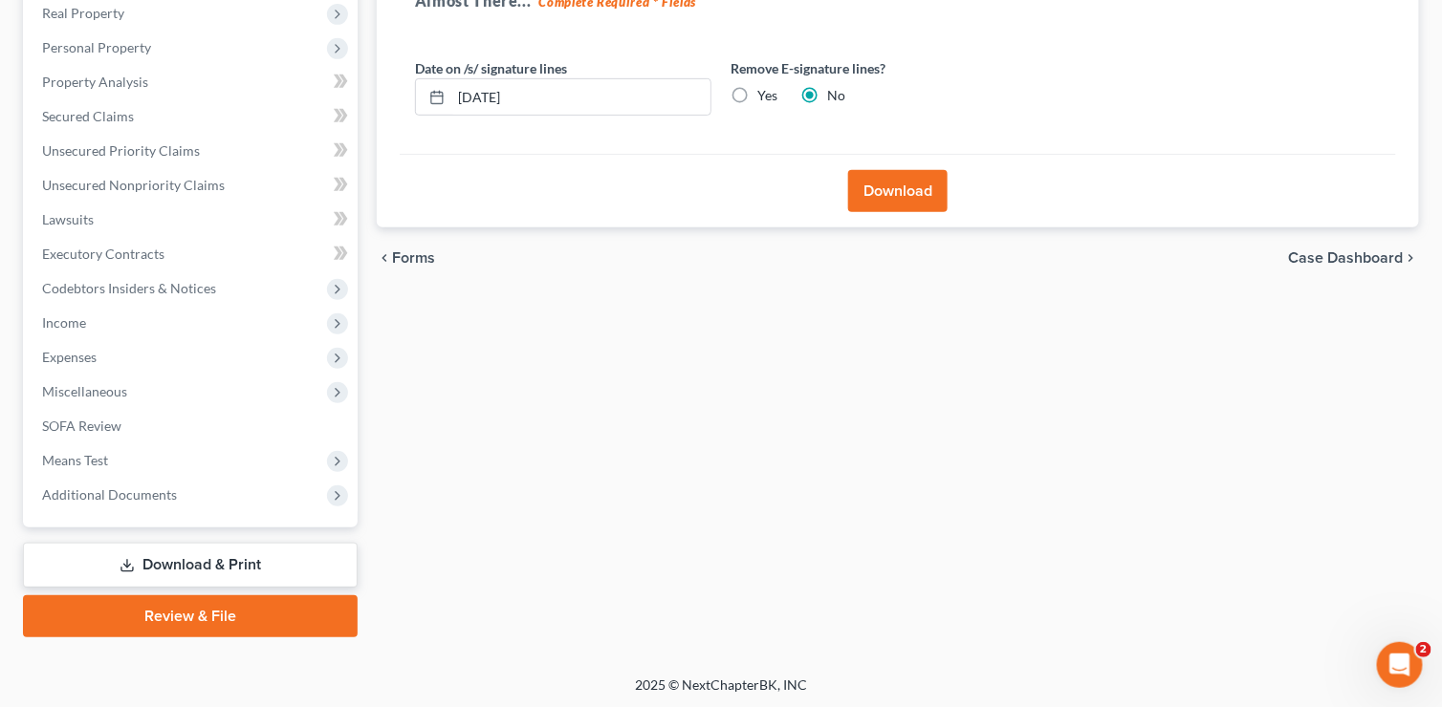
click at [889, 180] on button "Download" at bounding box center [897, 191] width 99 height 42
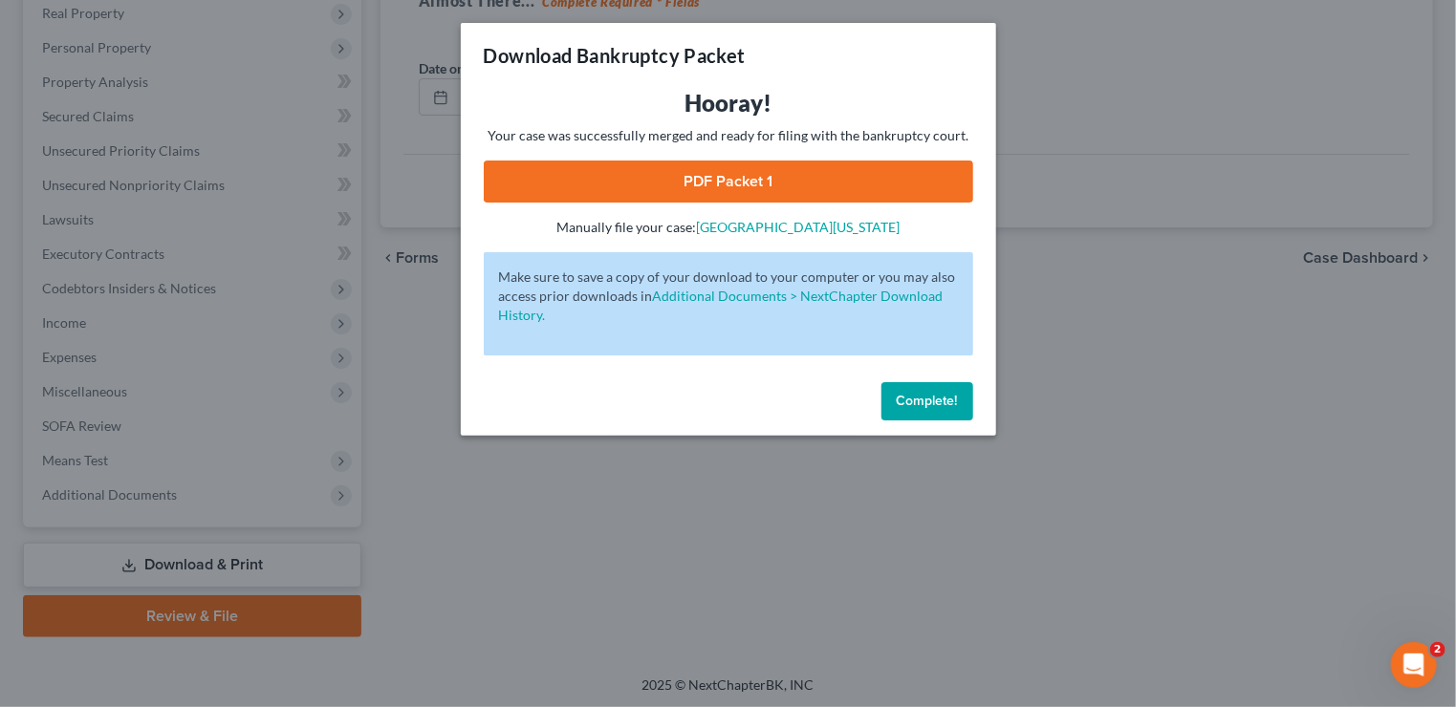
click at [724, 188] on link "PDF Packet 1" at bounding box center [728, 182] width 489 height 42
click at [921, 405] on span "Complete!" at bounding box center [927, 401] width 61 height 16
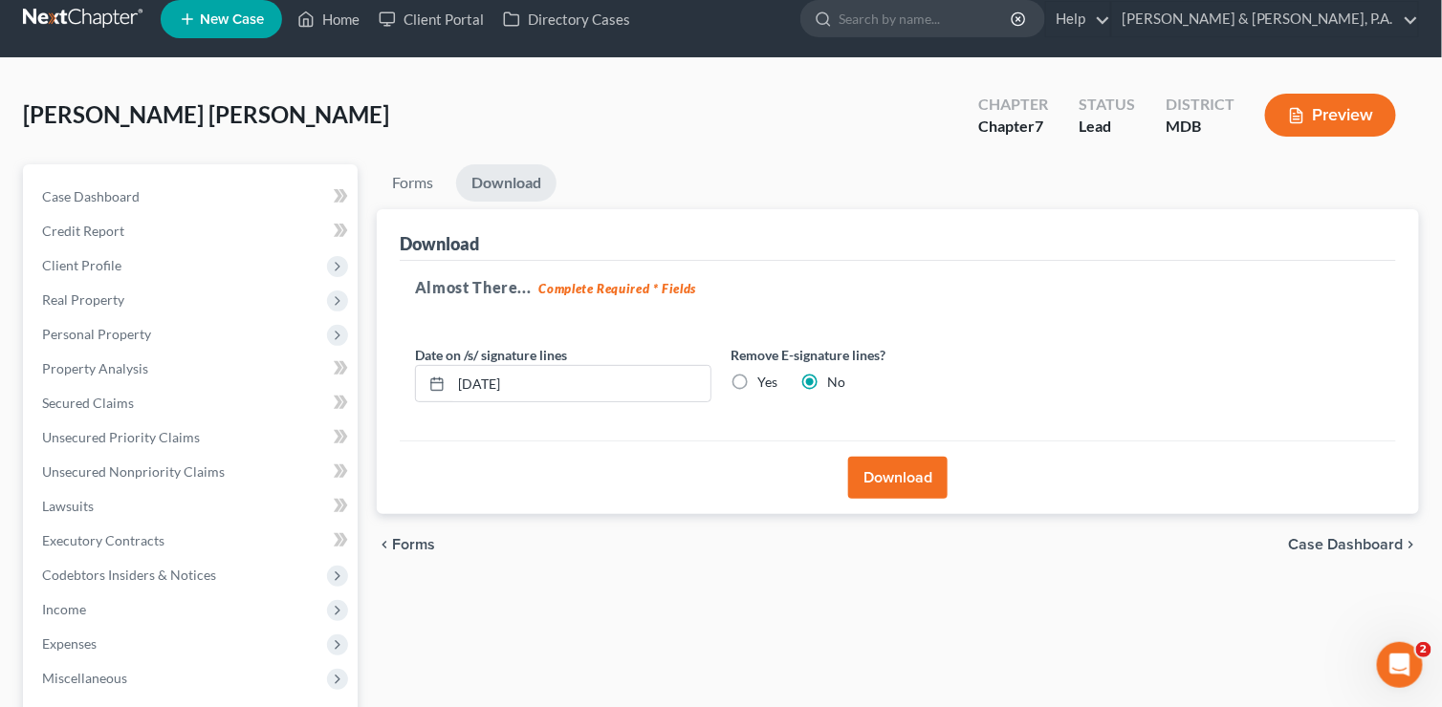
scroll to position [0, 0]
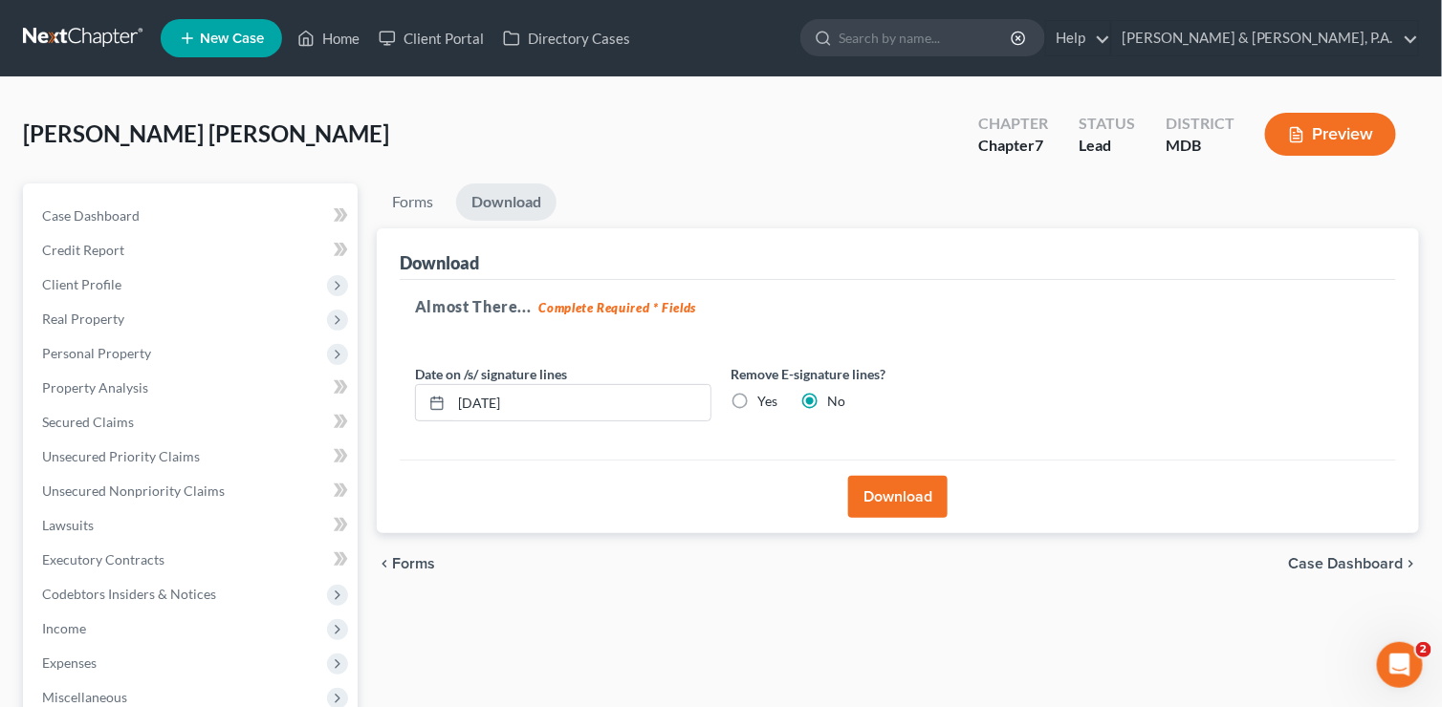
click at [1331, 569] on span "Case Dashboard" at bounding box center [1346, 563] width 115 height 15
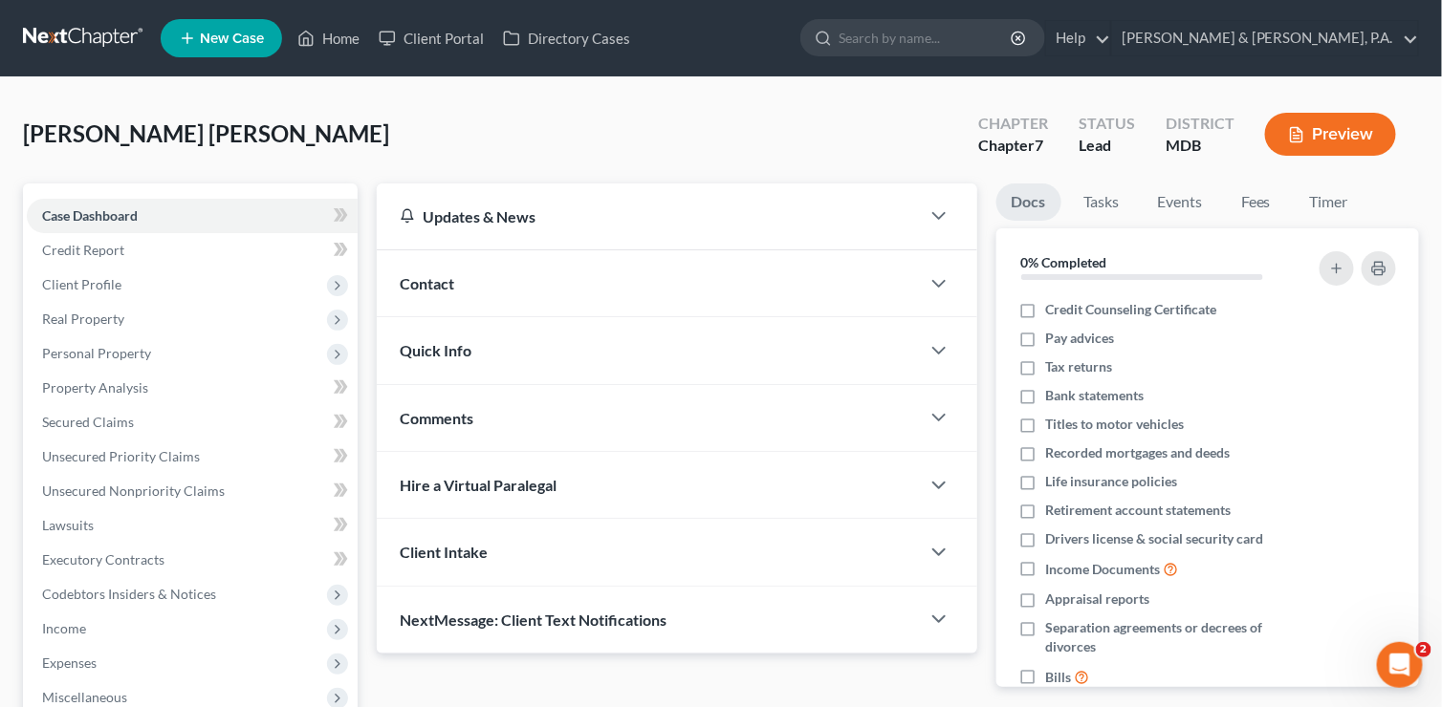
click at [206, 85] on div "[PERSON_NAME] [PERSON_NAME] Upgraded Chapter Chapter 7 Status Lead District MDB…" at bounding box center [721, 529] width 1442 height 904
click at [130, 213] on span "Case Dashboard" at bounding box center [90, 215] width 96 height 16
click at [82, 353] on span "Personal Property" at bounding box center [96, 353] width 109 height 16
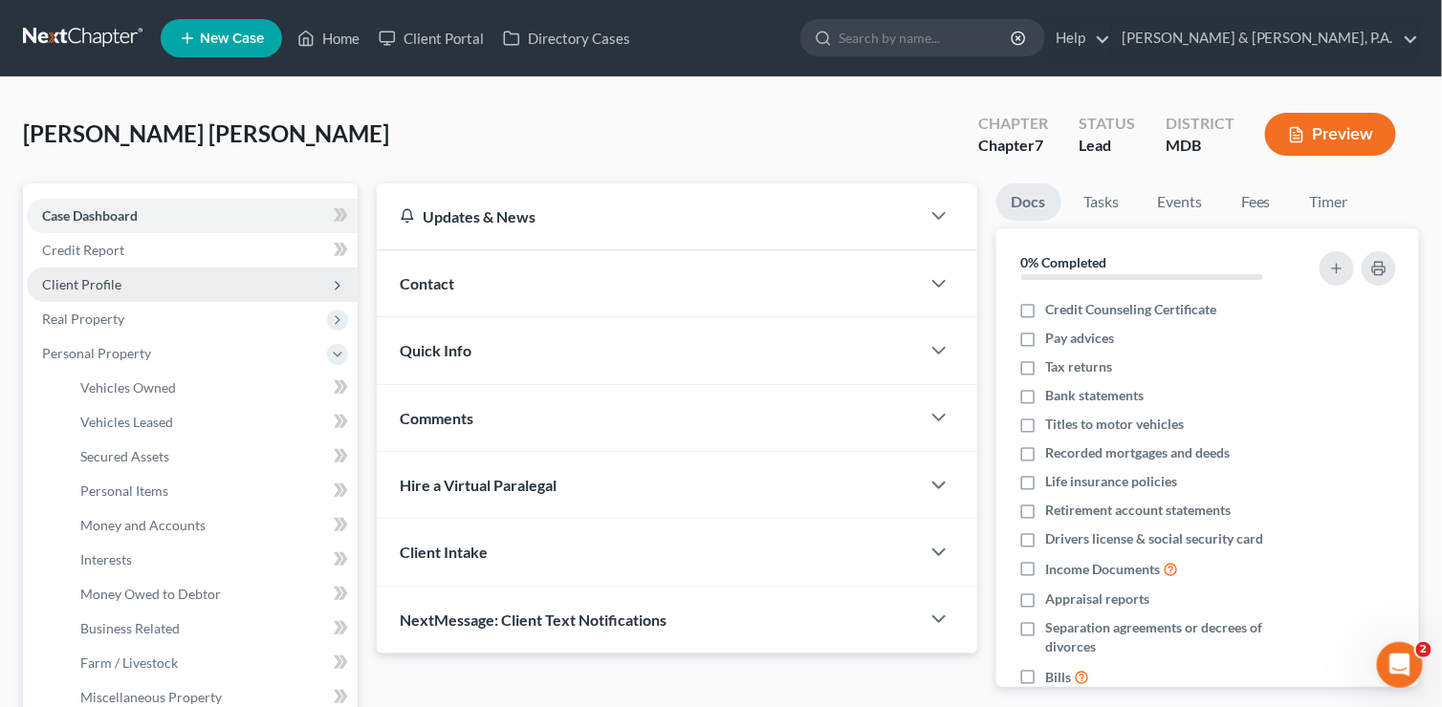
click at [134, 282] on span "Client Profile" at bounding box center [192, 285] width 331 height 34
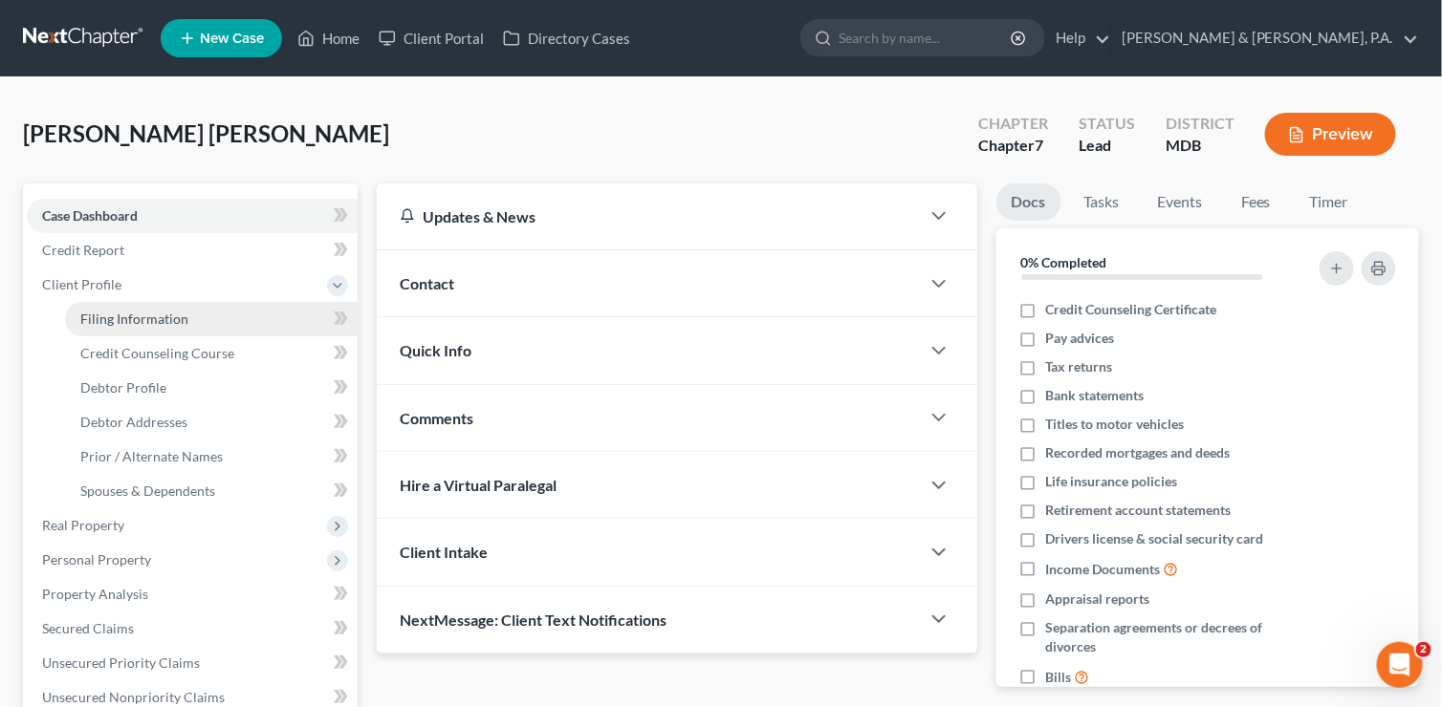
click at [124, 322] on span "Filing Information" at bounding box center [134, 319] width 108 height 16
select select "1"
select select "0"
select select "21"
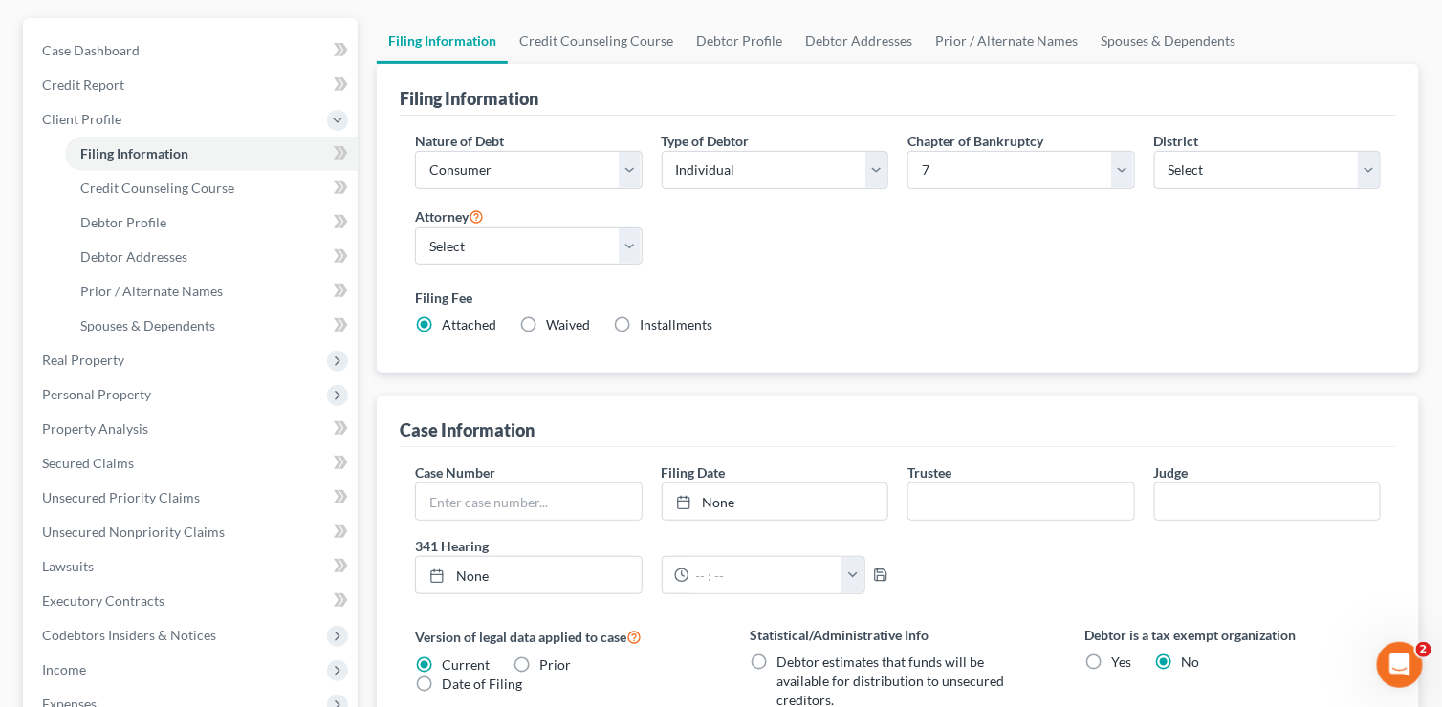
scroll to position [191, 0]
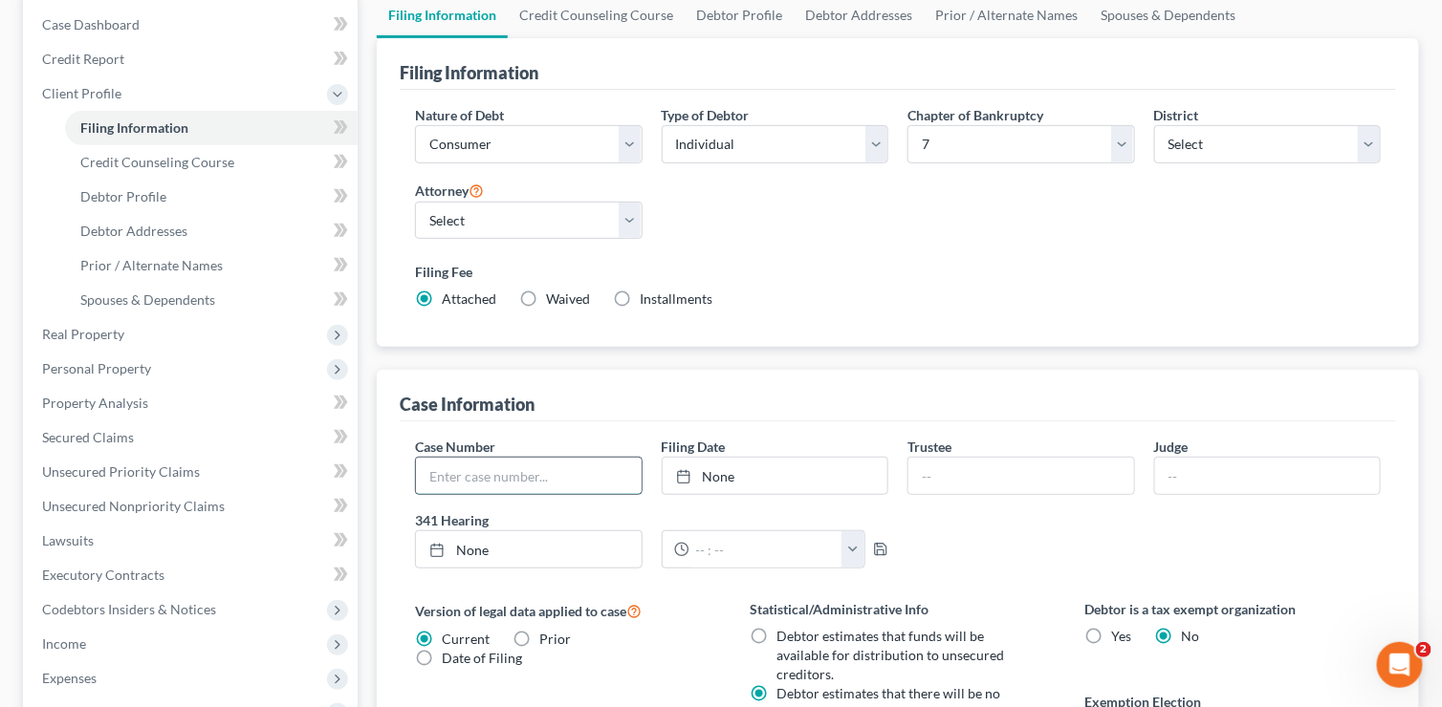
click at [483, 481] on input "text" at bounding box center [529, 476] width 226 height 36
type input "25-18584"
click at [705, 473] on link "None" at bounding box center [775, 476] width 226 height 36
type input "[DATE]"
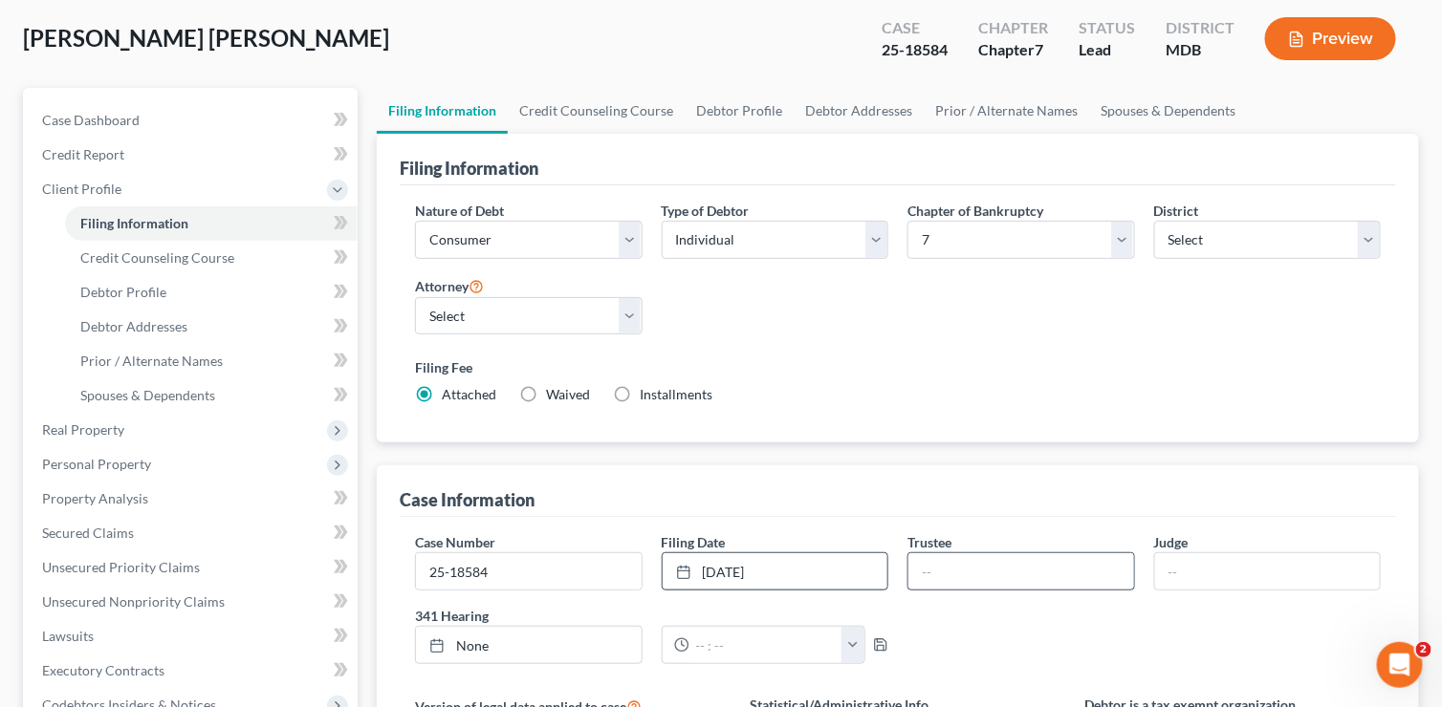
scroll to position [604, 0]
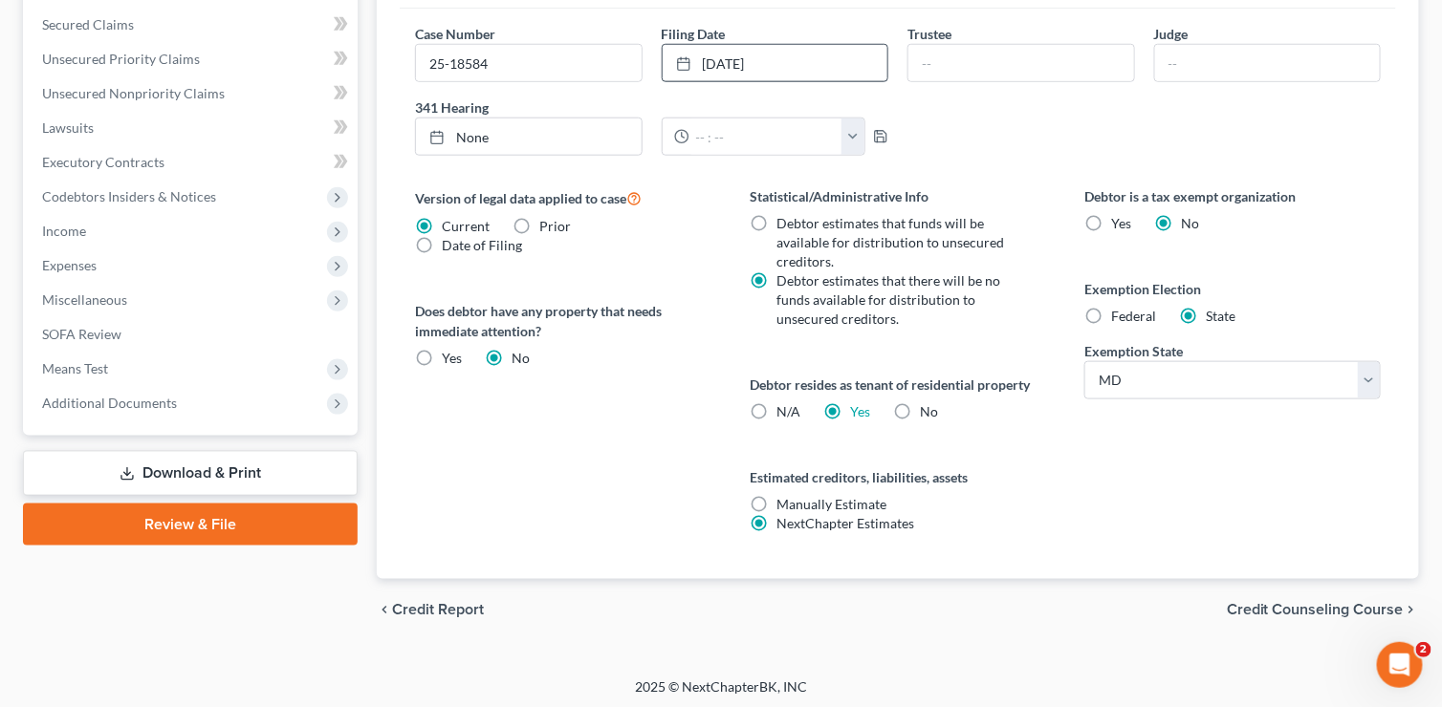
click at [1267, 603] on span "Credit Counseling Course" at bounding box center [1314, 609] width 177 height 15
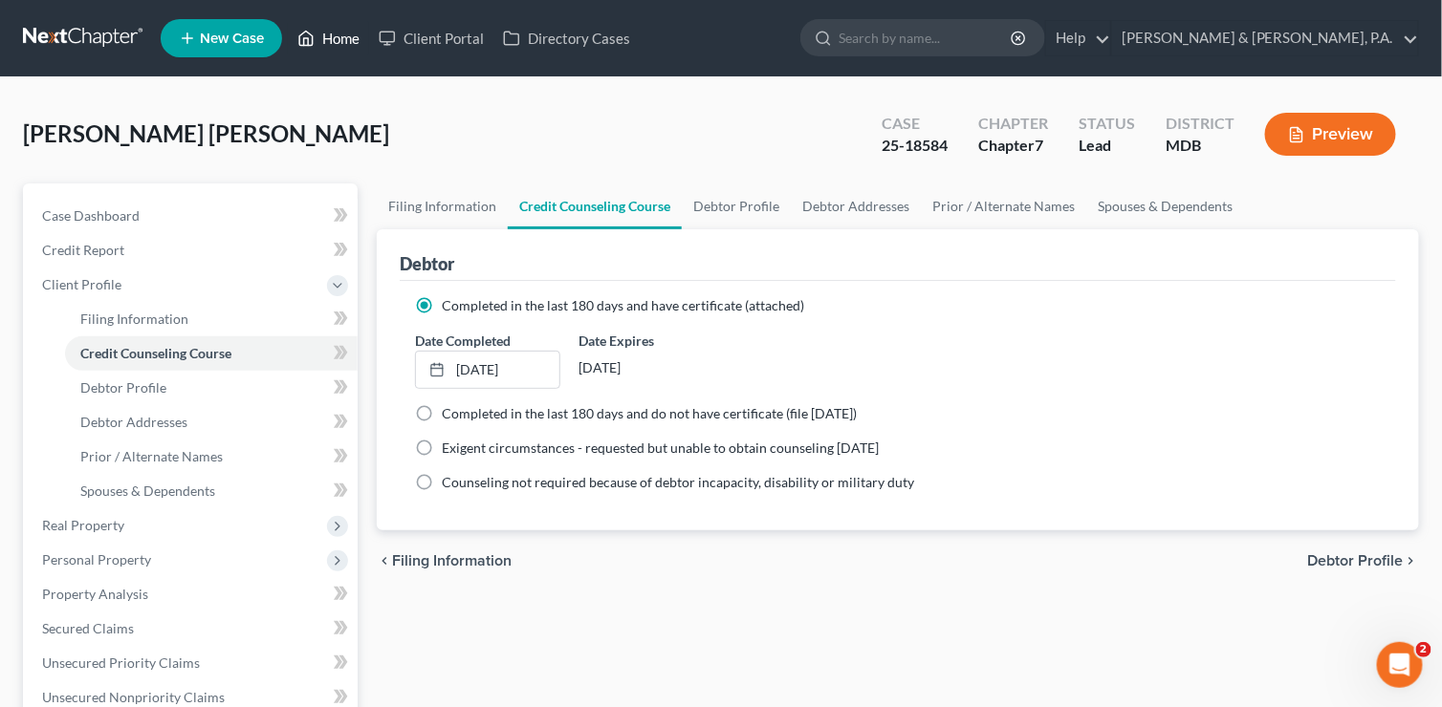
click at [353, 36] on link "Home" at bounding box center [328, 38] width 81 height 34
